Goal: Task Accomplishment & Management: Manage account settings

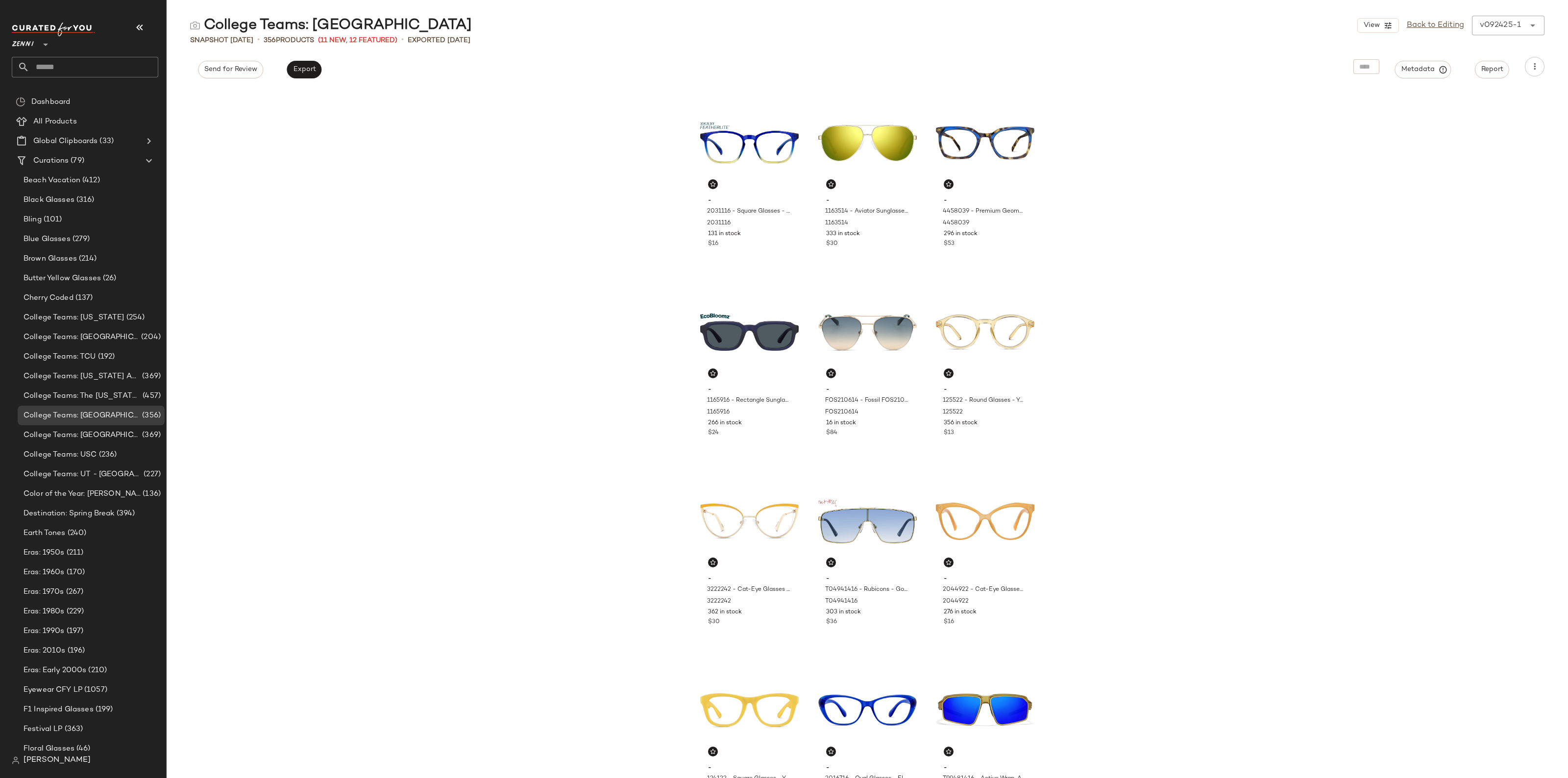
click at [79, 61] on input "text" at bounding box center [94, 67] width 129 height 21
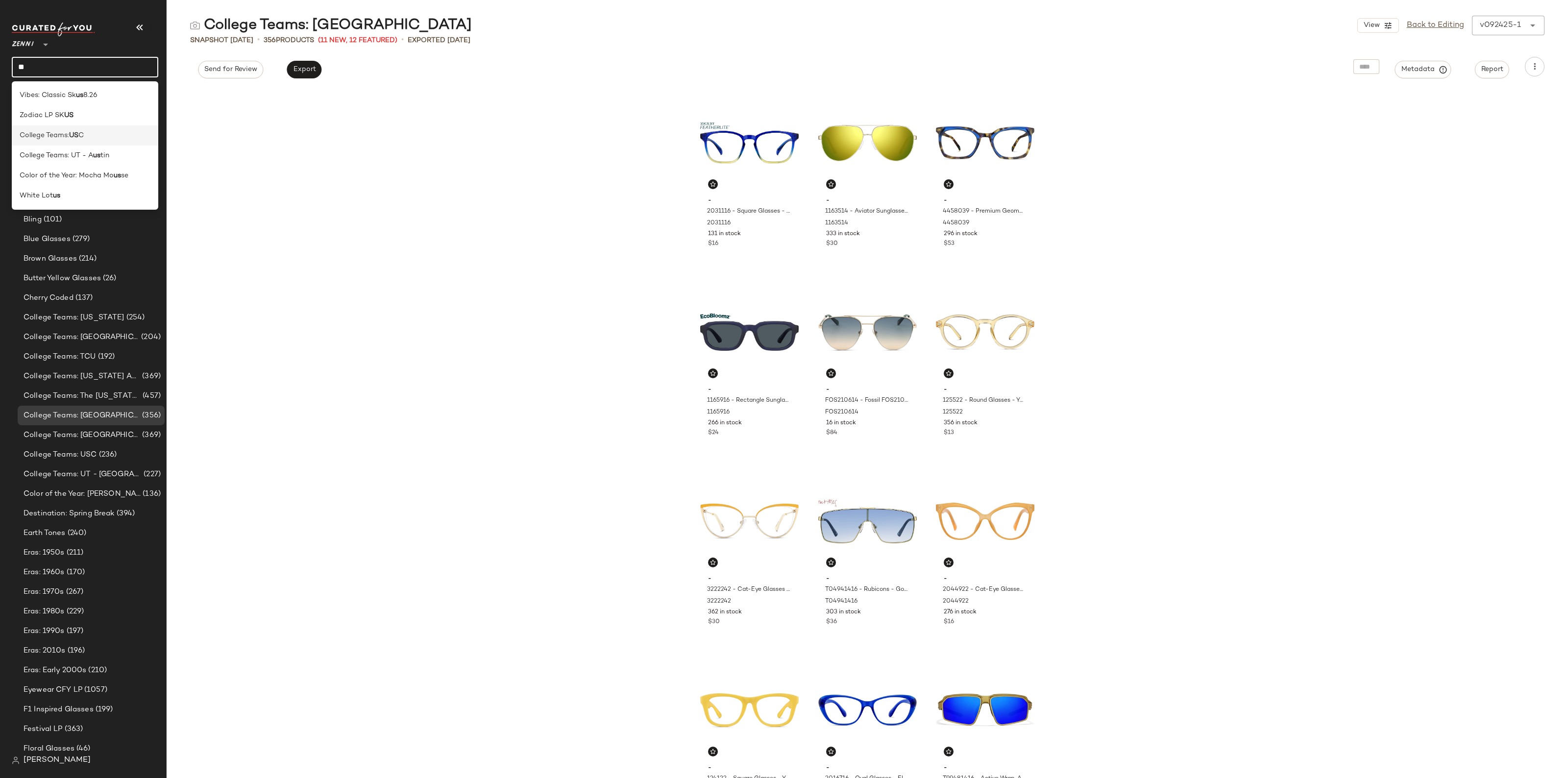
type input "**"
click at [79, 139] on b "US" at bounding box center [74, 135] width 9 height 10
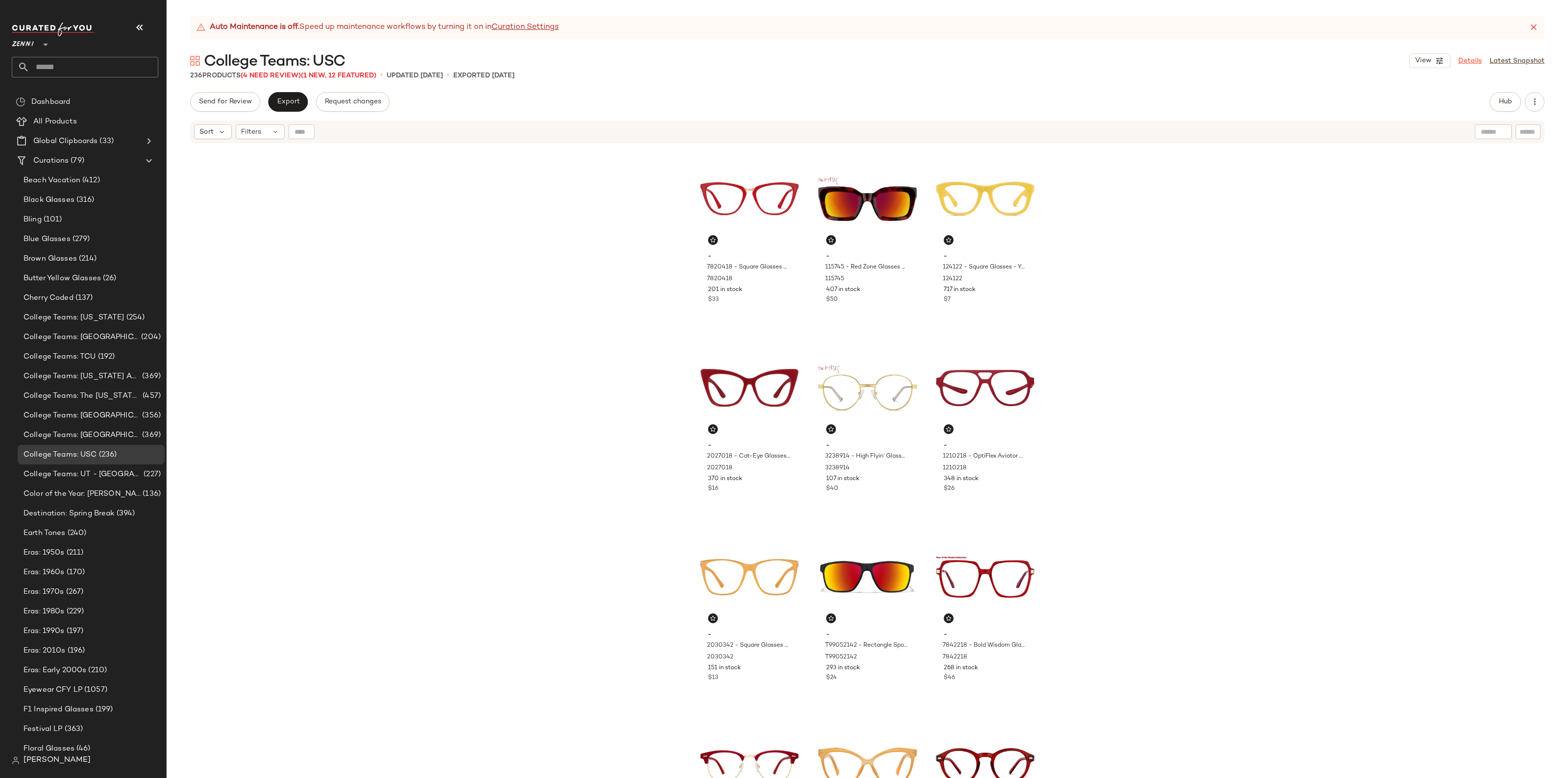
click at [1464, 61] on link "Details" at bounding box center [1470, 61] width 23 height 10
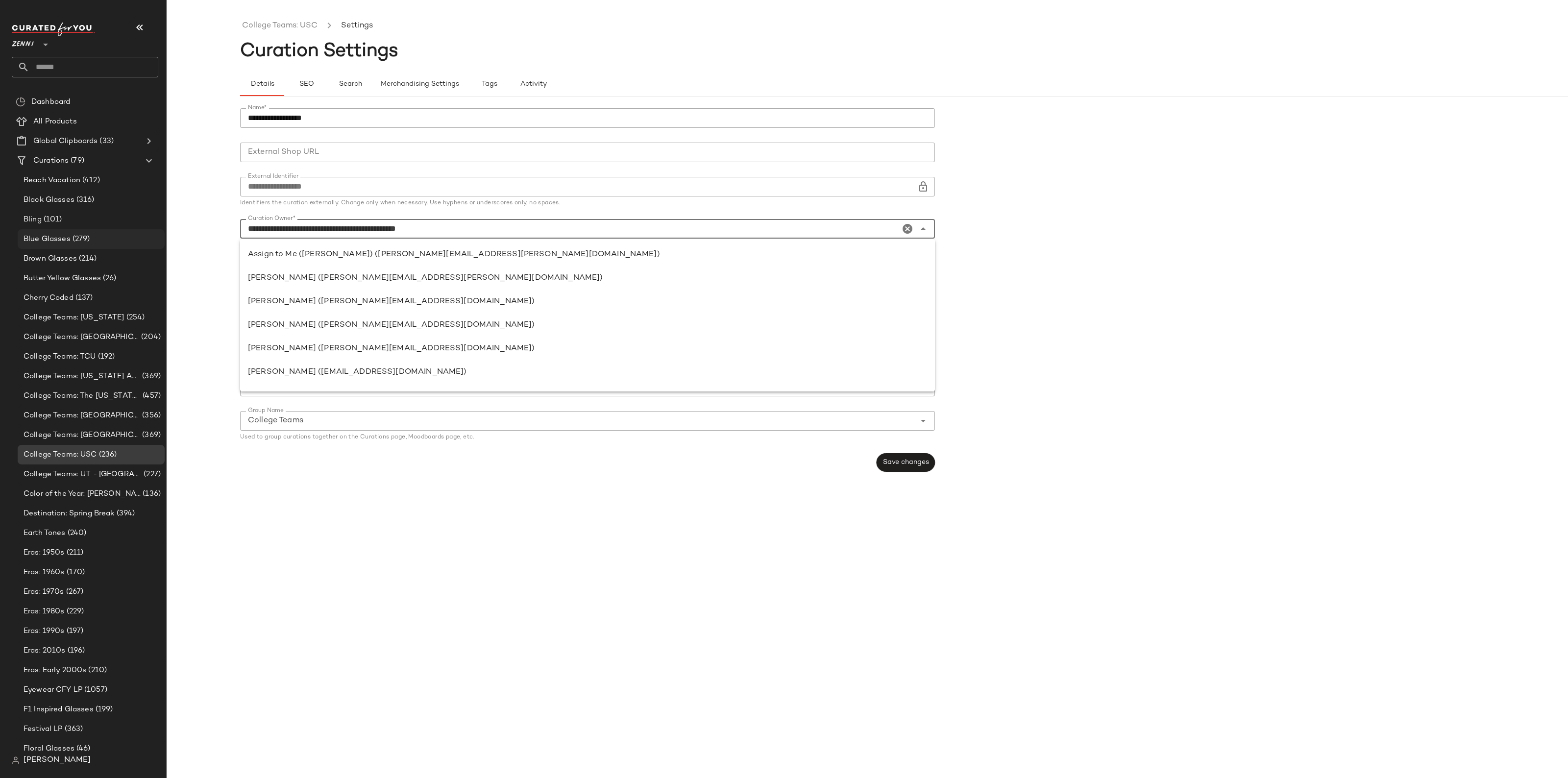
scroll to position [329, 0]
drag, startPoint x: 501, startPoint y: 229, endPoint x: 45, endPoint y: 232, distance: 456.0
click at [46, 232] on div "Zenni ** Dashboard All Products Global Clipboards (33) Curations (79) Beach Vac…" at bounding box center [784, 389] width 1568 height 778
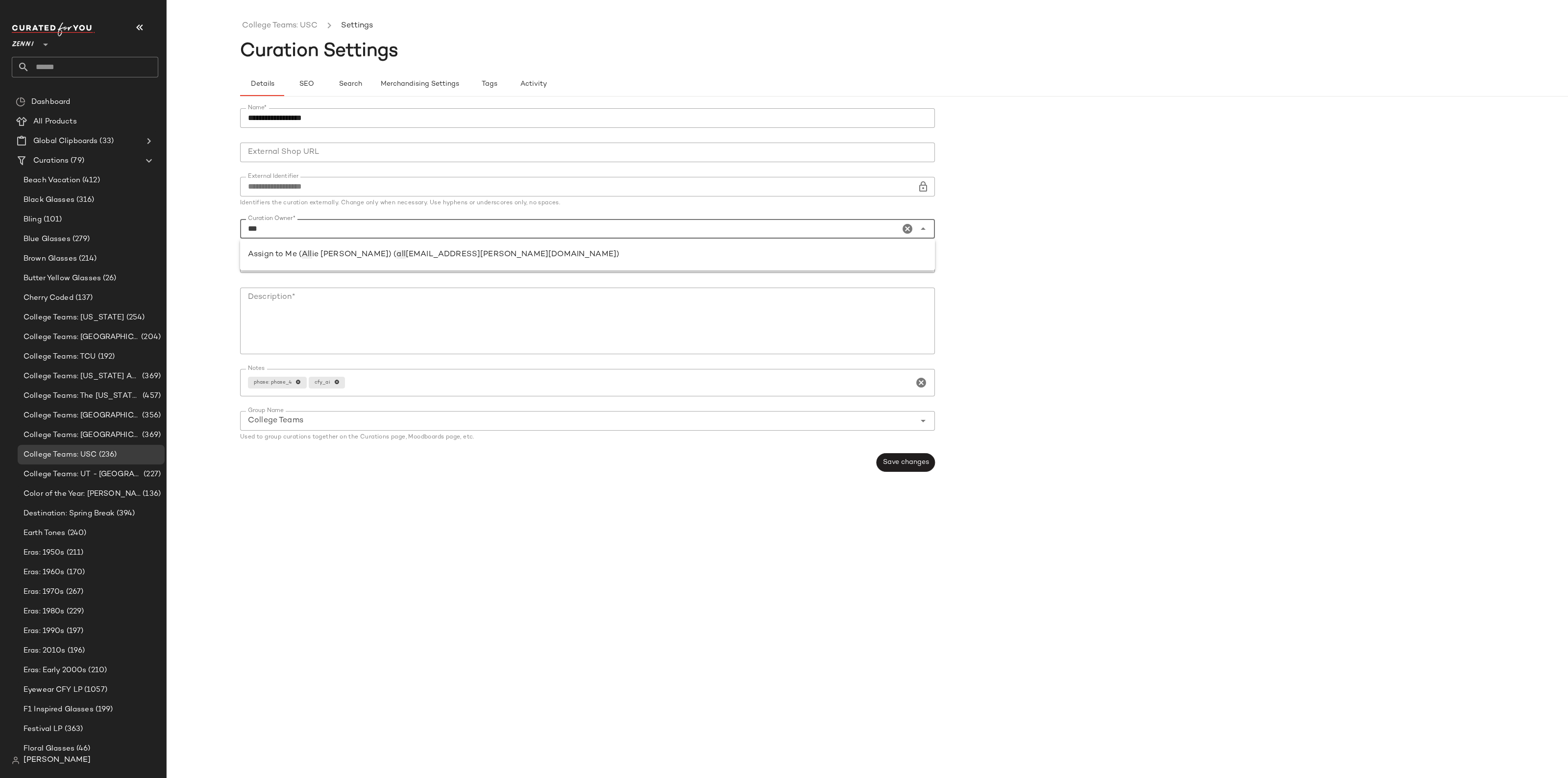
scroll to position [0, 0]
click at [421, 258] on span ".[PERSON_NAME][EMAIL_ADDRESS][DOMAIN_NAME])" at bounding box center [518, 254] width 215 height 8
type input "**********"
click at [421, 258] on input "Priority *" at bounding box center [578, 263] width 676 height 12
click at [327, 331] on div "Medium Priority (2)" at bounding box center [587, 336] width 679 height 12
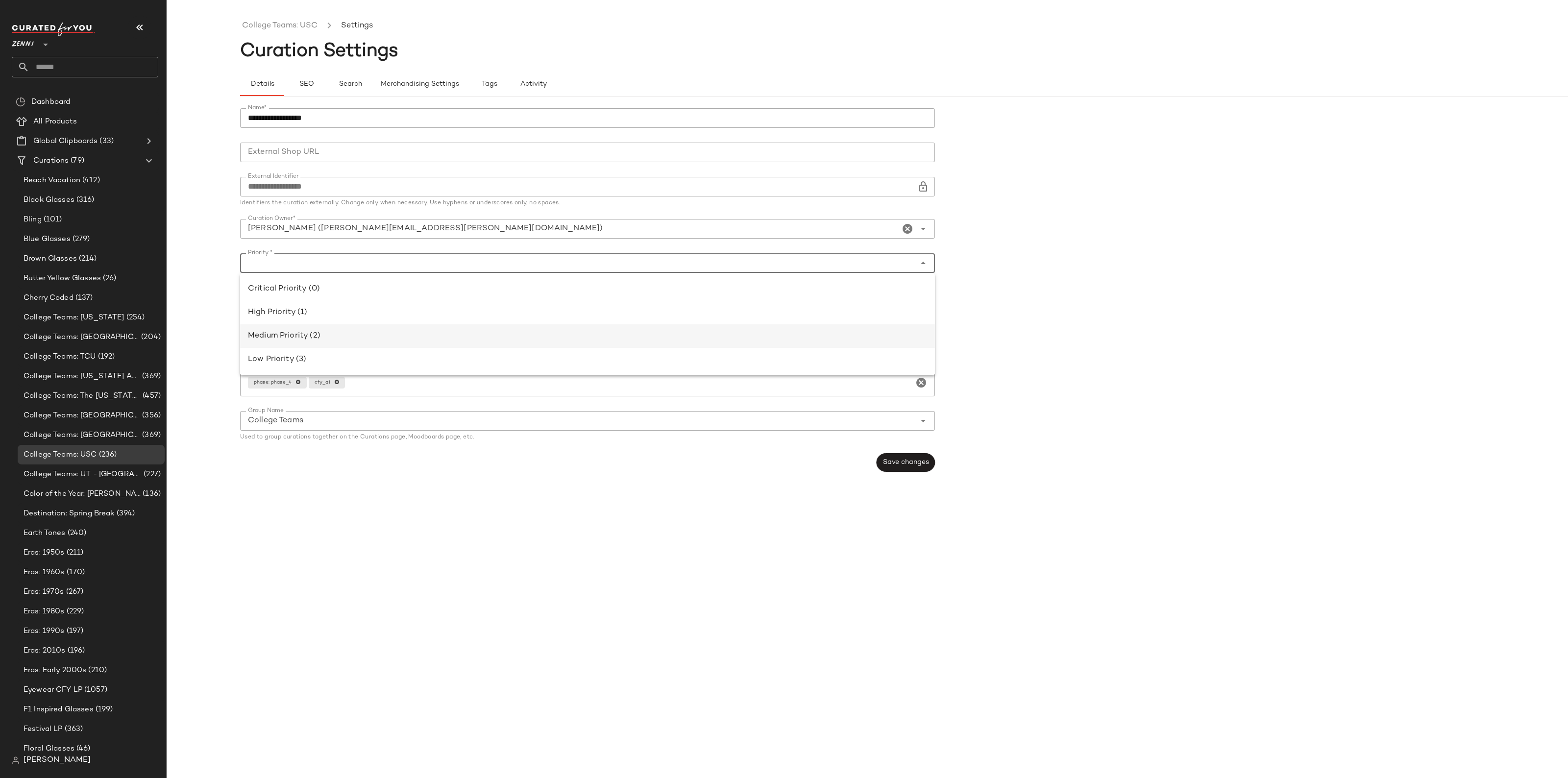
type input "**********"
click at [327, 331] on textarea "Description*" at bounding box center [587, 321] width 695 height 66
click at [912, 464] on span "Save changes" at bounding box center [906, 463] width 46 height 8
click at [282, 16] on ul "College Teams: USC Settings" at bounding box center [941, 26] width 1402 height 23
click at [282, 18] on ul "College Teams: USC Settings" at bounding box center [941, 26] width 1402 height 23
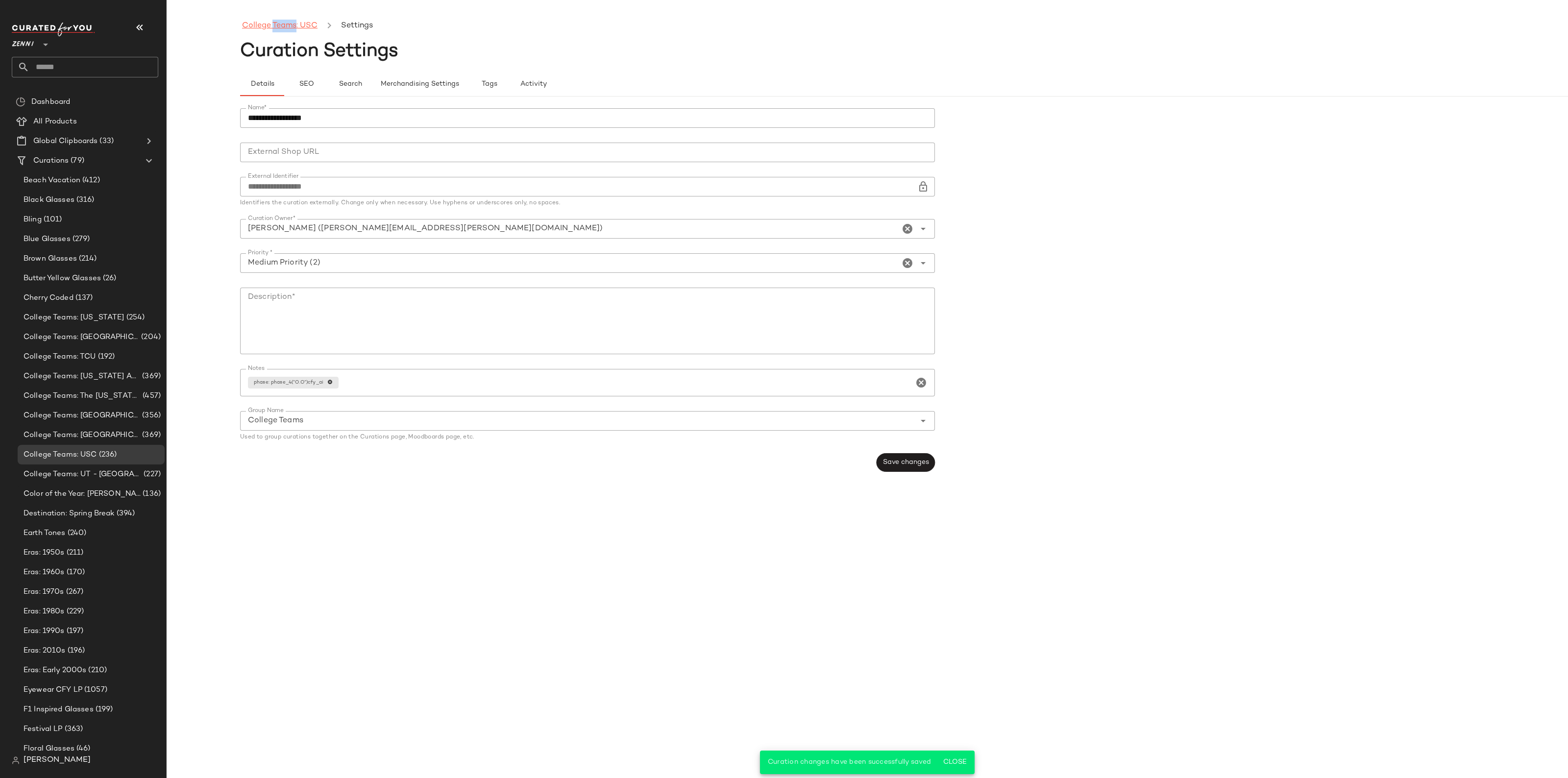
click at [290, 30] on link "College Teams: USC" at bounding box center [279, 26] width 75 height 13
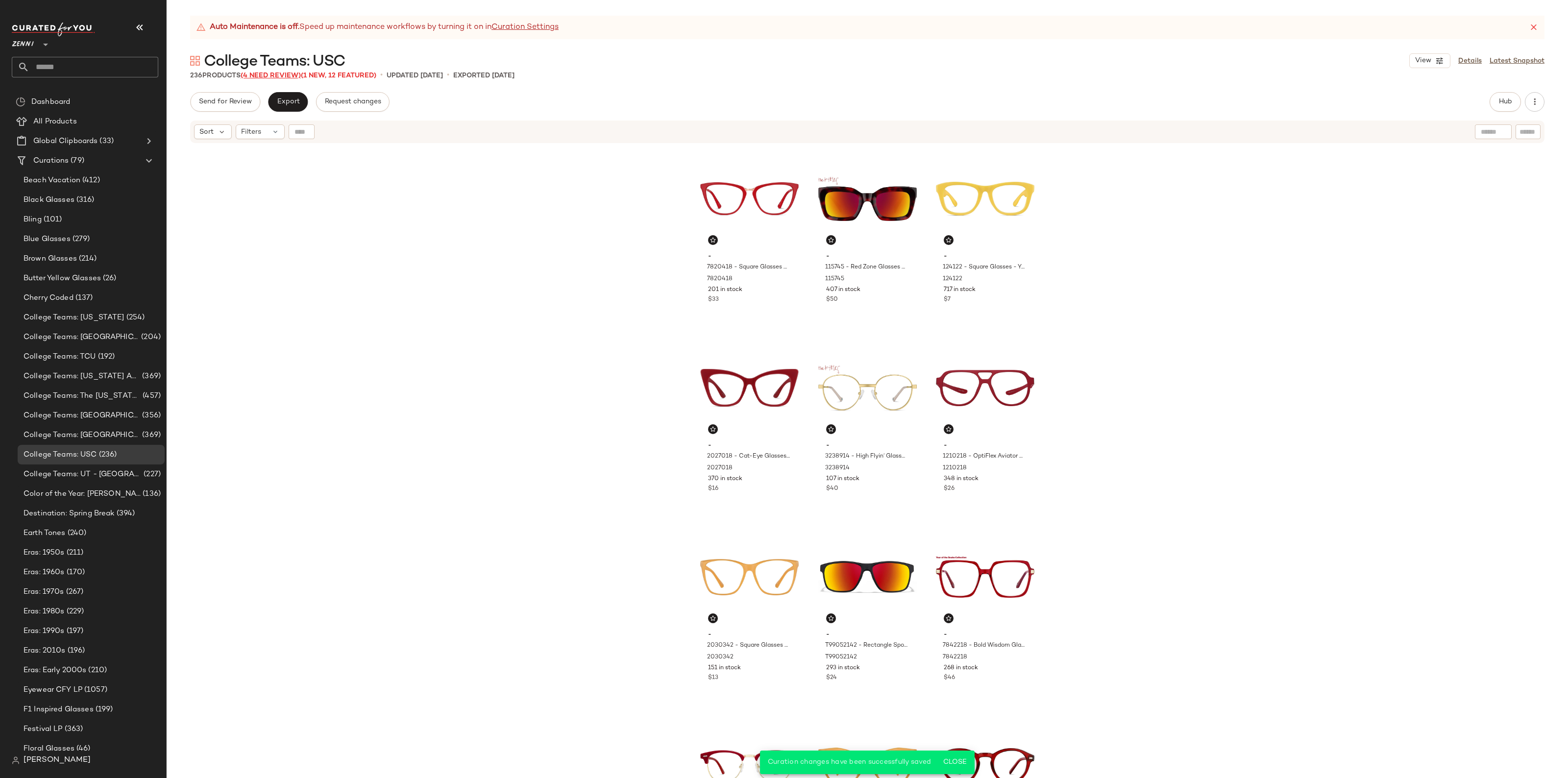
click at [281, 77] on span "(4 Need Review)" at bounding box center [270, 75] width 60 height 7
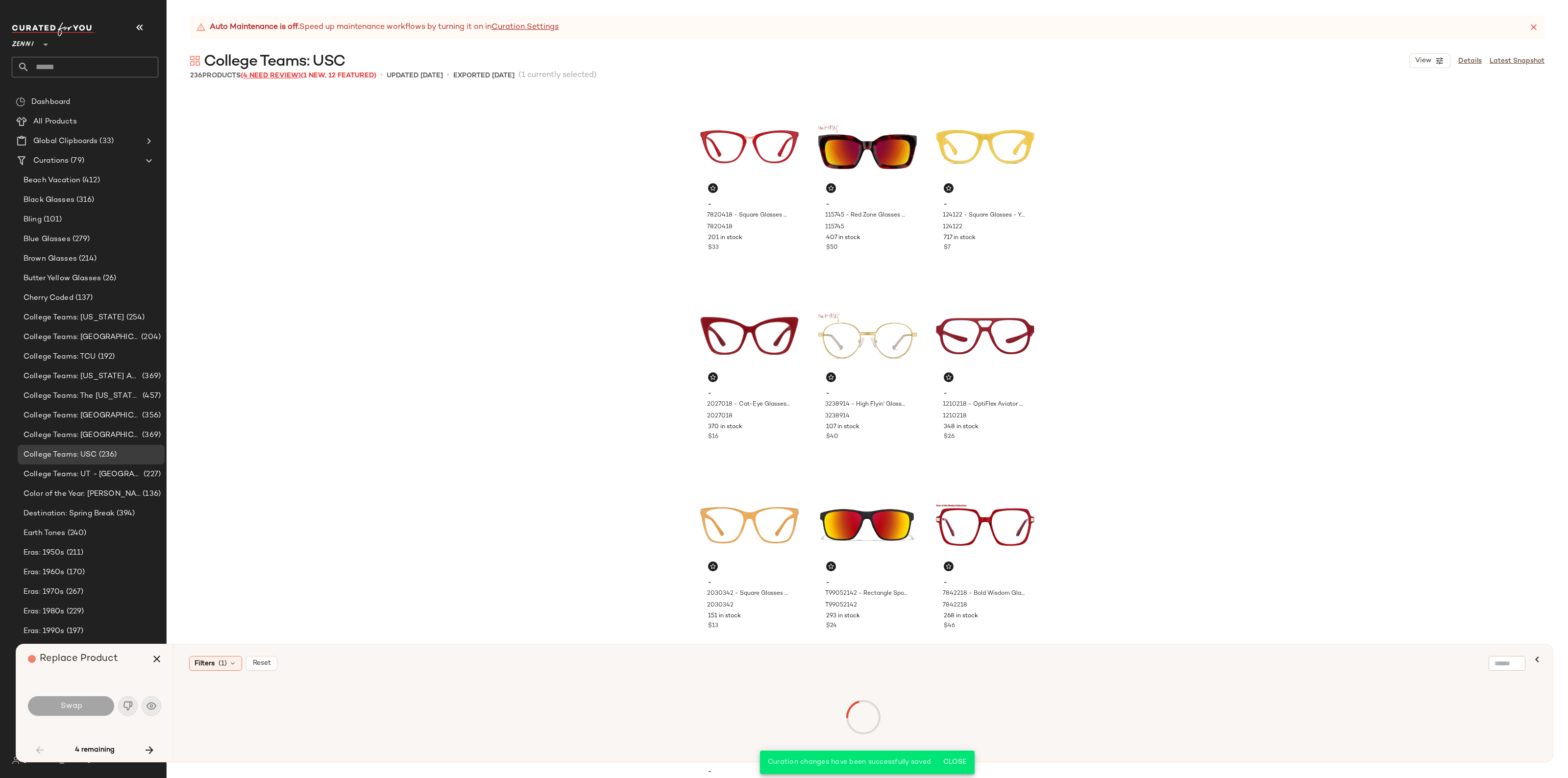
scroll to position [3026, 0]
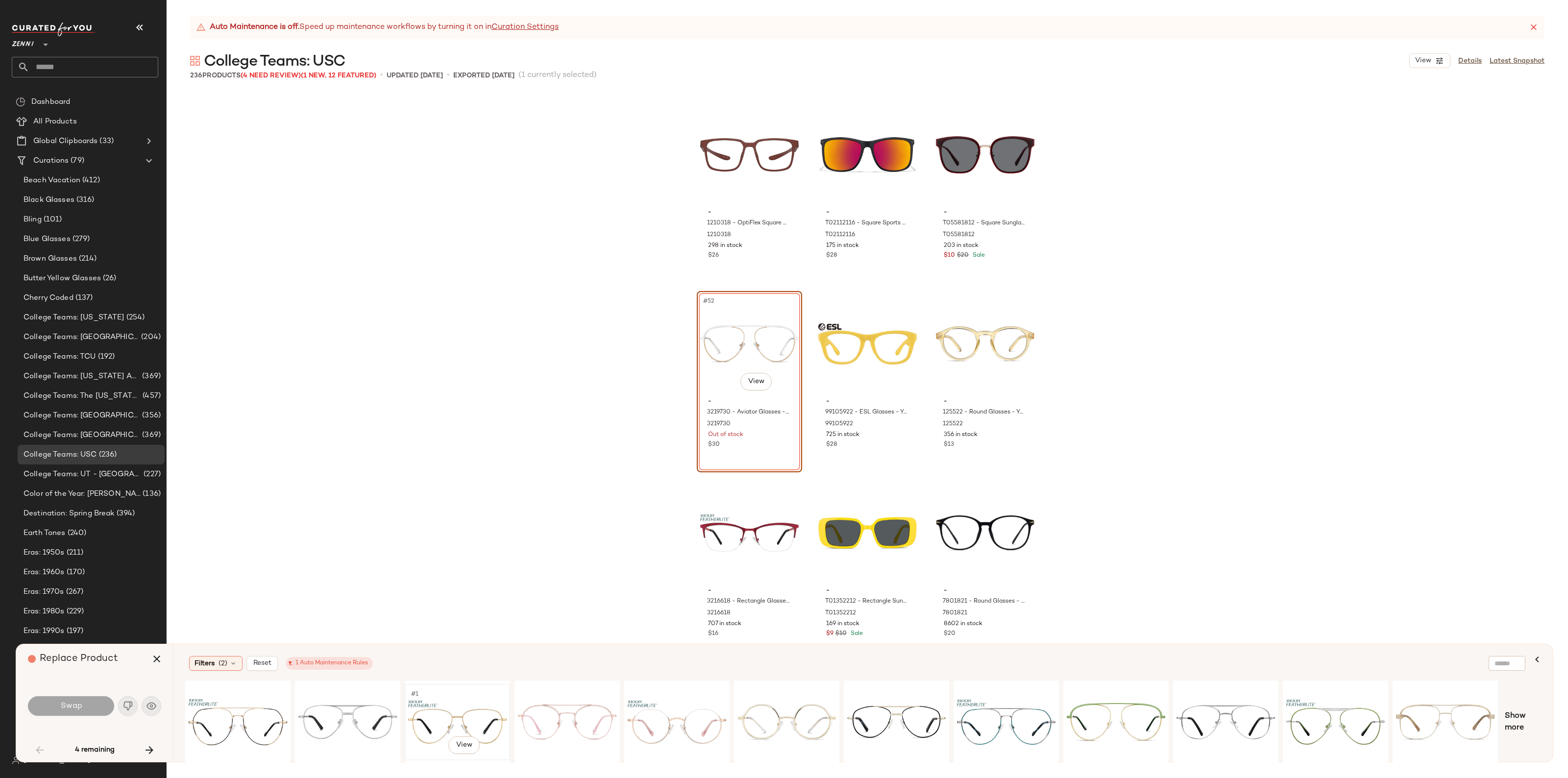
click at [489, 699] on div "#1 View" at bounding box center [457, 723] width 99 height 70
click at [81, 708] on span "Swap" at bounding box center [71, 706] width 22 height 9
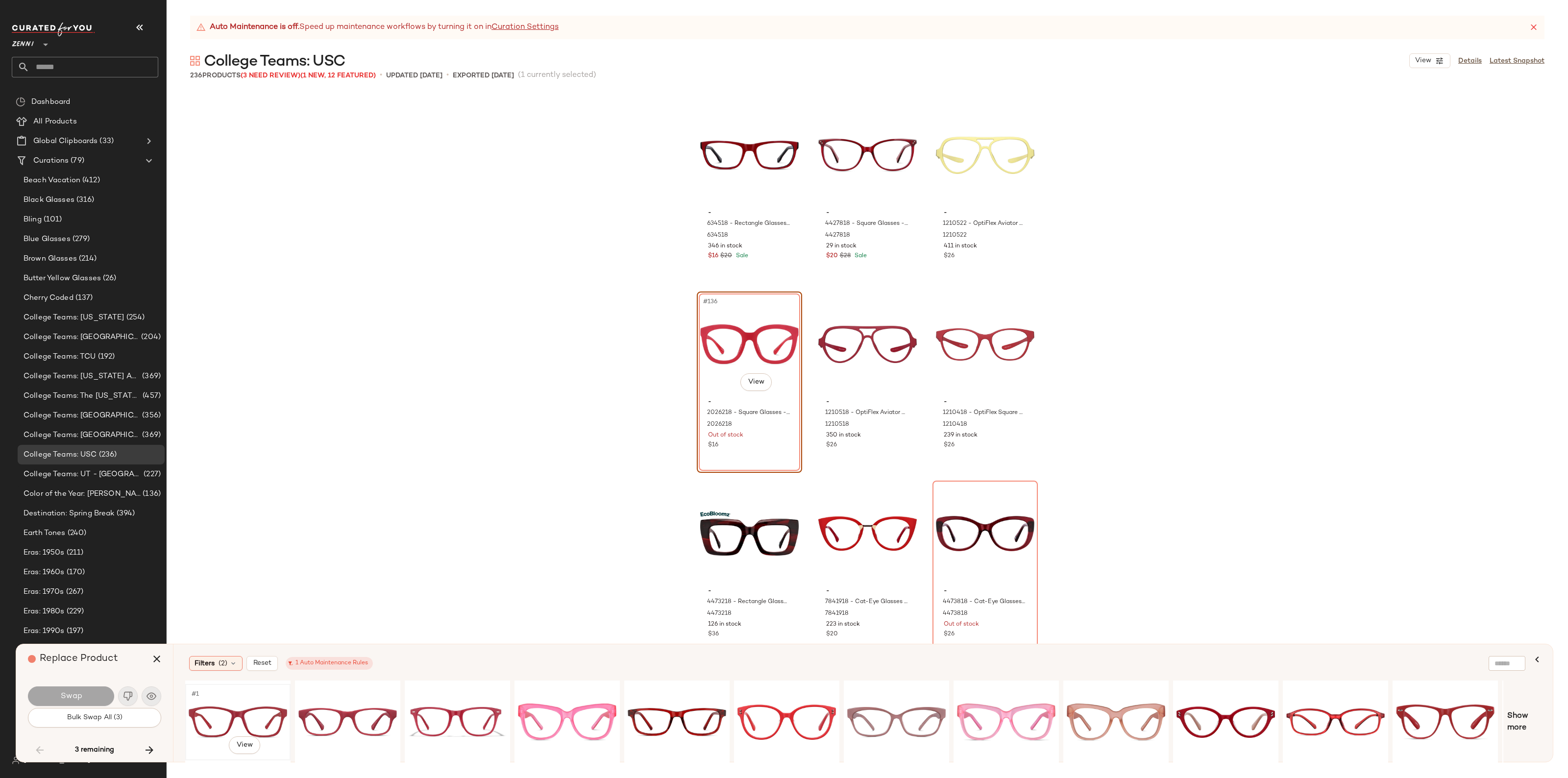
click at [255, 717] on div "#1 View" at bounding box center [237, 723] width 99 height 70
click at [42, 692] on button "Swap" at bounding box center [71, 696] width 86 height 19
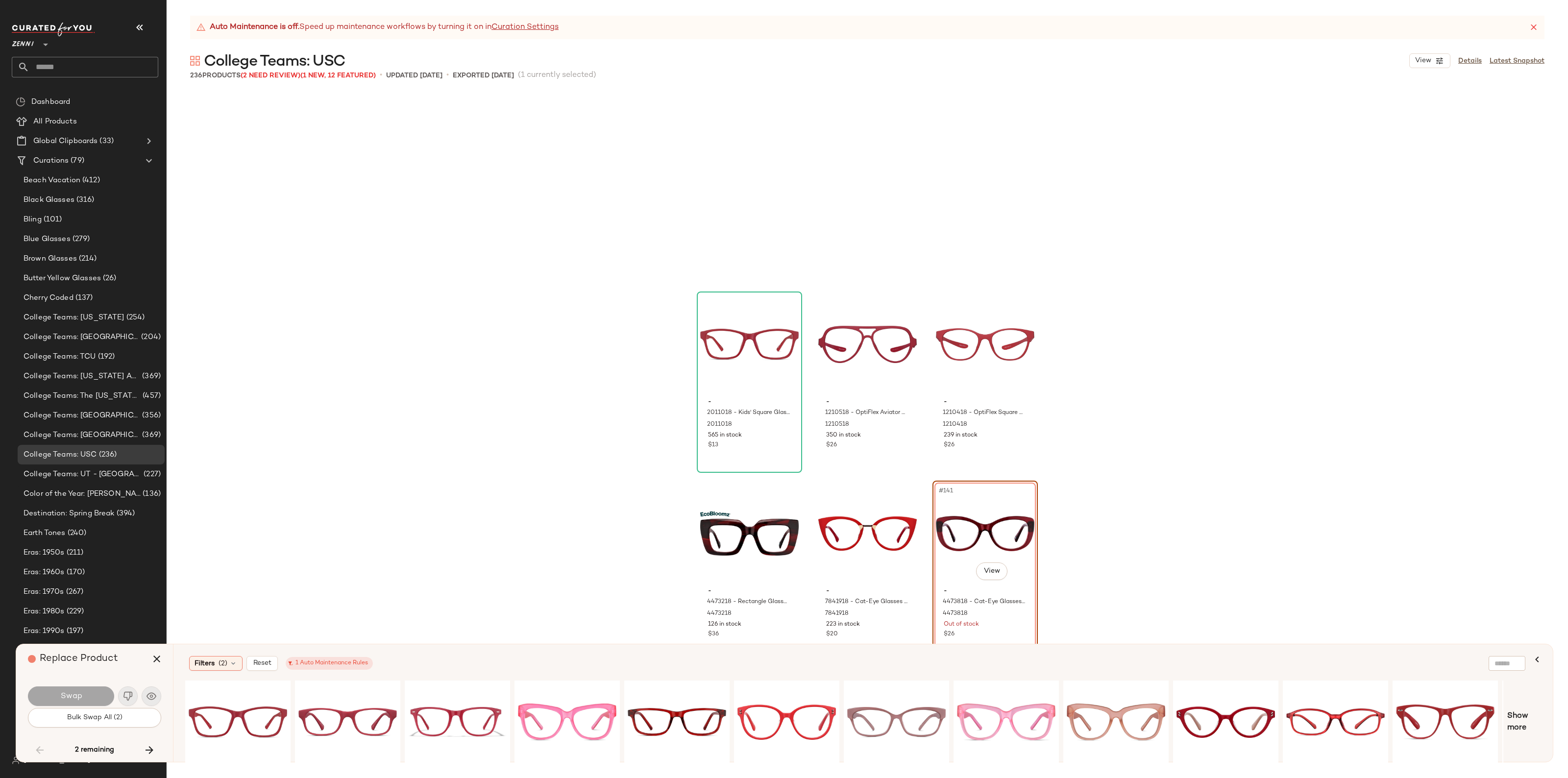
scroll to position [8510, 0]
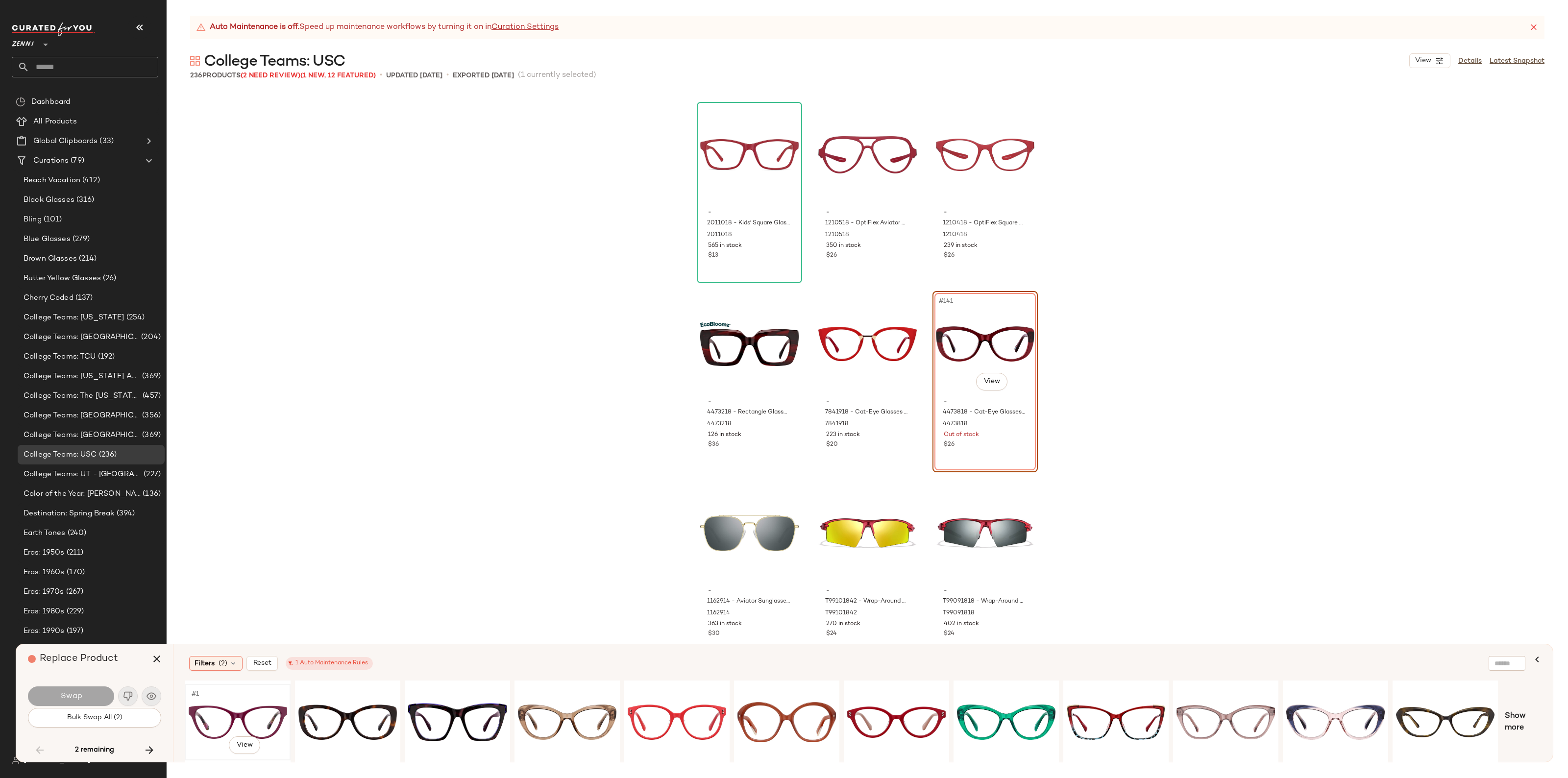
click at [234, 706] on div "#1 View" at bounding box center [237, 723] width 99 height 70
click at [336, 703] on div "#1 View" at bounding box center [348, 723] width 99 height 70
click at [81, 686] on button "Swap" at bounding box center [71, 696] width 86 height 19
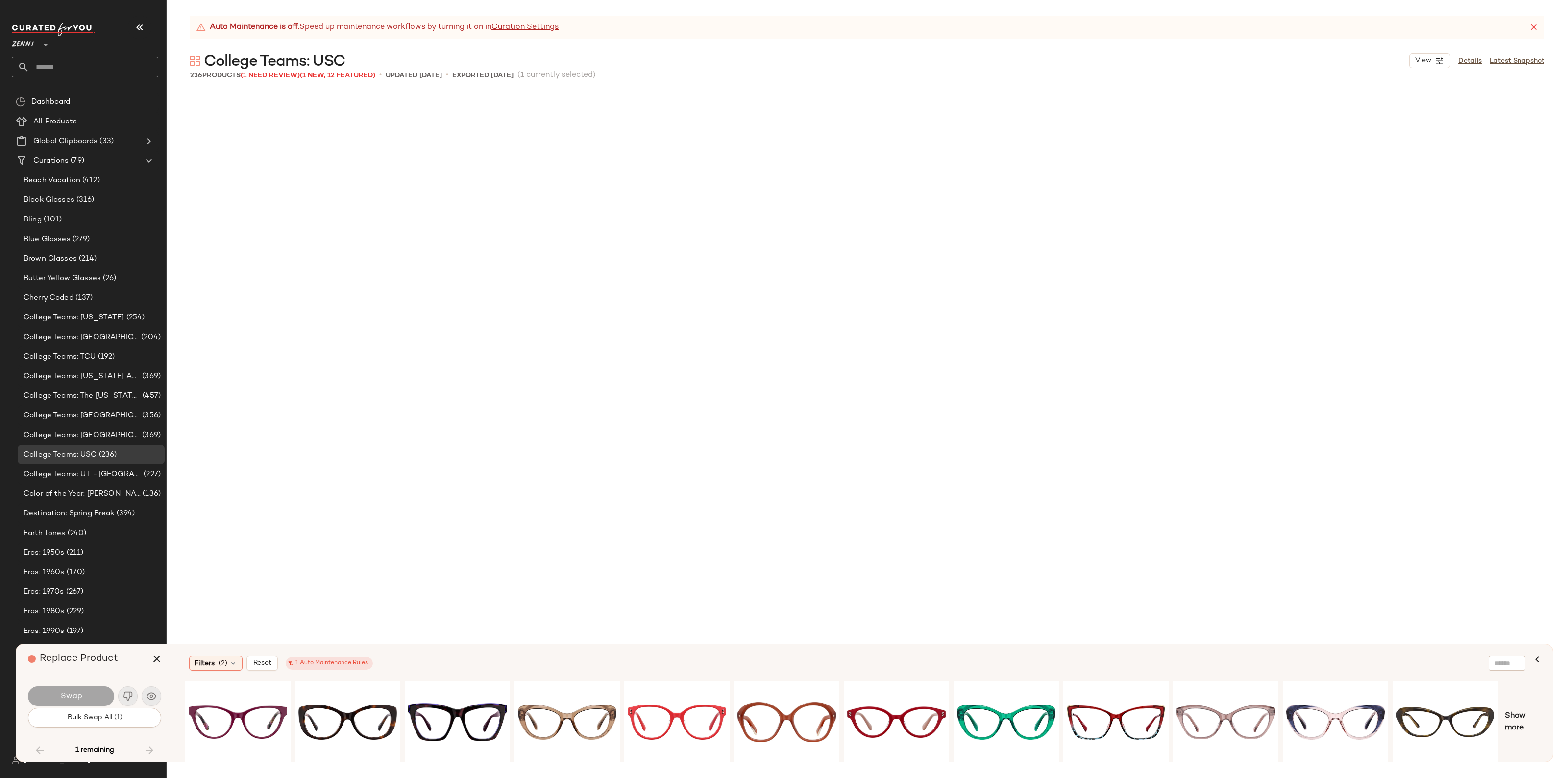
scroll to position [14255, 0]
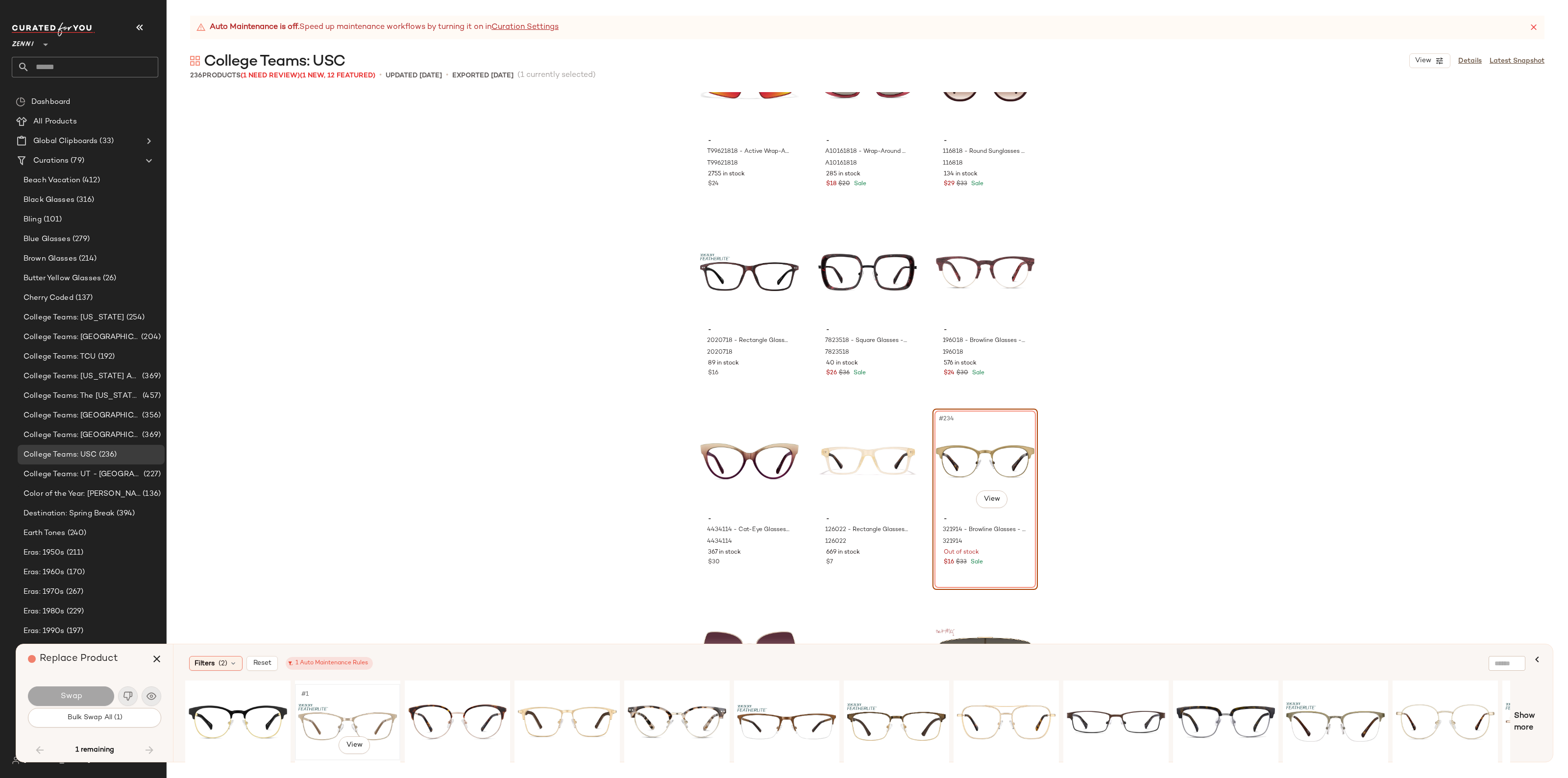
click at [317, 715] on div "#1 View" at bounding box center [348, 723] width 99 height 70
click at [76, 698] on span "Swap" at bounding box center [71, 696] width 22 height 9
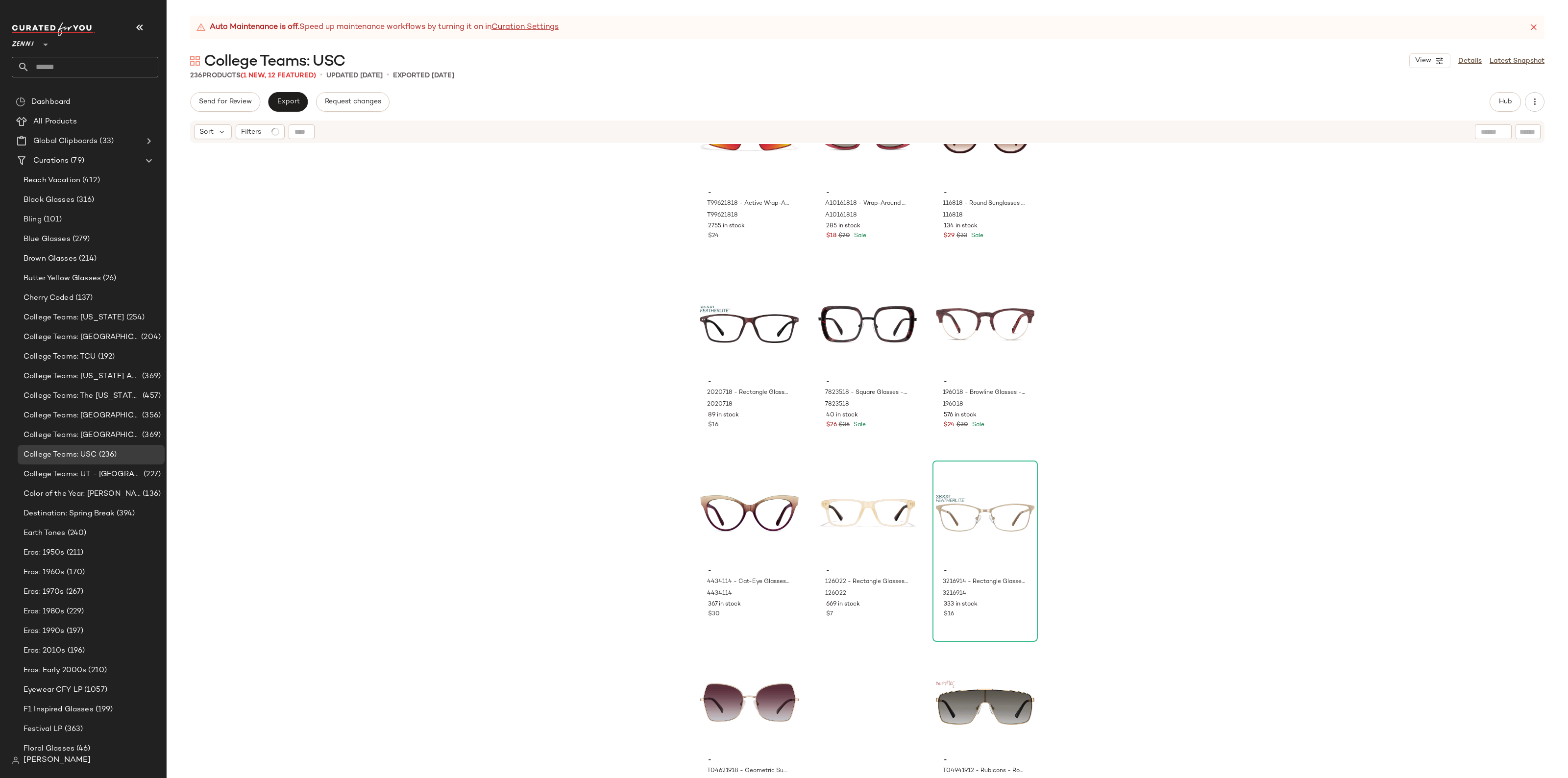
scroll to position [14263, 0]
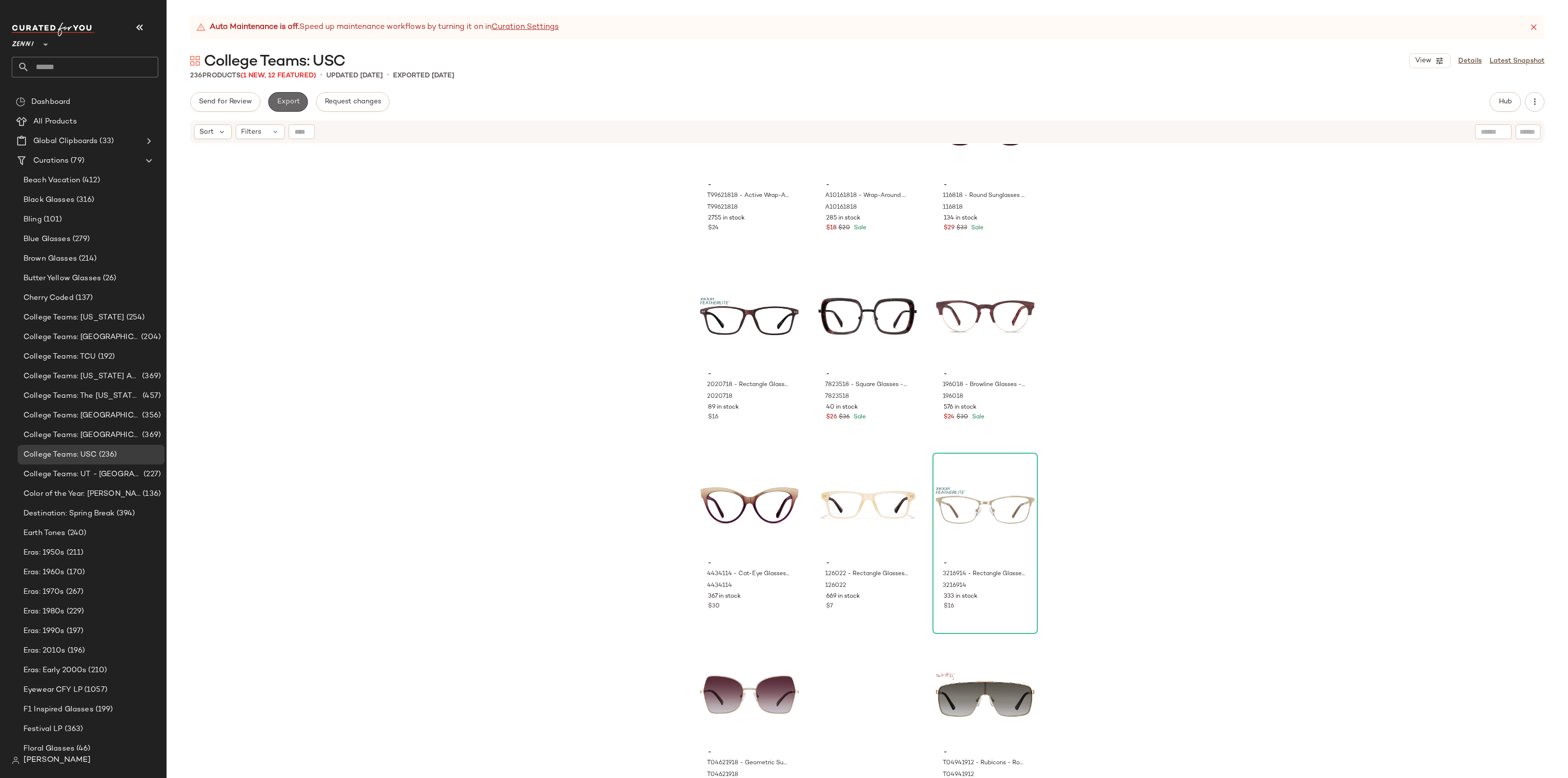
click at [281, 99] on span "Export" at bounding box center [288, 102] width 23 height 8
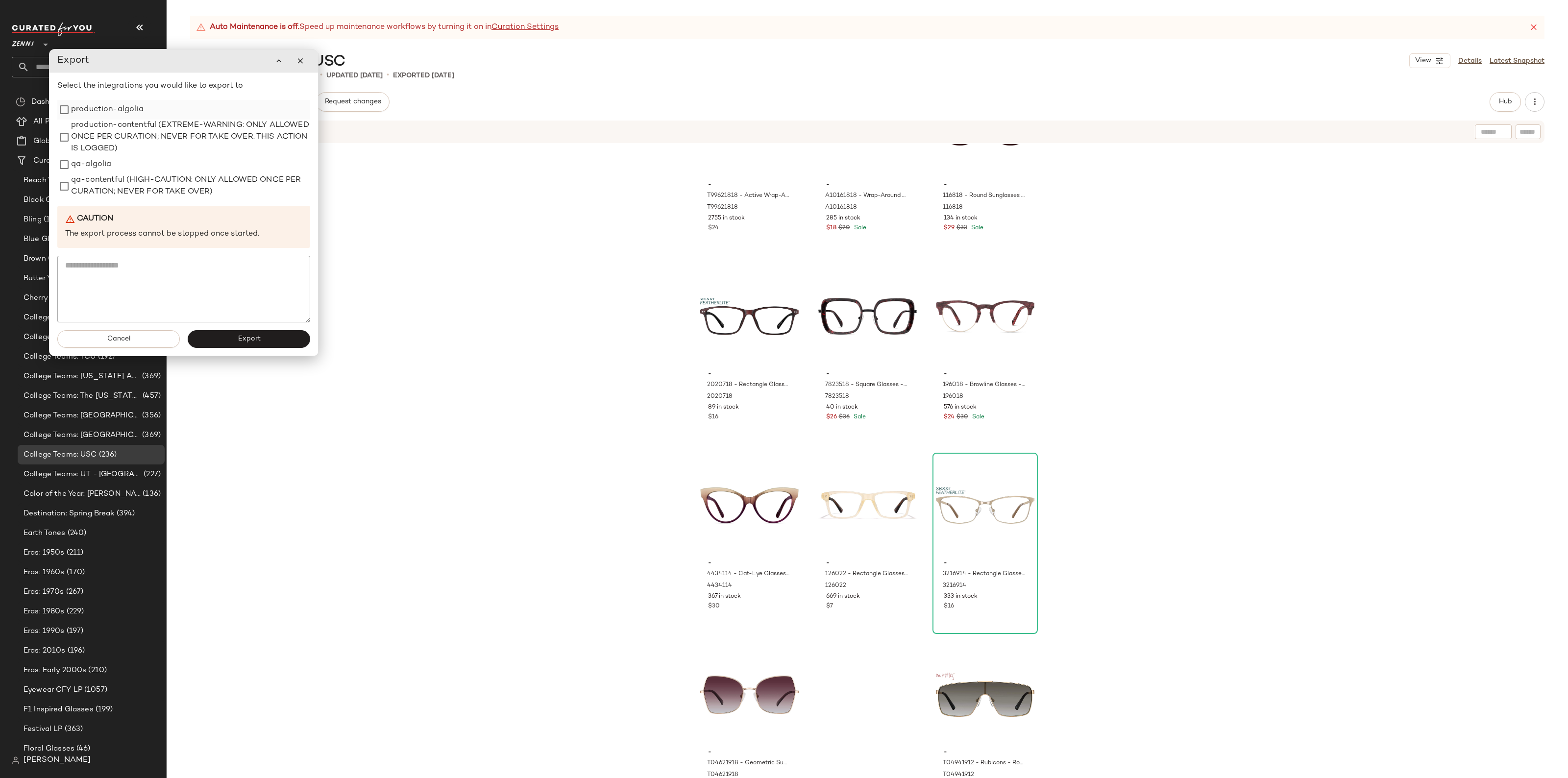
click at [108, 106] on label "production-algolia" at bounding box center [107, 110] width 72 height 19
click at [234, 346] on button "Export" at bounding box center [249, 339] width 123 height 17
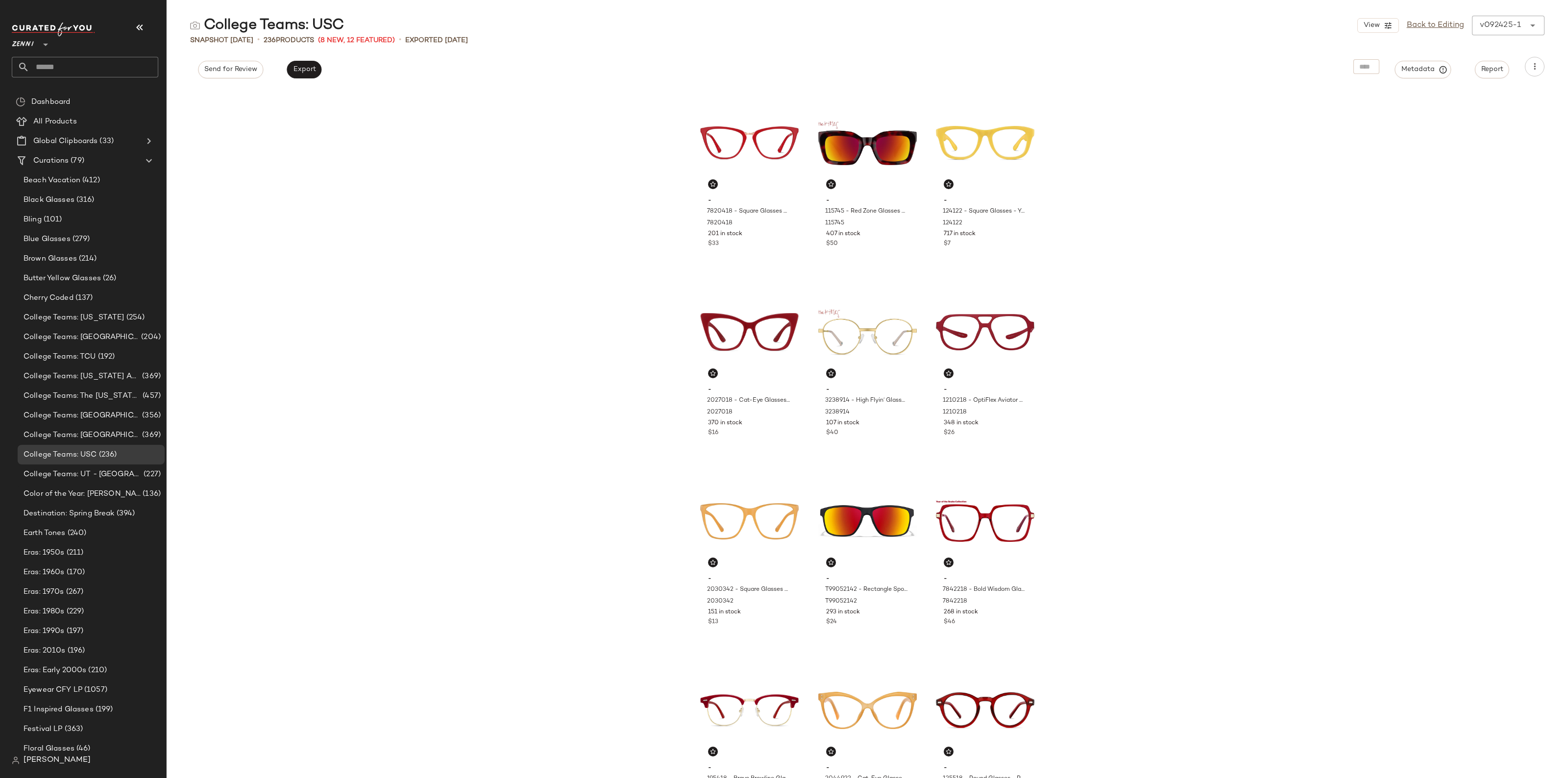
click at [74, 68] on input "text" at bounding box center [94, 67] width 129 height 21
type input "**"
click at [86, 86] on div "NFL: San Francisco 49 ers" at bounding box center [85, 95] width 146 height 20
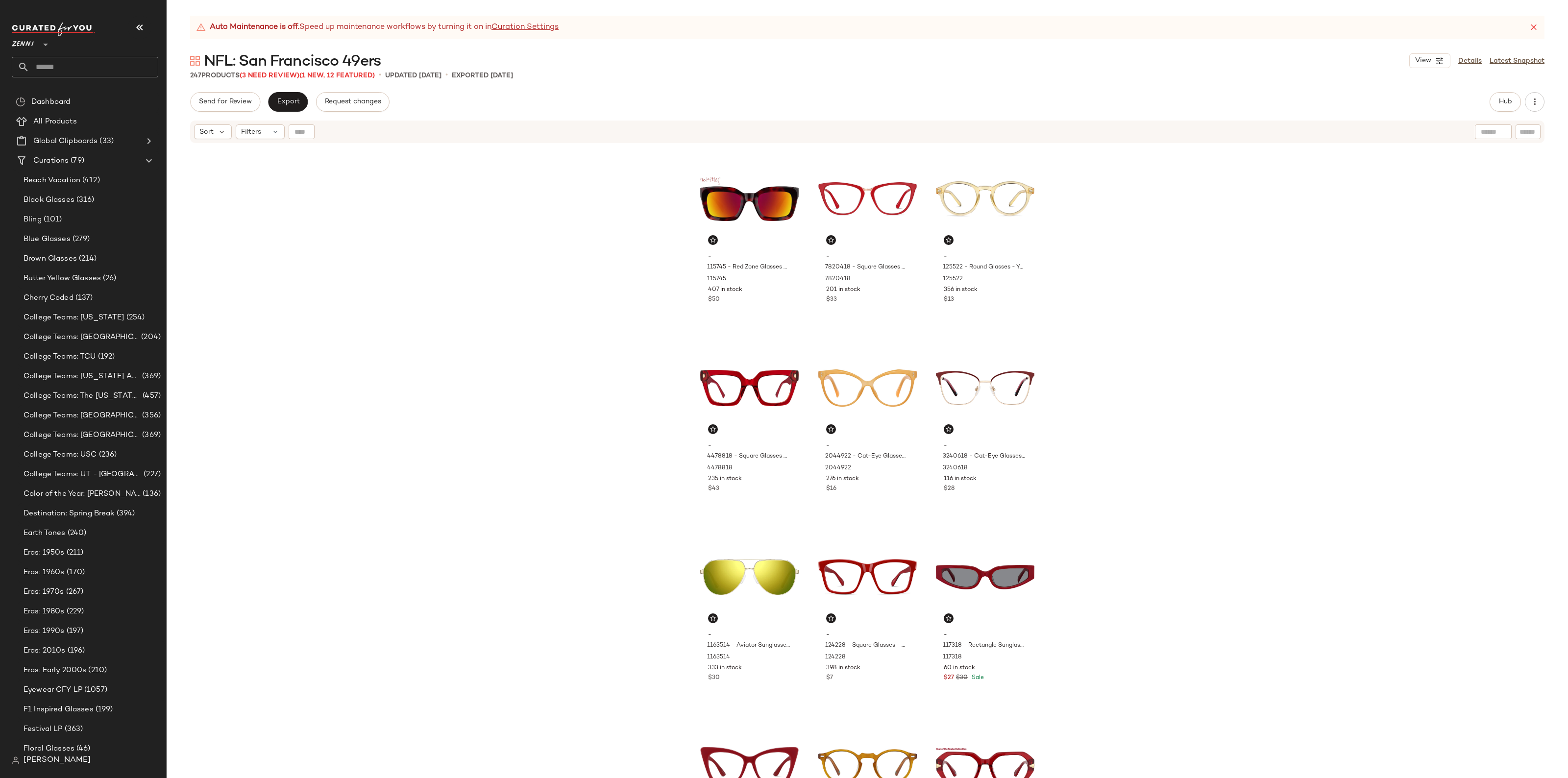
click at [1473, 72] on div "247 Products (3 Need Review) (1 New, 12 Featured) • updated [DATE] • Exported […" at bounding box center [867, 75] width 1402 height 10
click at [1471, 65] on link "Details" at bounding box center [1470, 61] width 23 height 10
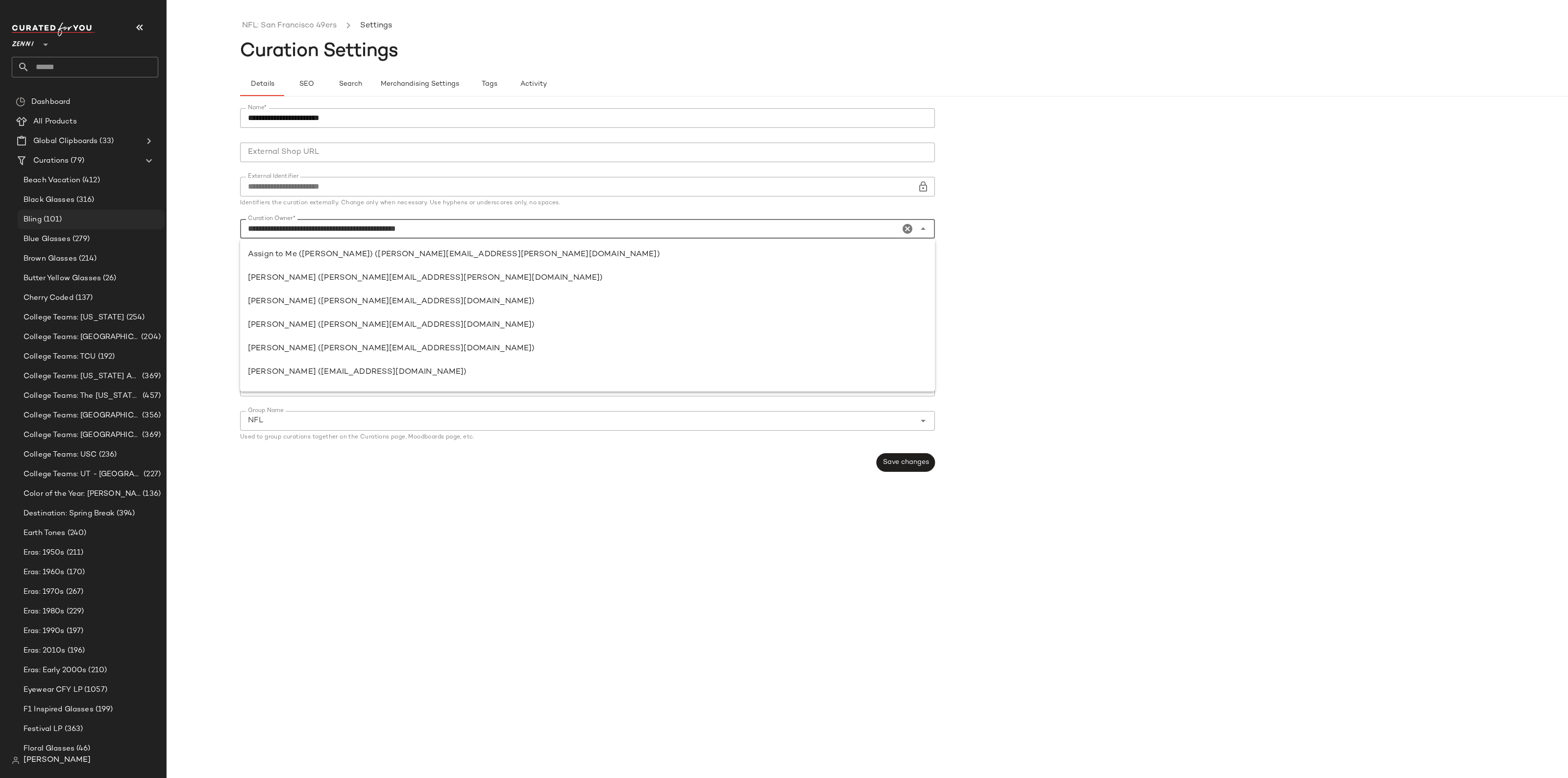
drag, startPoint x: 170, startPoint y: 235, endPoint x: 74, endPoint y: 224, distance: 96.6
click at [74, 224] on div "Zenni ** Dashboard All Products Global Clipboards (33) Curations (79) Beach Vac…" at bounding box center [784, 389] width 1568 height 778
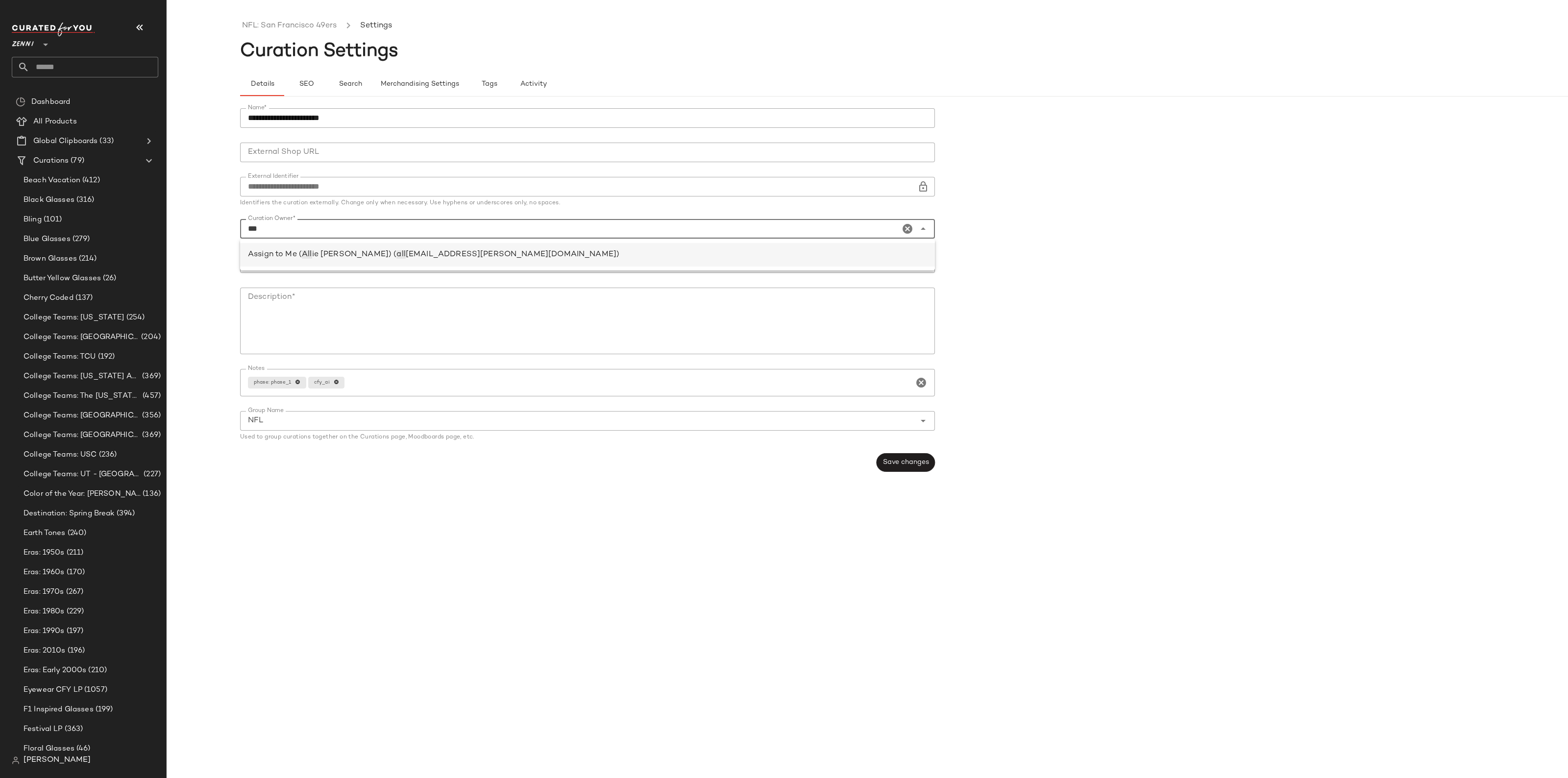
click at [336, 254] on span "ie [PERSON_NAME]) (" at bounding box center [354, 254] width 85 height 8
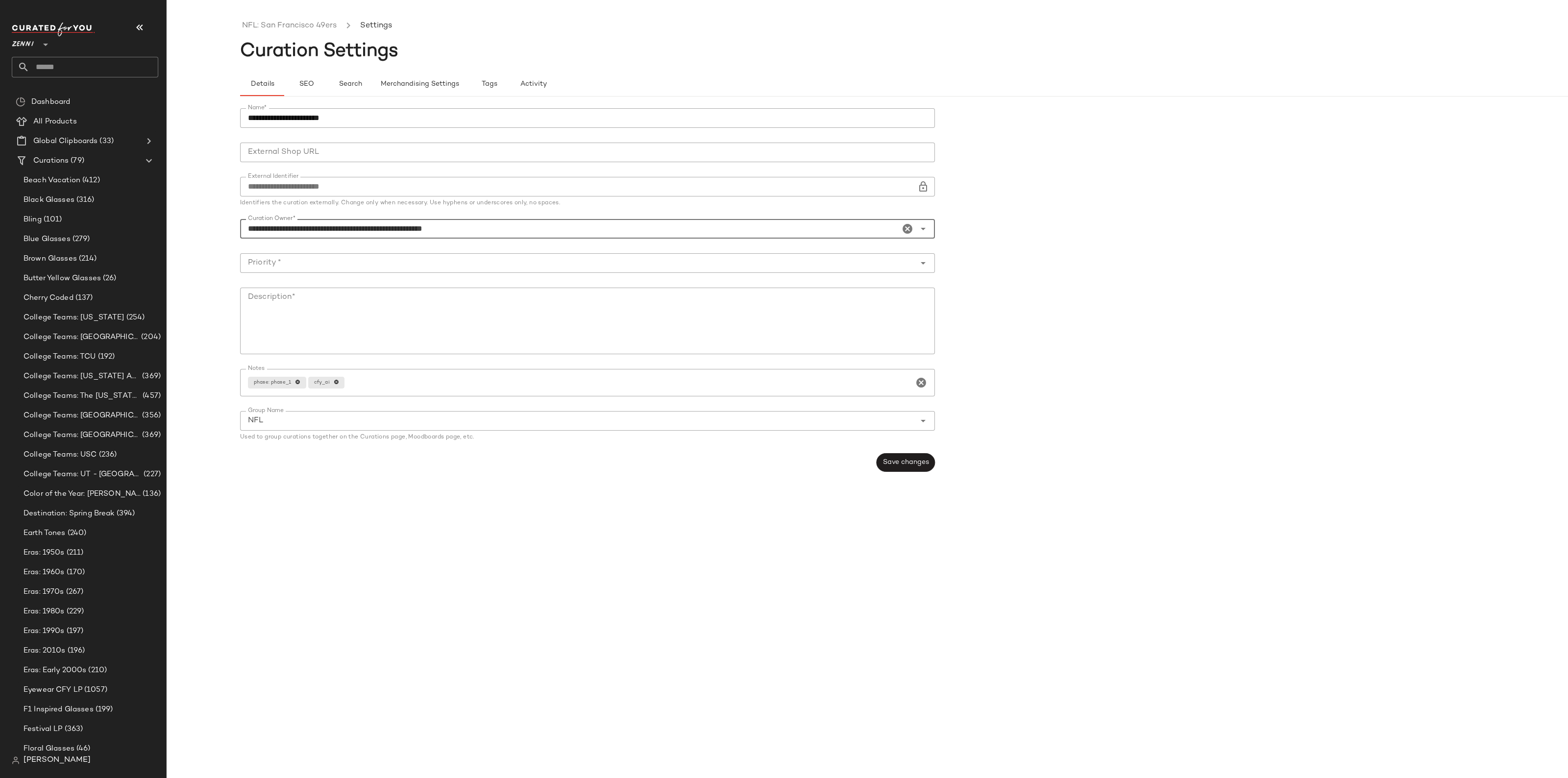
type input "**********"
click at [315, 263] on input "Priority *" at bounding box center [578, 263] width 676 height 12
click at [314, 331] on div "Medium Priority (2)" at bounding box center [587, 336] width 679 height 12
type input "**********"
click at [314, 331] on textarea "Description*" at bounding box center [587, 321] width 695 height 66
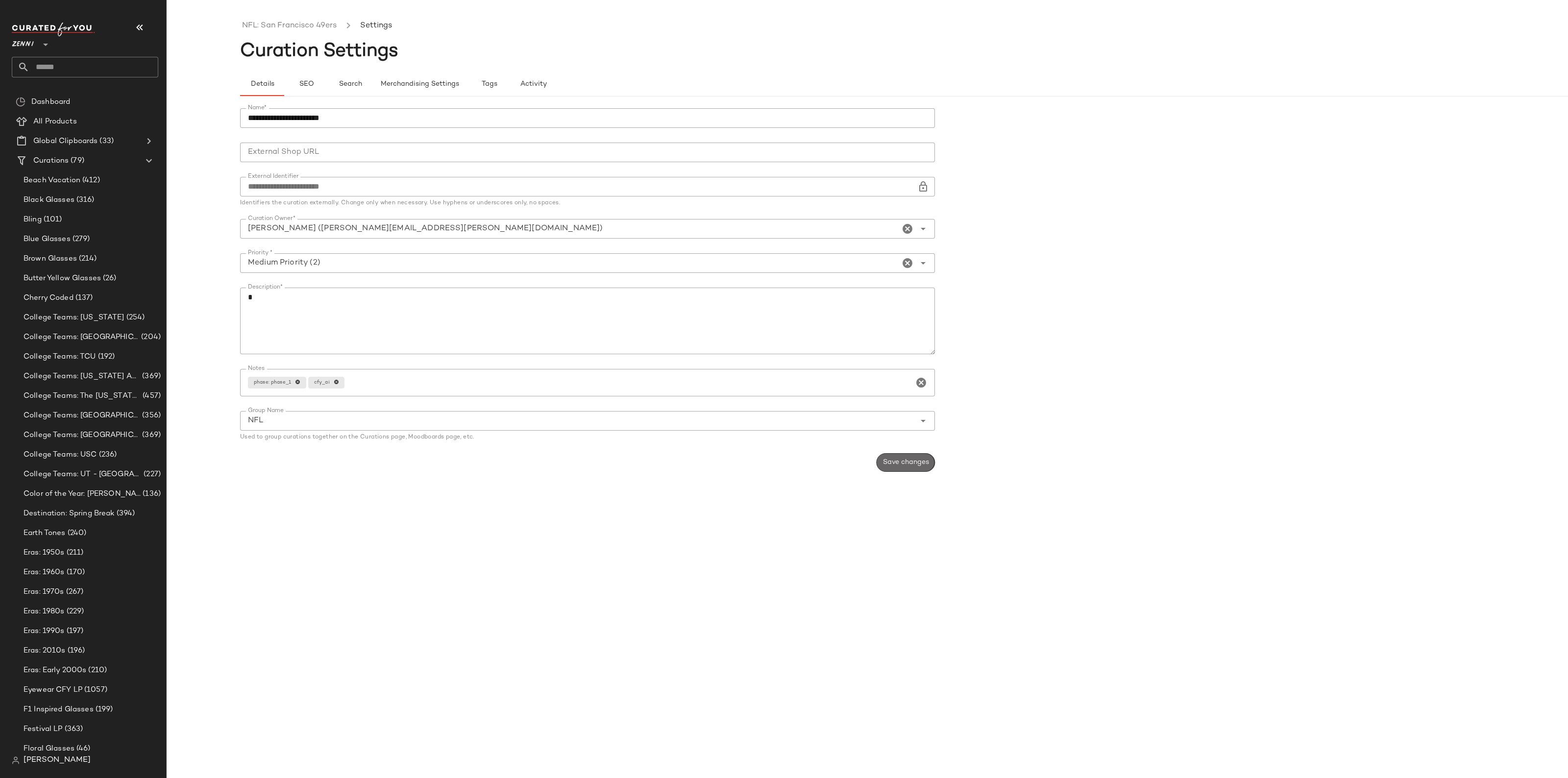
click at [912, 459] on span "Save changes" at bounding box center [906, 463] width 46 height 8
click at [305, 23] on link "NFL: San Francisco 49ers" at bounding box center [289, 26] width 95 height 13
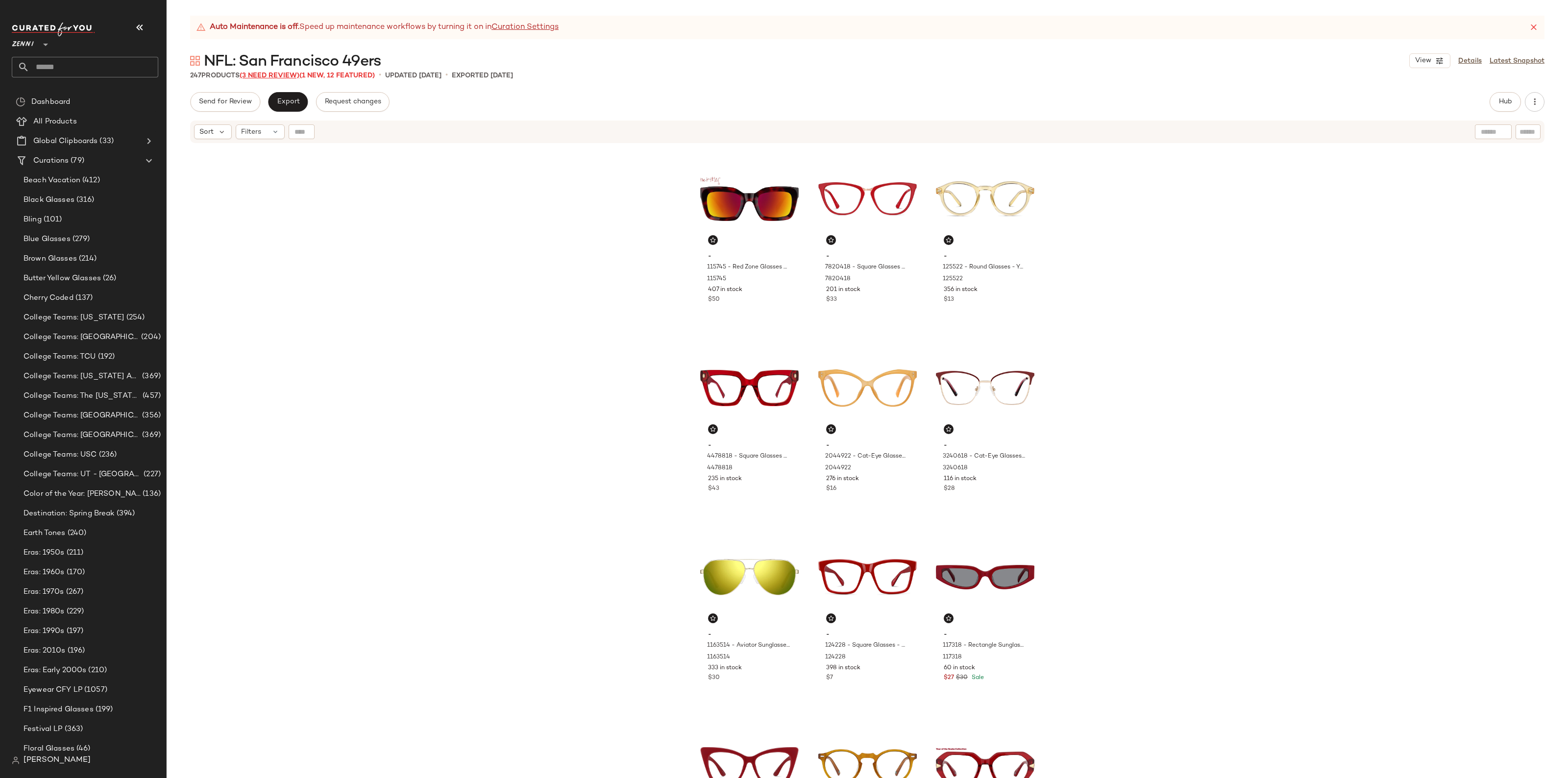
click at [275, 79] on span "(3 Need Review)" at bounding box center [269, 75] width 60 height 7
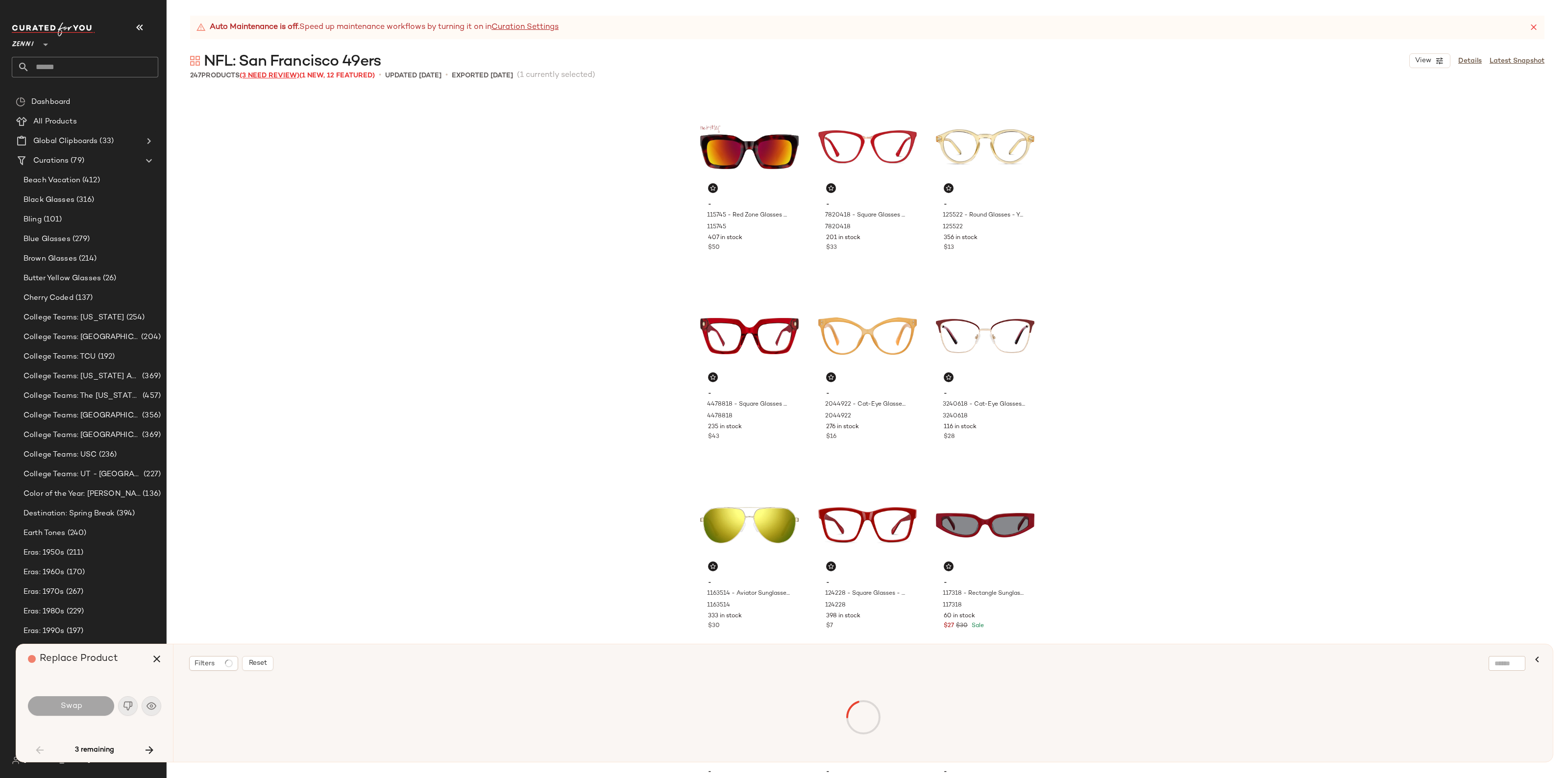
scroll to position [1512, 0]
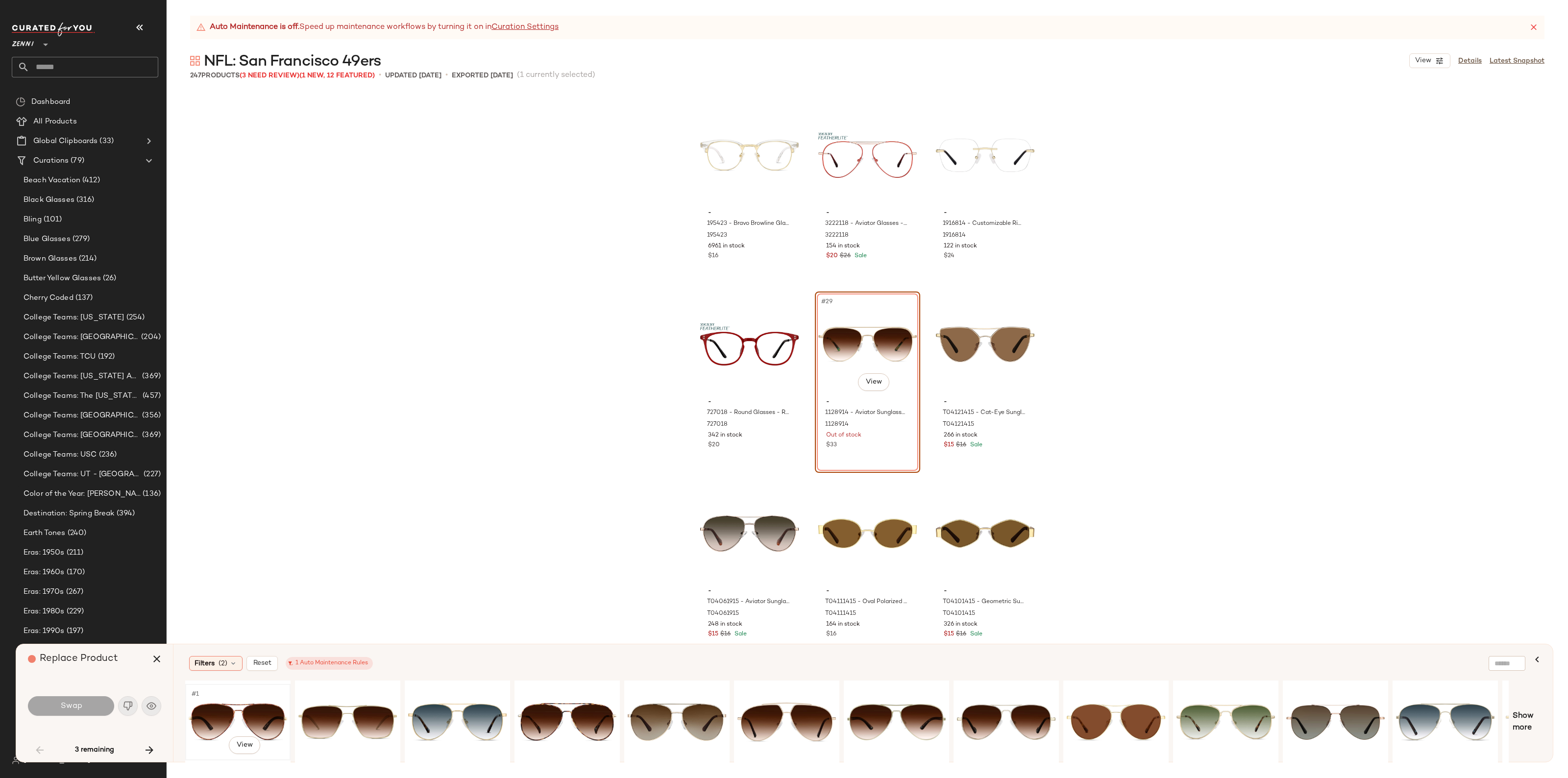
click at [241, 704] on div "#1 View" at bounding box center [237, 723] width 99 height 70
click at [74, 694] on div "Swap" at bounding box center [94, 706] width 134 height 23
click at [79, 706] on span "Swap" at bounding box center [71, 706] width 22 height 9
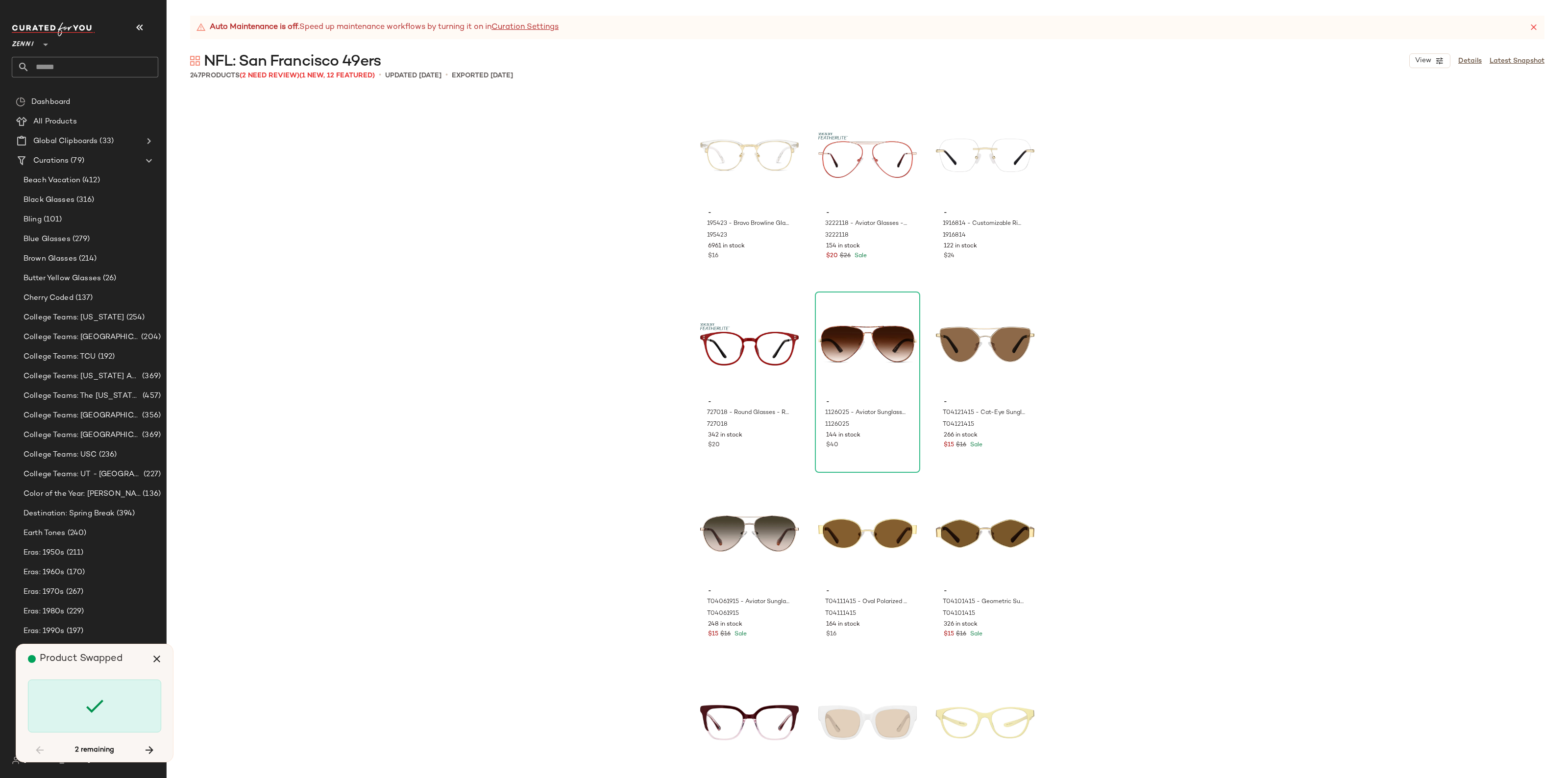
scroll to position [9455, 0]
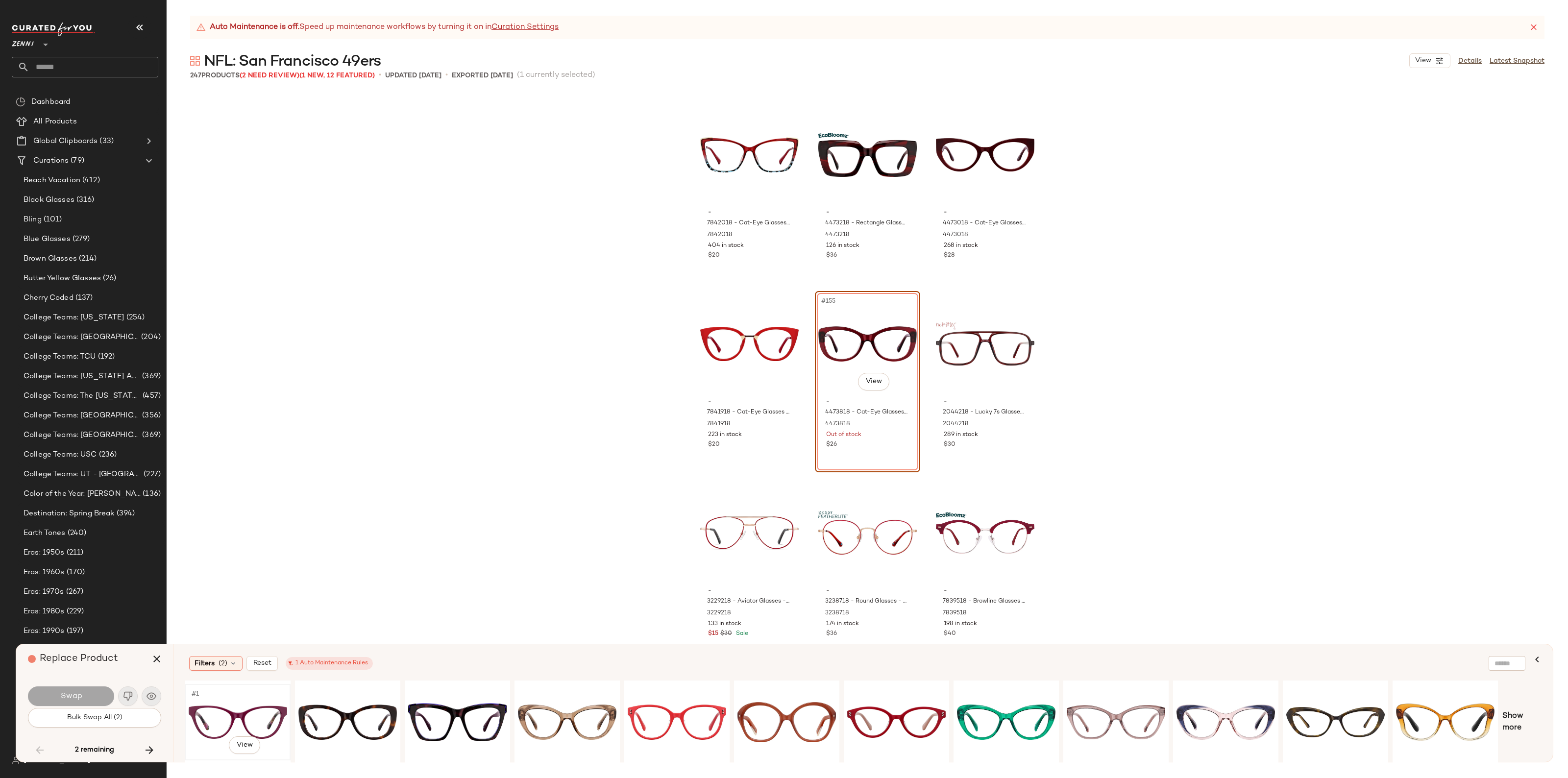
click at [228, 719] on div "#1 View" at bounding box center [237, 723] width 99 height 70
click at [102, 702] on button "Swap" at bounding box center [71, 696] width 86 height 19
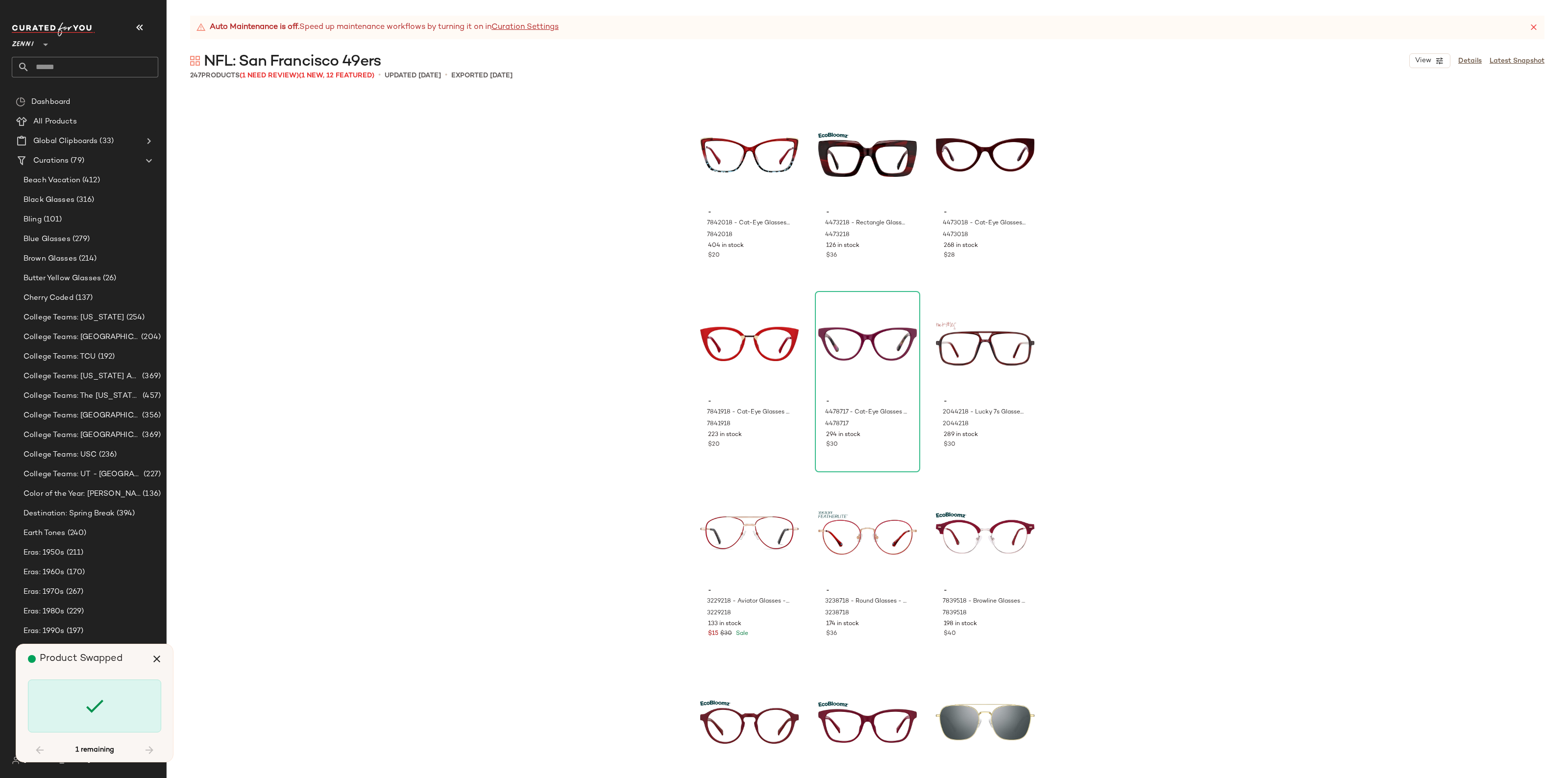
scroll to position [12671, 0]
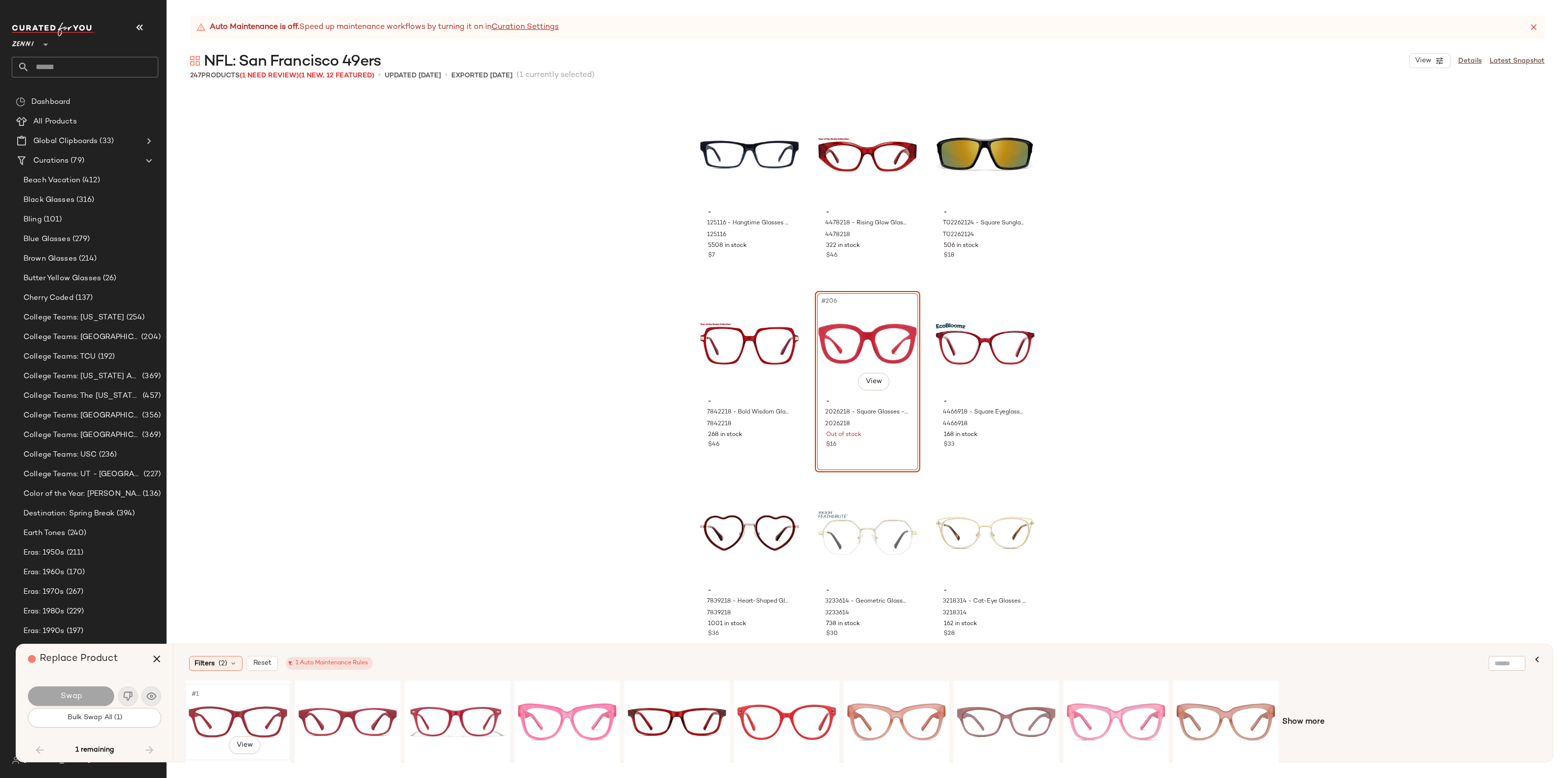
click at [250, 710] on div "#1 View" at bounding box center [237, 723] width 99 height 70
click at [883, 694] on div "#1 View" at bounding box center [896, 723] width 99 height 70
click at [95, 708] on button "Bulk Swap All (1)" at bounding box center [94, 717] width 134 height 19
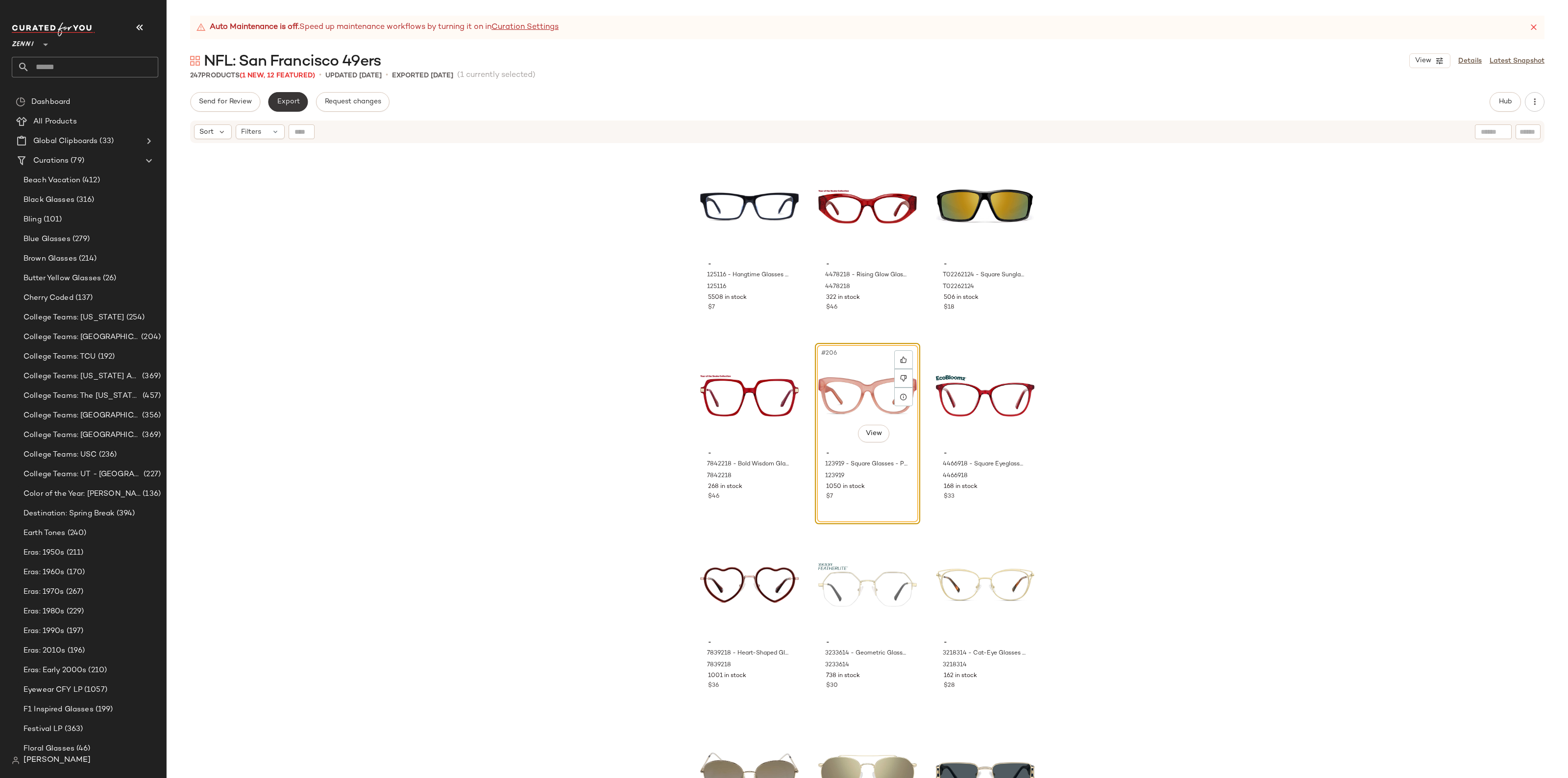
click at [270, 104] on button "Export" at bounding box center [288, 102] width 40 height 19
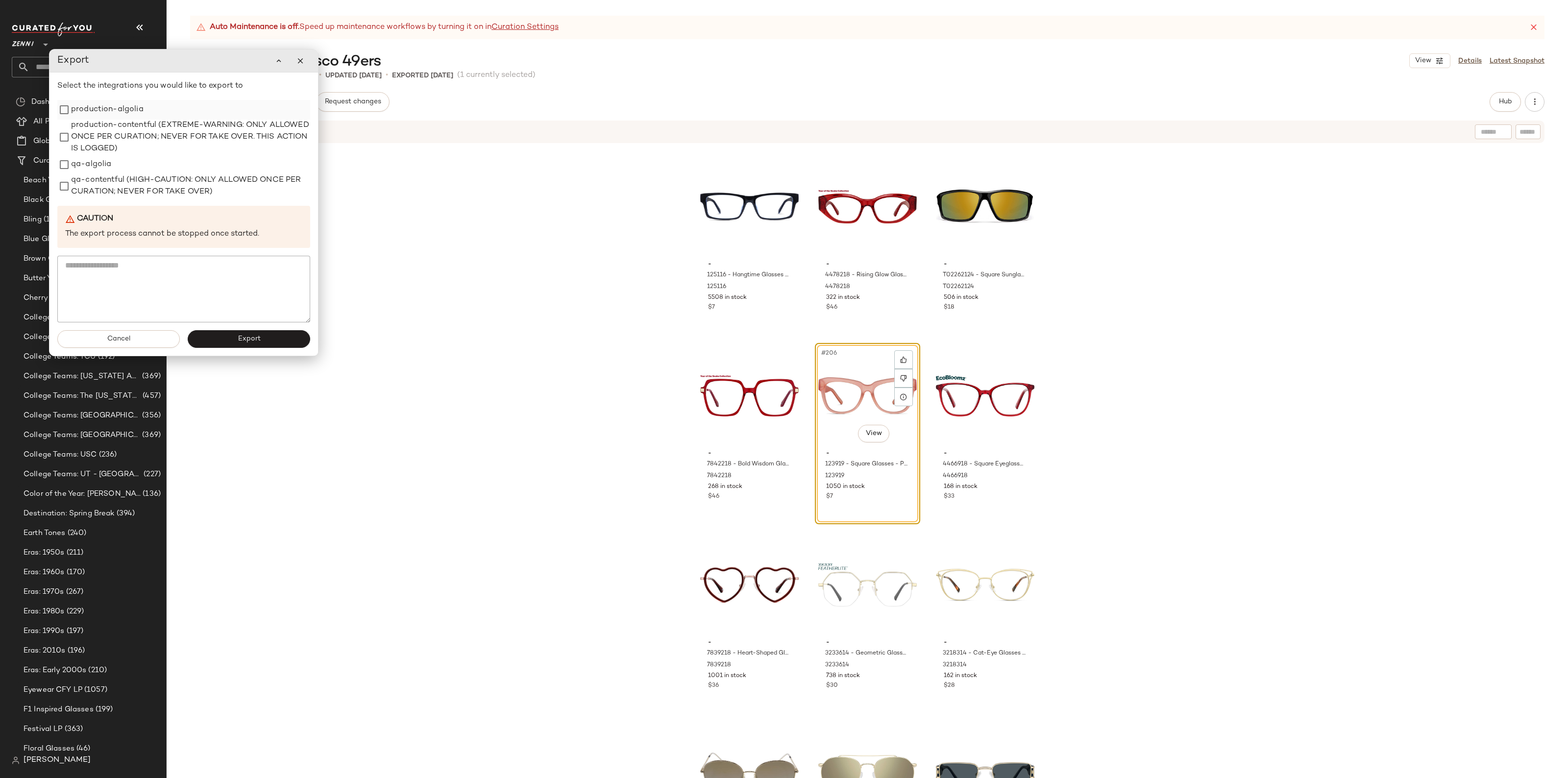
click at [107, 112] on label "production-algolia" at bounding box center [107, 110] width 72 height 19
click at [276, 345] on button "Export" at bounding box center [249, 339] width 123 height 17
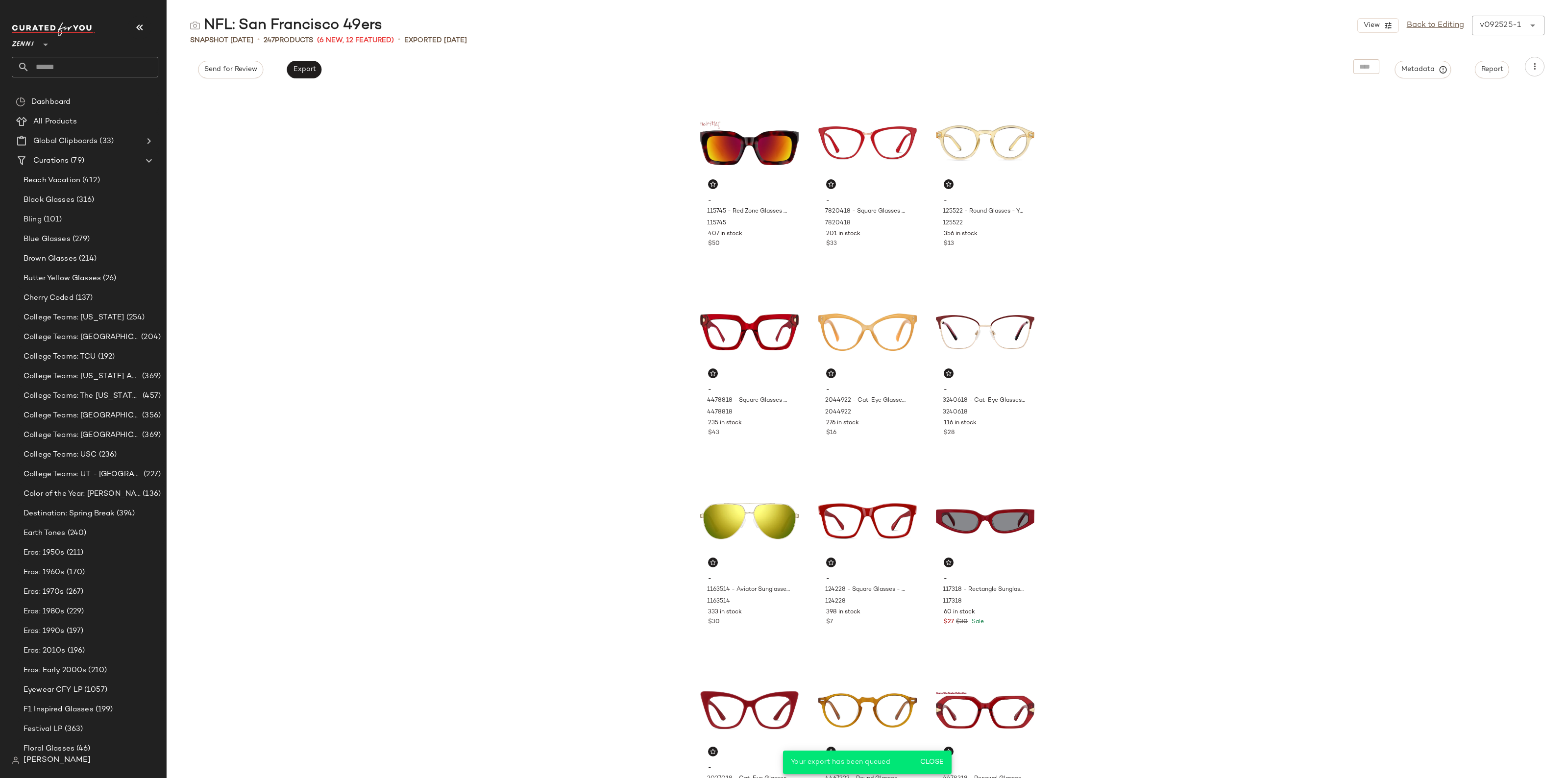
click at [103, 59] on input "text" at bounding box center [94, 67] width 129 height 21
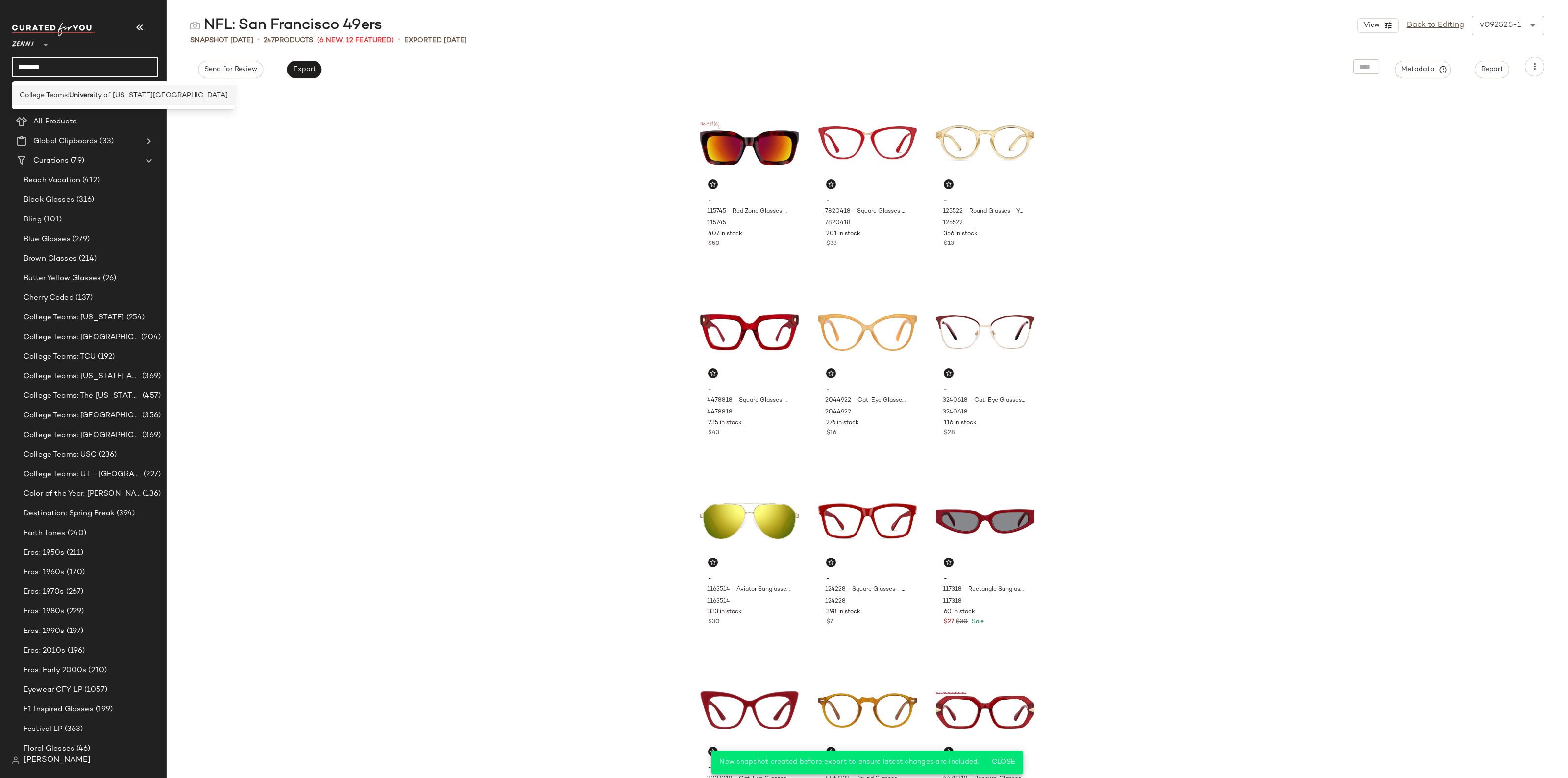
type input "*******"
click at [93, 91] on b "Univers" at bounding box center [81, 95] width 24 height 10
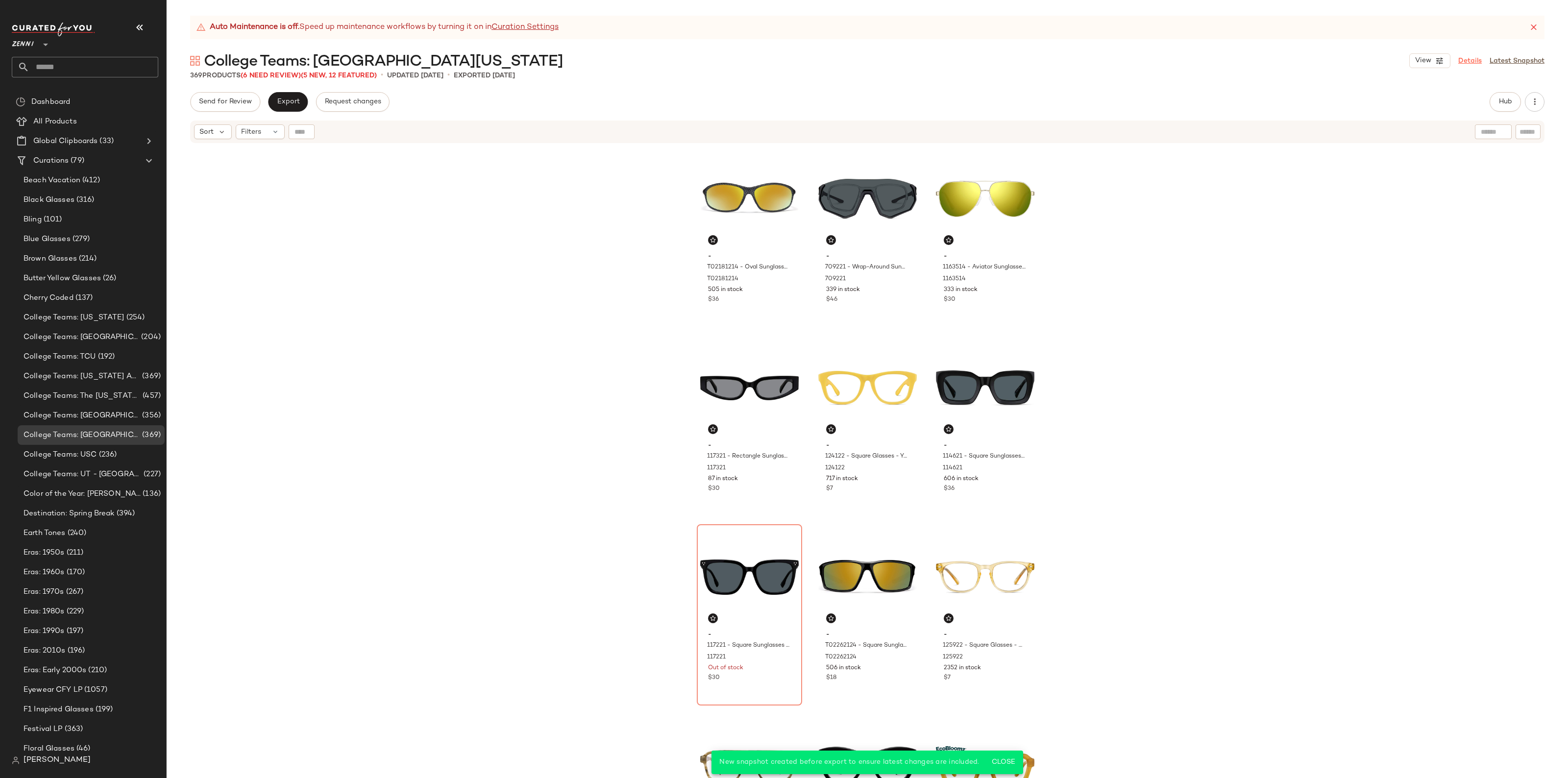
click at [1463, 61] on link "Details" at bounding box center [1470, 61] width 23 height 10
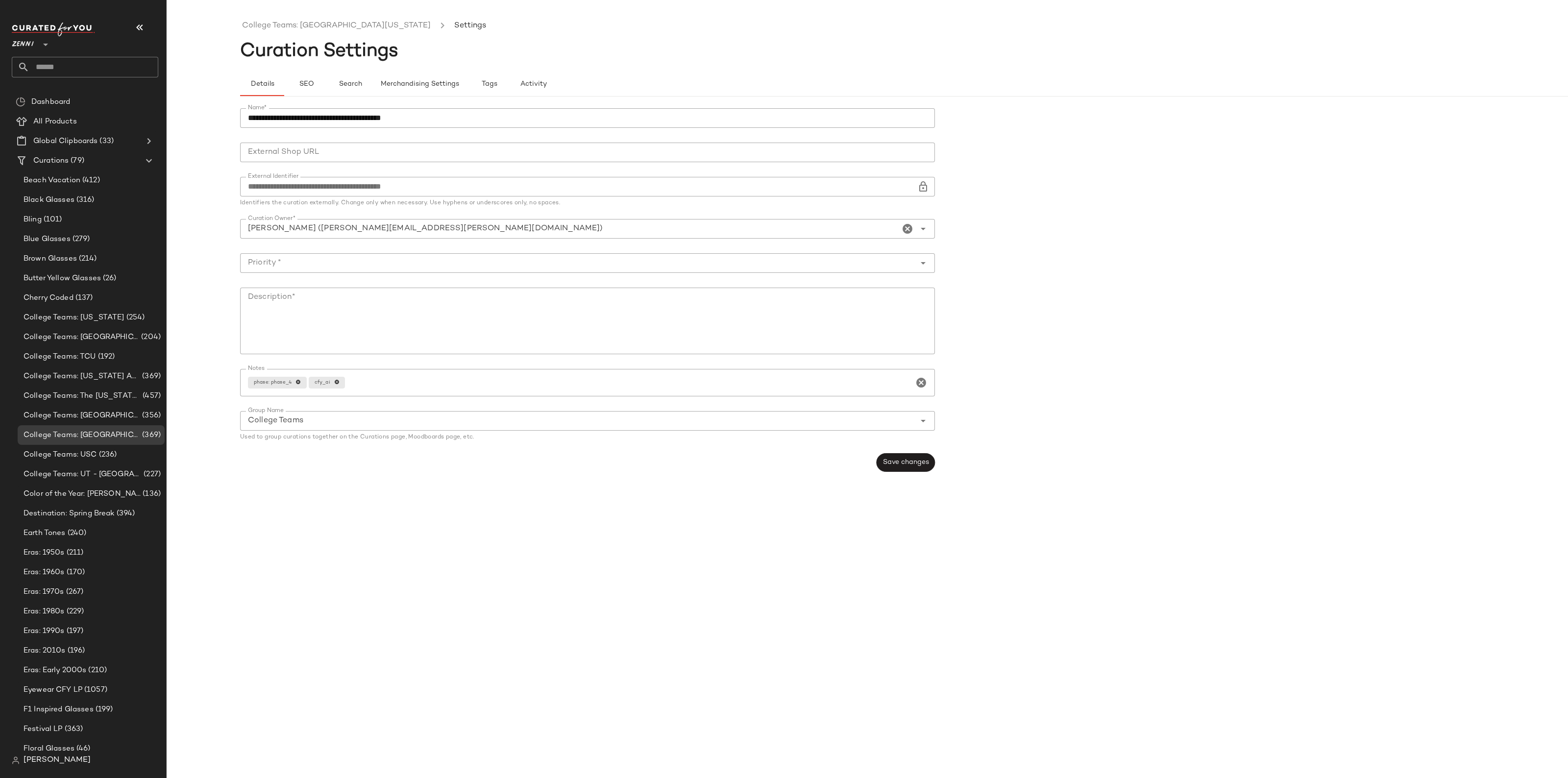
click at [468, 232] on input "Curation Owner*" at bounding box center [570, 229] width 659 height 12
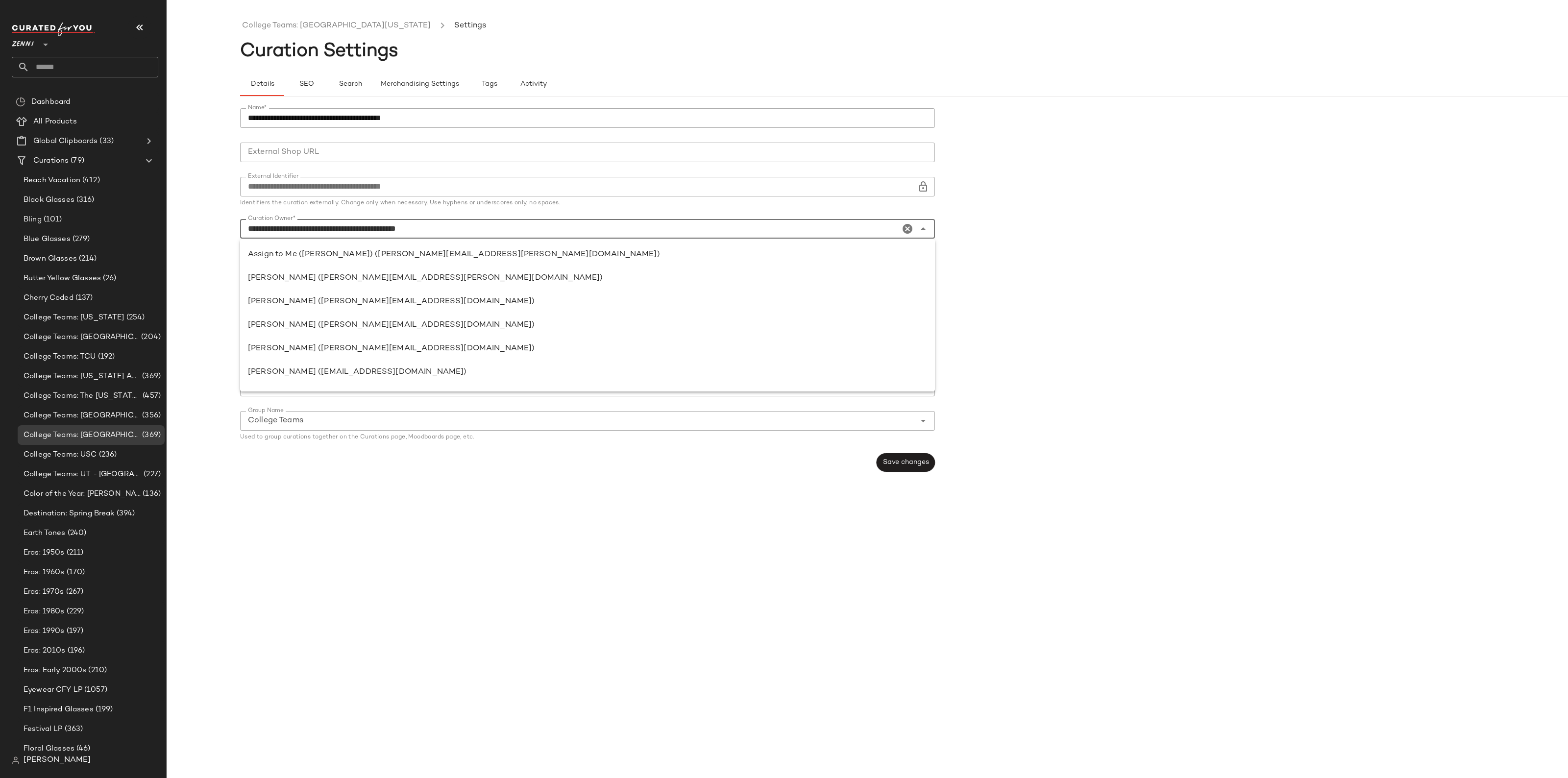
drag, startPoint x: 270, startPoint y: 230, endPoint x: 234, endPoint y: 221, distance: 37.1
click at [234, 221] on div "**********" at bounding box center [784, 397] width 1568 height 763
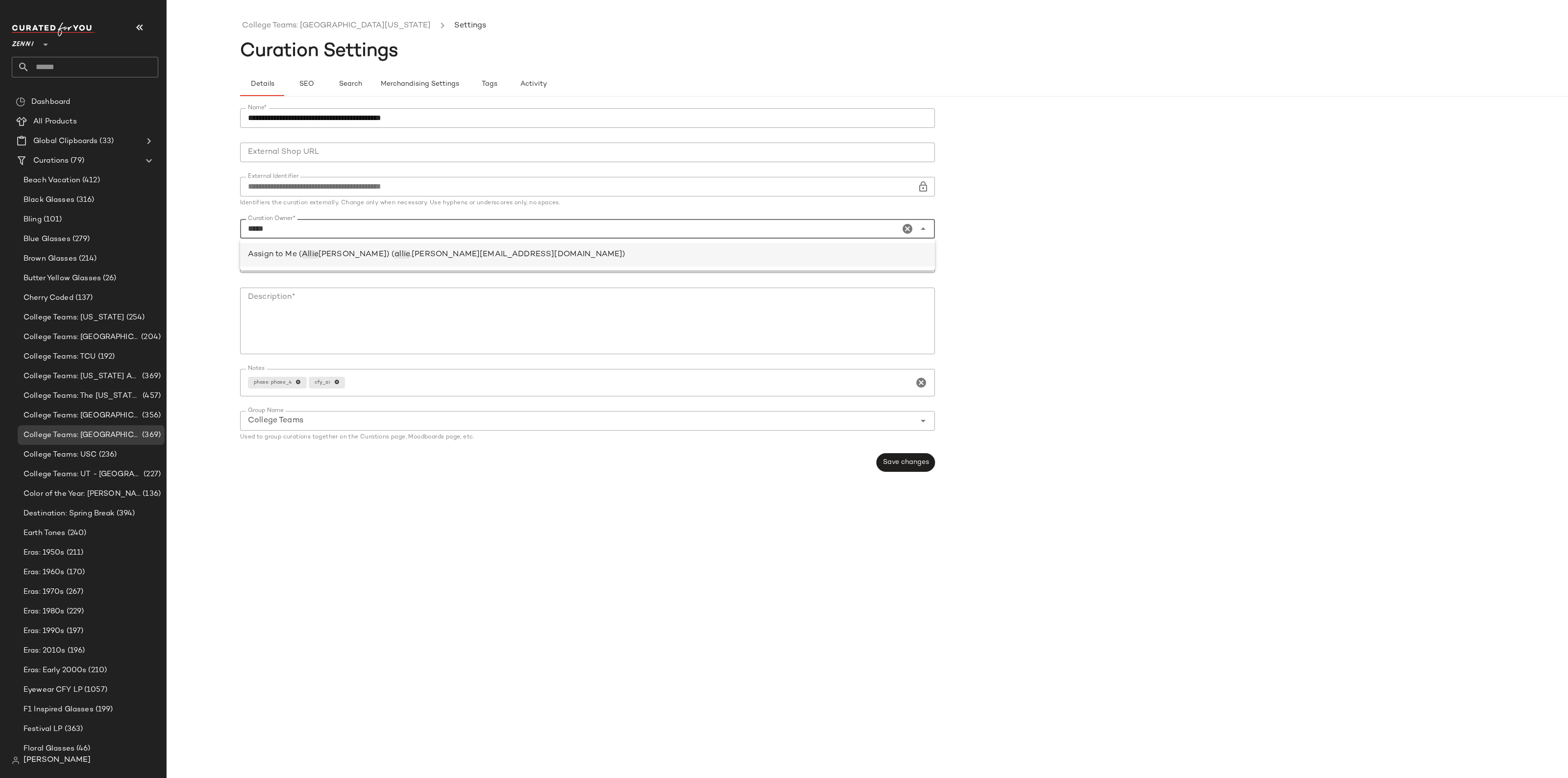
click at [276, 252] on span "Assign to Me (" at bounding box center [275, 254] width 54 height 8
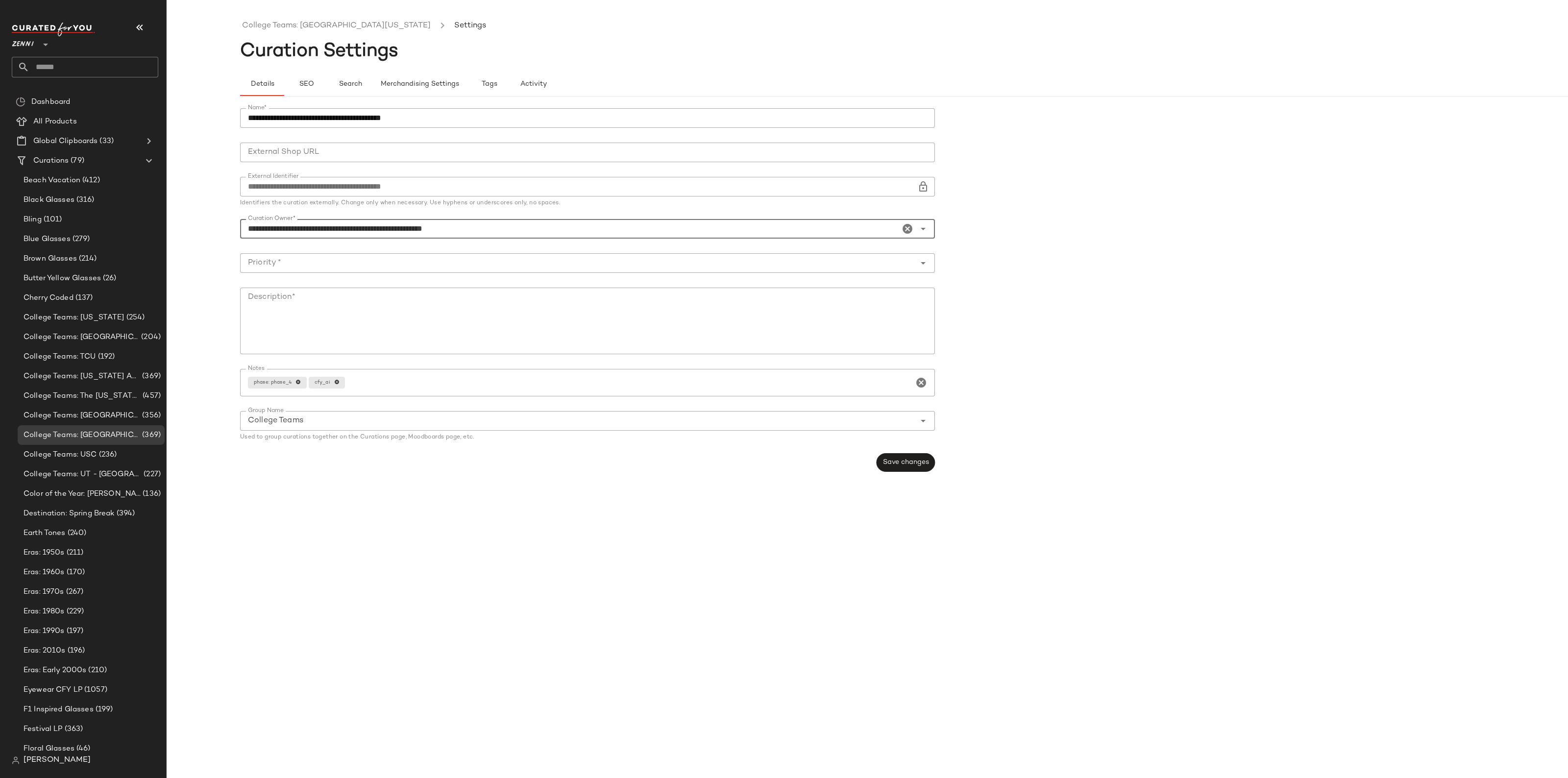
type input "**********"
click at [286, 271] on div at bounding box center [578, 263] width 676 height 19
click at [301, 327] on div "Medium Priority (2)" at bounding box center [587, 336] width 695 height 23
type input "**********"
drag, startPoint x: 301, startPoint y: 327, endPoint x: 701, endPoint y: 321, distance: 400.0
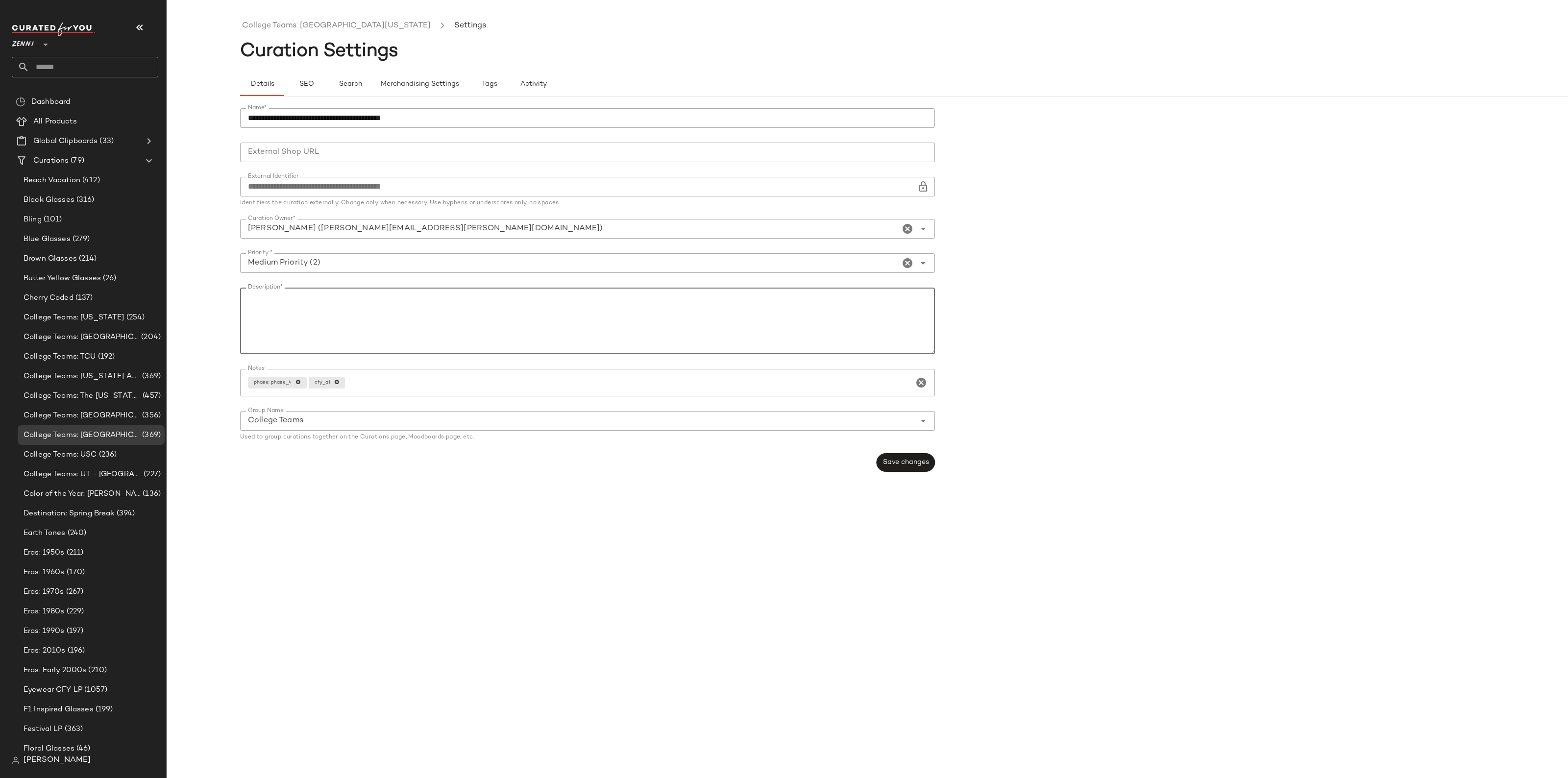
click at [701, 321] on textarea "Description*" at bounding box center [587, 321] width 695 height 66
click at [893, 452] on div "**********" at bounding box center [590, 290] width 701 height 375
click at [896, 455] on button "Save changes" at bounding box center [906, 462] width 58 height 19
click at [667, 329] on textarea "Description*" at bounding box center [587, 321] width 695 height 66
click at [912, 466] on button "Save changes" at bounding box center [906, 462] width 58 height 19
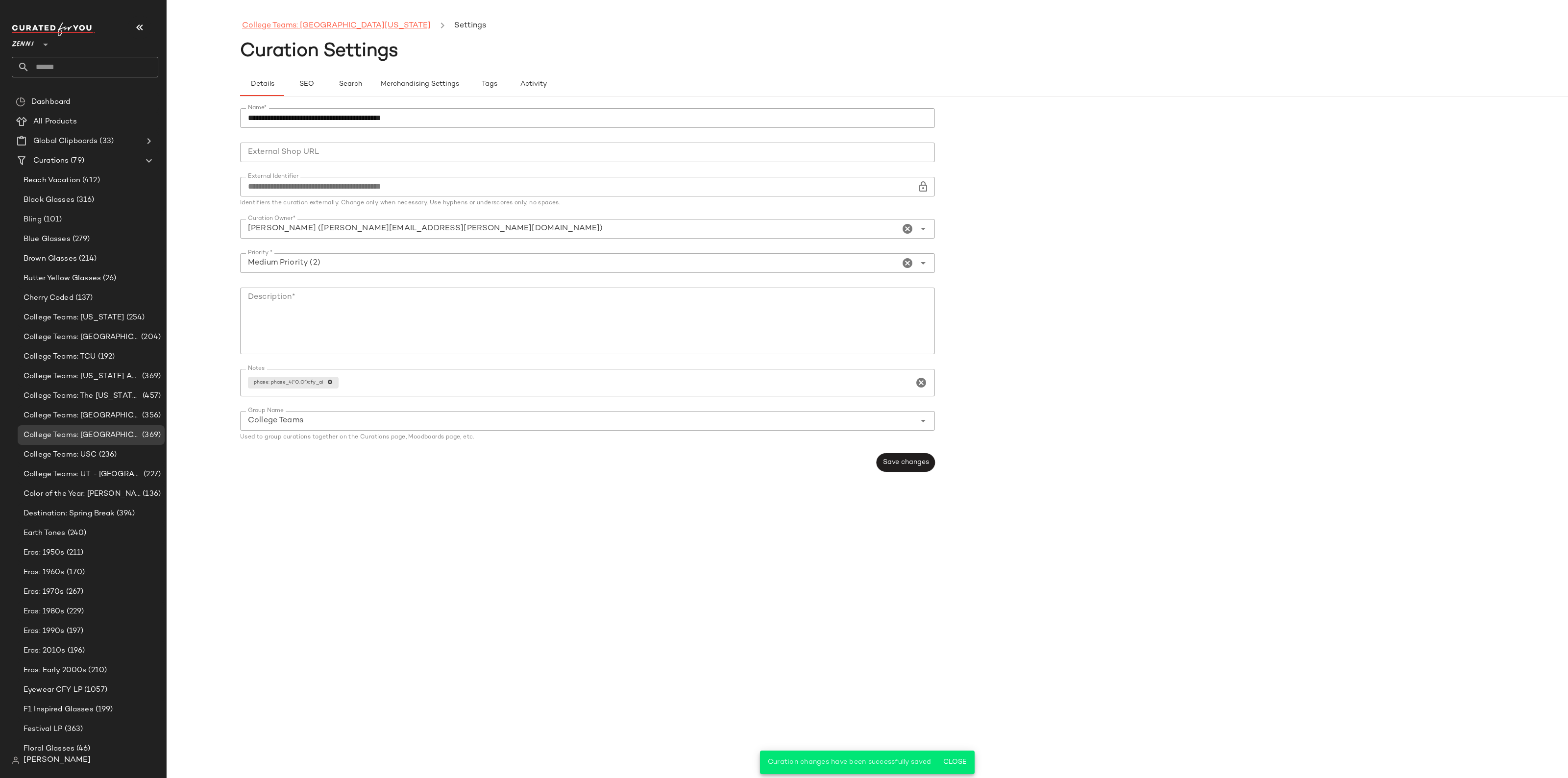
click at [270, 20] on link "College Teams: [GEOGRAPHIC_DATA][US_STATE]" at bounding box center [336, 26] width 188 height 13
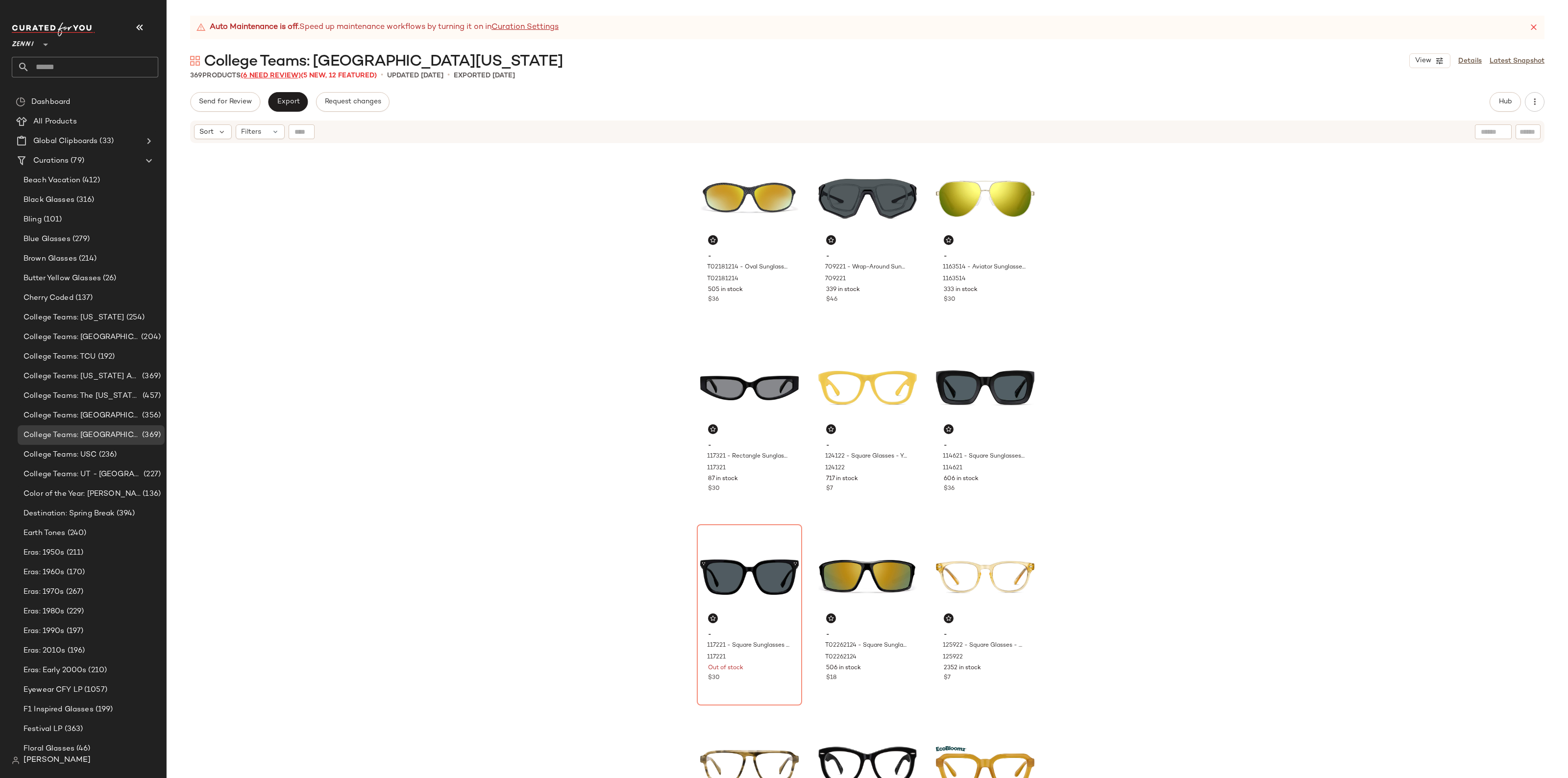
click at [288, 76] on span "(6 Need Review)" at bounding box center [270, 75] width 60 height 7
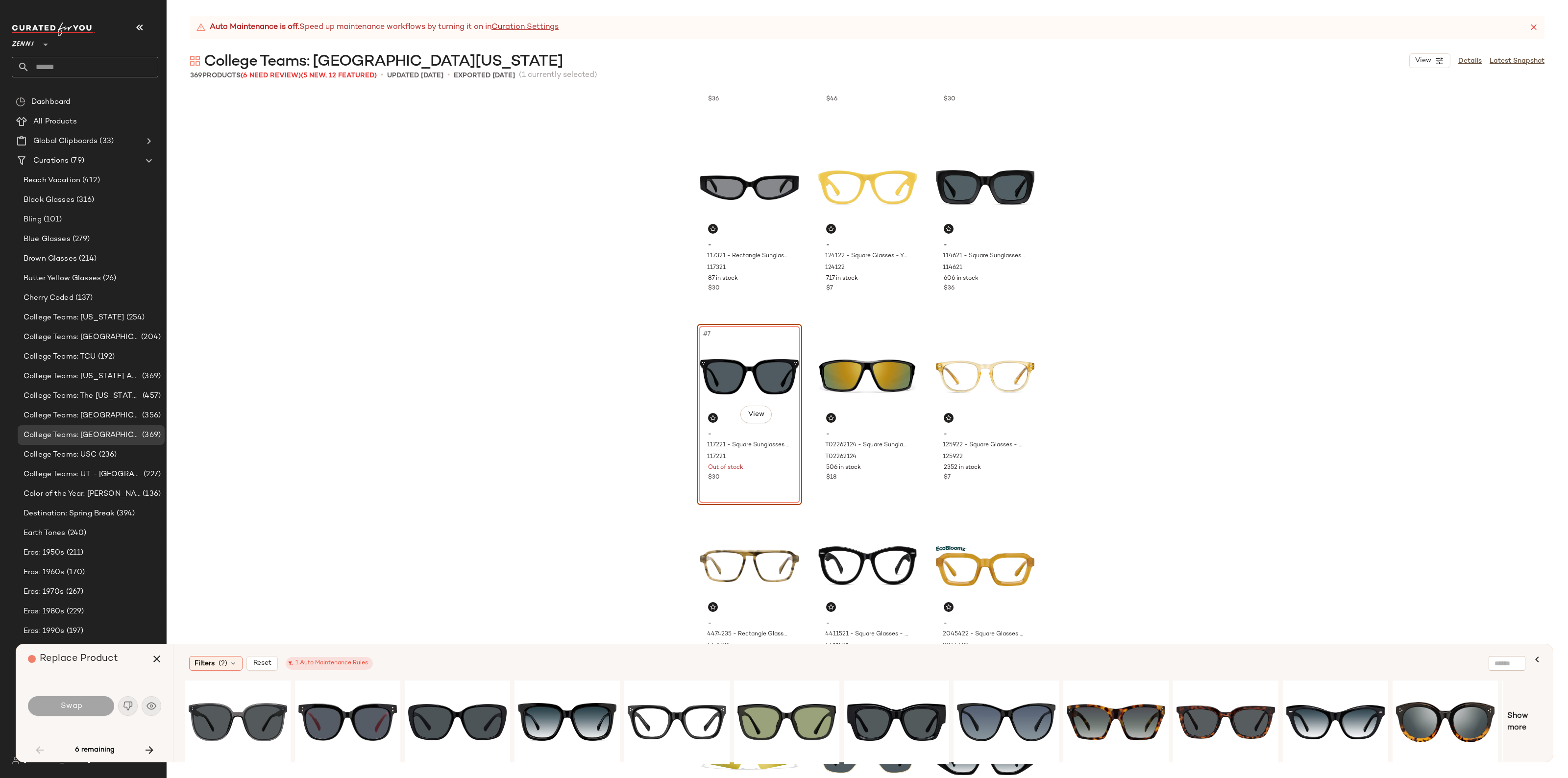
scroll to position [151, 0]
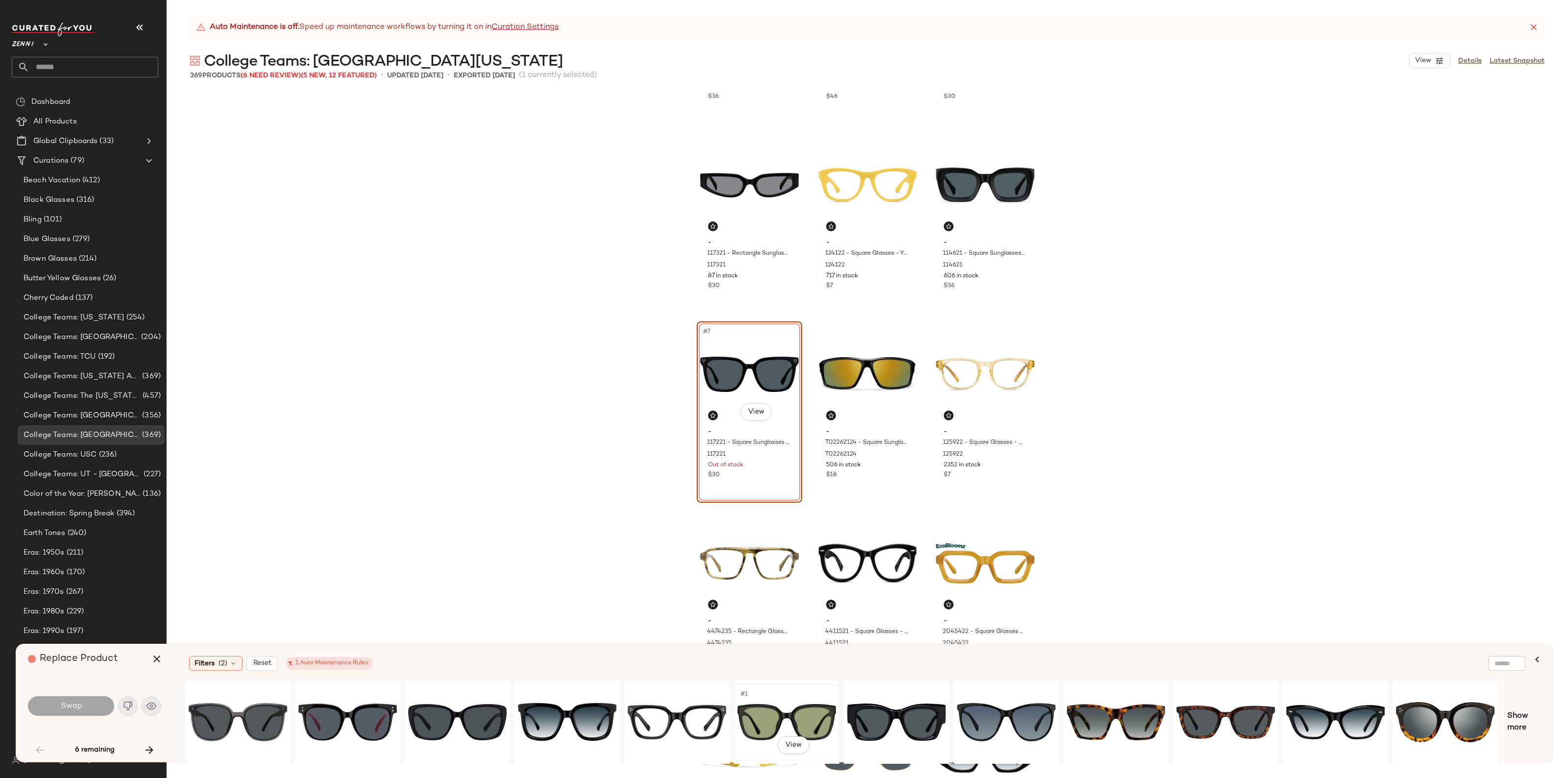
click at [807, 713] on div "#1 View" at bounding box center [787, 723] width 99 height 70
click at [1067, 703] on div "#1 View" at bounding box center [1116, 723] width 99 height 70
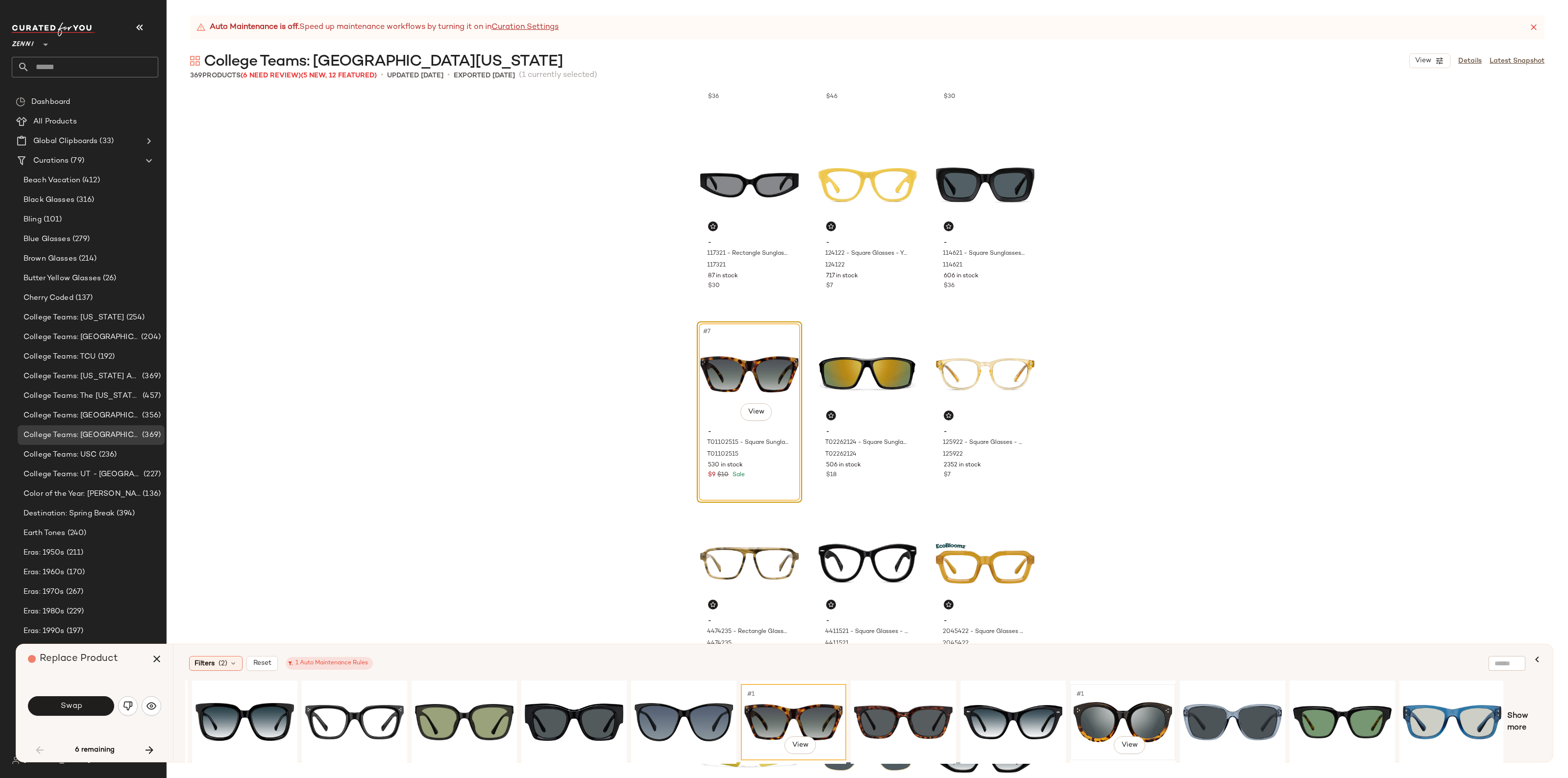
click at [1134, 706] on div "#1 View" at bounding box center [1123, 723] width 99 height 70
click at [1268, 700] on div "#1 View" at bounding box center [1232, 723] width 99 height 70
click at [1342, 706] on div "#1 View" at bounding box center [1342, 723] width 99 height 70
click at [1542, 655] on icon "button" at bounding box center [1537, 659] width 12 height 12
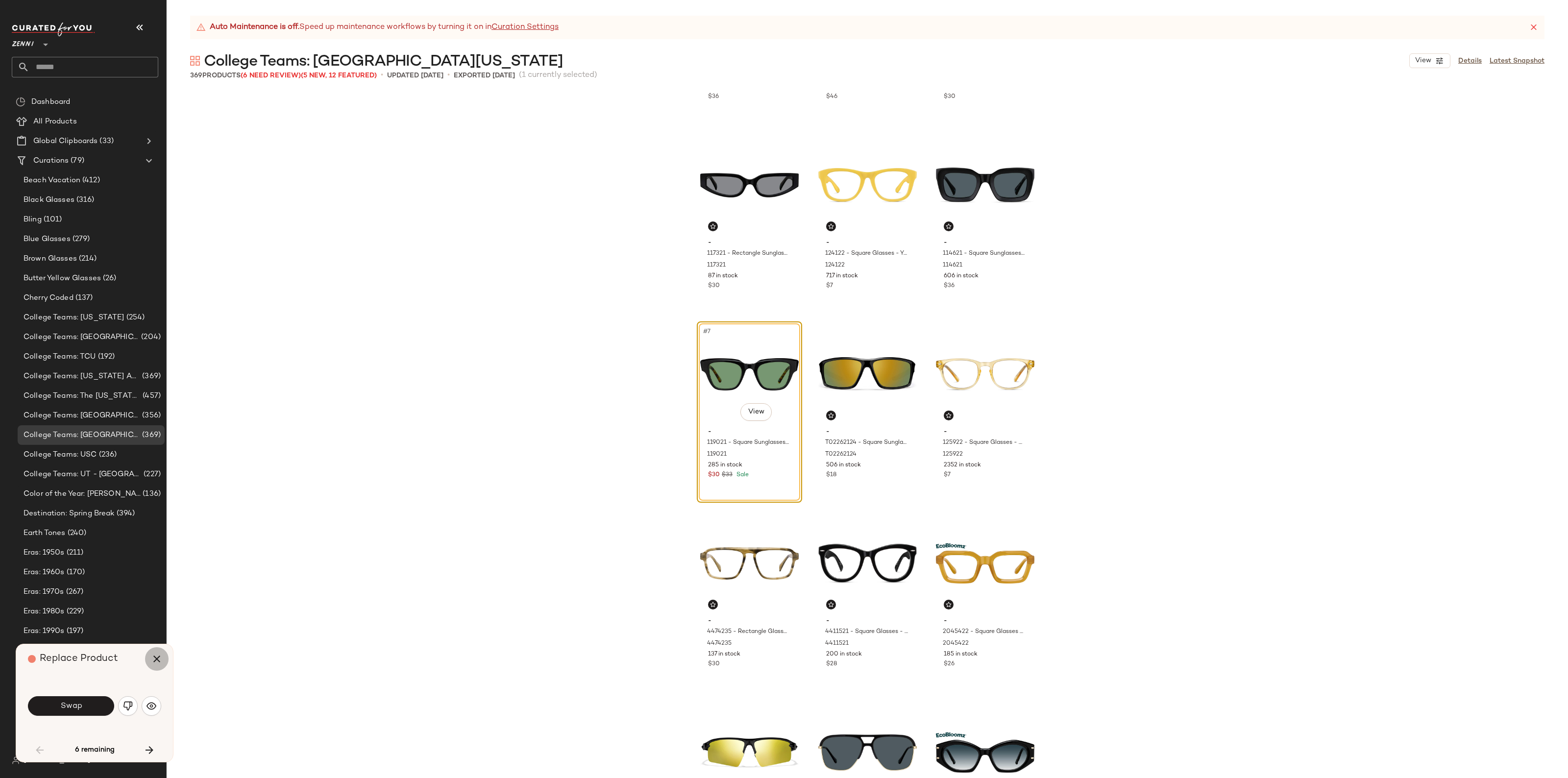
click at [154, 657] on icon "button" at bounding box center [157, 659] width 12 height 12
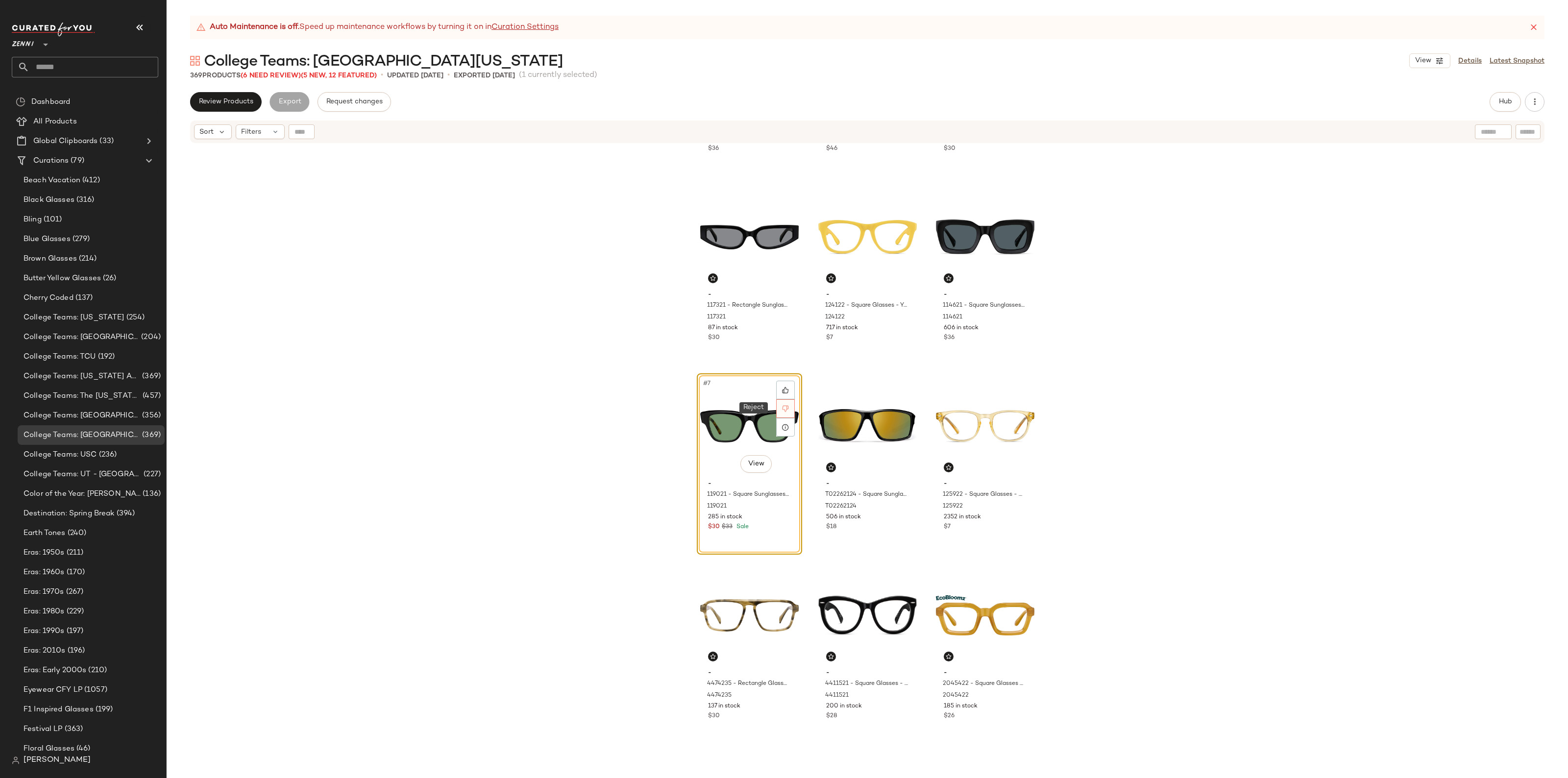
click at [782, 402] on div at bounding box center [785, 408] width 19 height 19
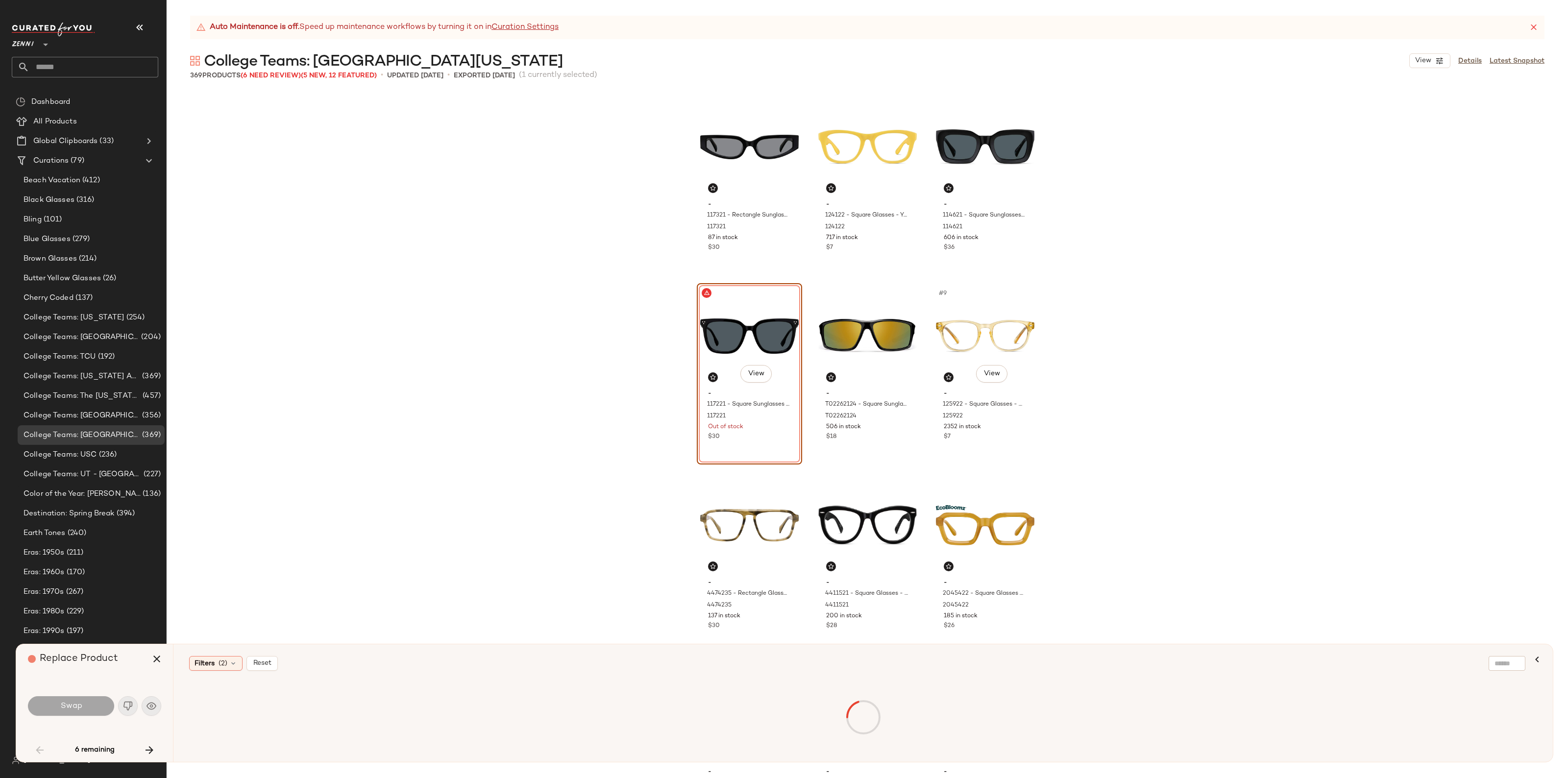
scroll to position [189, 0]
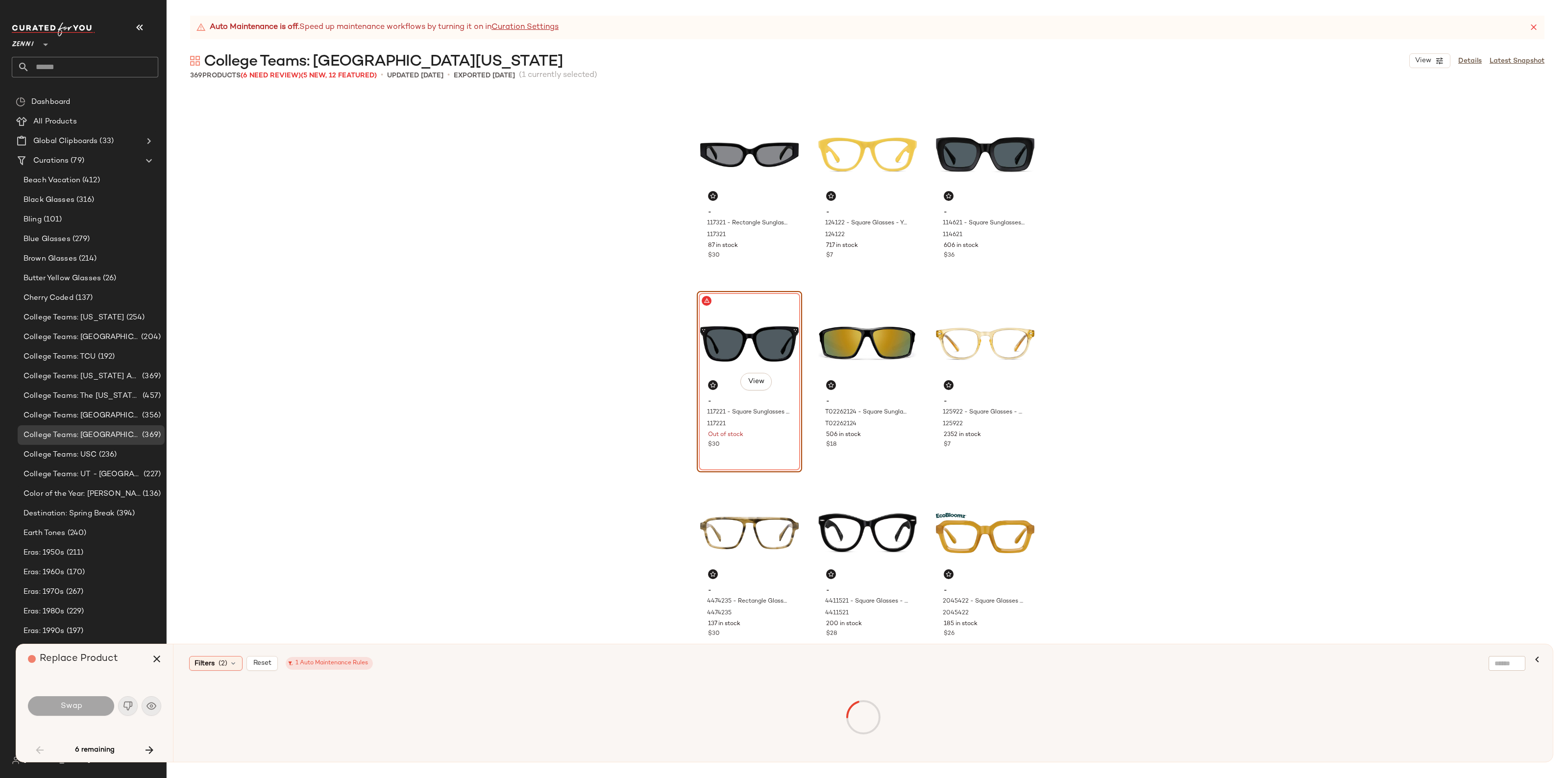
click at [1092, 295] on div "- 117321 - Rectangle Sunglasses - Black - Acetate 117321 87 in stock $30 - 1241…" at bounding box center [867, 435] width 1402 height 686
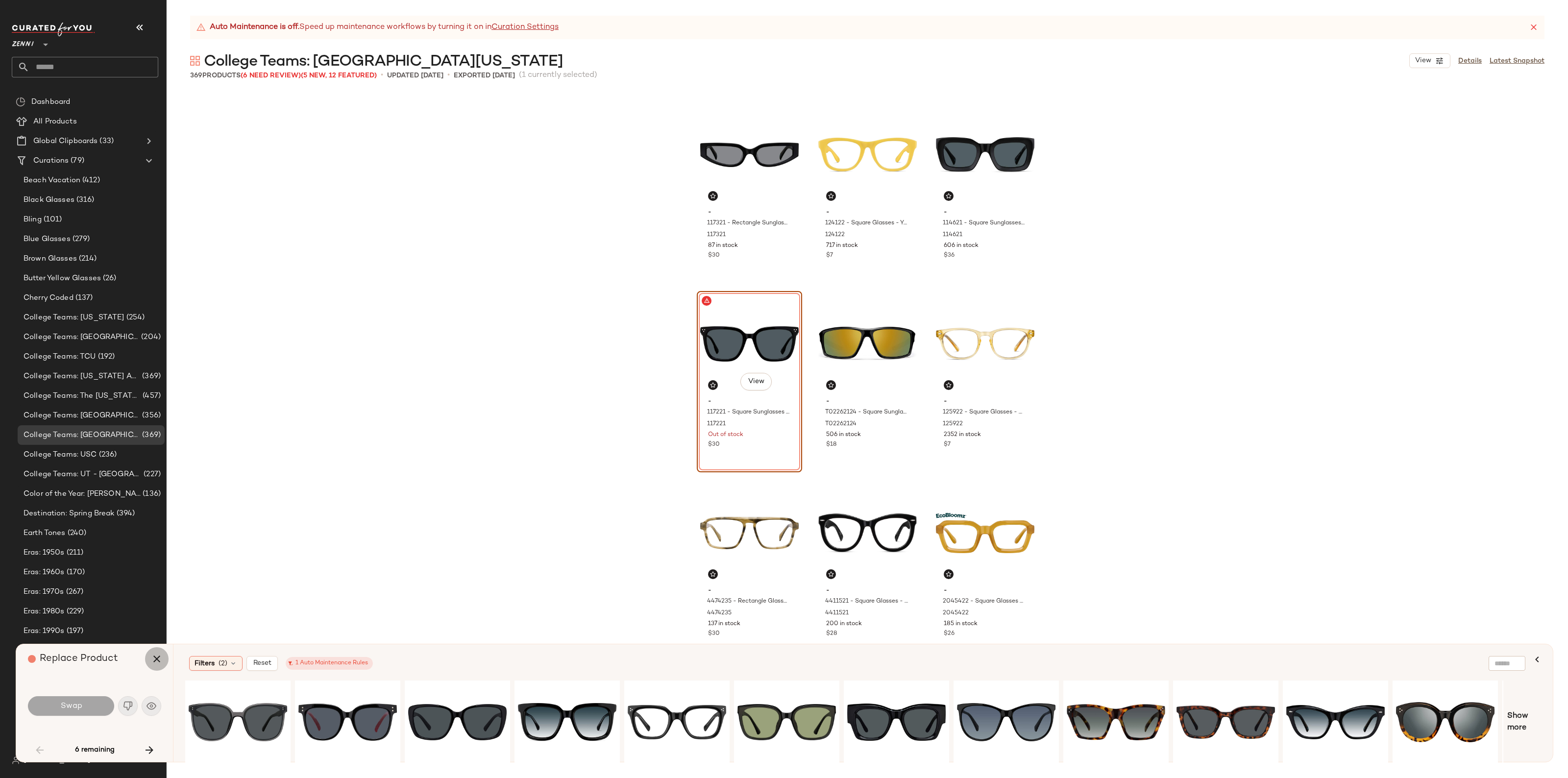
click at [157, 659] on icon "button" at bounding box center [157, 659] width 12 height 12
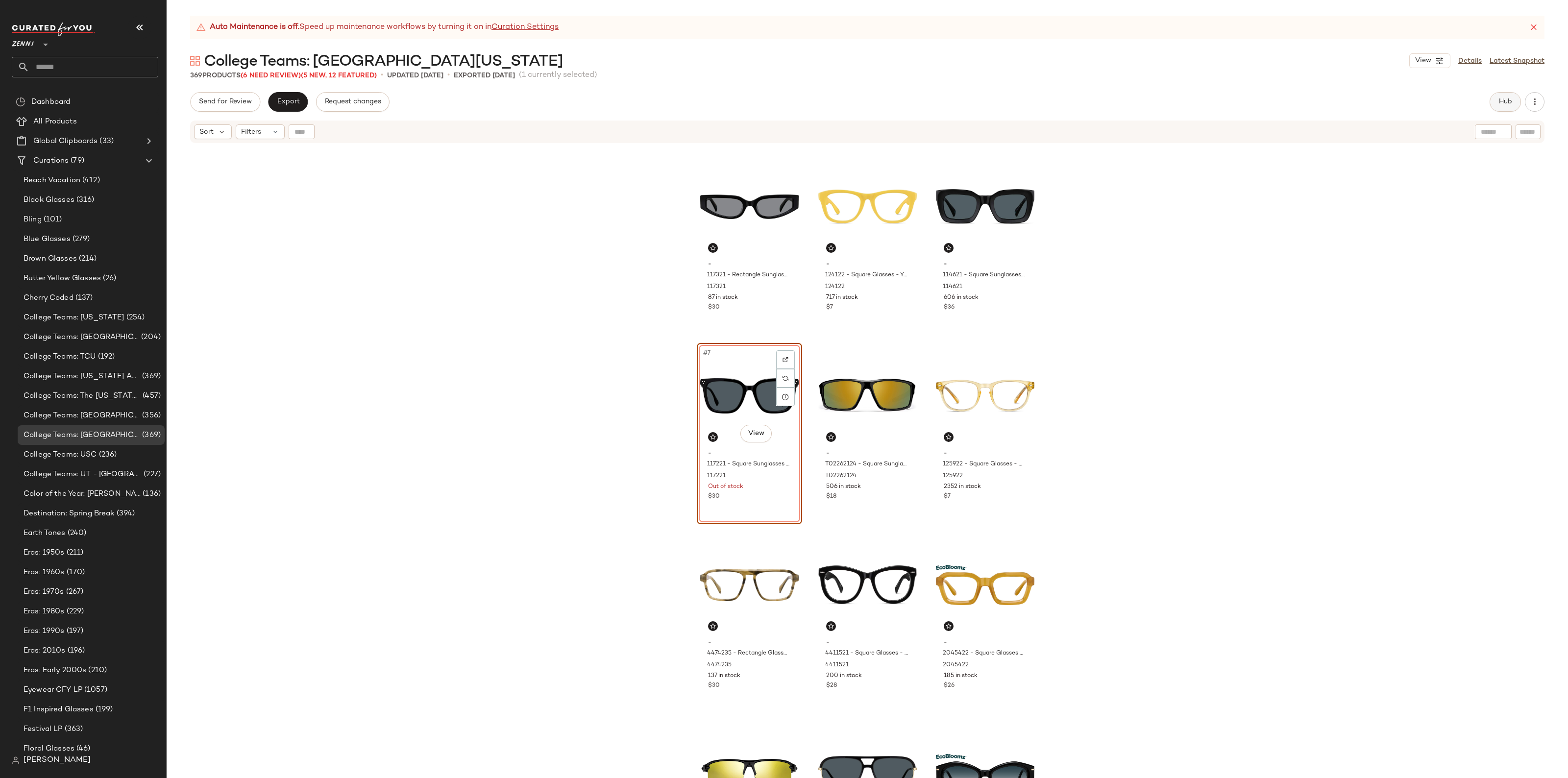
click at [1509, 96] on button "Hub" at bounding box center [1505, 102] width 32 height 19
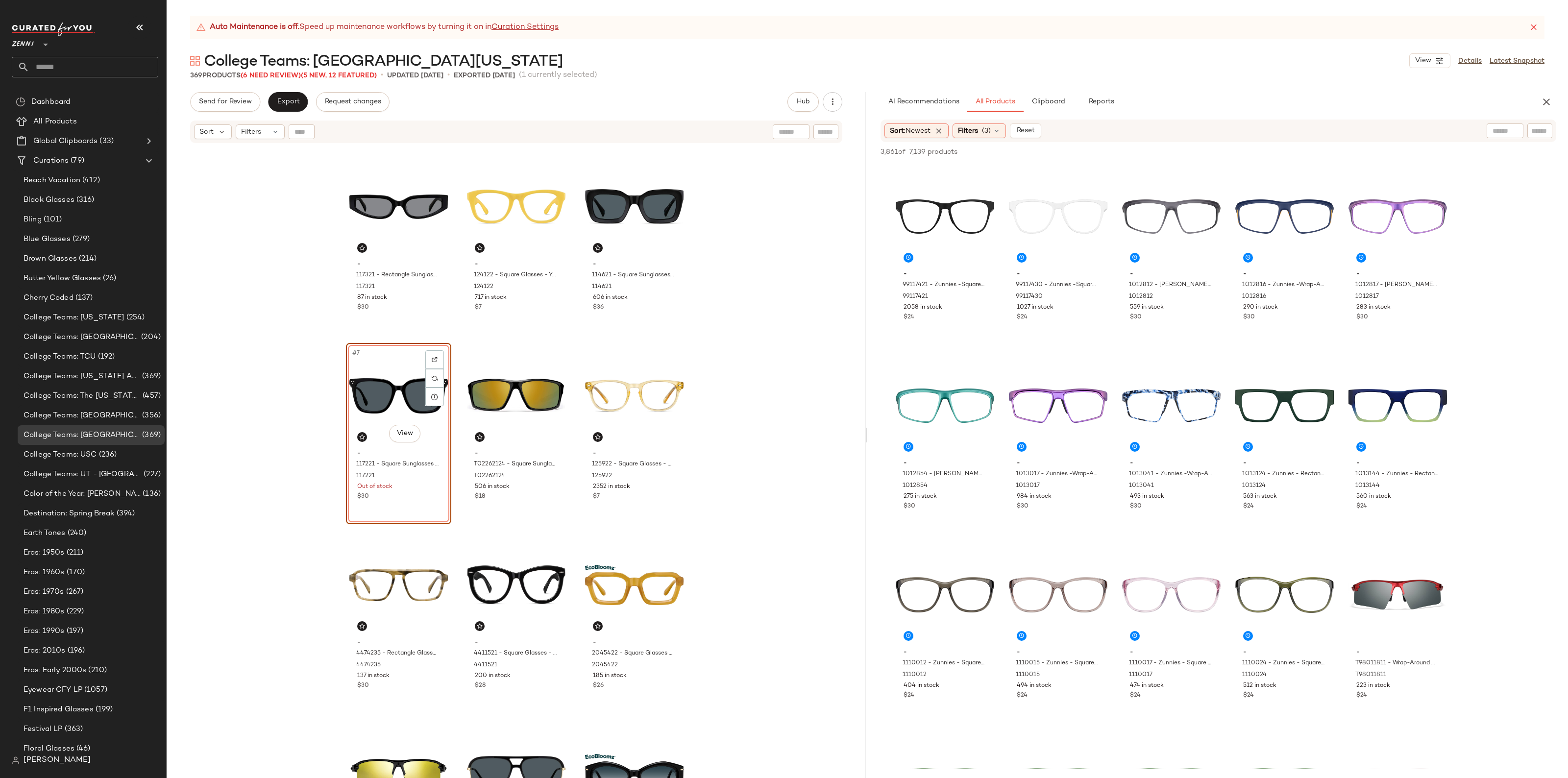
click at [1501, 134] on input "text" at bounding box center [1505, 131] width 25 height 10
type input "****"
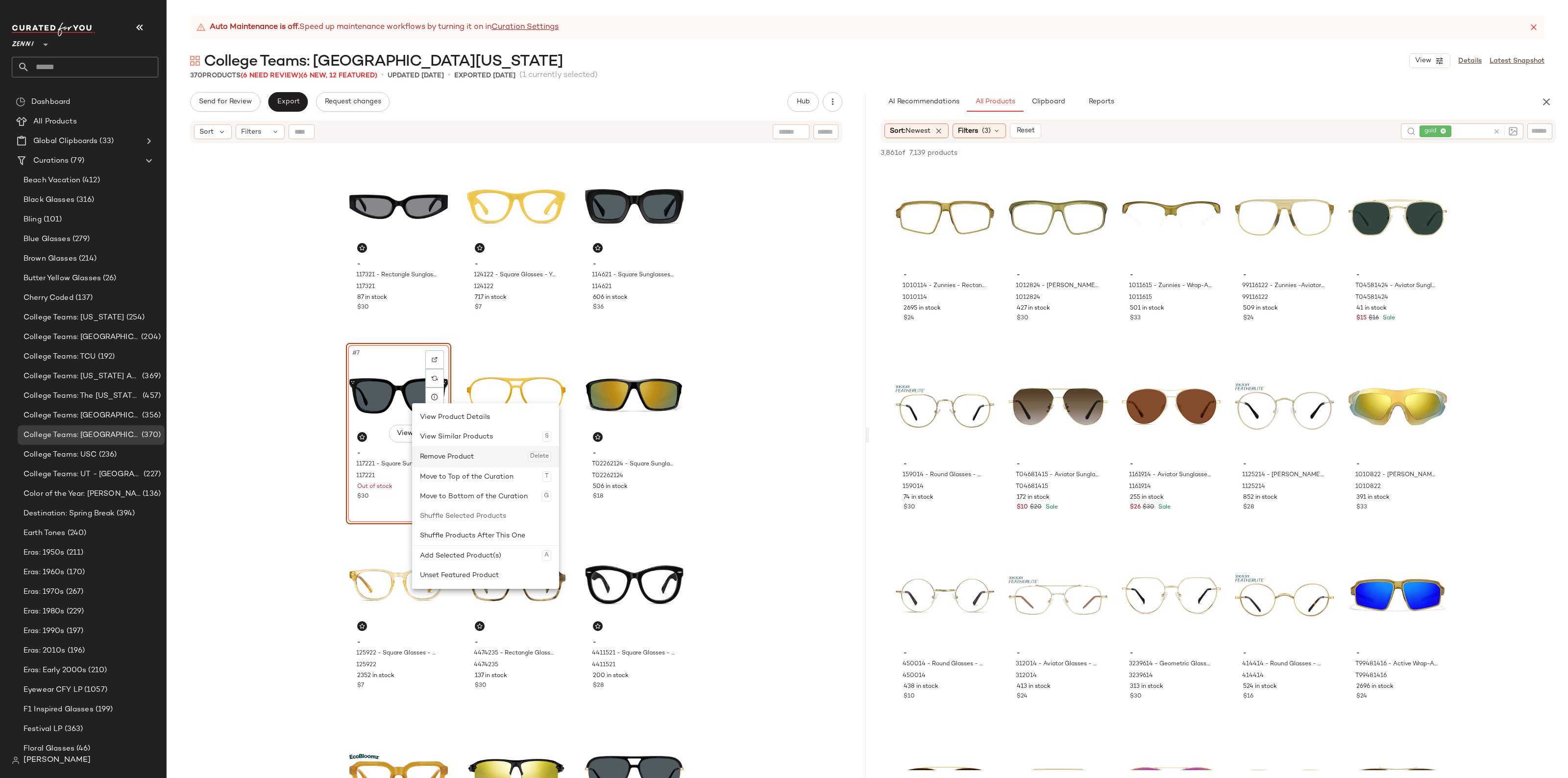
click at [470, 449] on div "Remove Product Delete" at bounding box center [486, 457] width 132 height 19
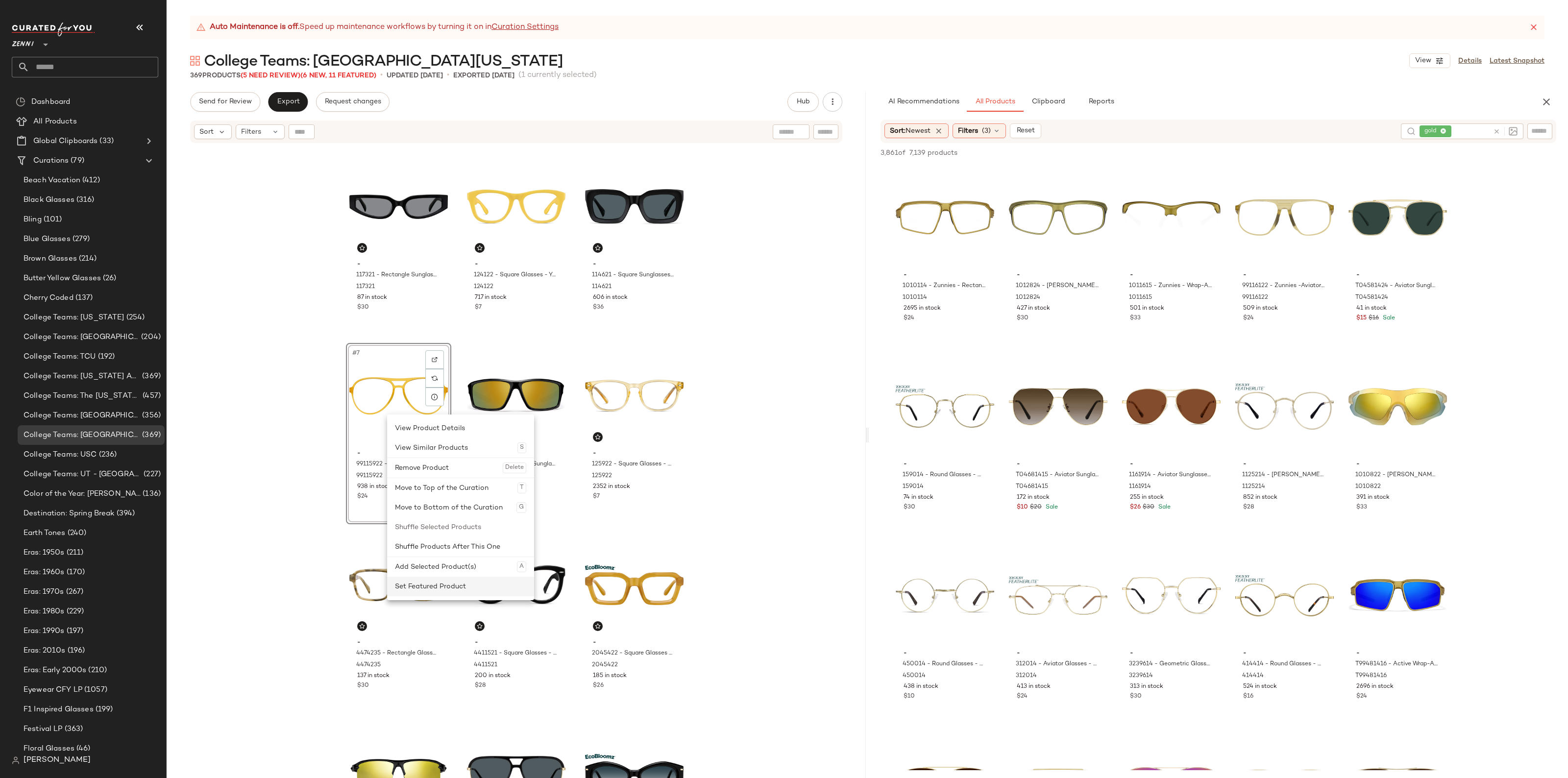
click at [444, 594] on div "Set Featured Product" at bounding box center [461, 586] width 132 height 19
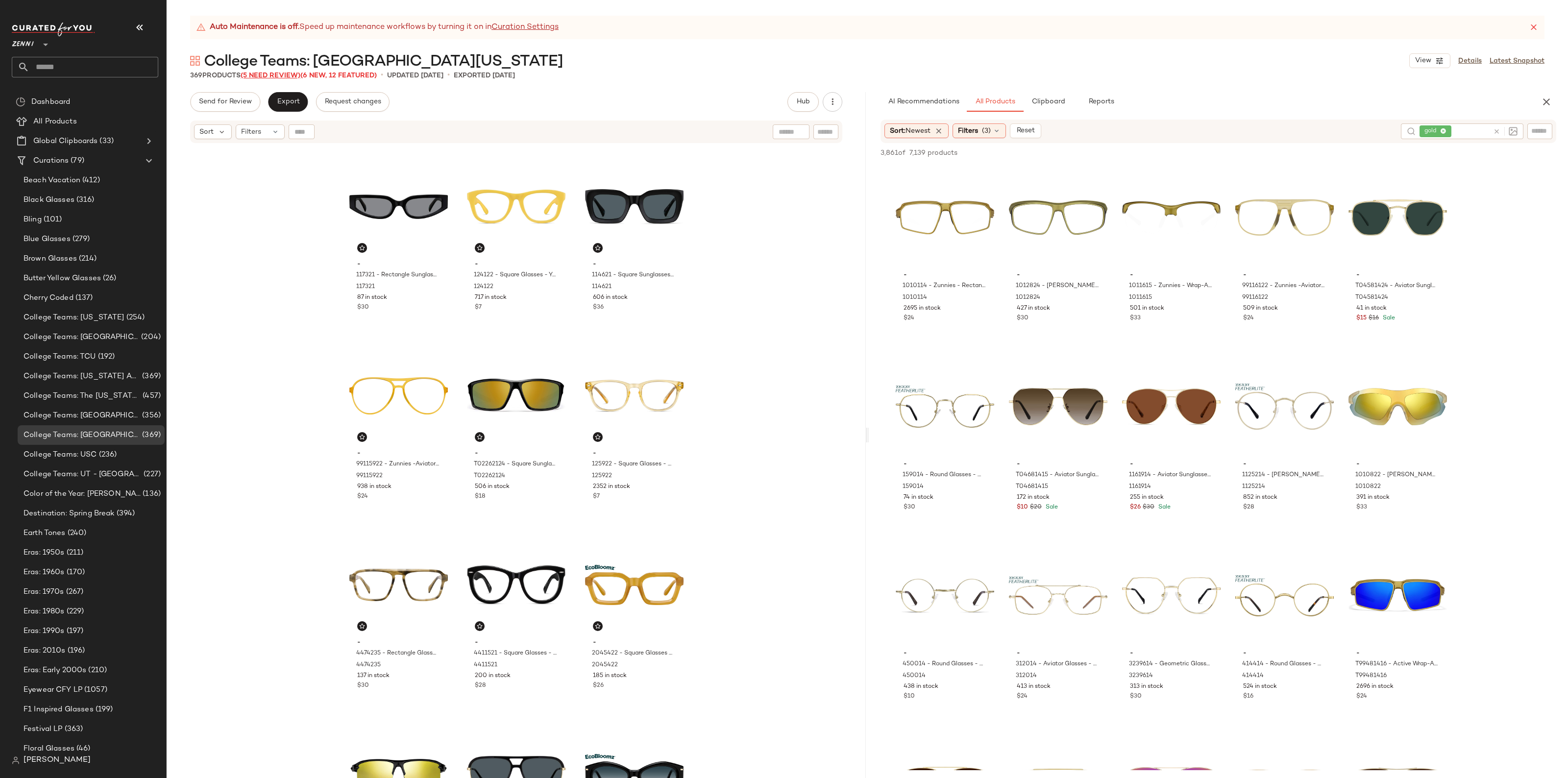
click at [288, 74] on span "(5 Need Review)" at bounding box center [270, 75] width 60 height 7
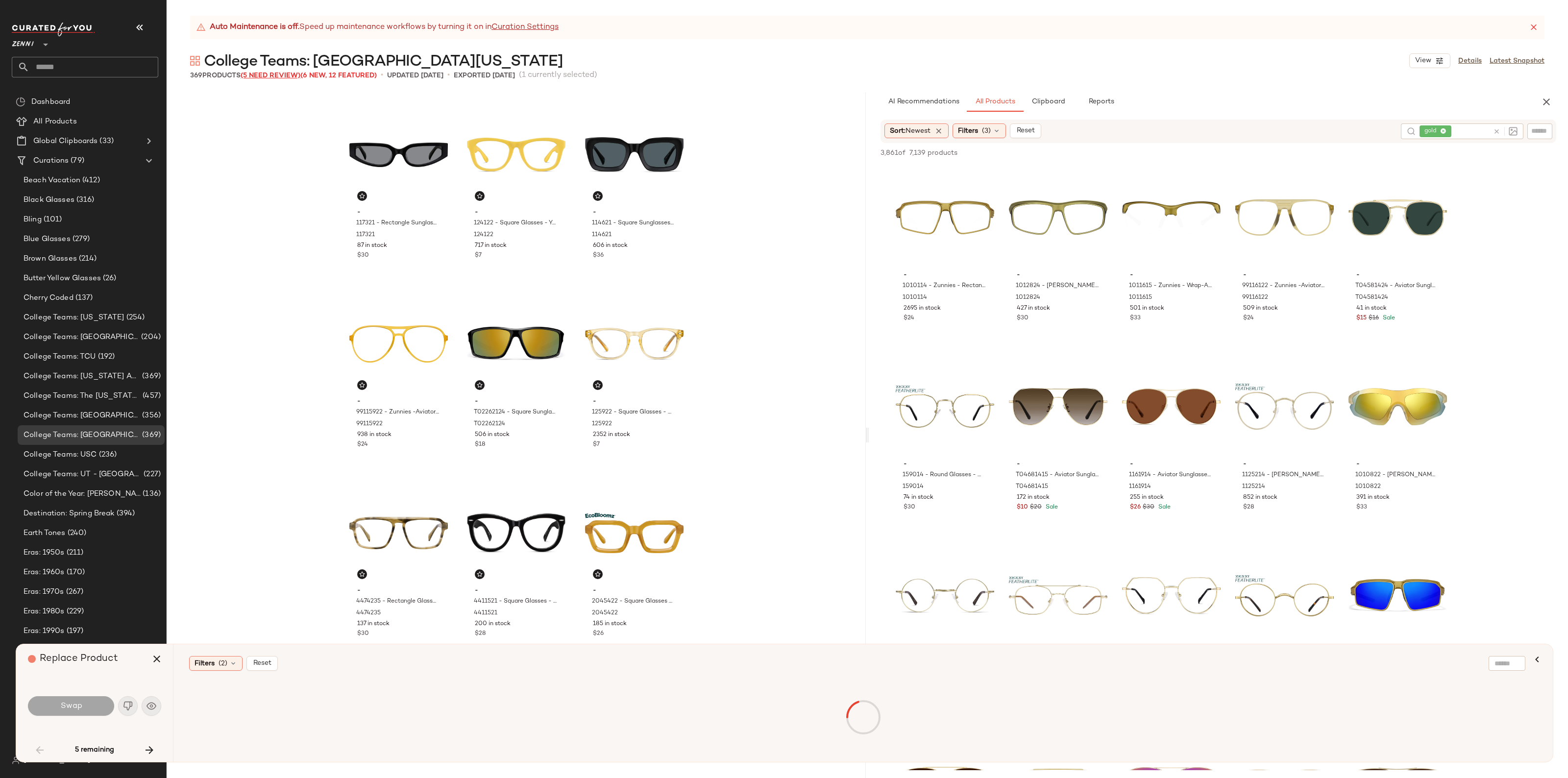
scroll to position [2458, 0]
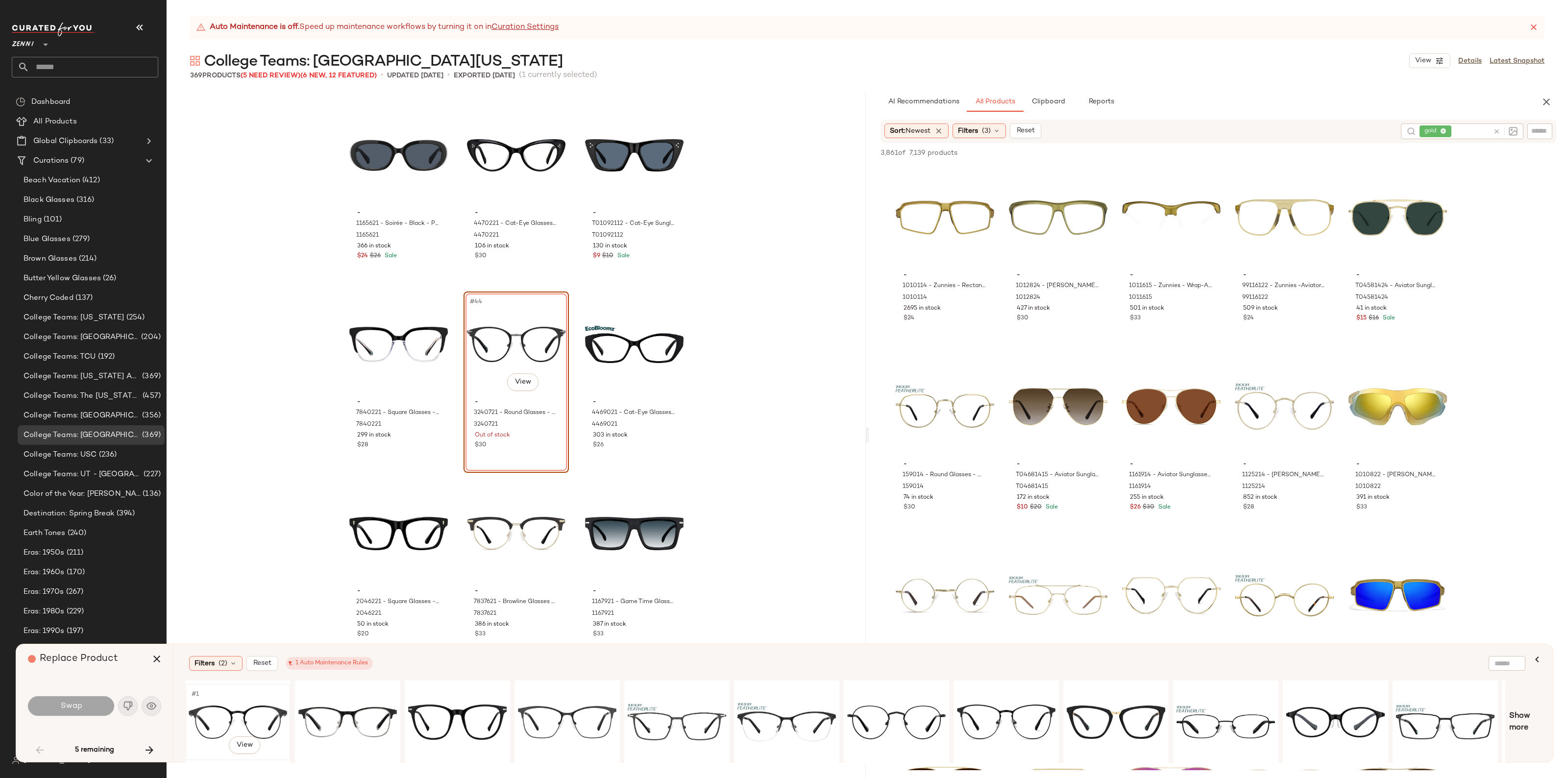
click at [207, 715] on div "#1 View" at bounding box center [237, 723] width 99 height 70
click at [54, 700] on button "Swap" at bounding box center [71, 706] width 86 height 19
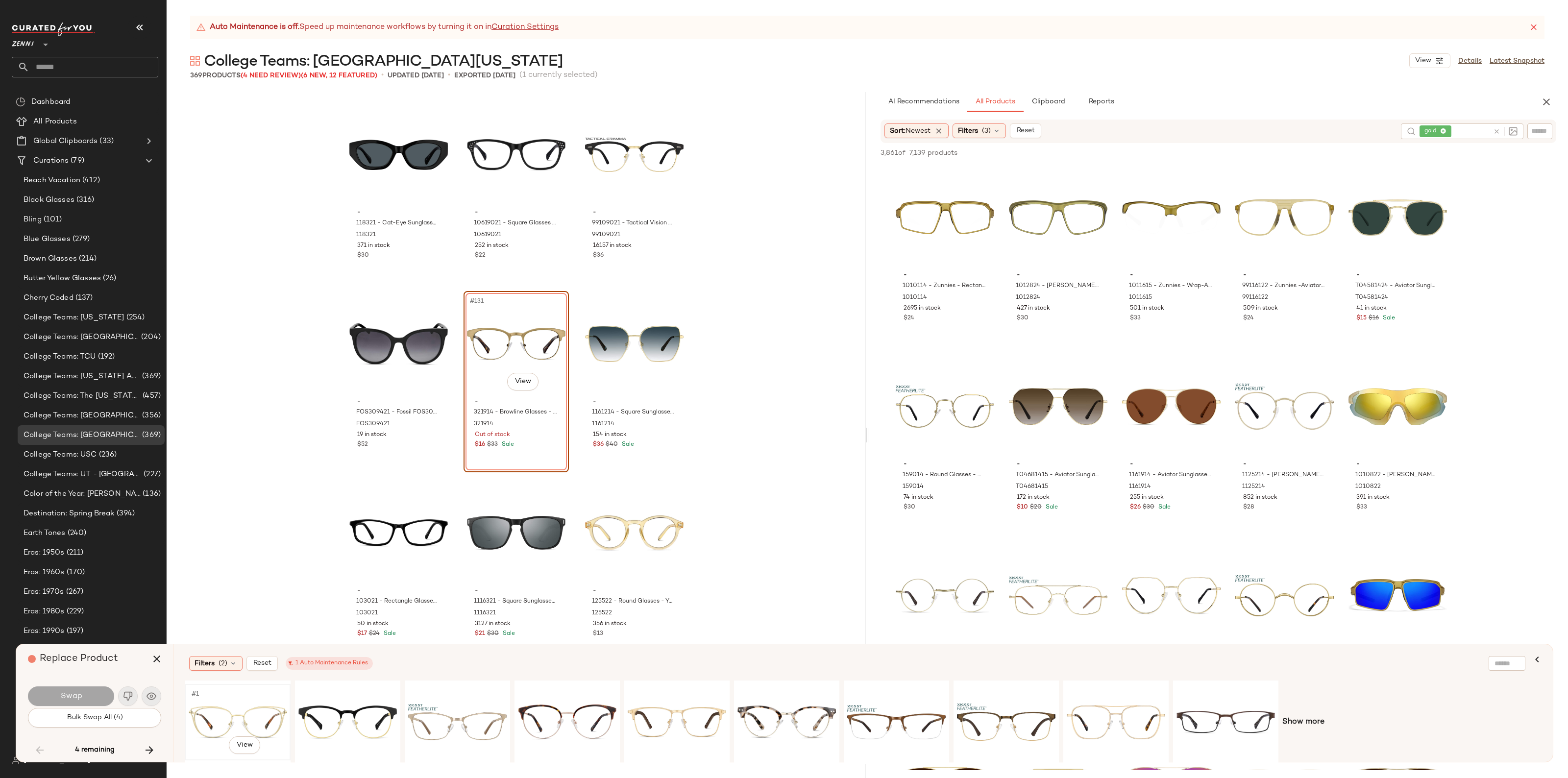
click at [230, 714] on div "#1 View" at bounding box center [237, 723] width 99 height 70
click at [80, 688] on button "Swap" at bounding box center [71, 696] width 86 height 19
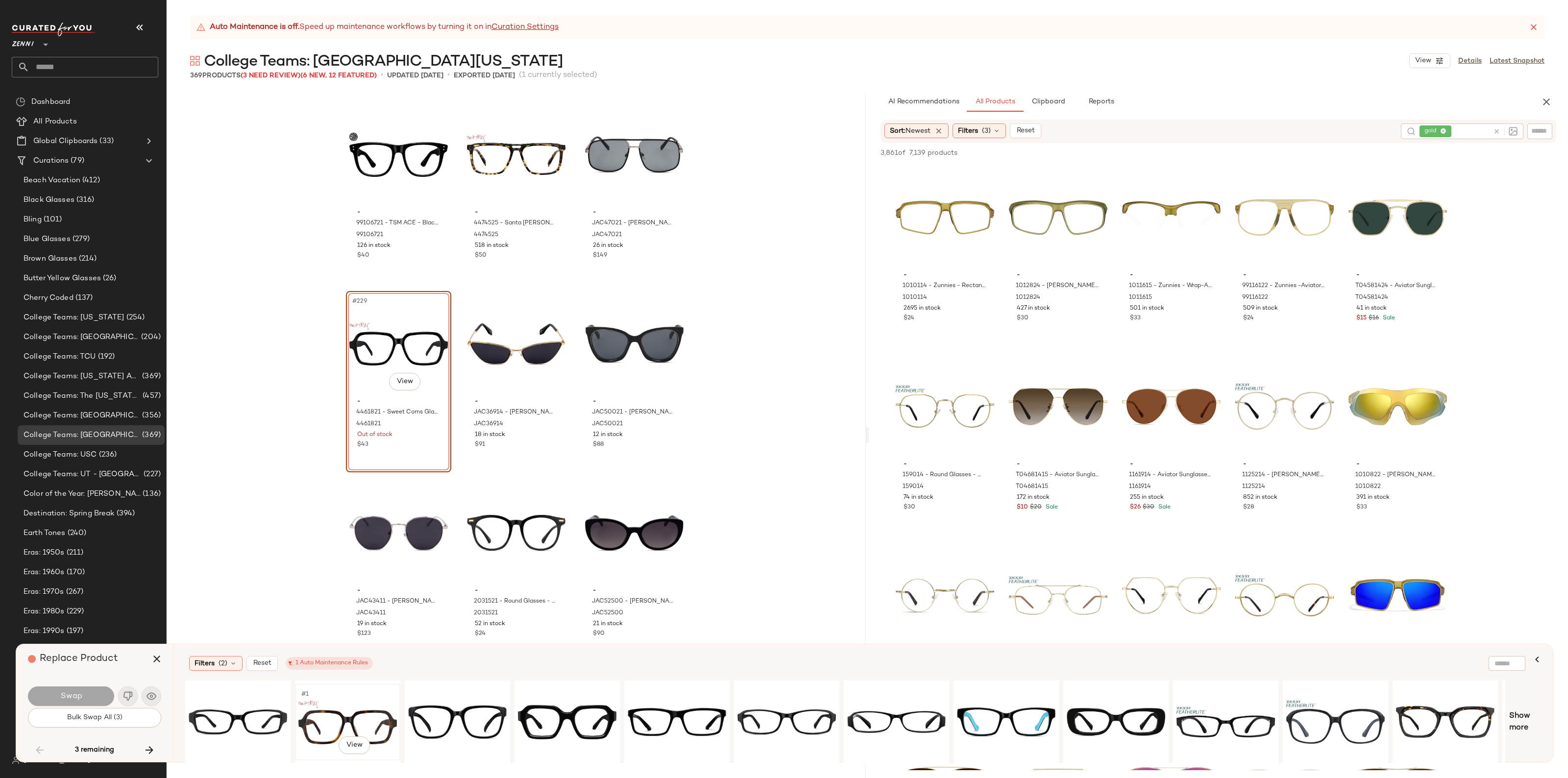
click at [363, 718] on div "#1 View" at bounding box center [348, 723] width 99 height 70
click at [86, 698] on button "Swap" at bounding box center [71, 696] width 86 height 19
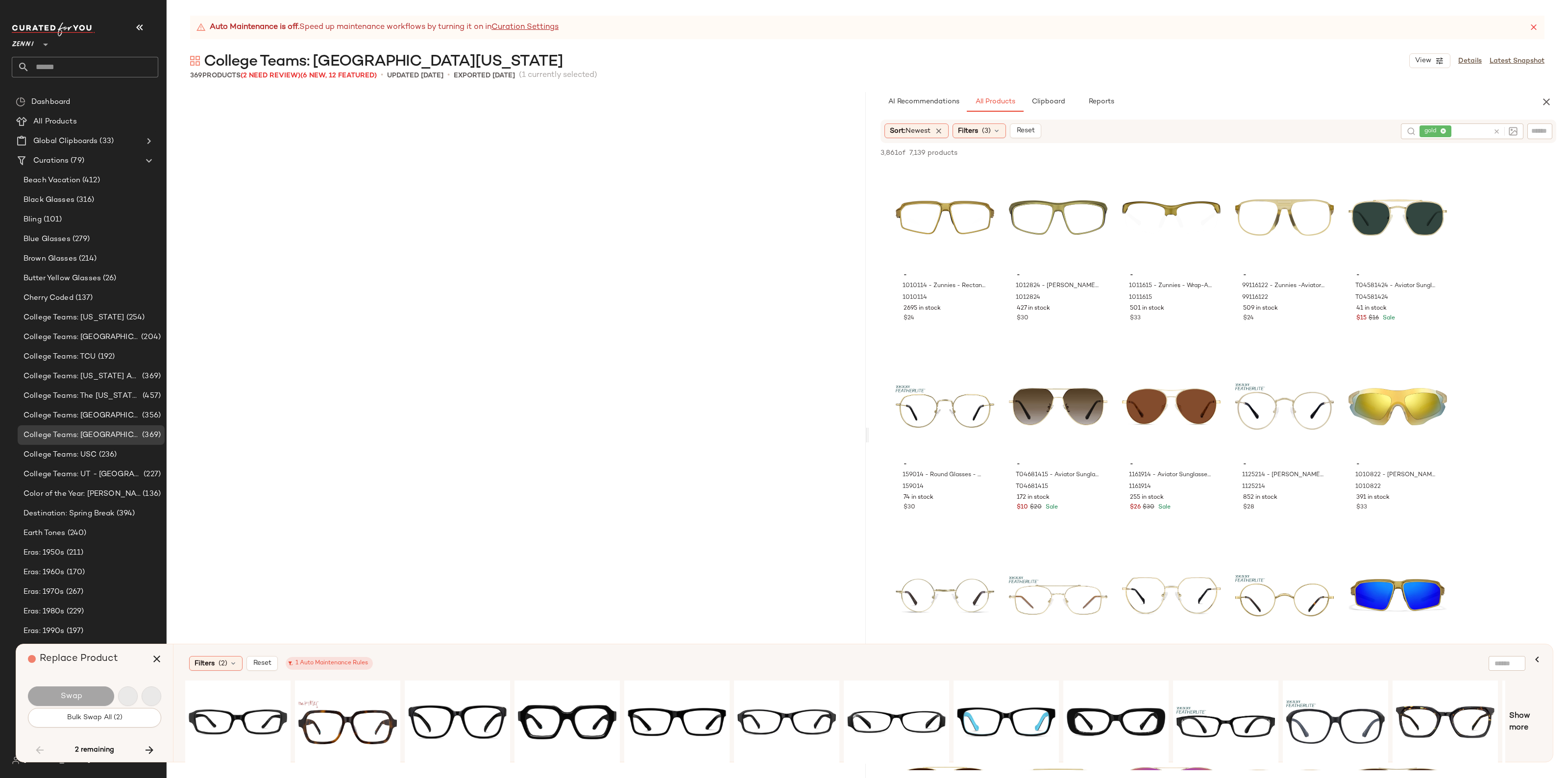
scroll to position [16641, 0]
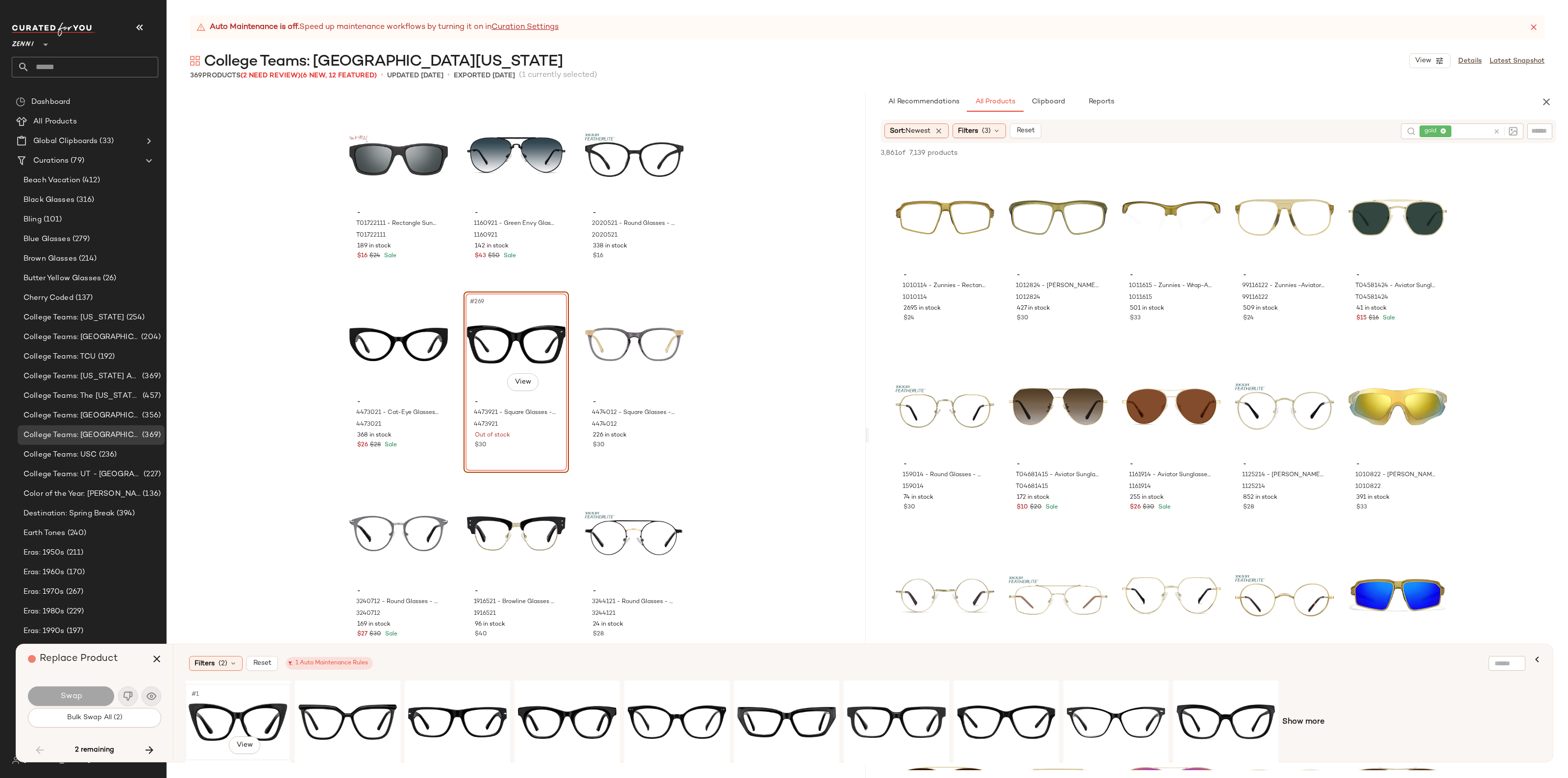
click at [272, 724] on div "#1 View" at bounding box center [237, 723] width 99 height 70
click at [77, 696] on span "Swap" at bounding box center [71, 696] width 22 height 9
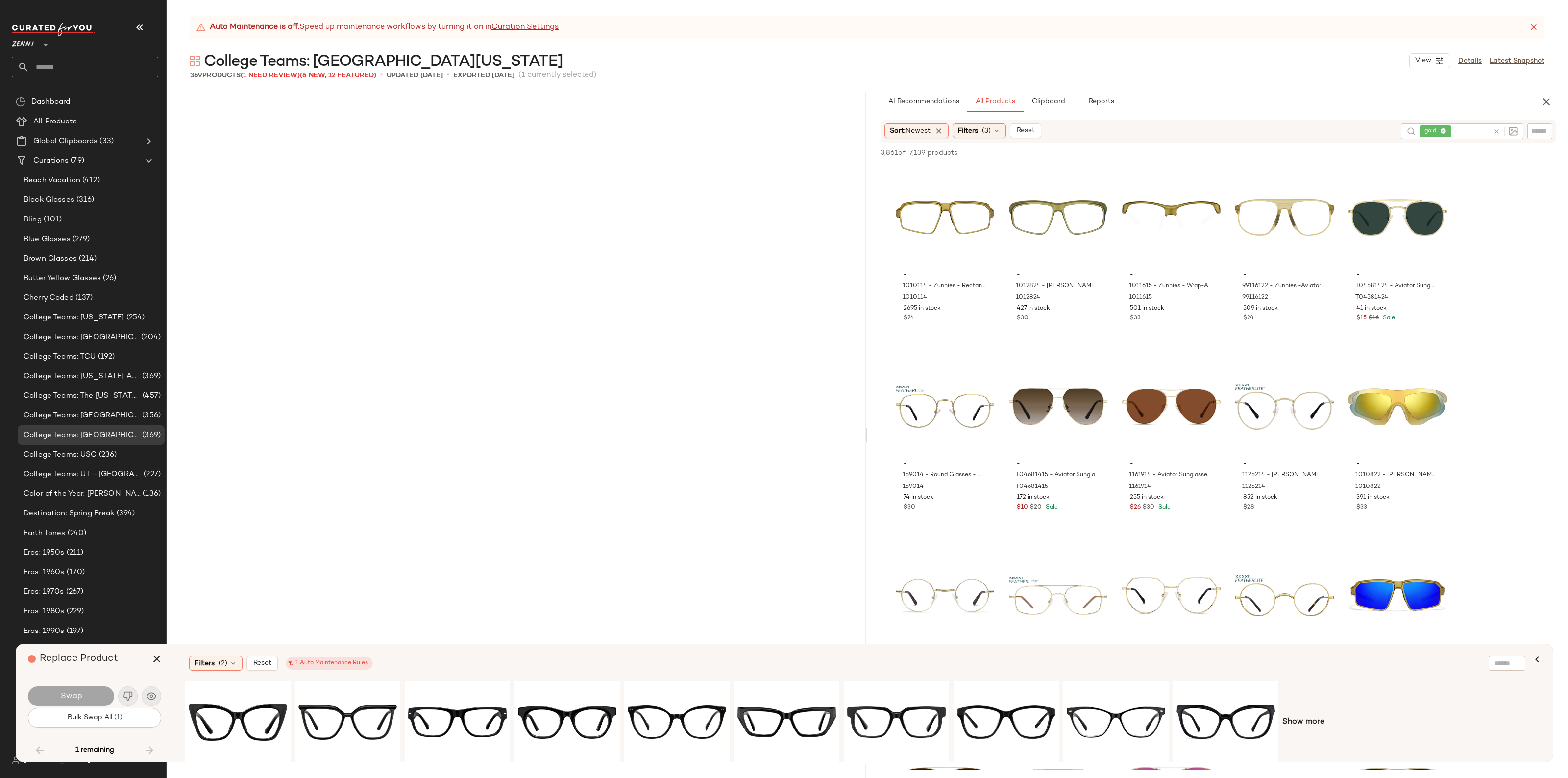
scroll to position [22127, 0]
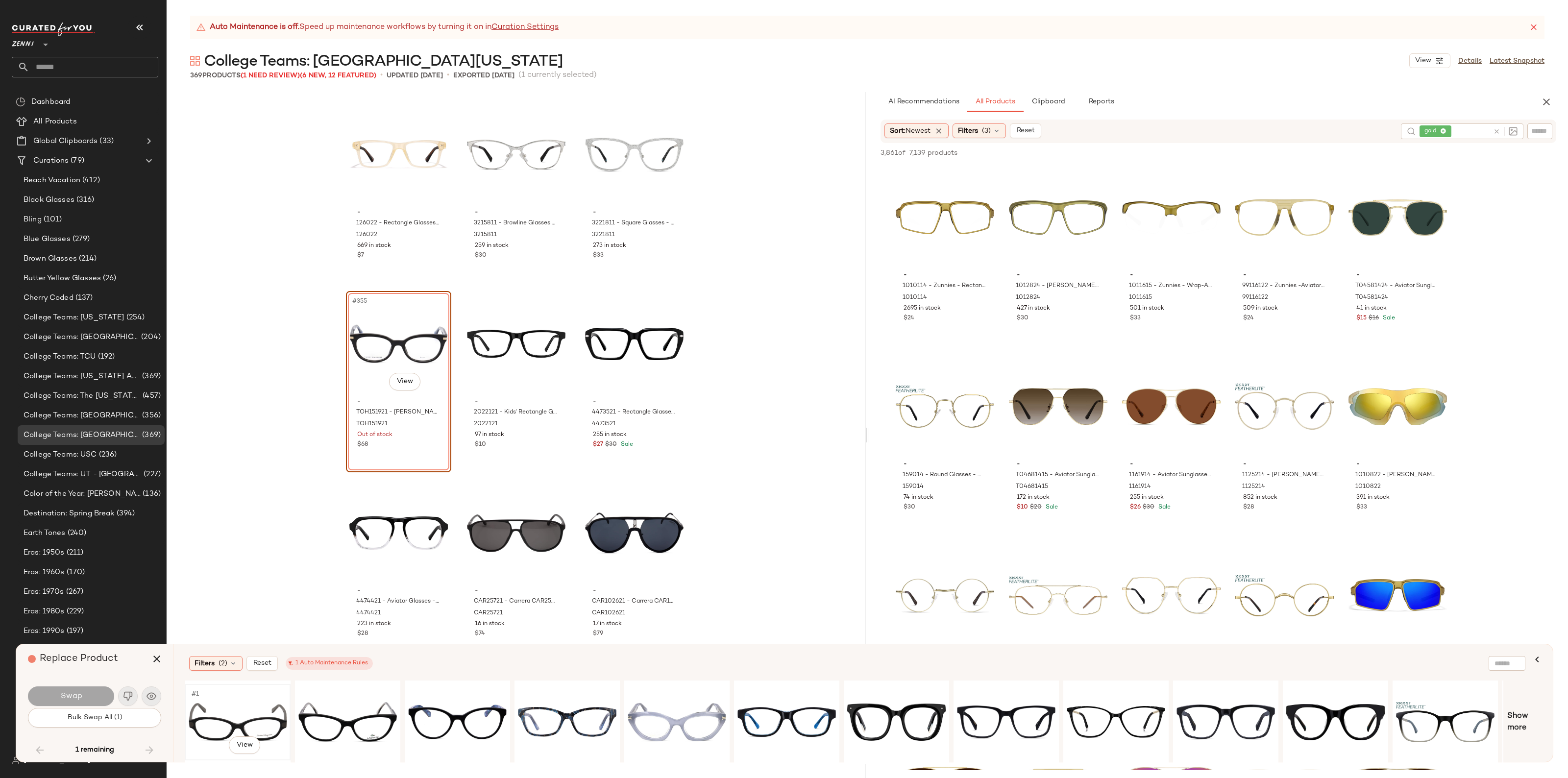
click at [237, 708] on div "#1 View" at bounding box center [237, 723] width 99 height 70
click at [80, 695] on span "Swap" at bounding box center [71, 696] width 22 height 9
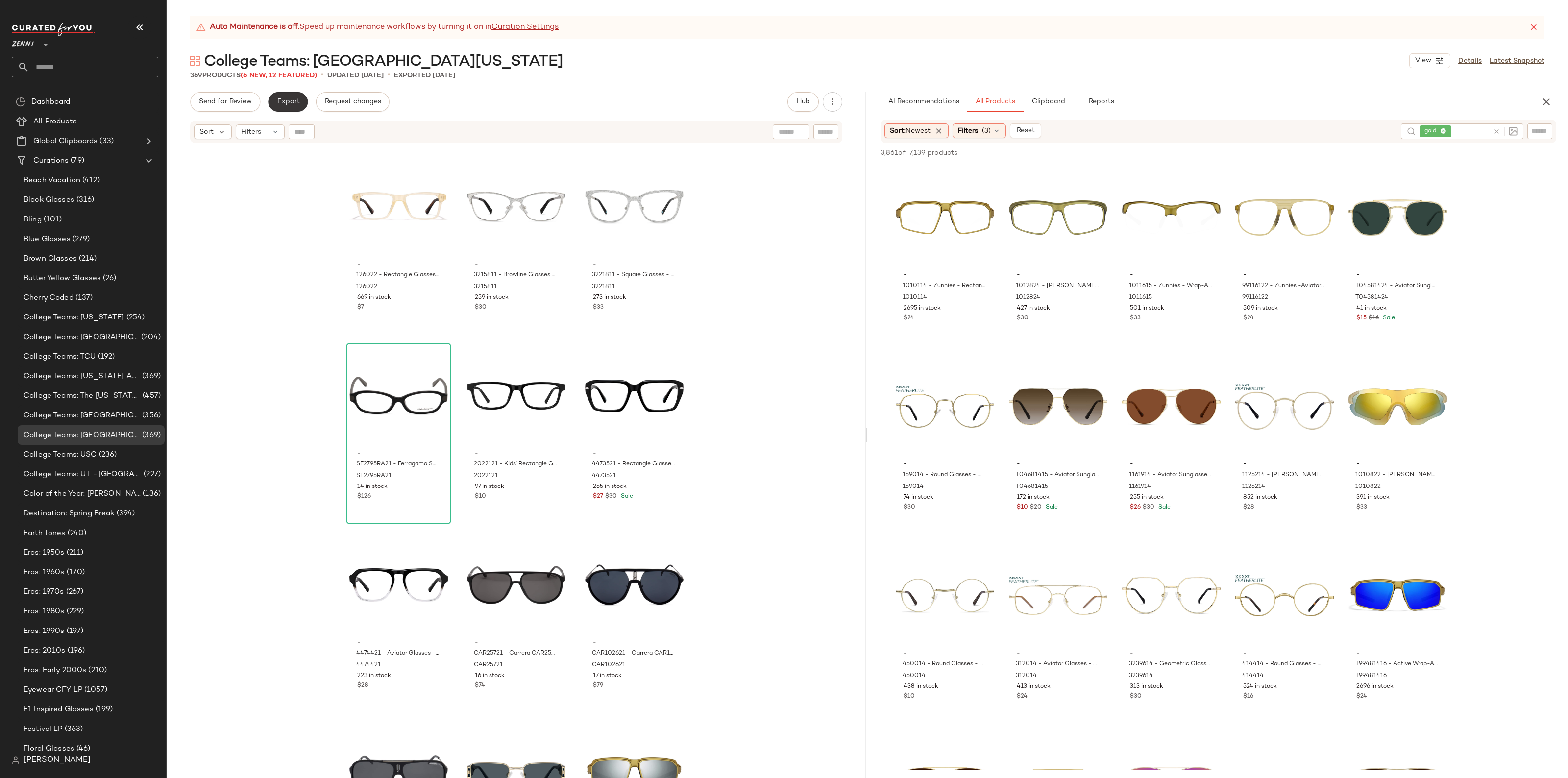
click at [278, 97] on button "Export" at bounding box center [288, 102] width 40 height 19
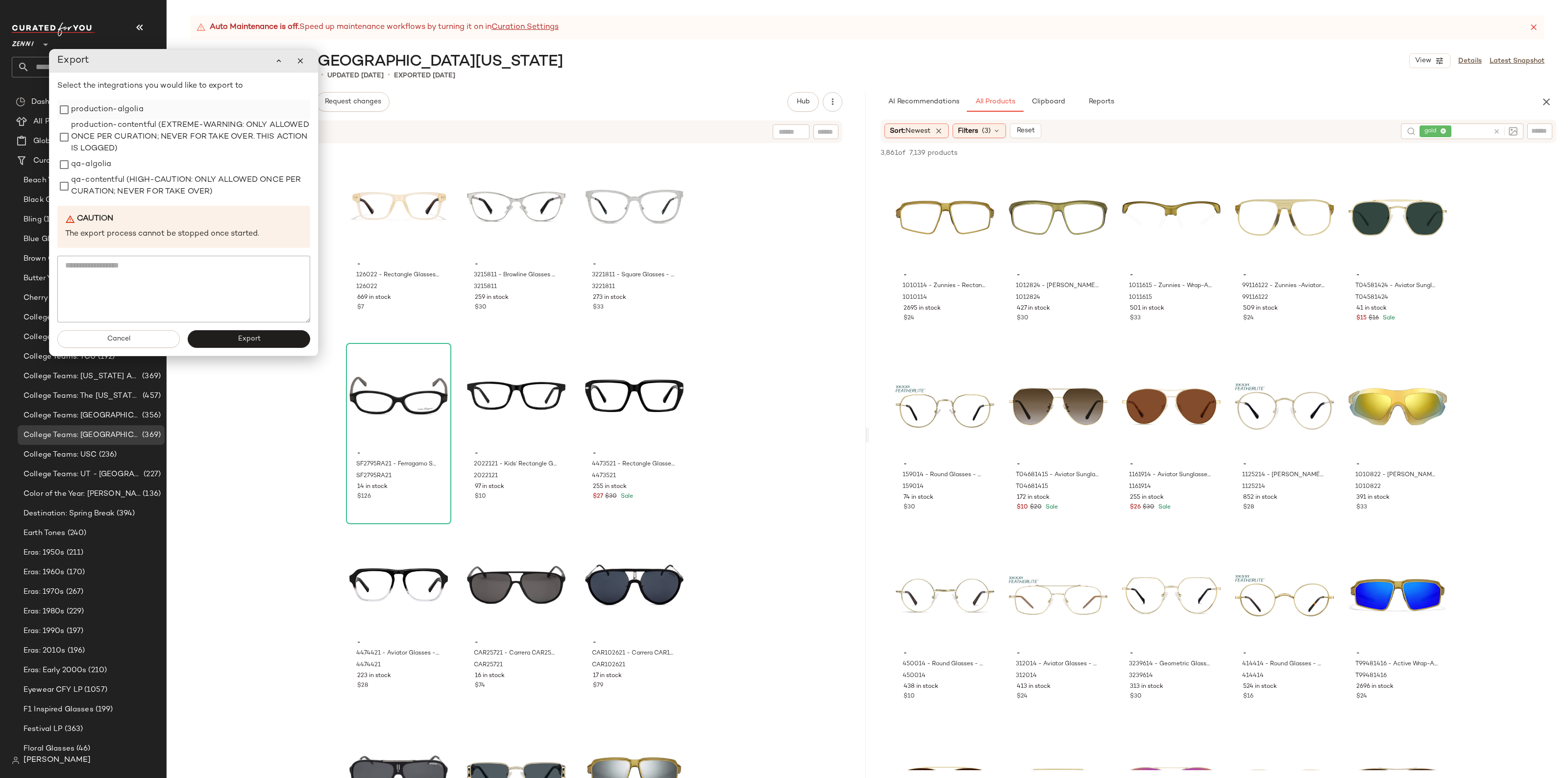
click at [123, 103] on label "production-algolia" at bounding box center [107, 110] width 72 height 19
click at [237, 344] on button "Export" at bounding box center [249, 339] width 123 height 17
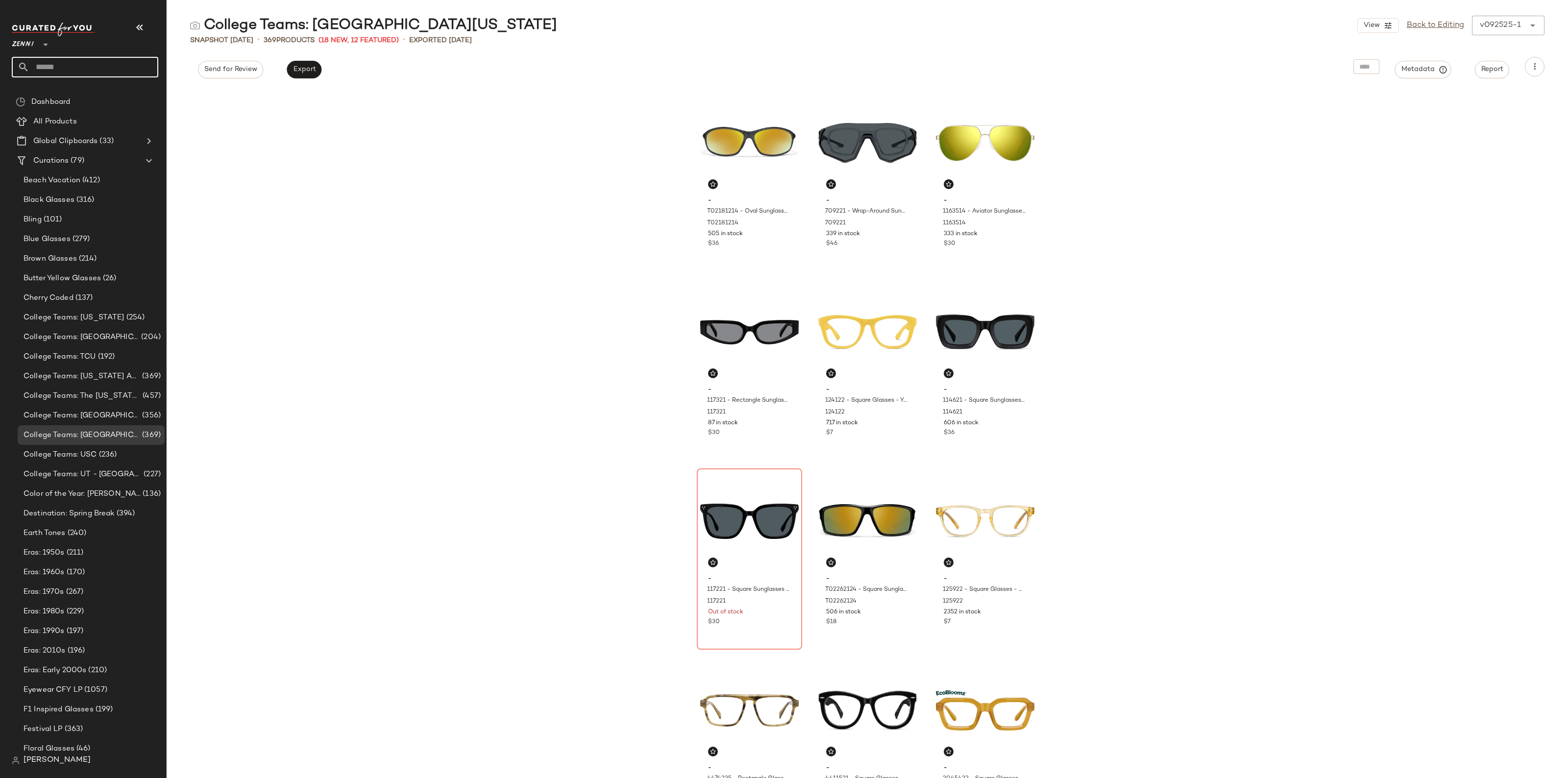
click at [67, 60] on input "text" at bounding box center [94, 67] width 129 height 21
type input "****"
click at [87, 88] on div "NFL: Kans as City Chiefs" at bounding box center [85, 95] width 146 height 20
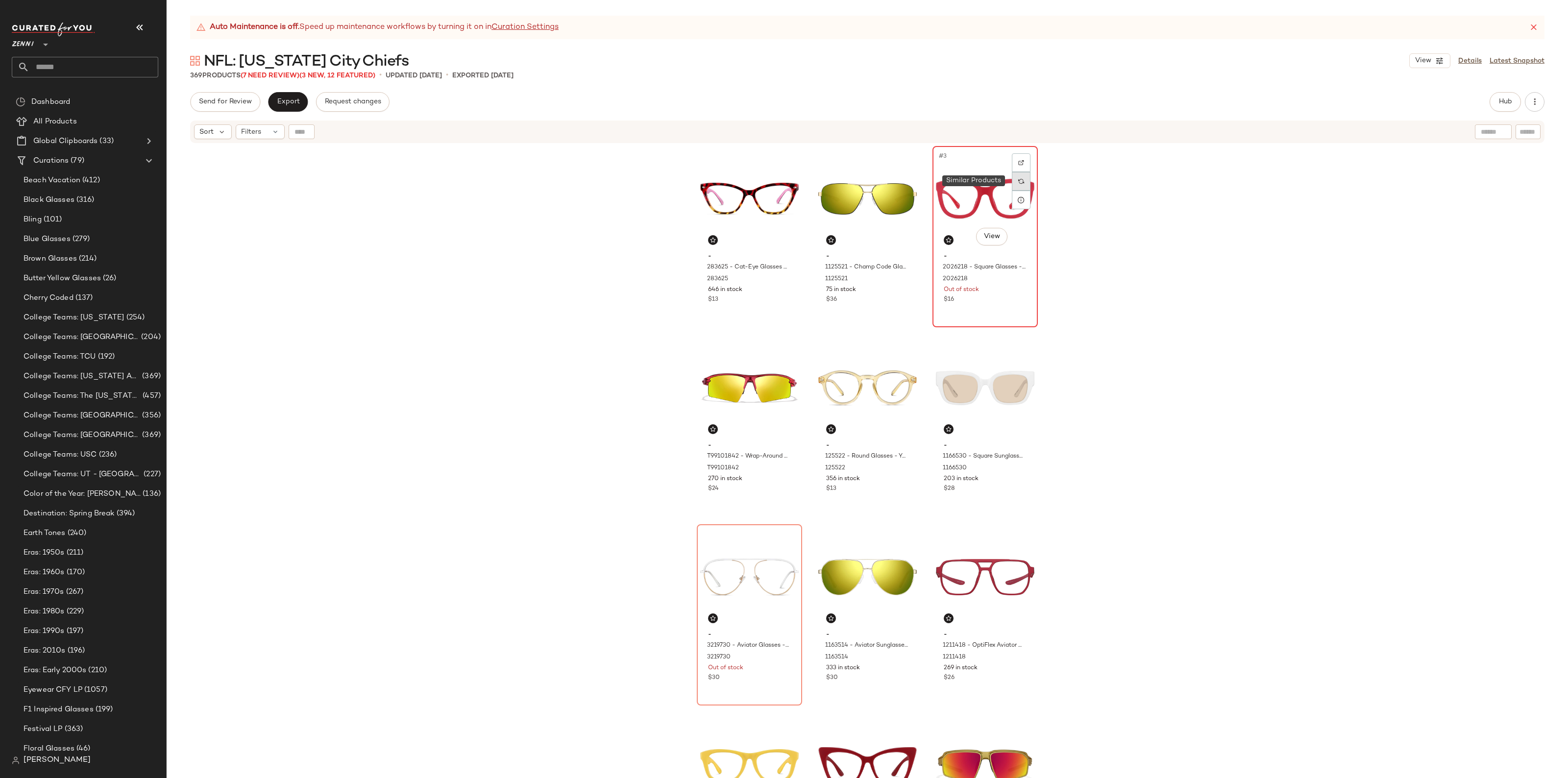
click at [1016, 176] on div at bounding box center [1021, 181] width 19 height 19
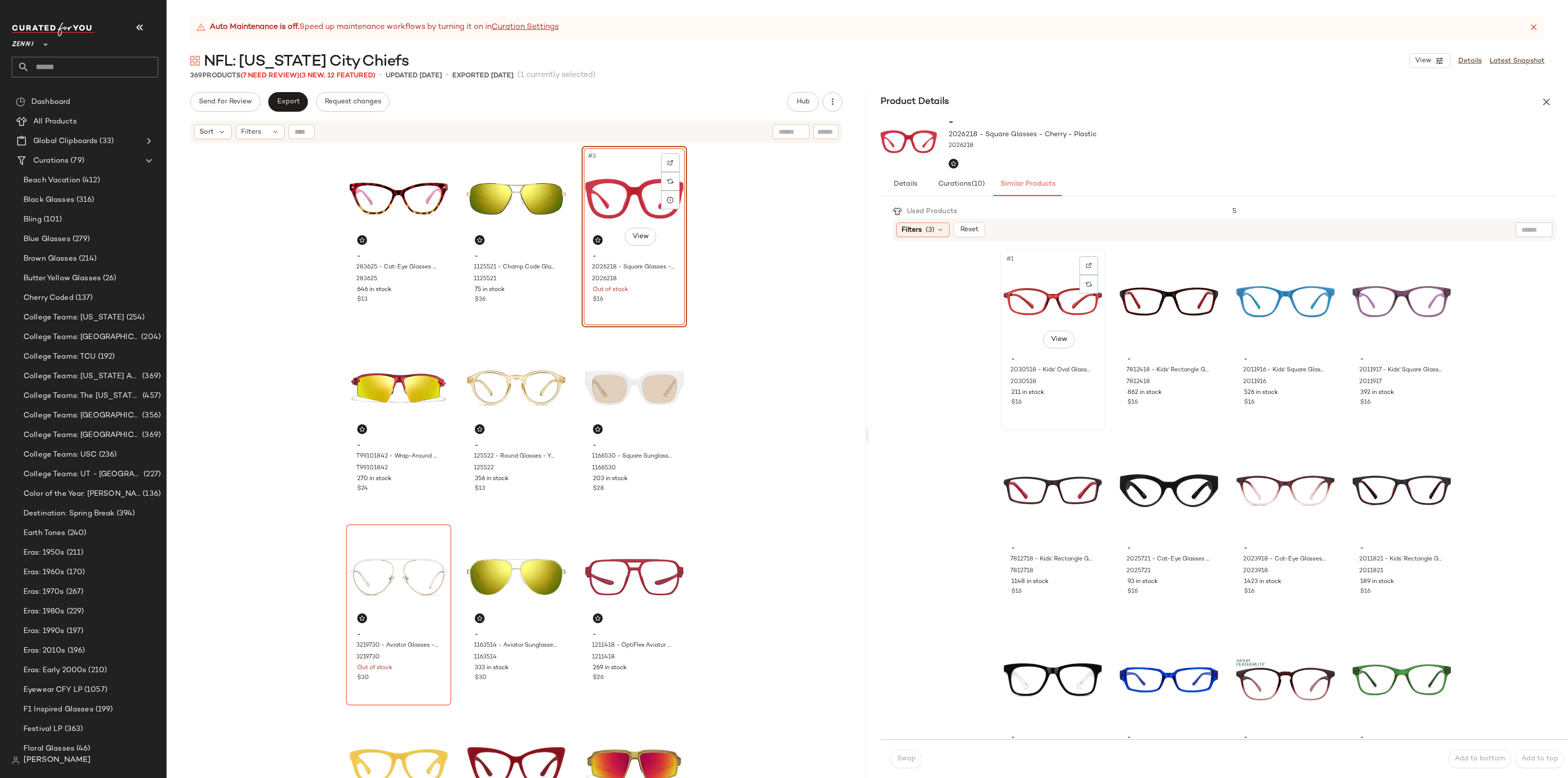
click at [1054, 304] on div "#1 View" at bounding box center [1052, 301] width 99 height 99
click at [897, 763] on span "Swap" at bounding box center [906, 759] width 19 height 8
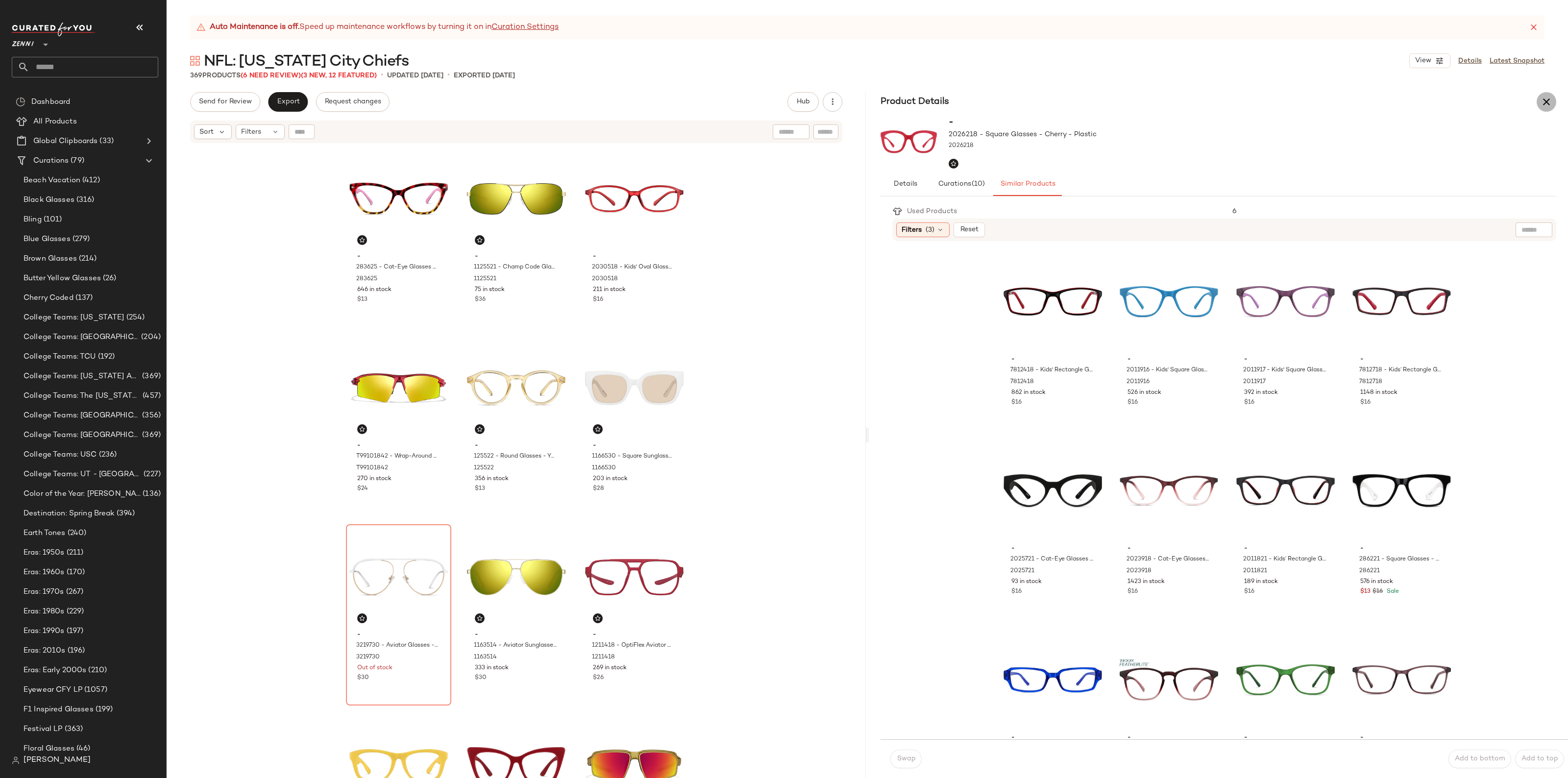
click at [1549, 105] on icon "button" at bounding box center [1547, 102] width 12 height 12
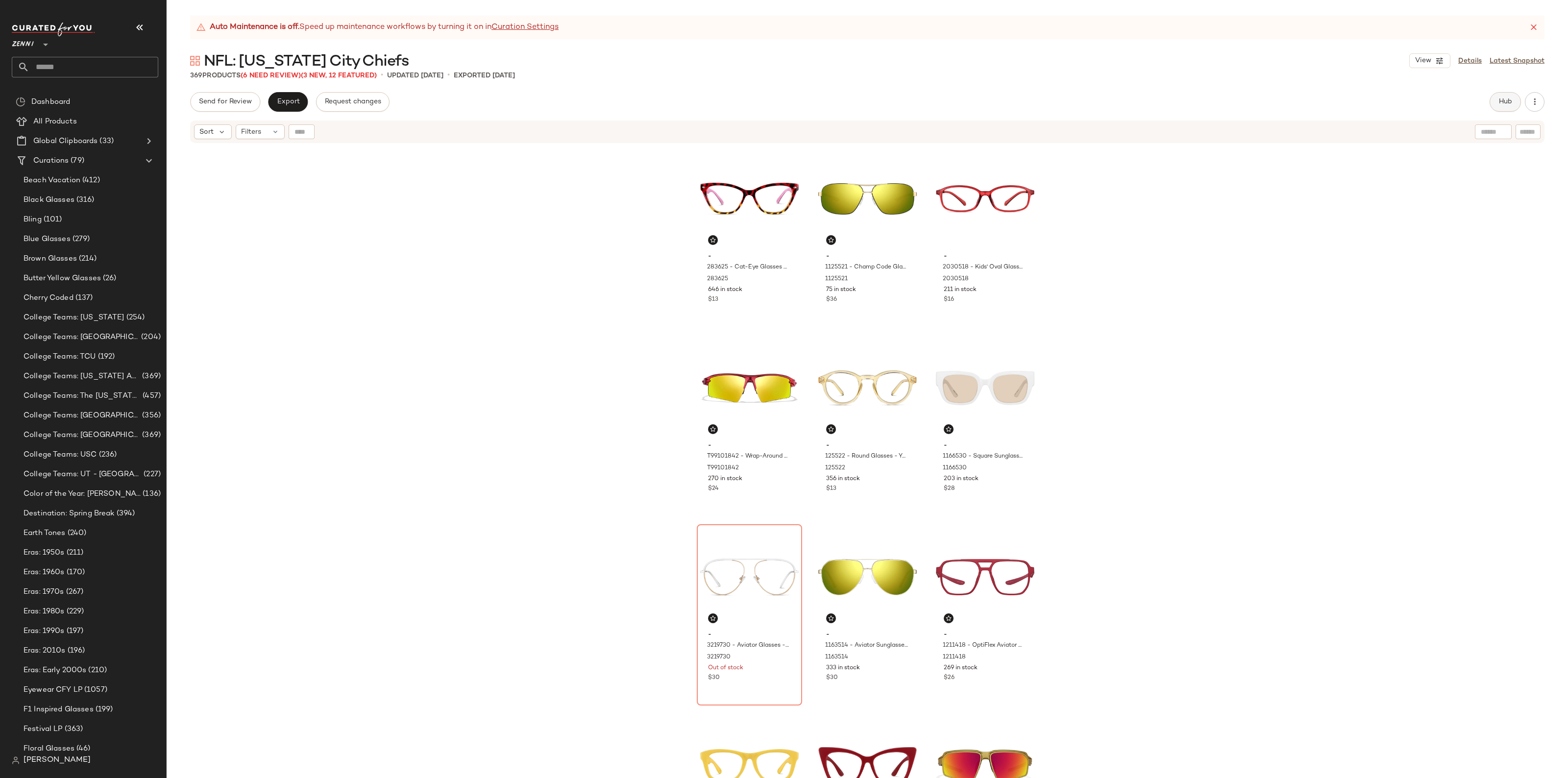
click at [1502, 101] on span "Hub" at bounding box center [1505, 102] width 14 height 8
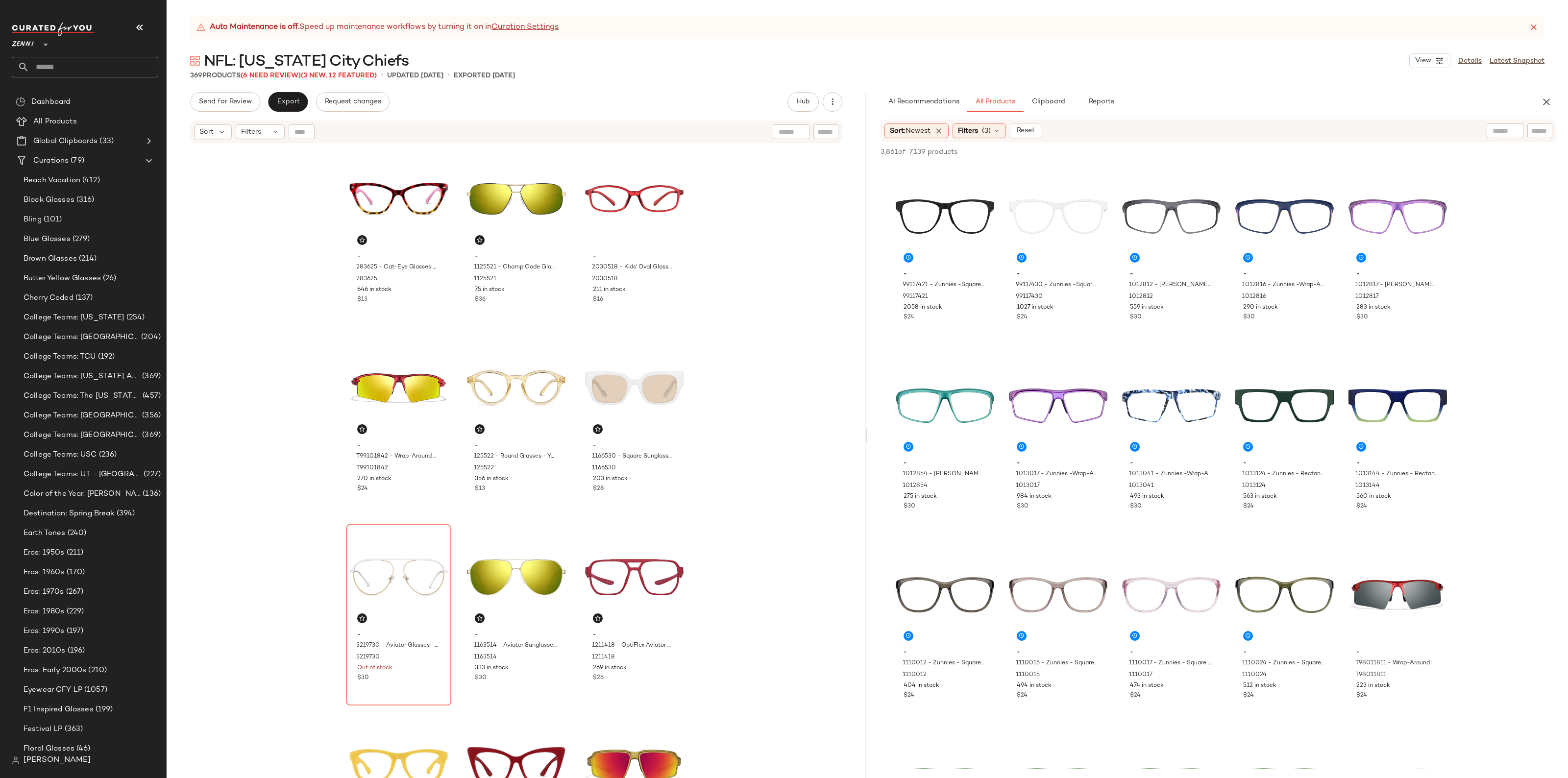
click at [1508, 126] on div at bounding box center [1505, 130] width 37 height 15
type input "****"
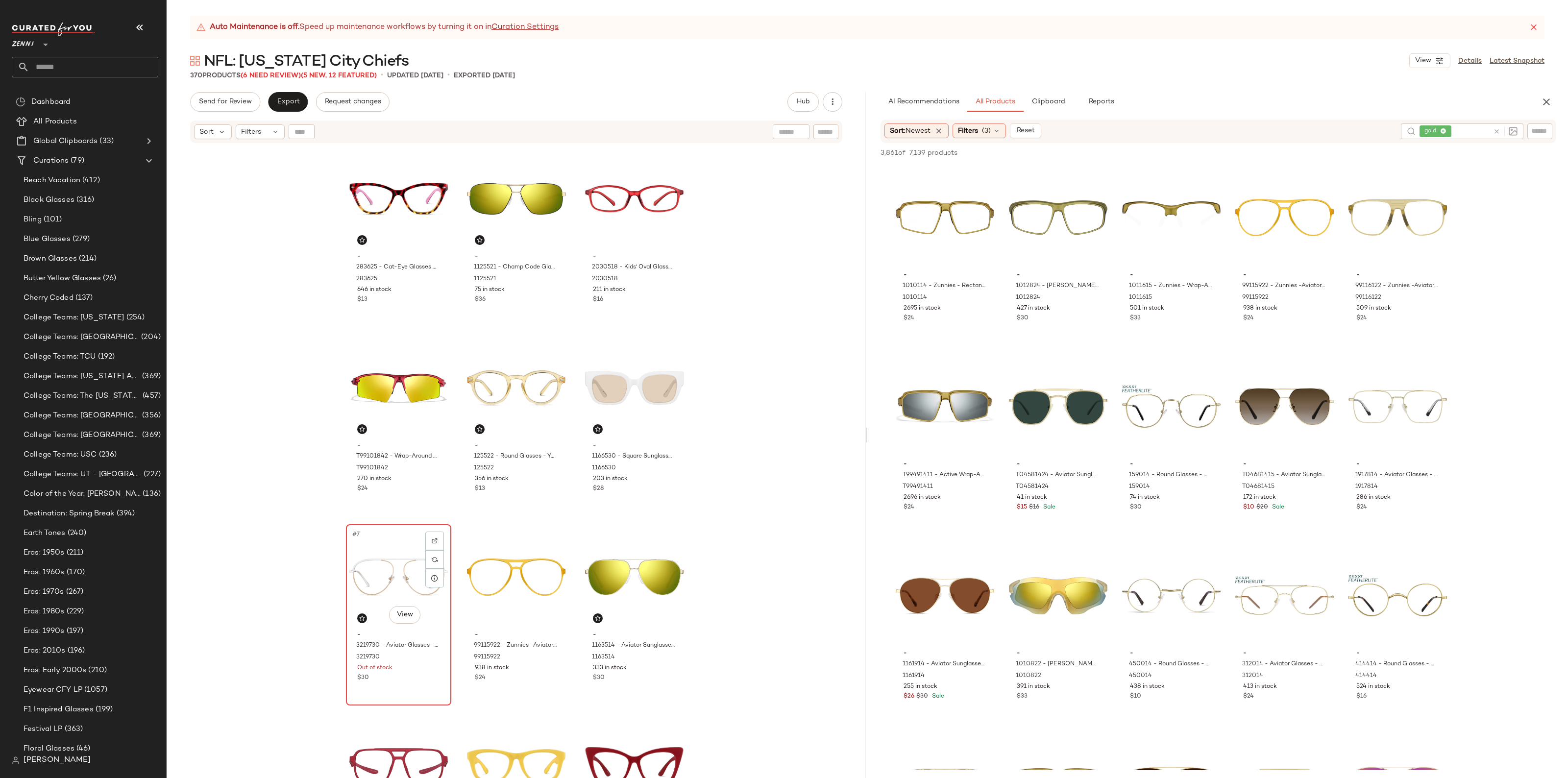
drag, startPoint x: 379, startPoint y: 569, endPoint x: 380, endPoint y: 581, distance: 12.0
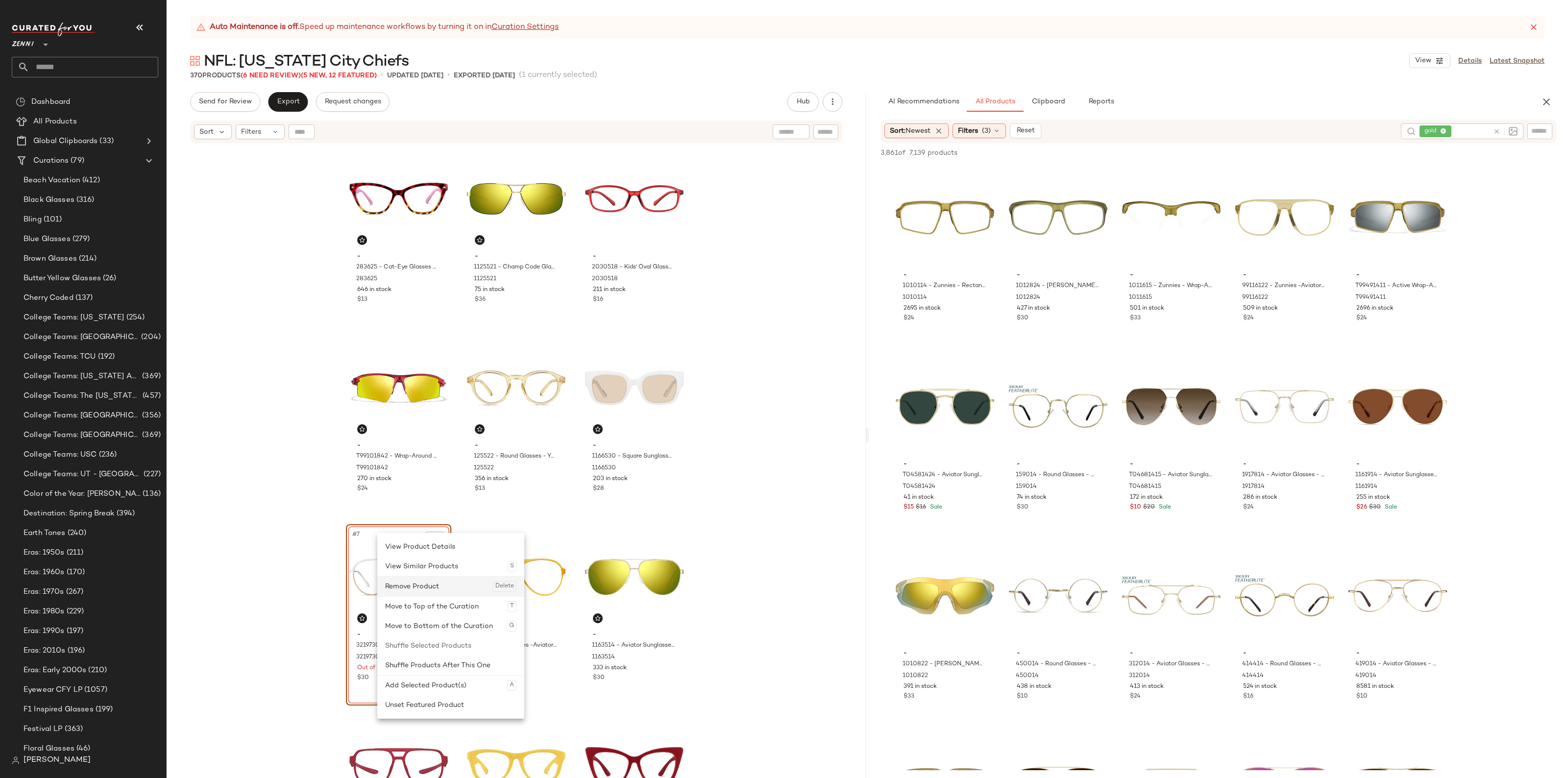
click at [421, 591] on div "Remove Product Delete" at bounding box center [451, 586] width 132 height 19
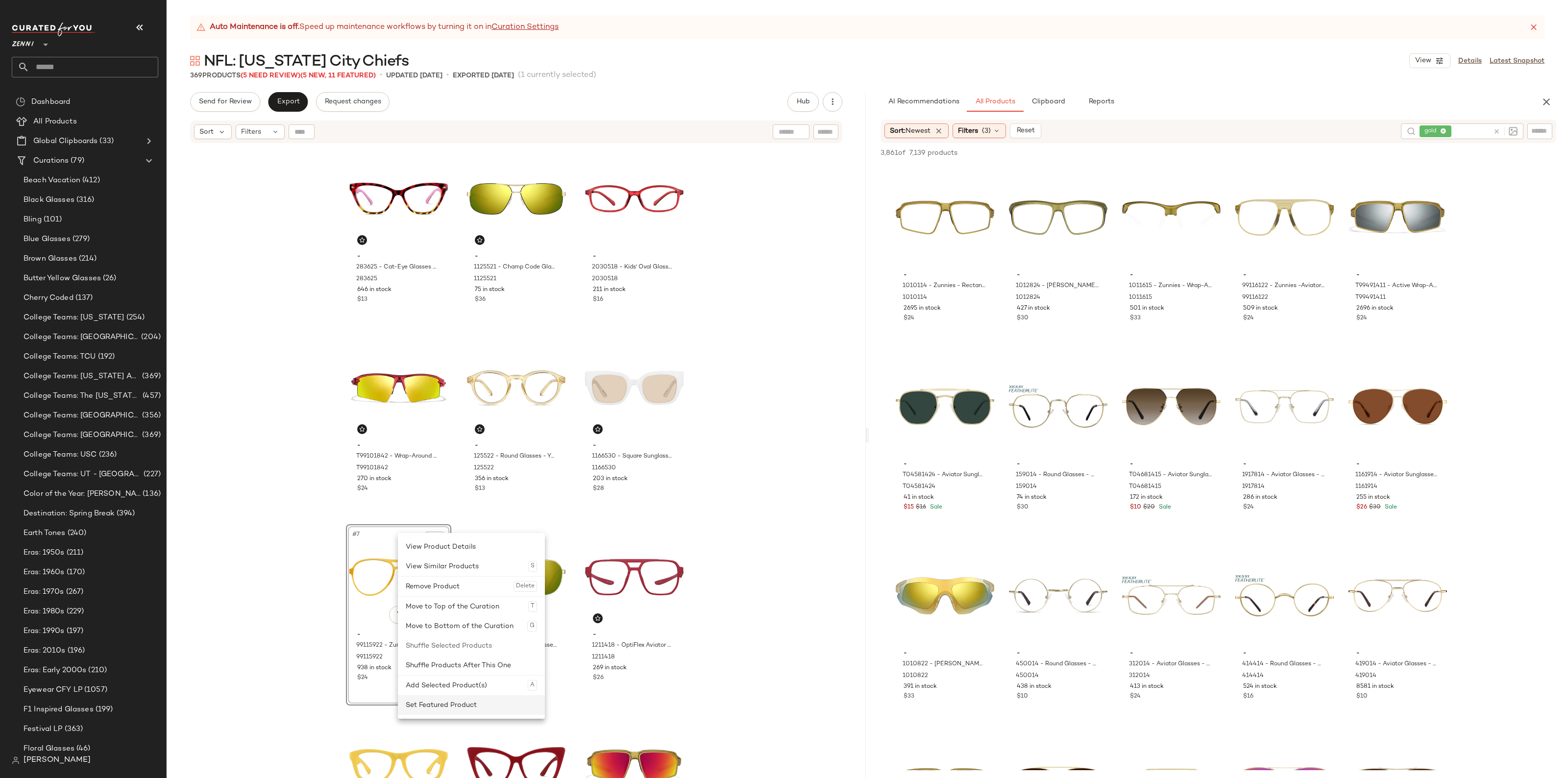
click at [442, 708] on div "Set Featured Product" at bounding box center [472, 705] width 132 height 19
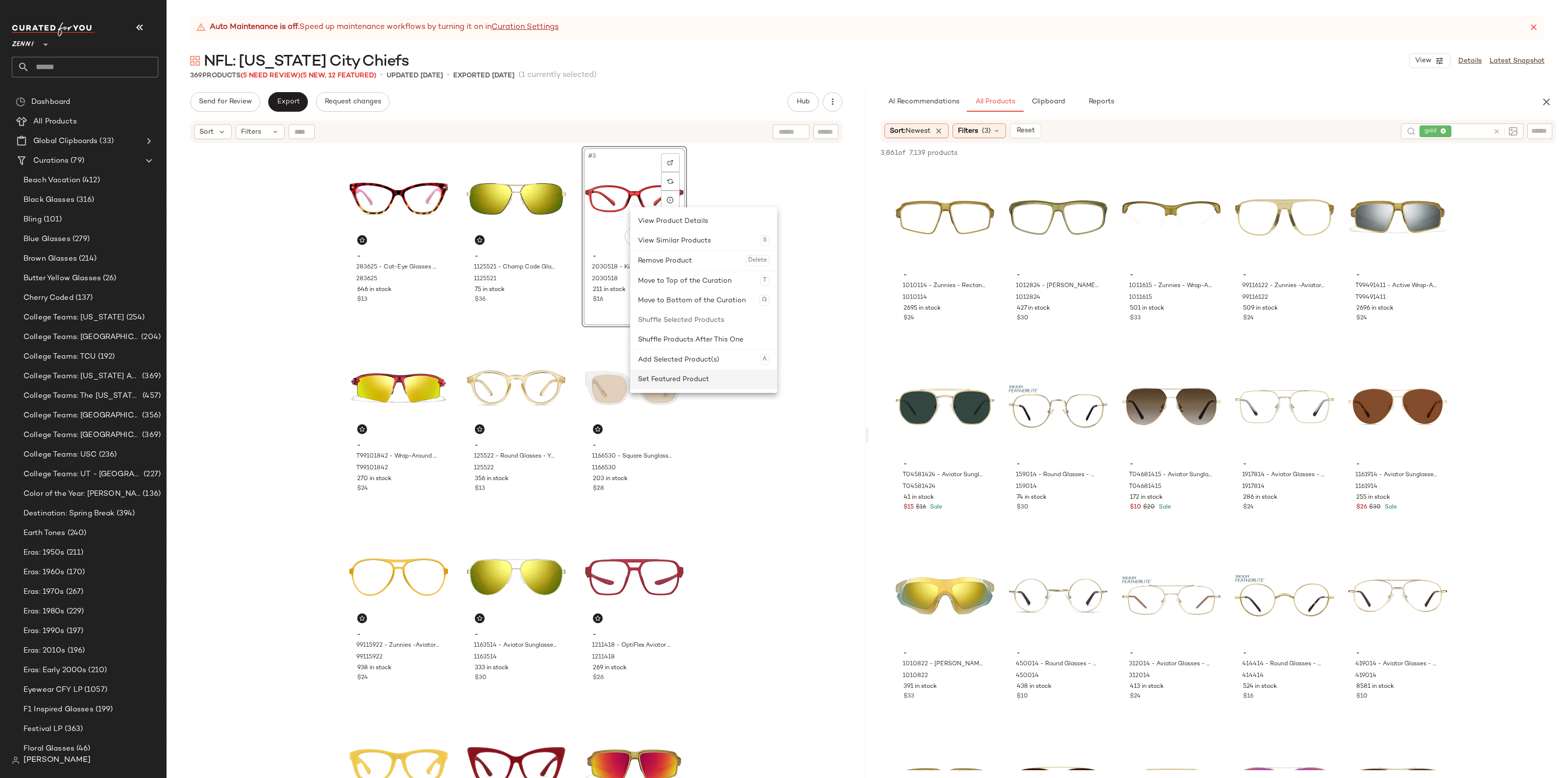
click at [659, 385] on div "Set Featured Product" at bounding box center [704, 379] width 132 height 19
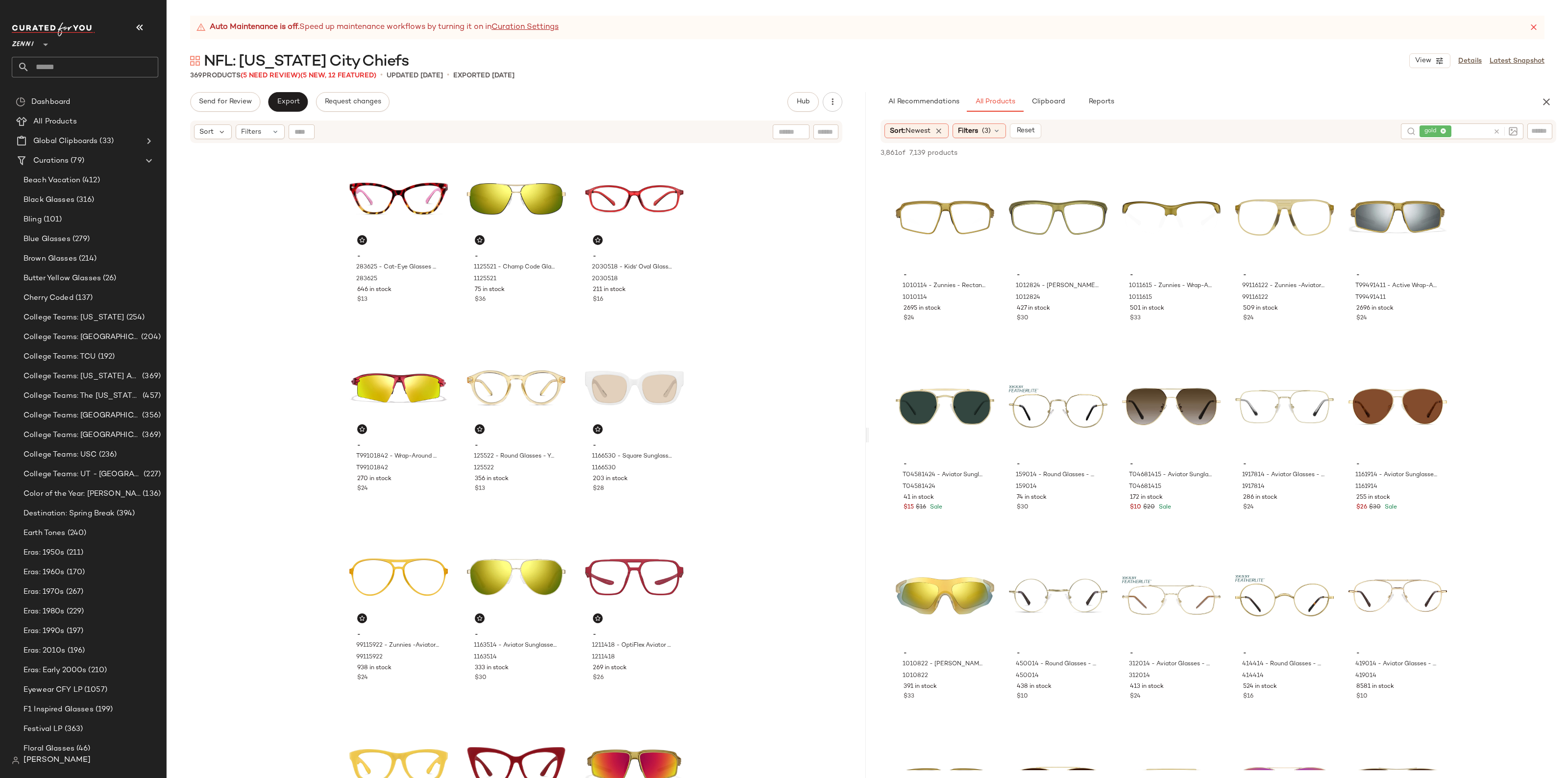
click at [292, 71] on span "NFL: [US_STATE] City Chiefs" at bounding box center [306, 62] width 205 height 19
click at [1543, 98] on icon "button" at bounding box center [1547, 102] width 12 height 12
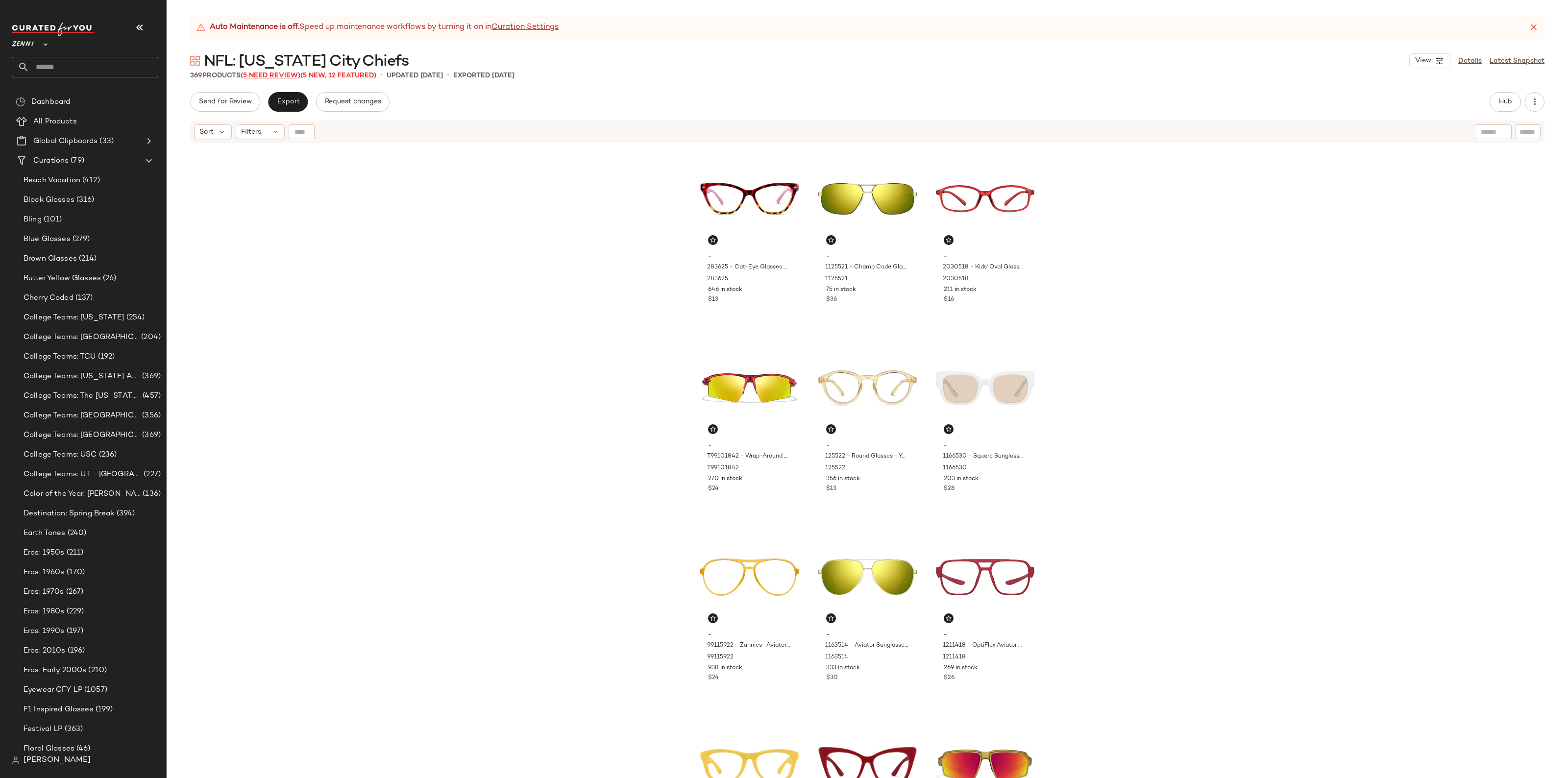
click at [297, 74] on span "(5 Need Review)" at bounding box center [270, 75] width 60 height 7
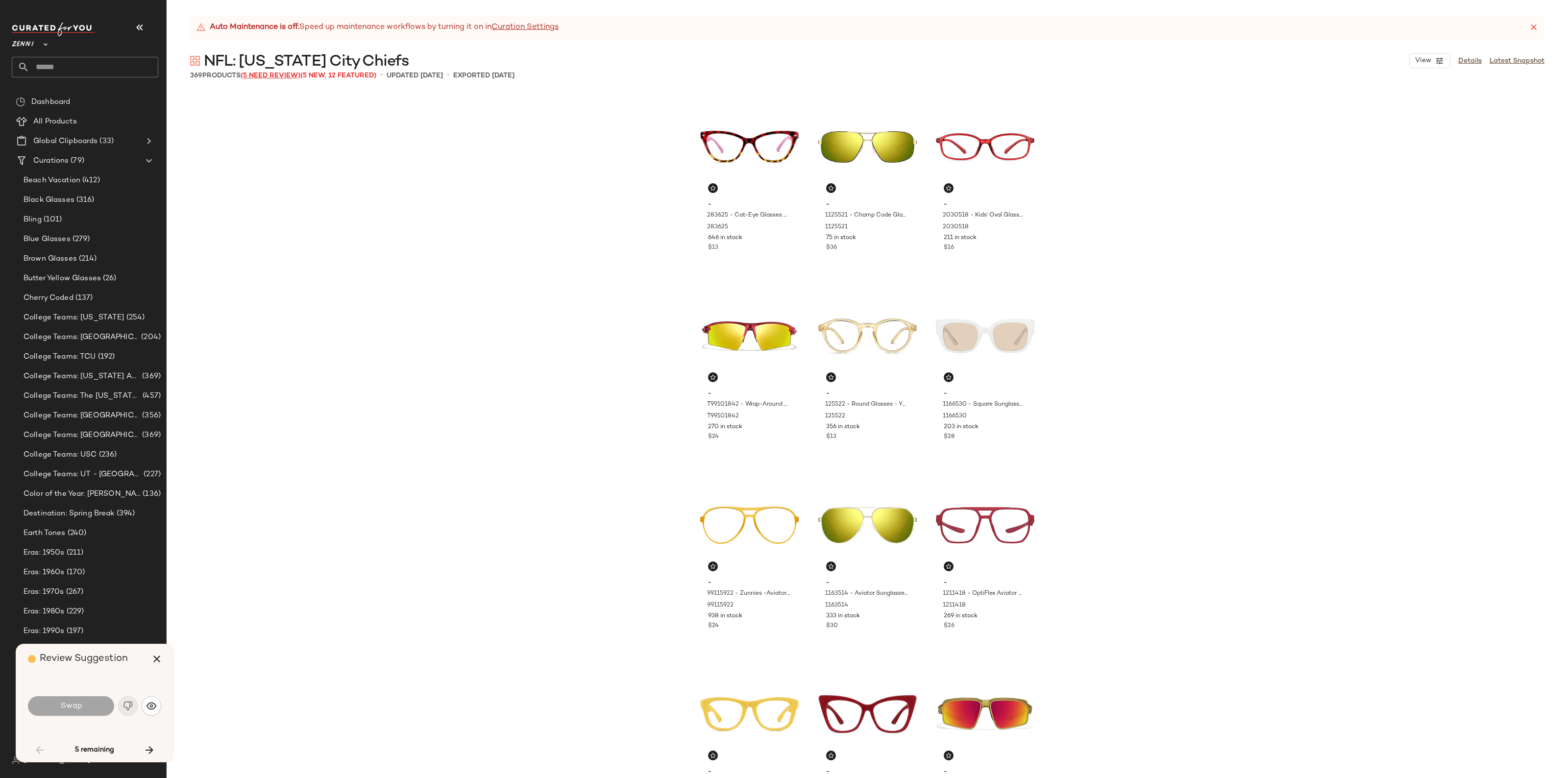
scroll to position [2080, 0]
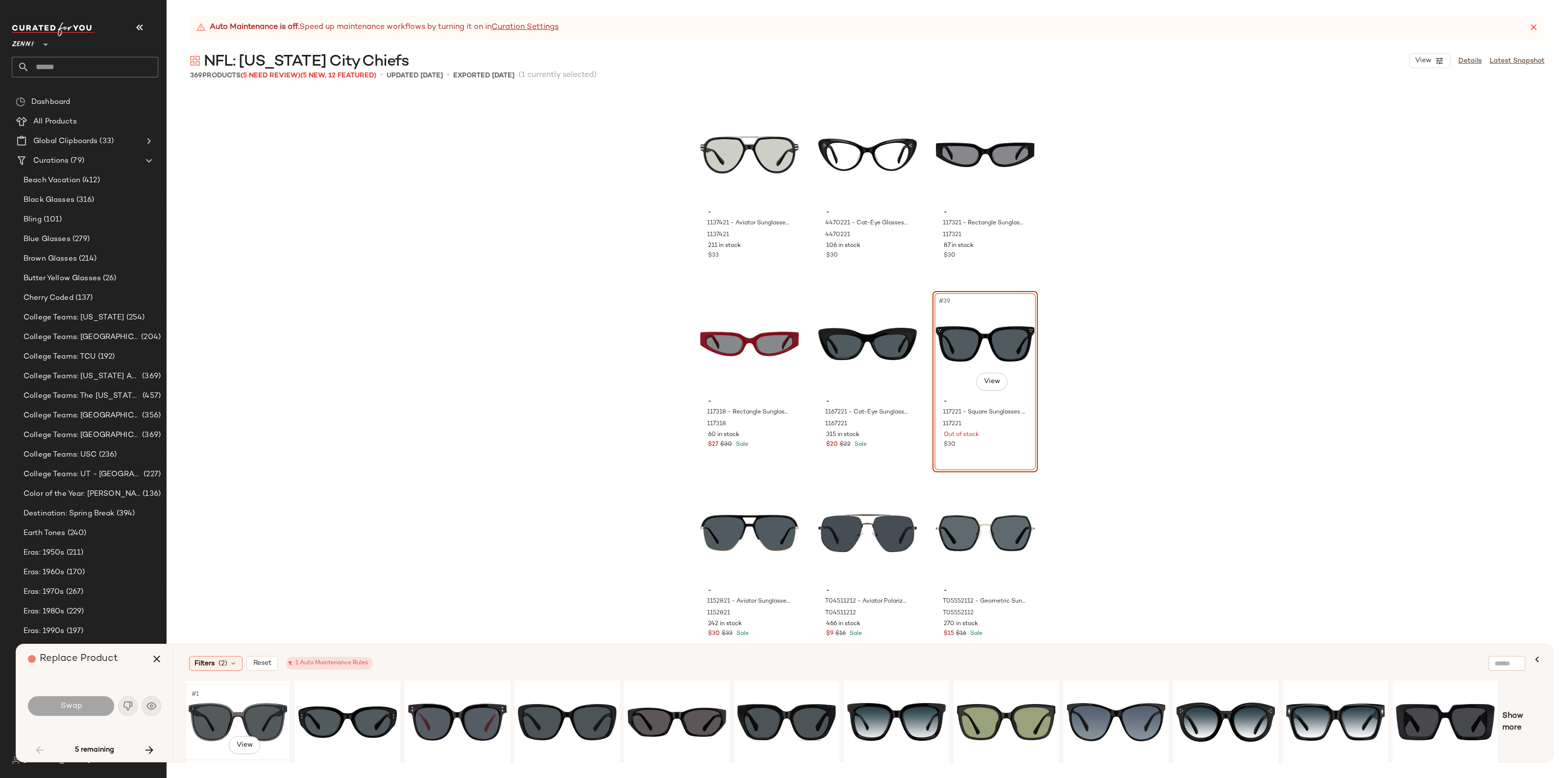
click at [252, 710] on div "#1 View" at bounding box center [237, 723] width 99 height 70
click at [349, 704] on div "#1 View" at bounding box center [348, 723] width 99 height 70
click at [481, 726] on div "#1 View" at bounding box center [457, 723] width 99 height 70
click at [578, 714] on div "#1 View" at bounding box center [567, 723] width 99 height 70
click at [675, 712] on div "#1 View" at bounding box center [677, 723] width 99 height 70
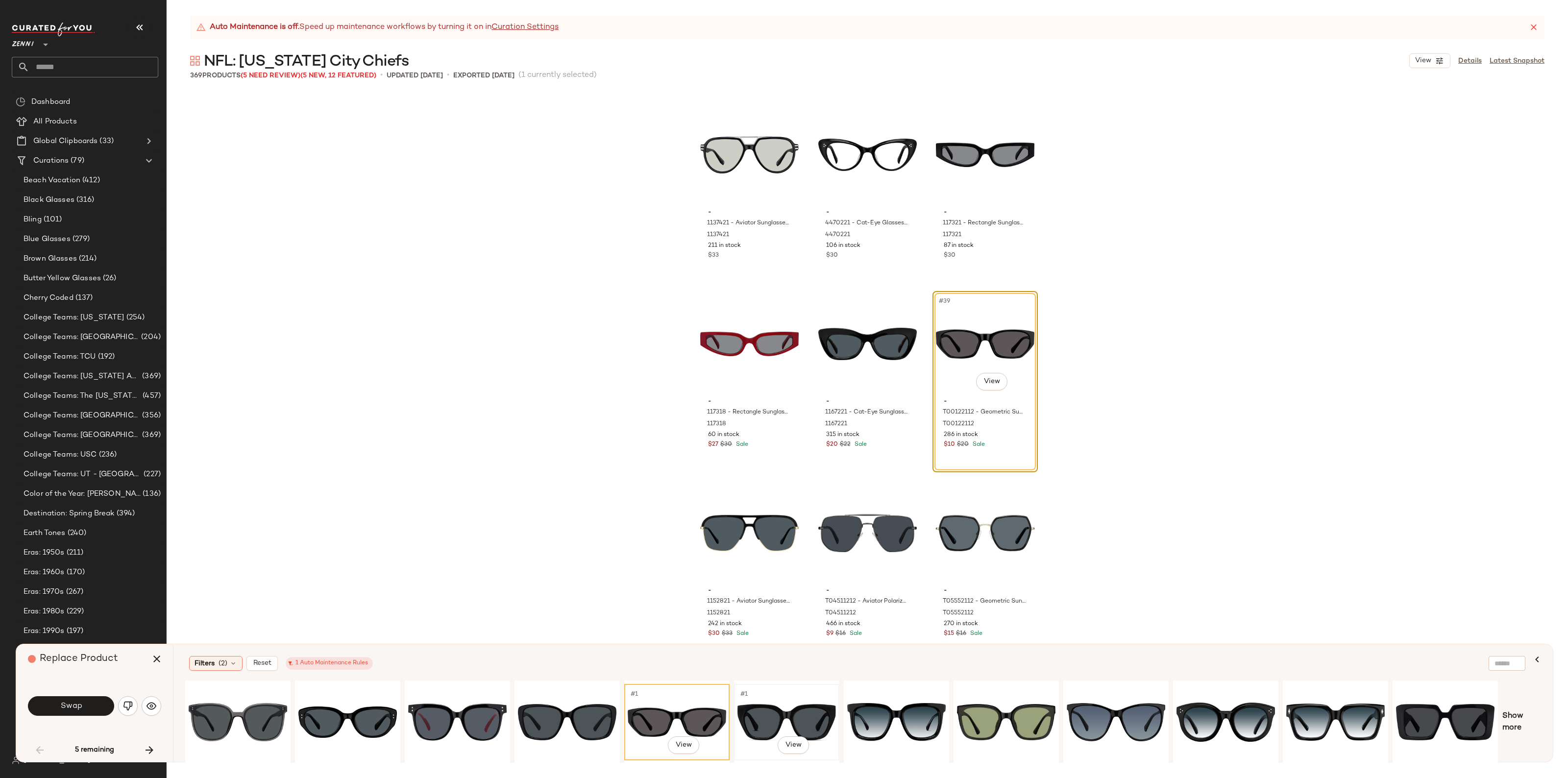
click at [785, 716] on div "#1 View" at bounding box center [787, 723] width 99 height 70
click at [896, 716] on div "#1 View" at bounding box center [896, 723] width 99 height 70
click at [80, 707] on span "Swap" at bounding box center [71, 706] width 22 height 9
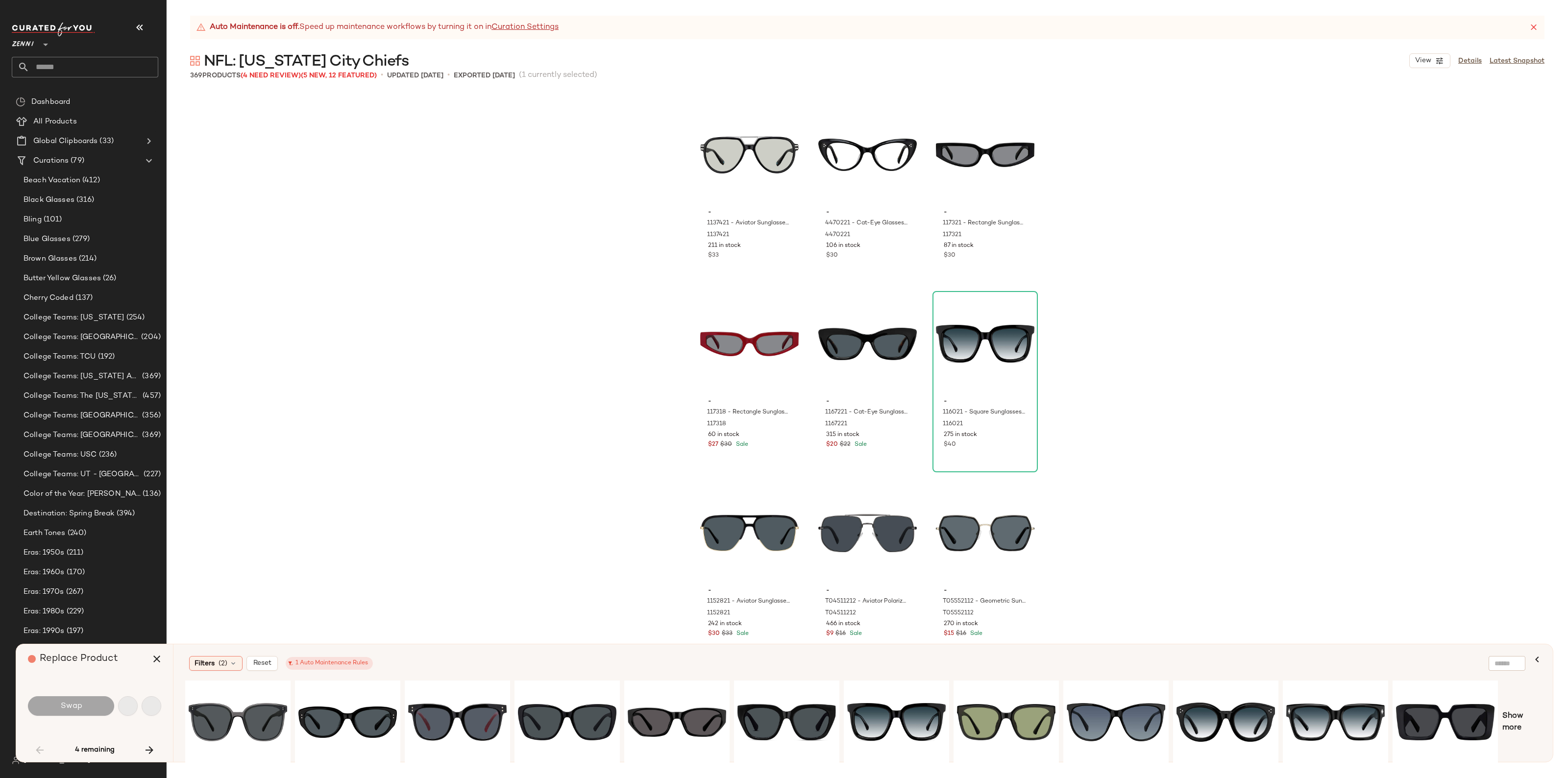
scroll to position [2647, 0]
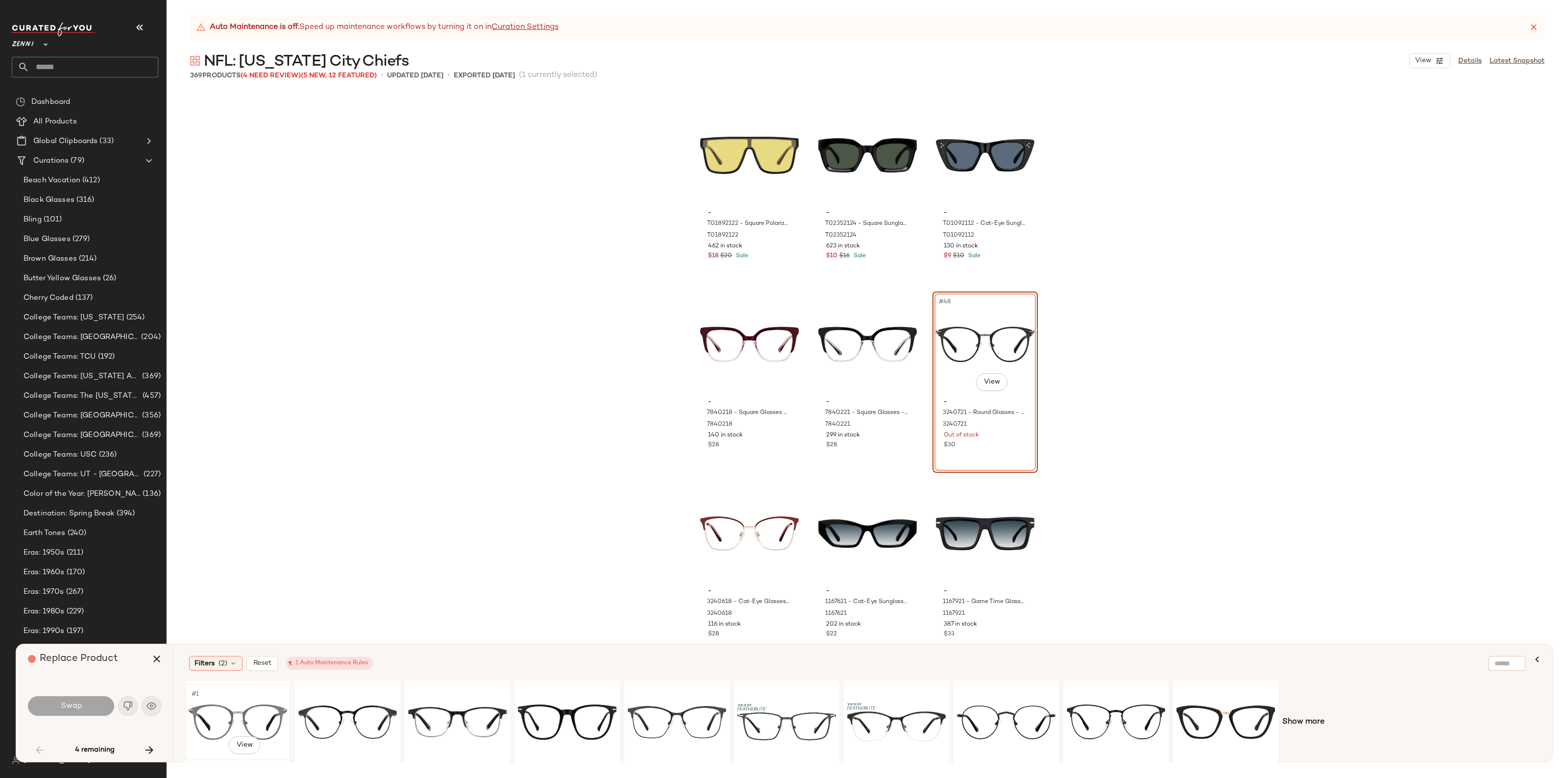
click at [248, 715] on div "#1 View" at bounding box center [237, 723] width 99 height 70
click at [354, 718] on div "#1 View" at bounding box center [348, 723] width 99 height 70
click at [89, 710] on button "Swap" at bounding box center [71, 706] width 86 height 19
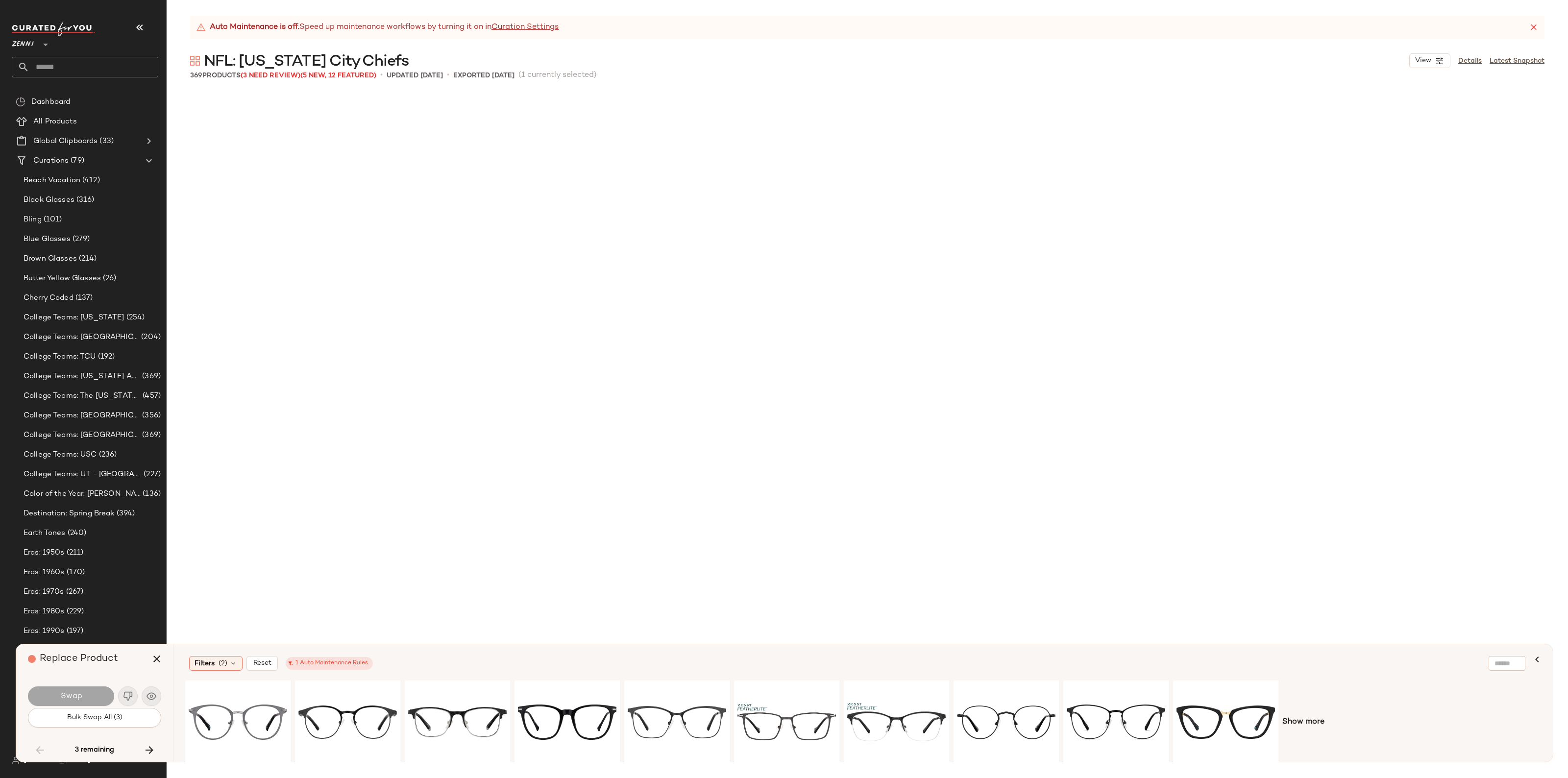
scroll to position [14939, 0]
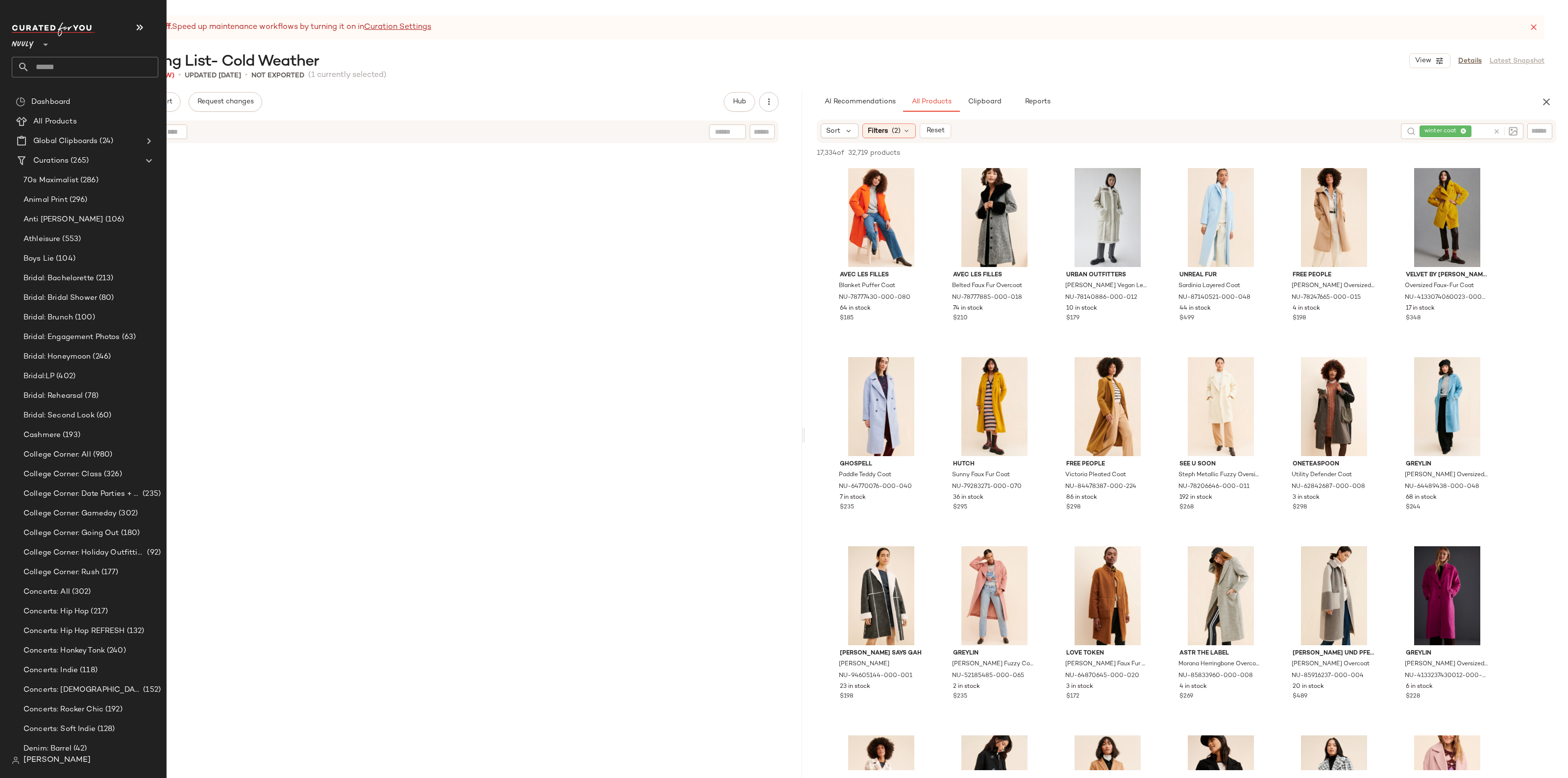
scroll to position [6920, 0]
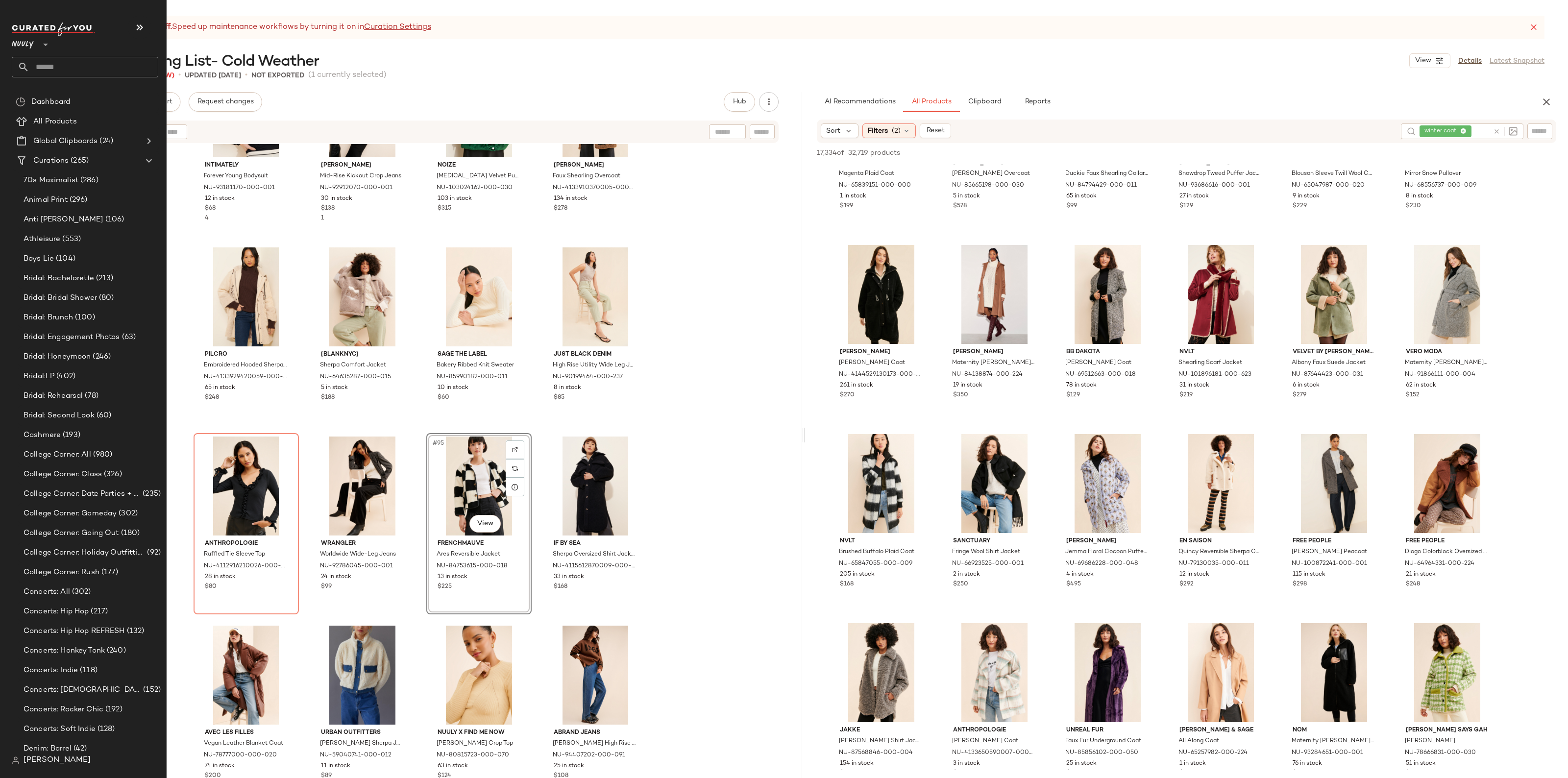
click at [15, 44] on span "Nuuly" at bounding box center [23, 42] width 22 height 17
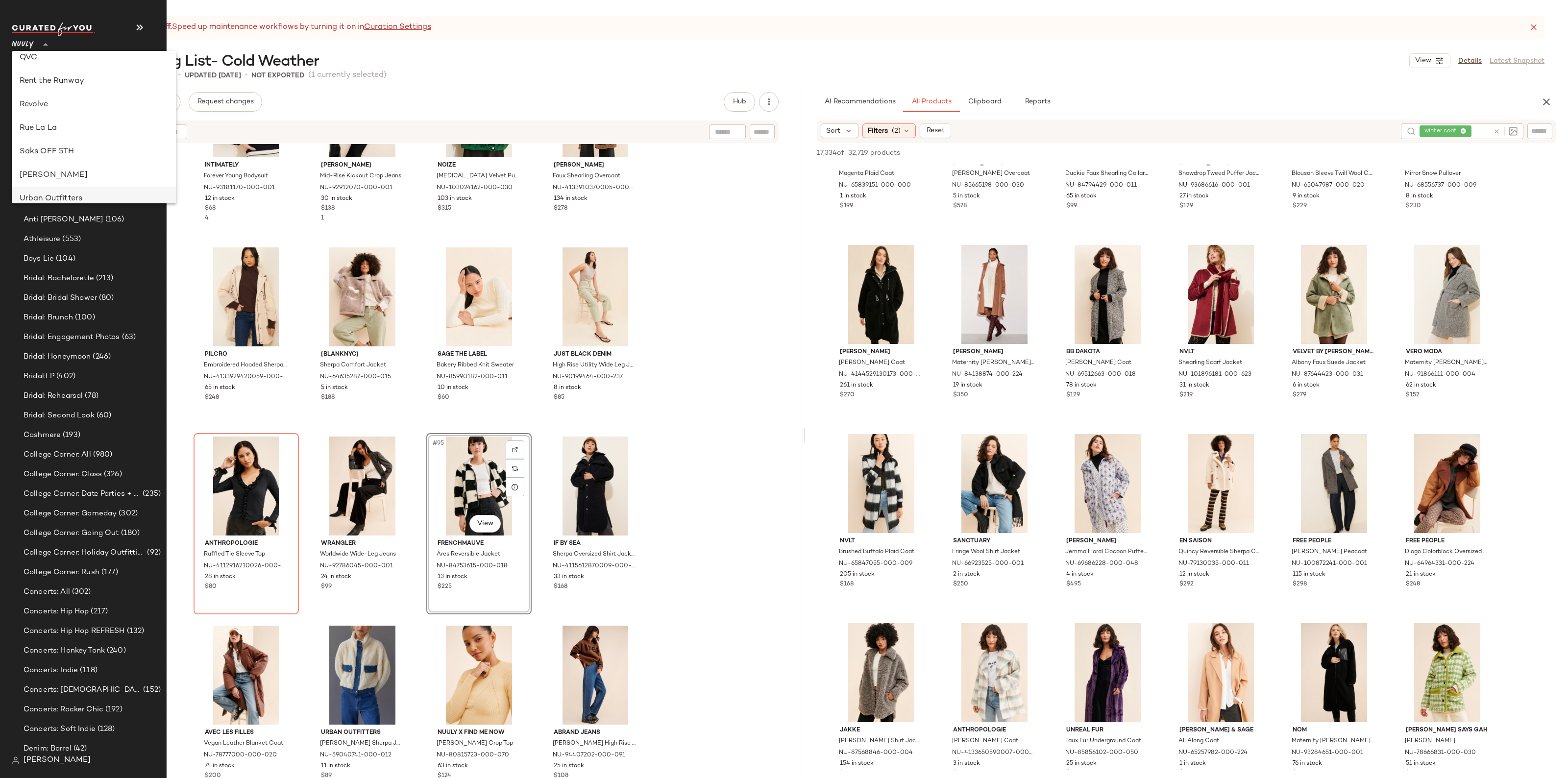
scroll to position [498, 0]
click at [66, 132] on div "Steve Madden" at bounding box center [94, 133] width 149 height 12
type input "**"
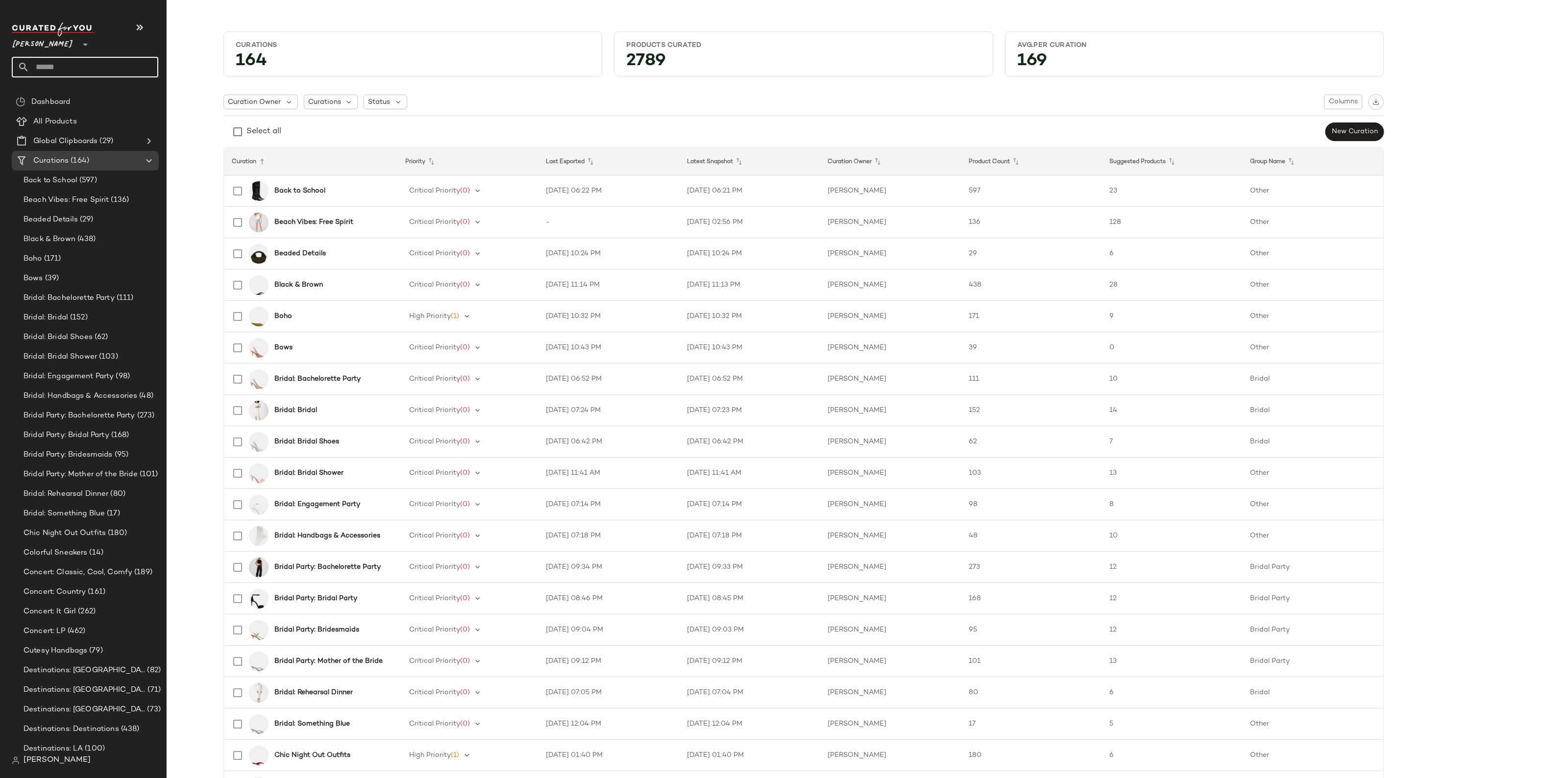
click at [55, 64] on input "text" at bounding box center [94, 67] width 129 height 21
type input "****"
click at [86, 119] on div "Show girl" at bounding box center [85, 115] width 131 height 10
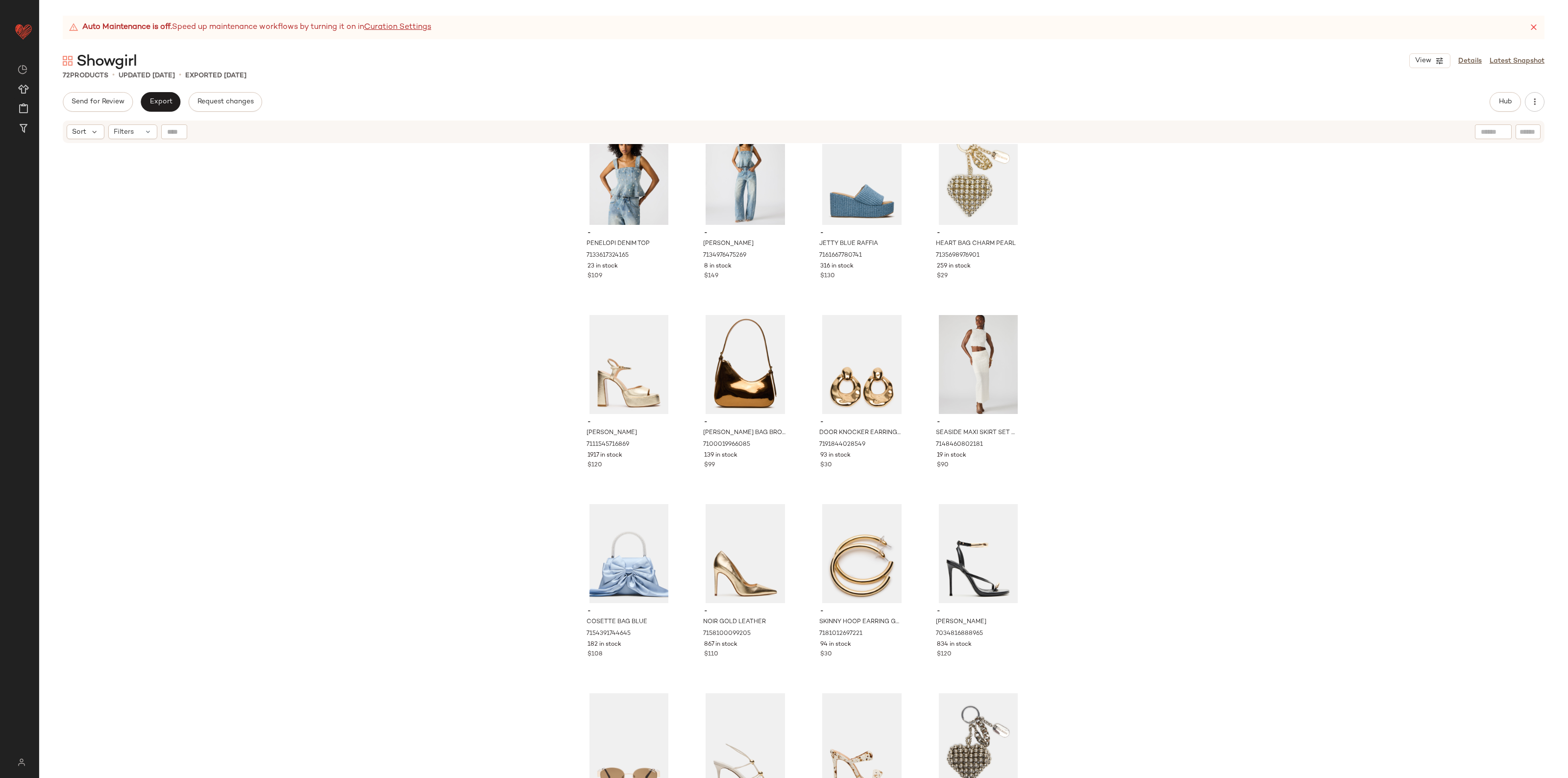
scroll to position [1661, 0]
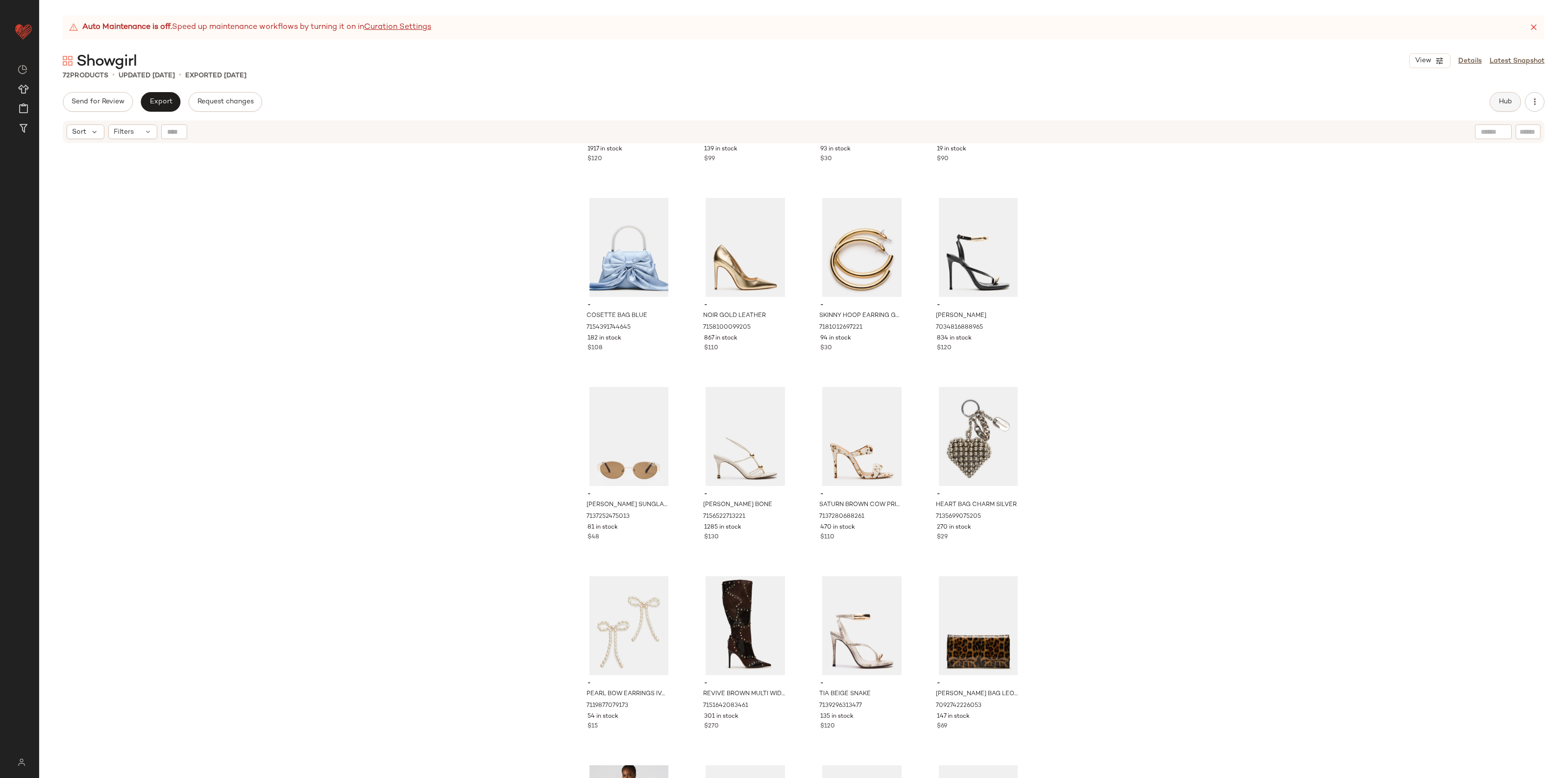
click at [1518, 101] on button "Hub" at bounding box center [1505, 102] width 32 height 19
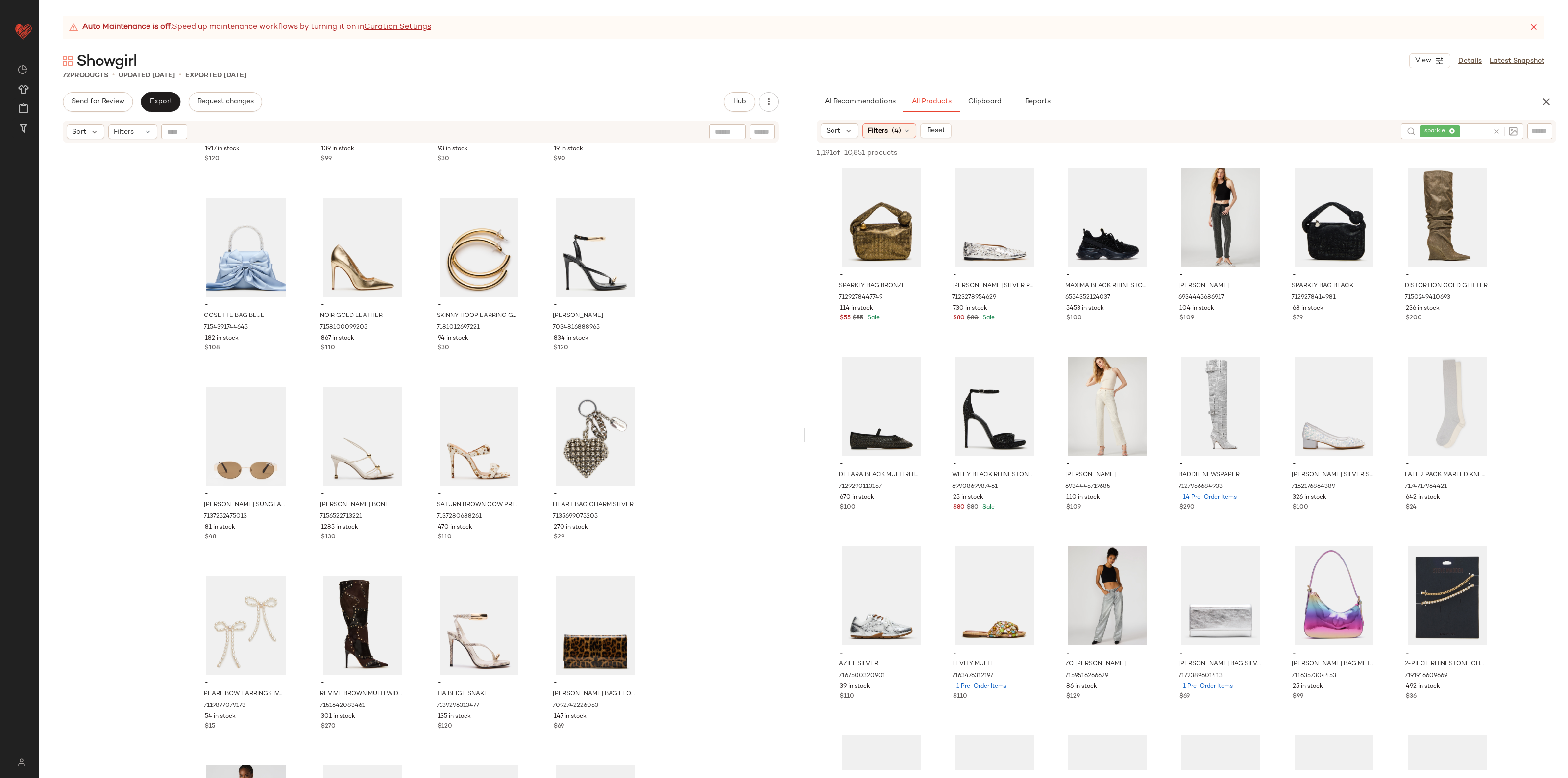
click at [1498, 130] on icon at bounding box center [1496, 131] width 7 height 7
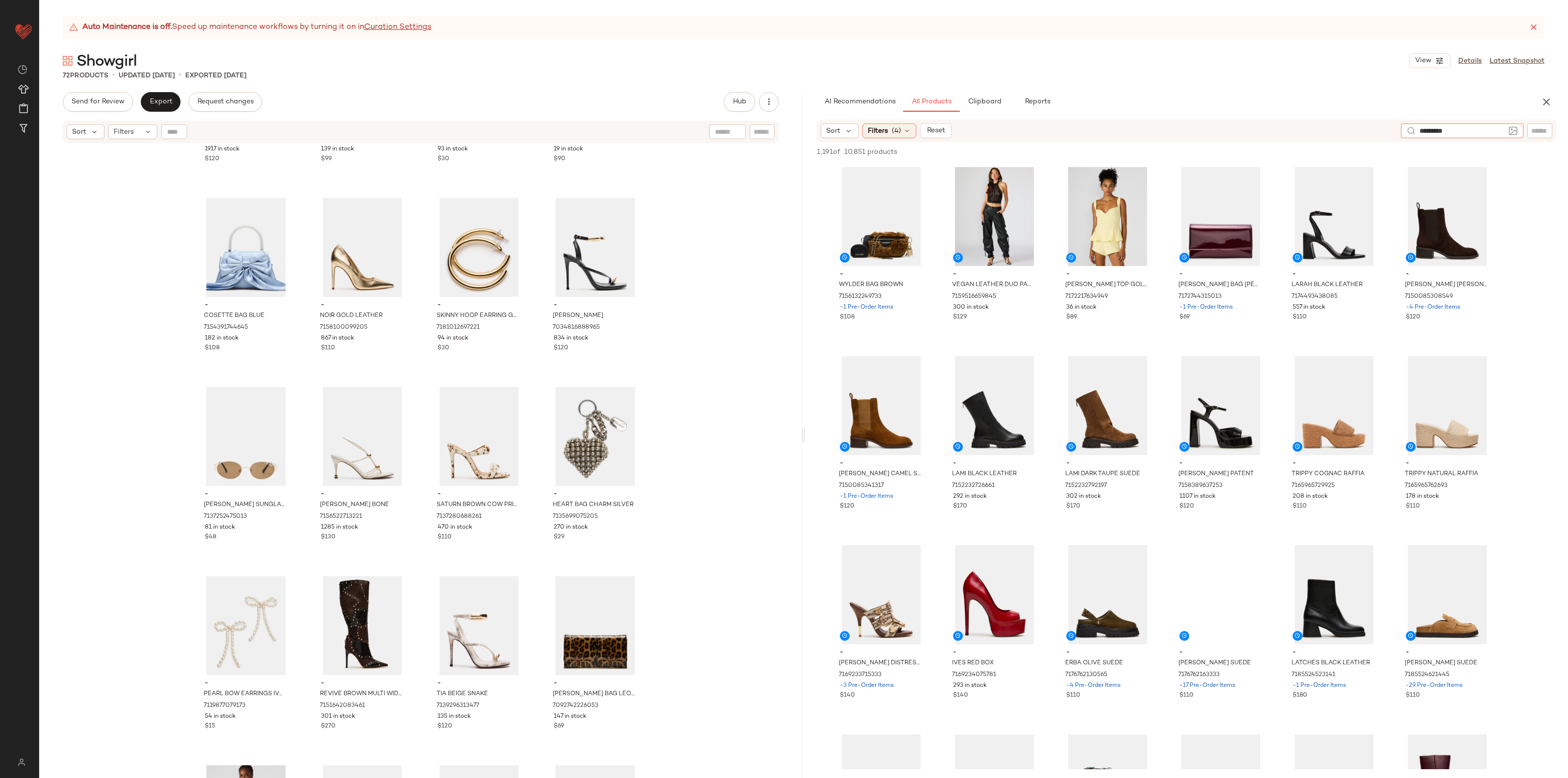
type input "**********"
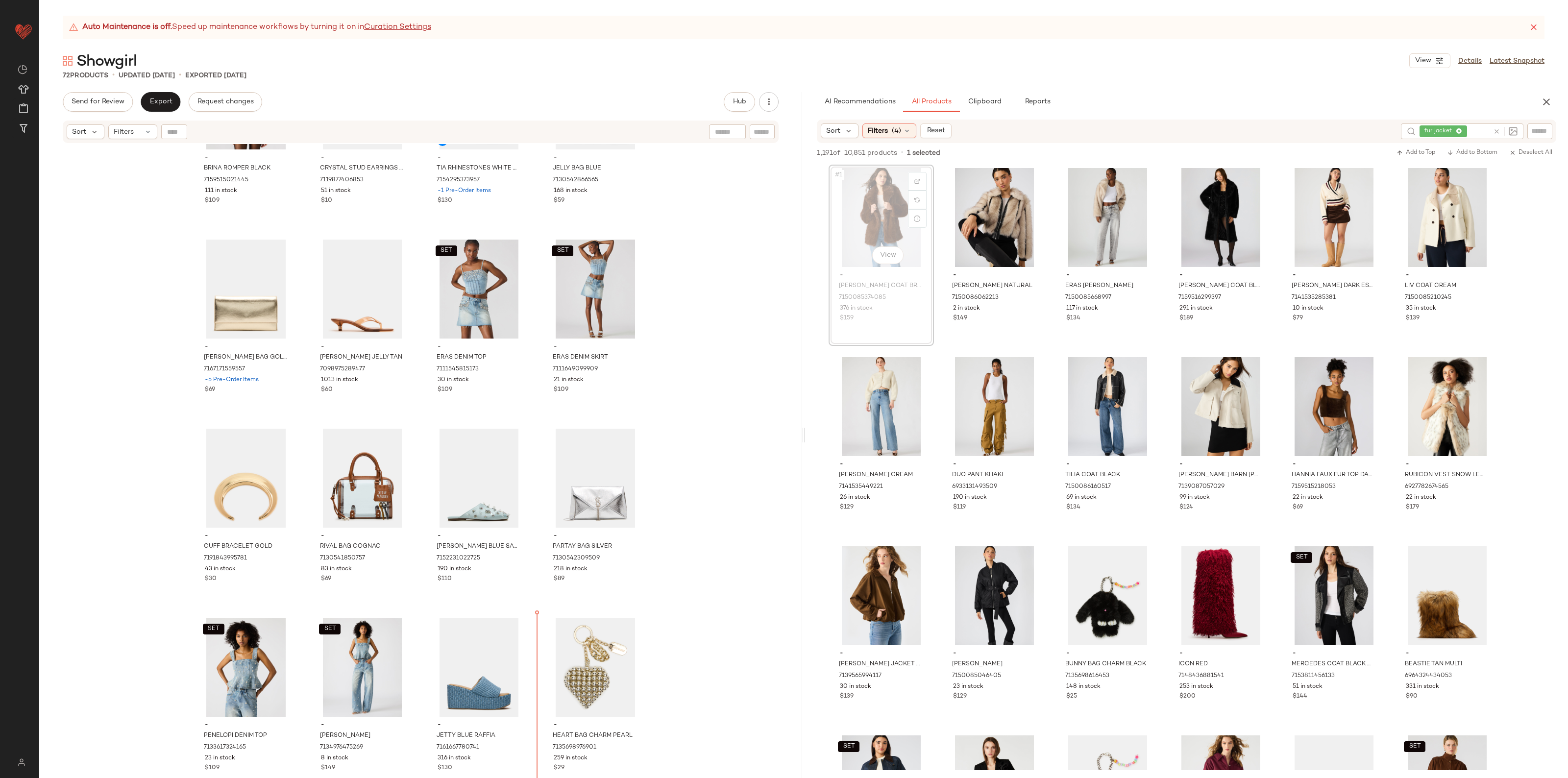
scroll to position [875, 0]
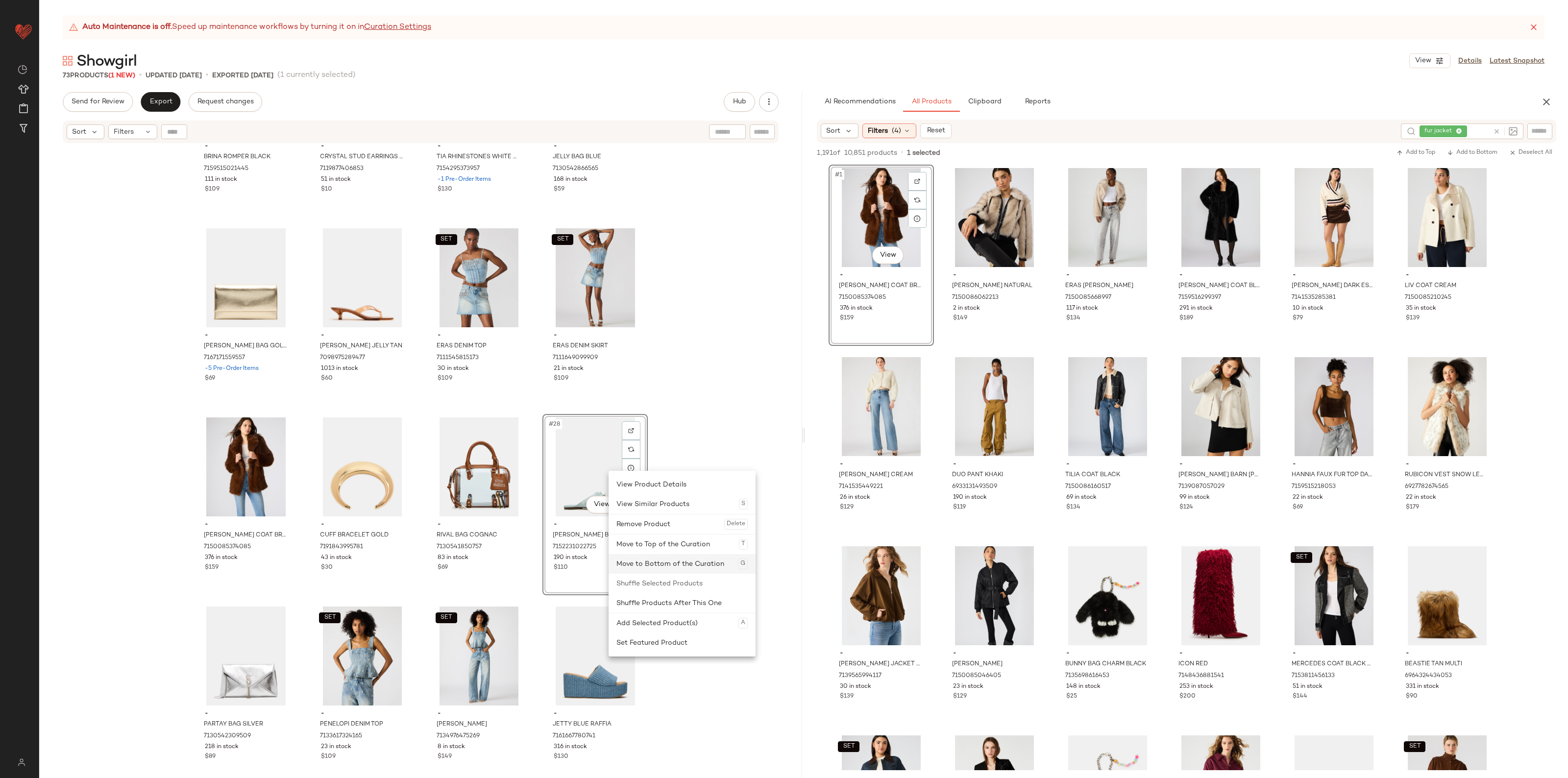
click at [676, 557] on div "Move to Bottom of the Curation G" at bounding box center [682, 564] width 132 height 19
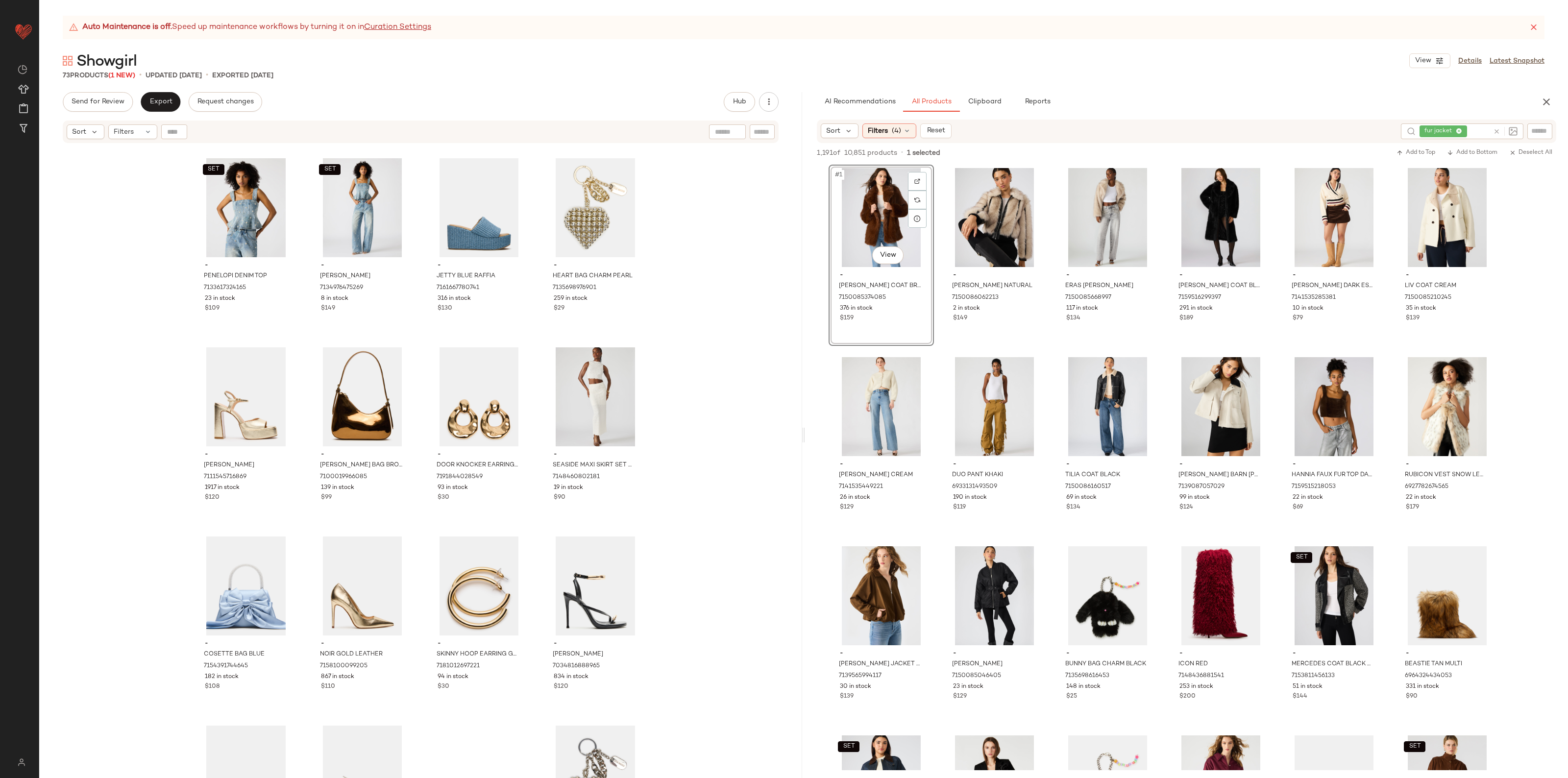
scroll to position [1364, 0]
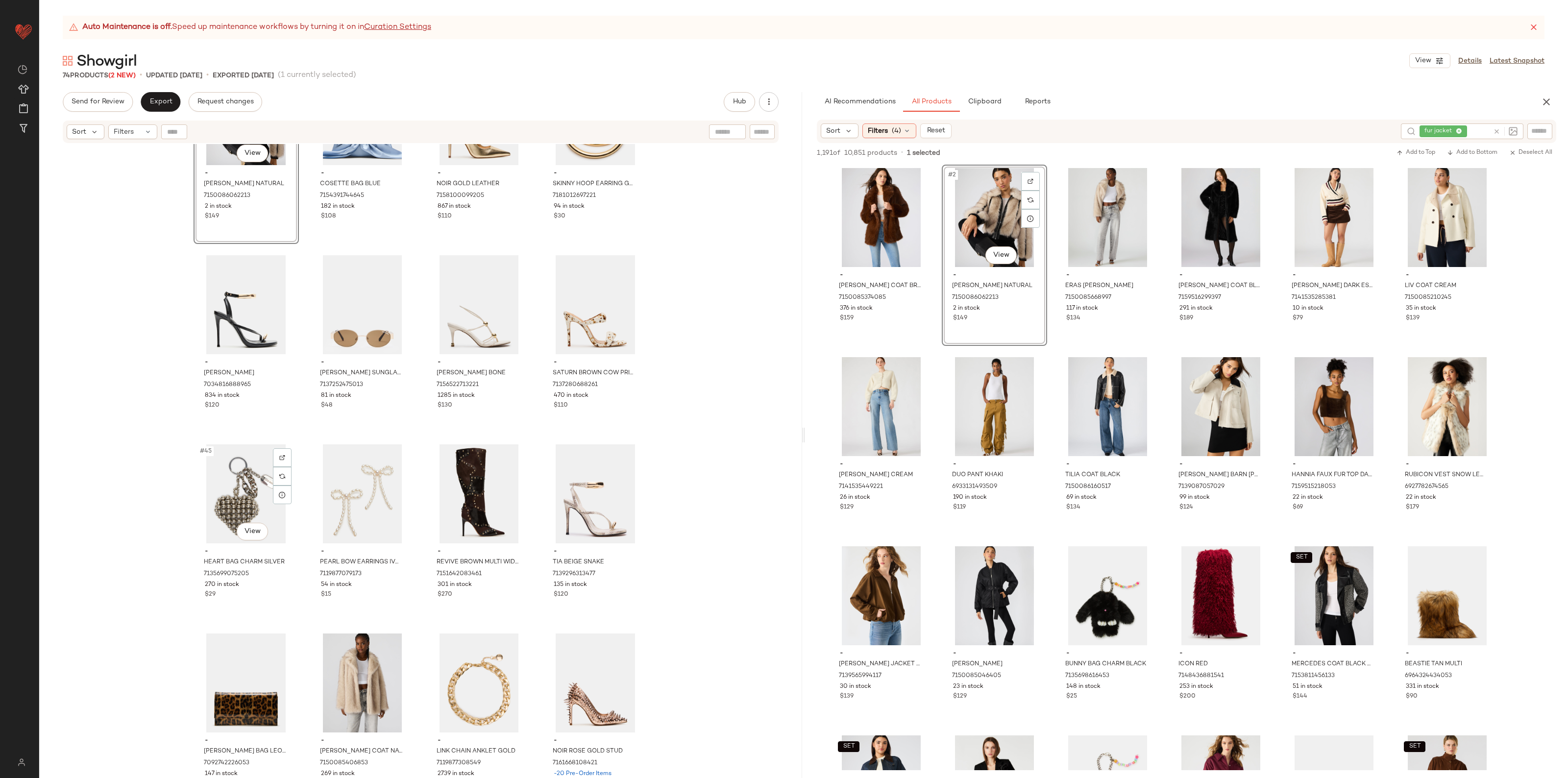
scroll to position [1671, 0]
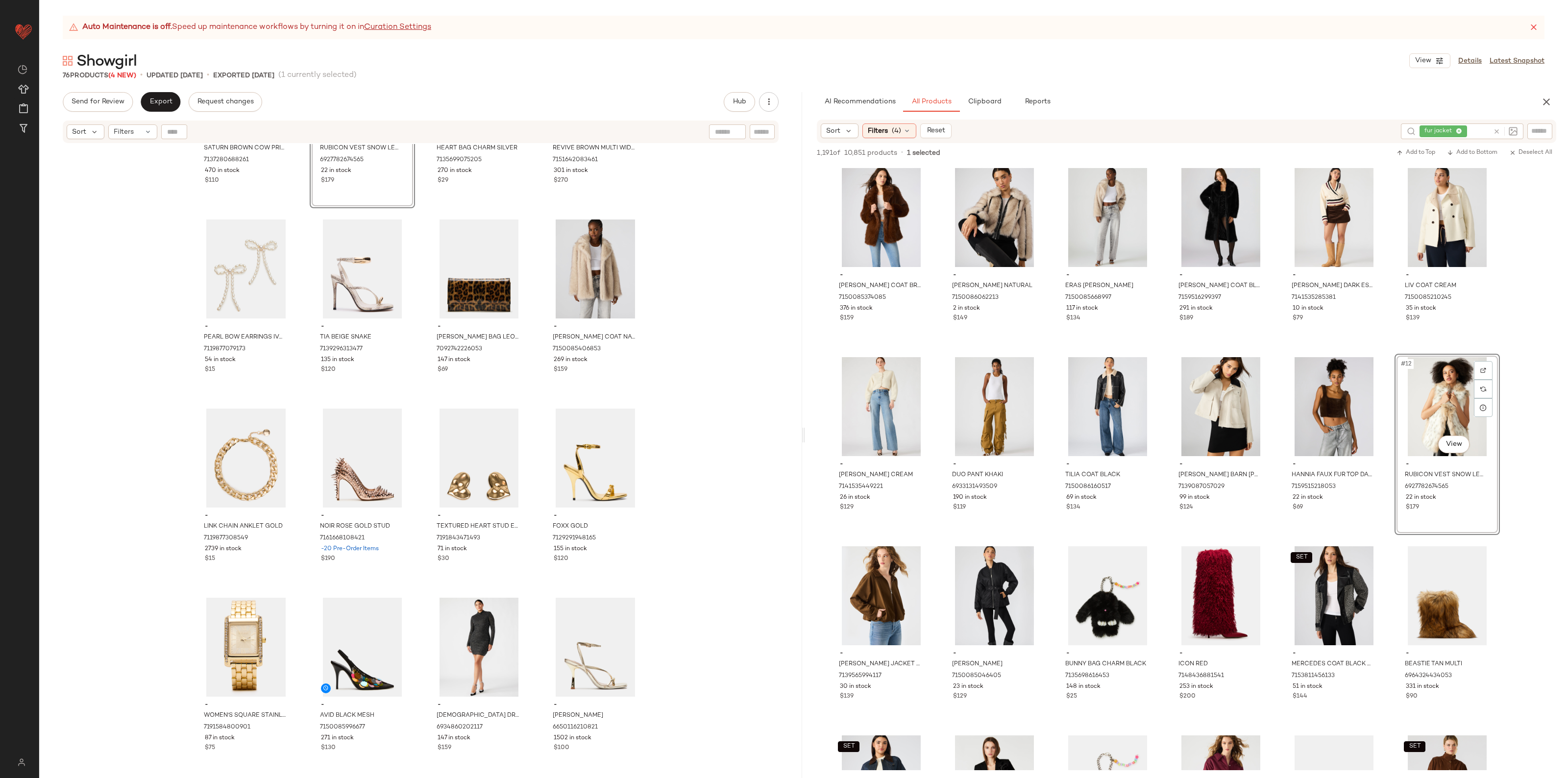
scroll to position [2250, 0]
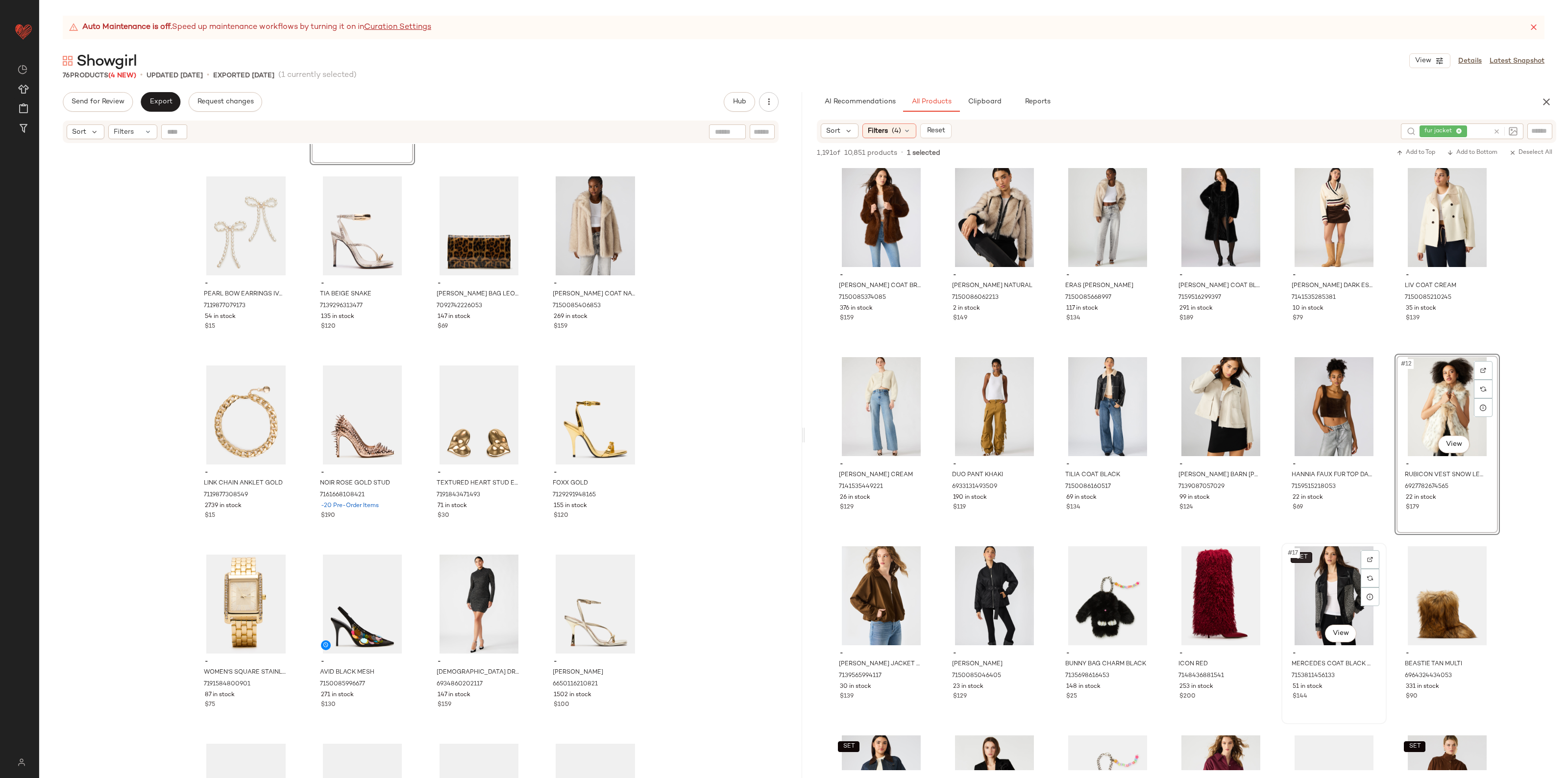
click at [1306, 557] on body "Steve Madden ** Dashboard All Products Global Clipboards (29) Curations (164) A…" at bounding box center [784, 389] width 1568 height 778
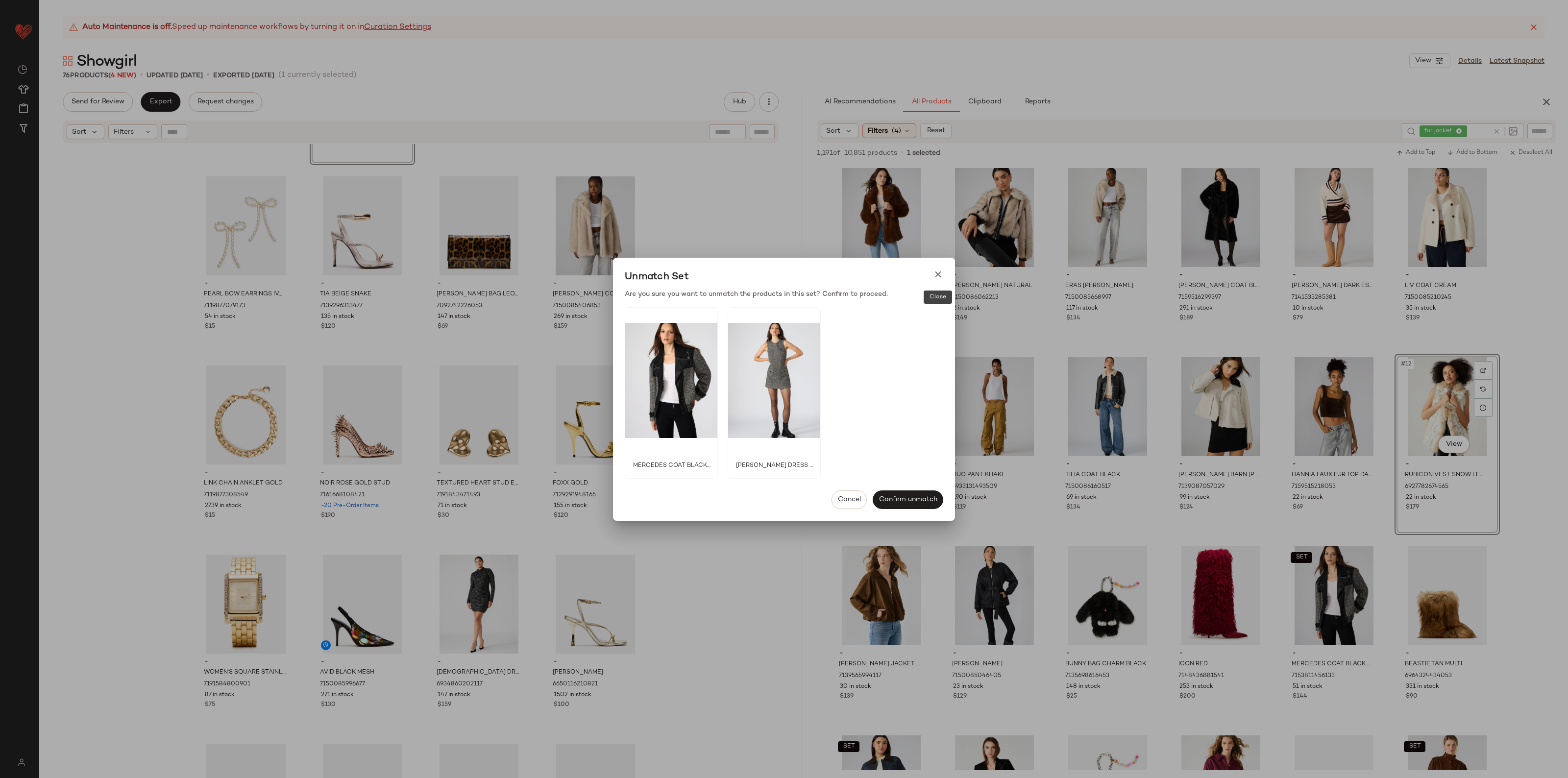
click at [934, 273] on icon at bounding box center [938, 275] width 10 height 10
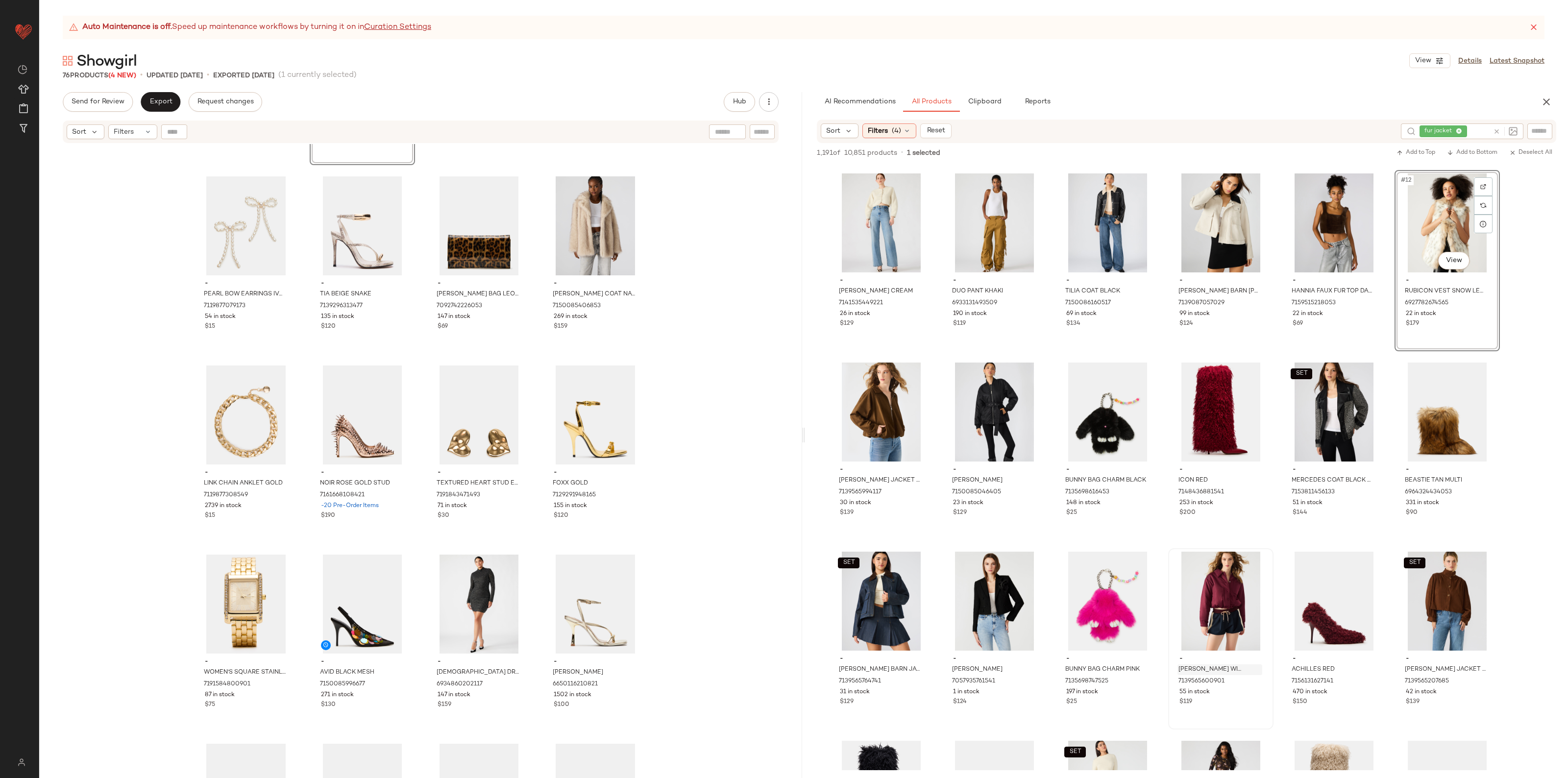
scroll to position [429, 0]
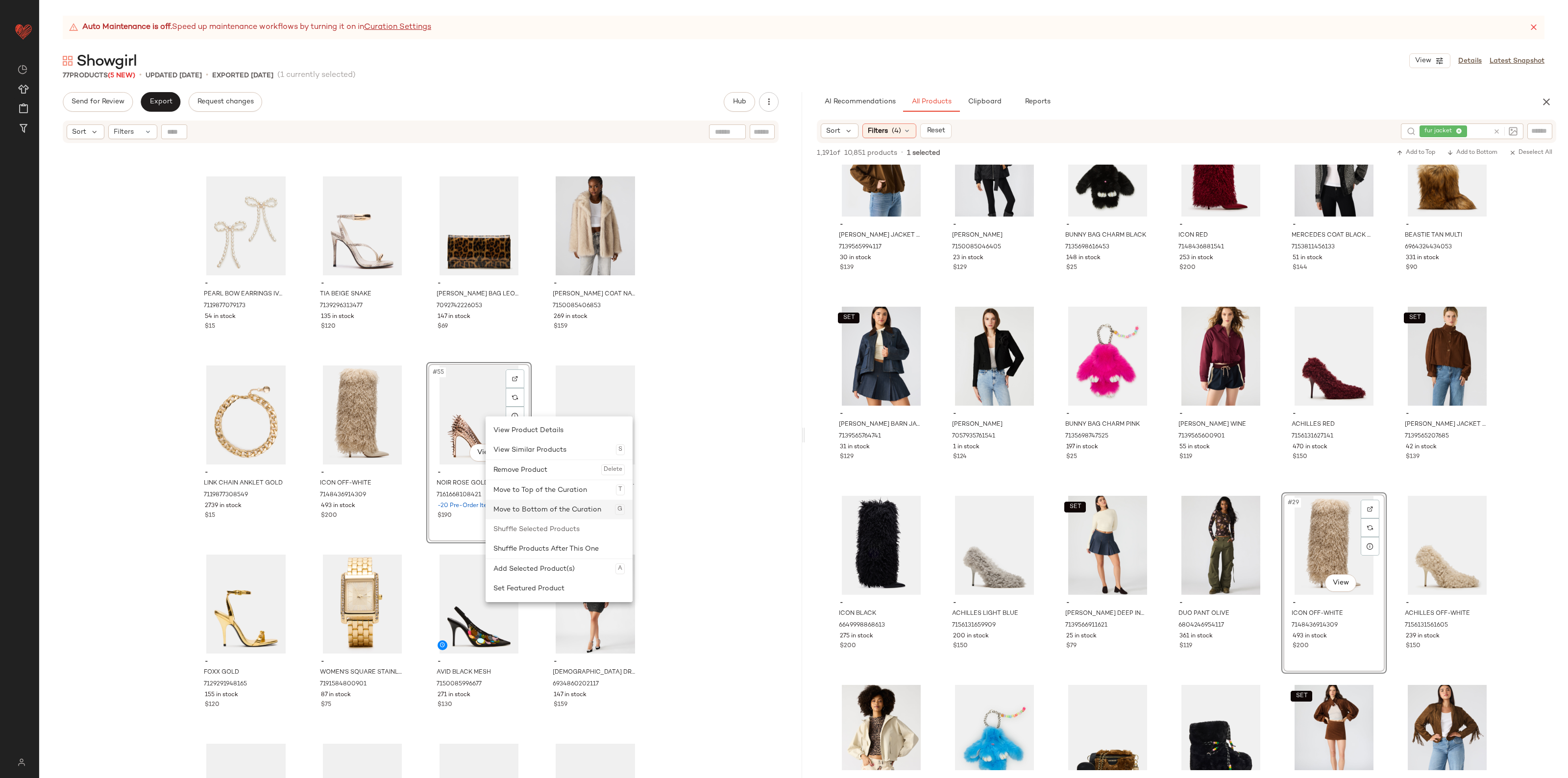
click at [545, 512] on div "Move to Bottom of the Curation G" at bounding box center [559, 510] width 132 height 19
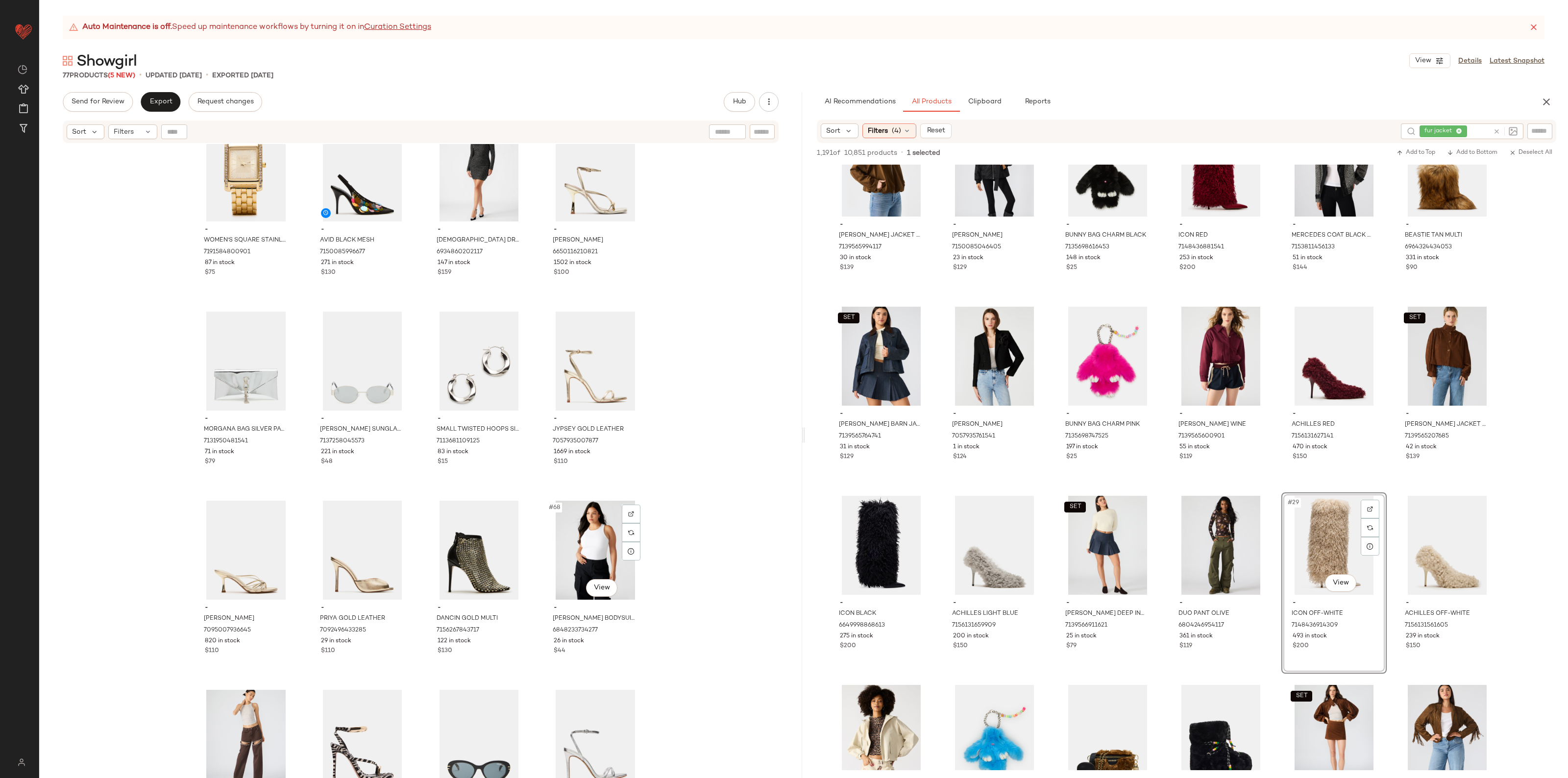
scroll to position [2802, 0]
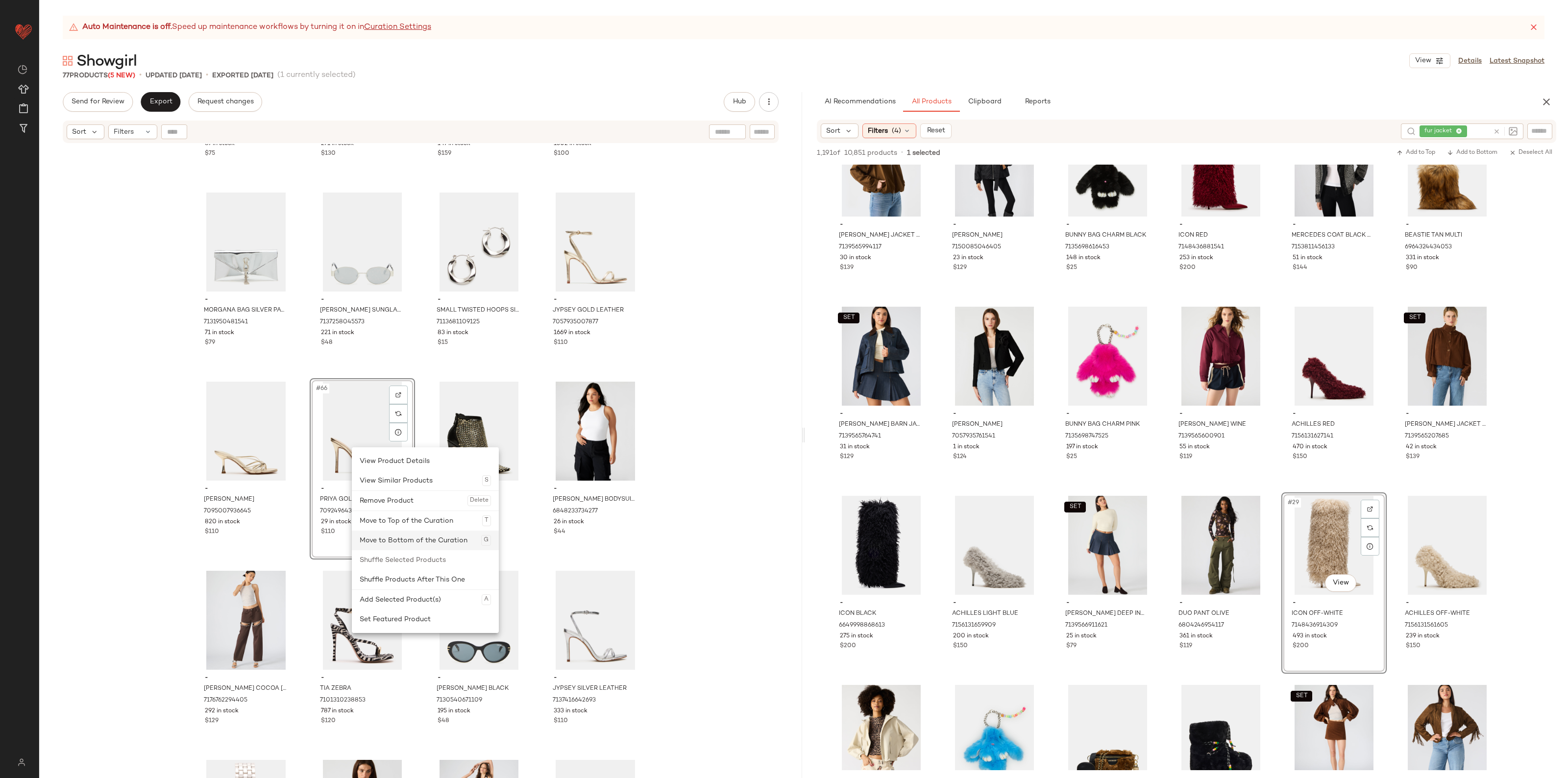
click at [427, 541] on div "Move to Bottom of the Curation G" at bounding box center [425, 540] width 132 height 19
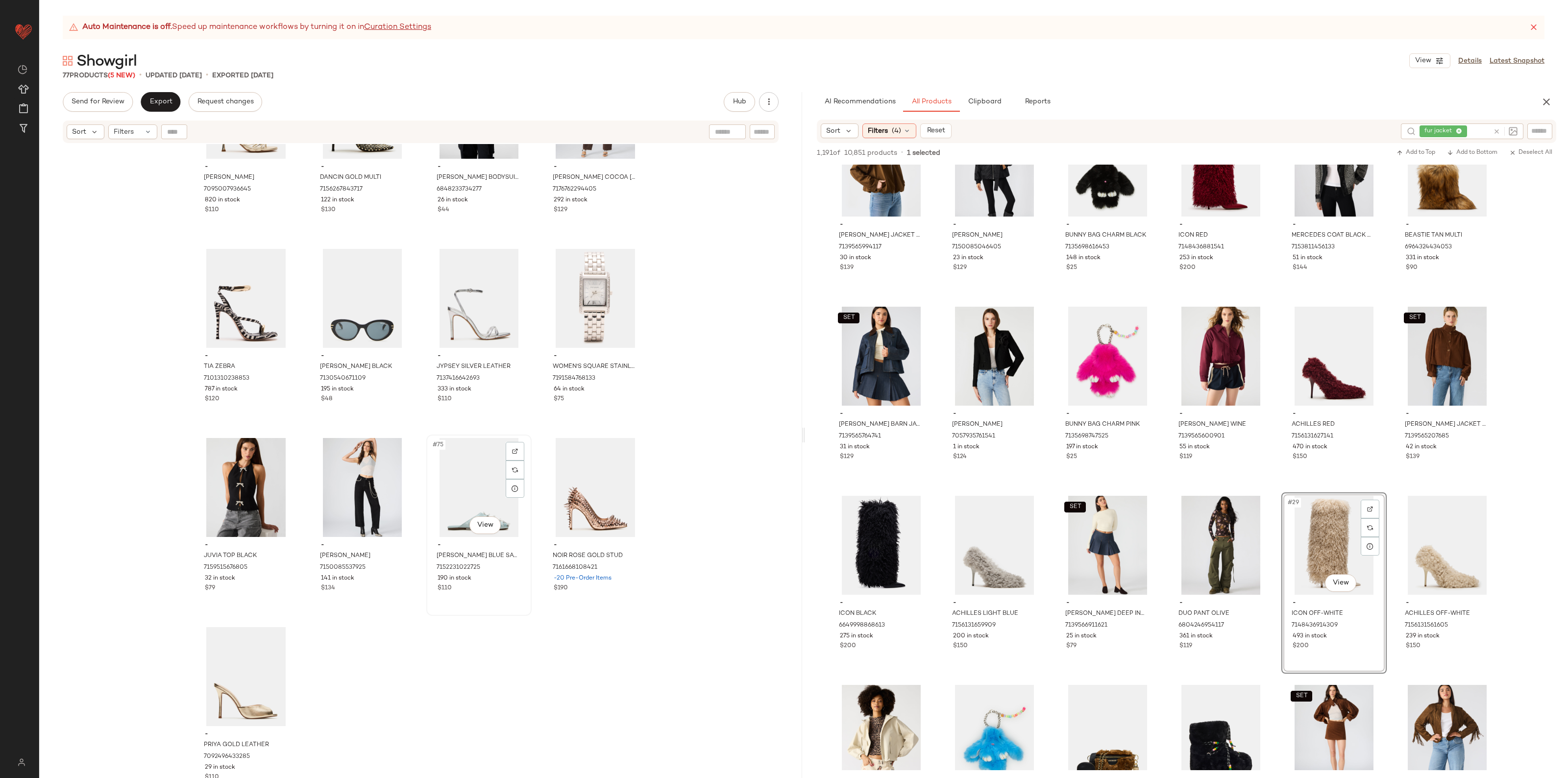
scroll to position [3125, 0]
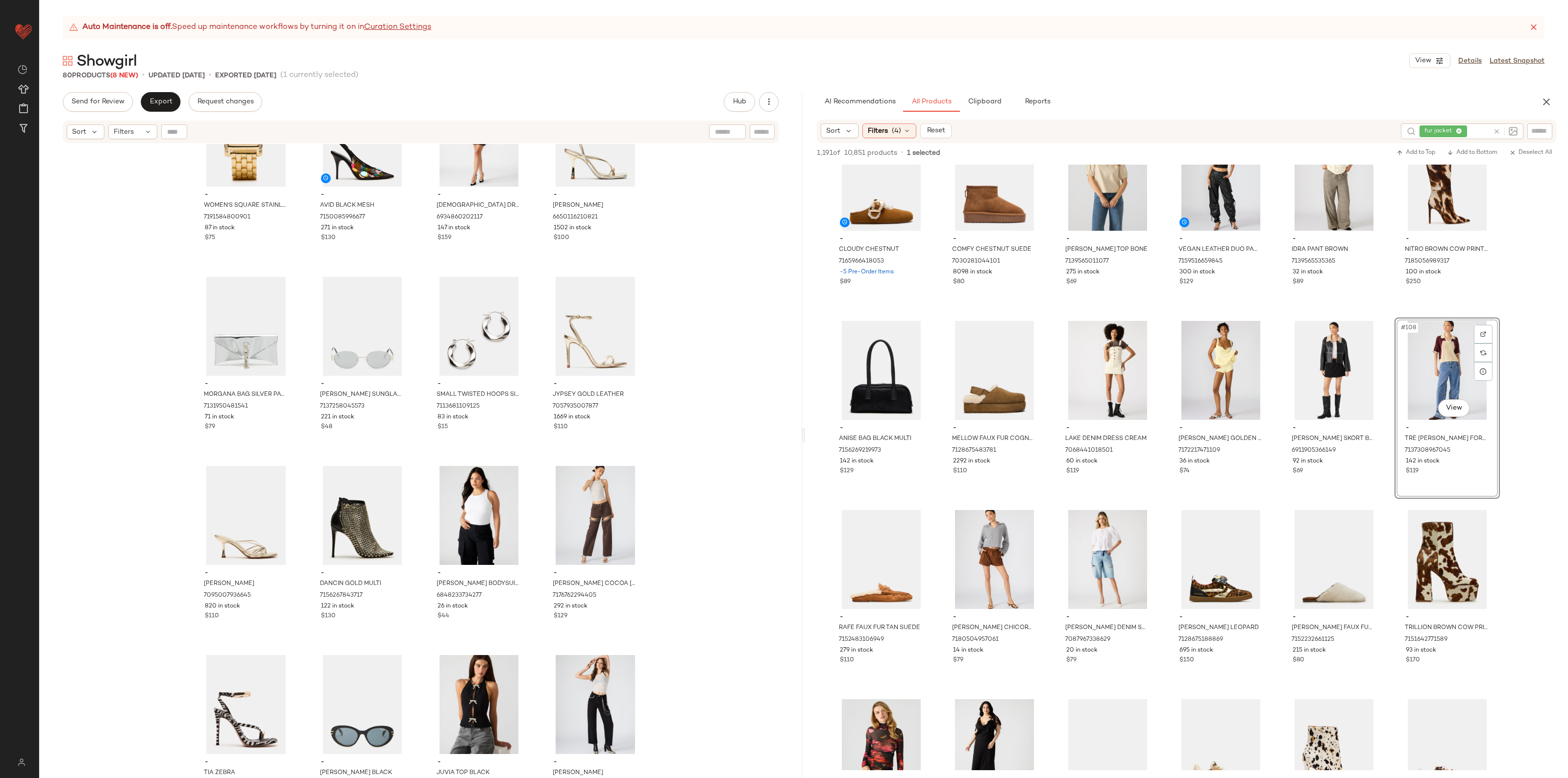
scroll to position [3125, 0]
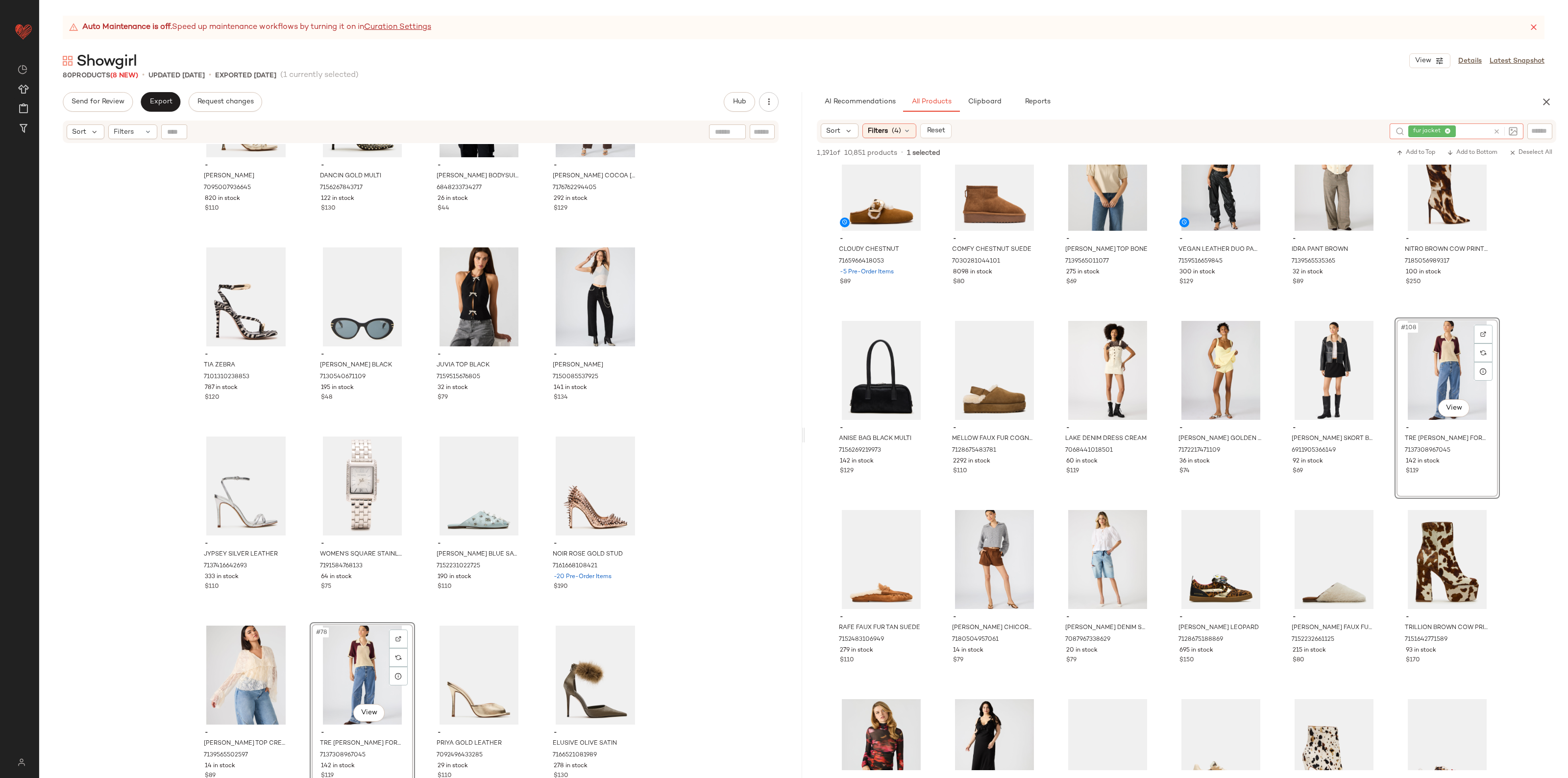
click at [1496, 130] on icon at bounding box center [1496, 131] width 7 height 7
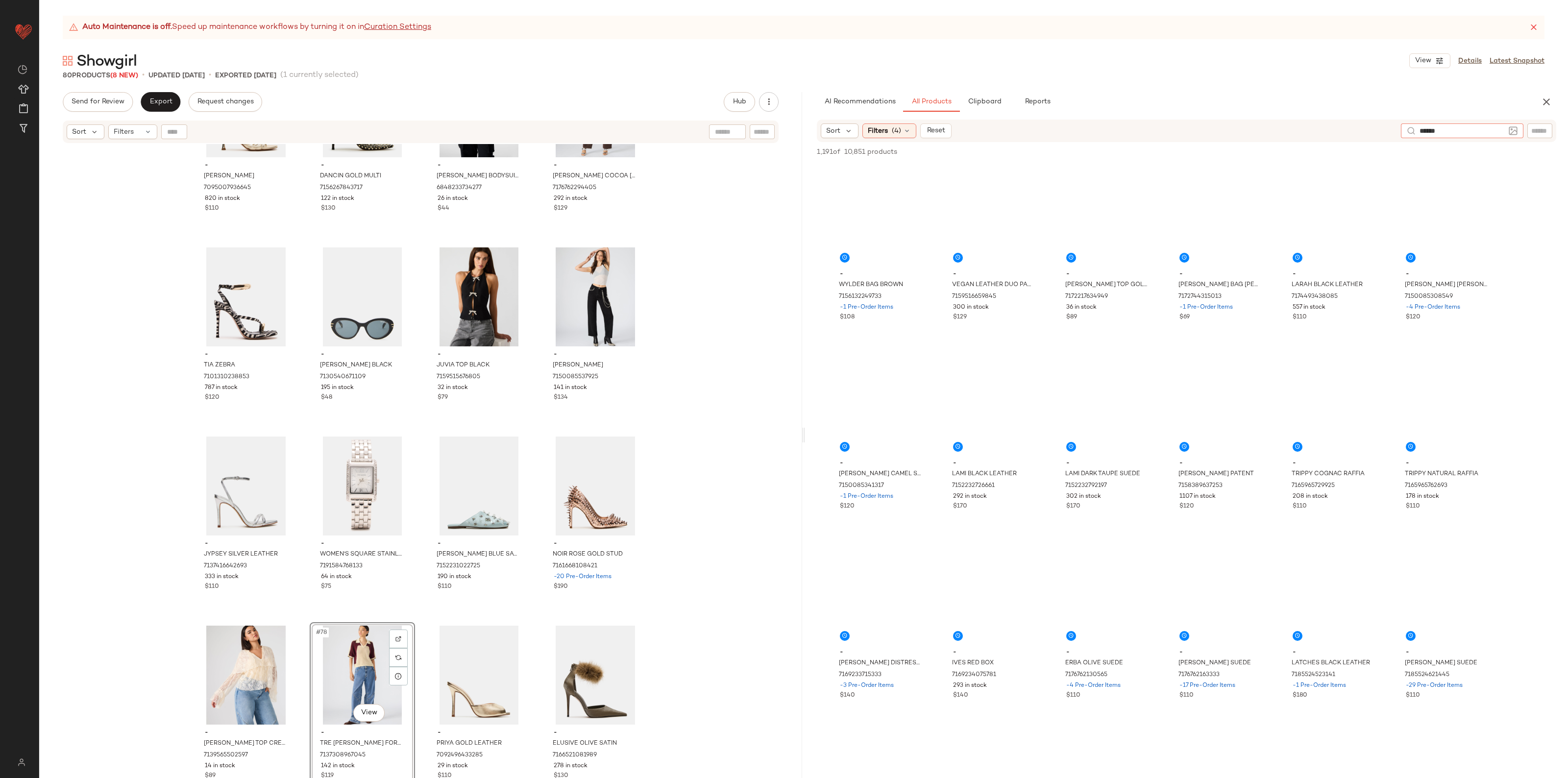
type input "*******"
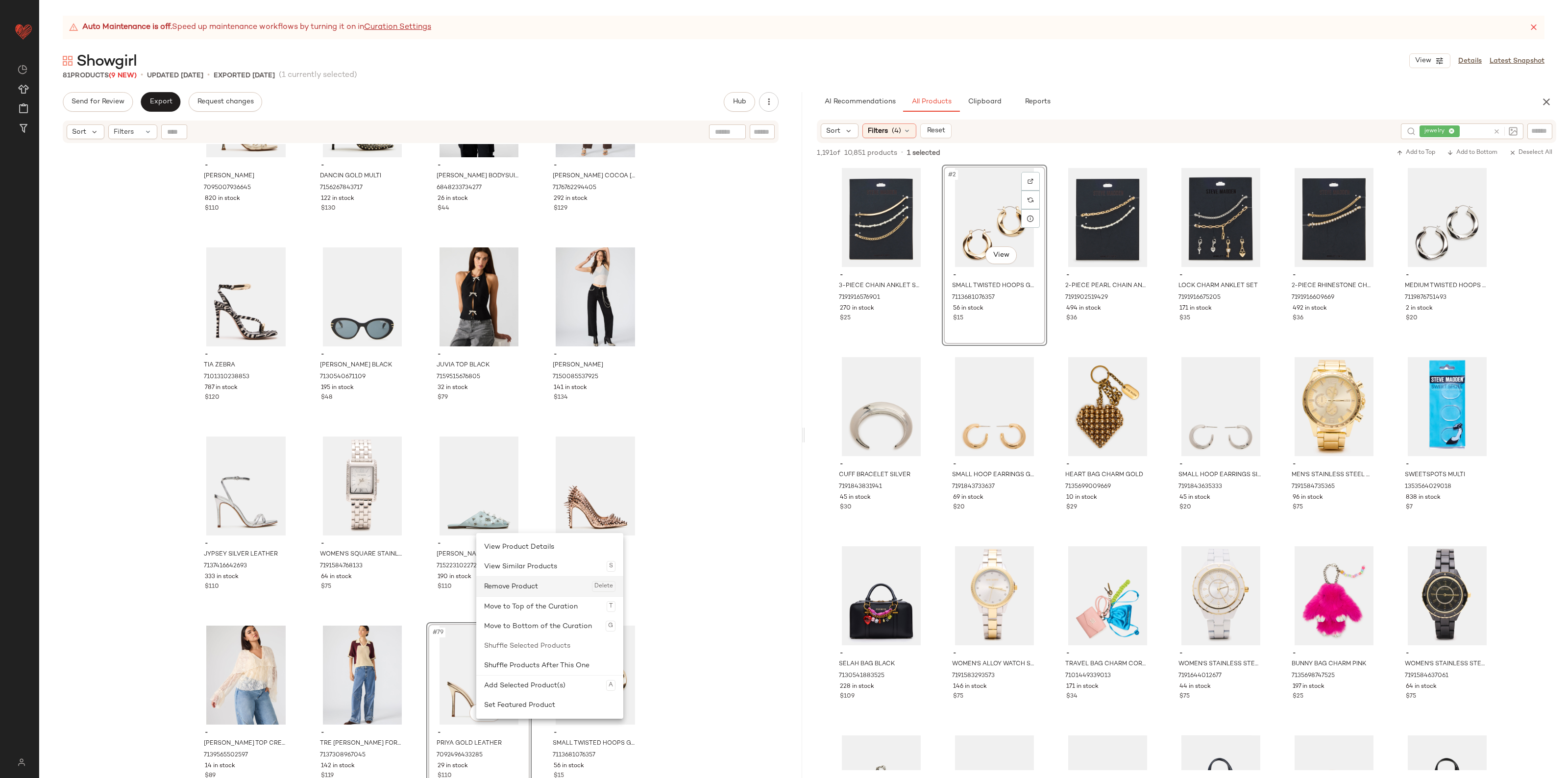
click at [523, 588] on div "Remove Product Delete" at bounding box center [550, 586] width 132 height 19
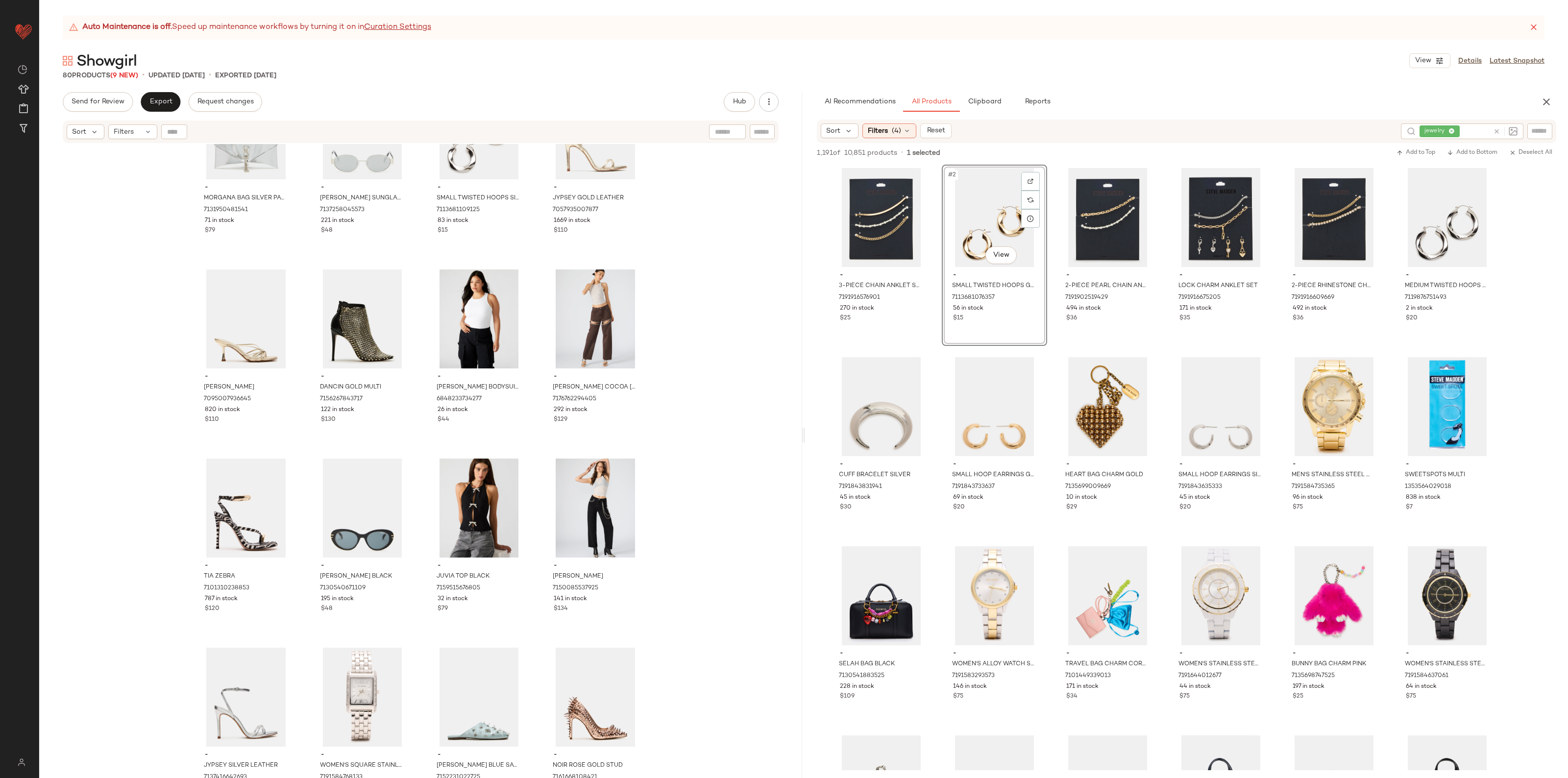
scroll to position [2833, 0]
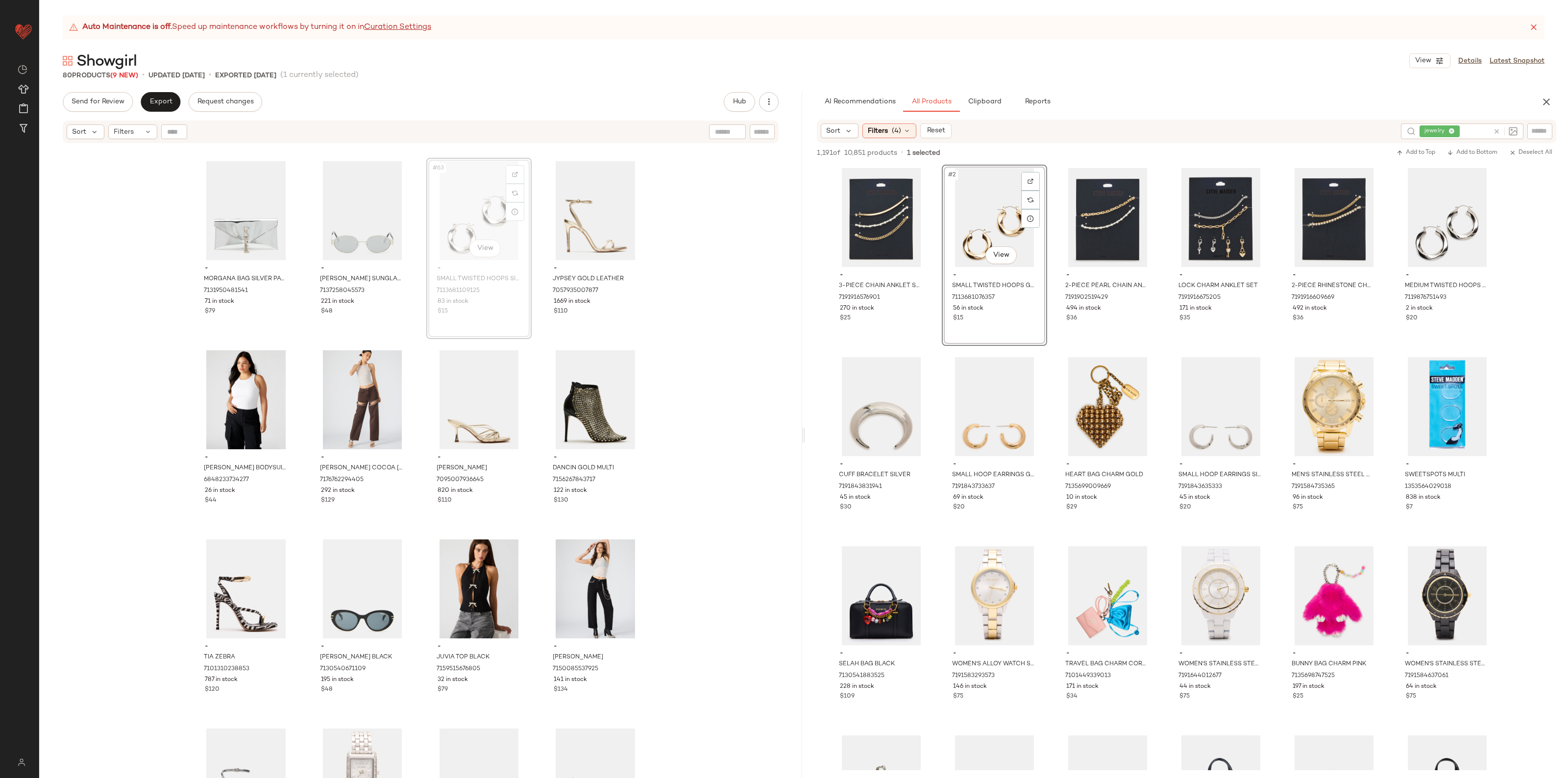
scroll to position [2831, 0]
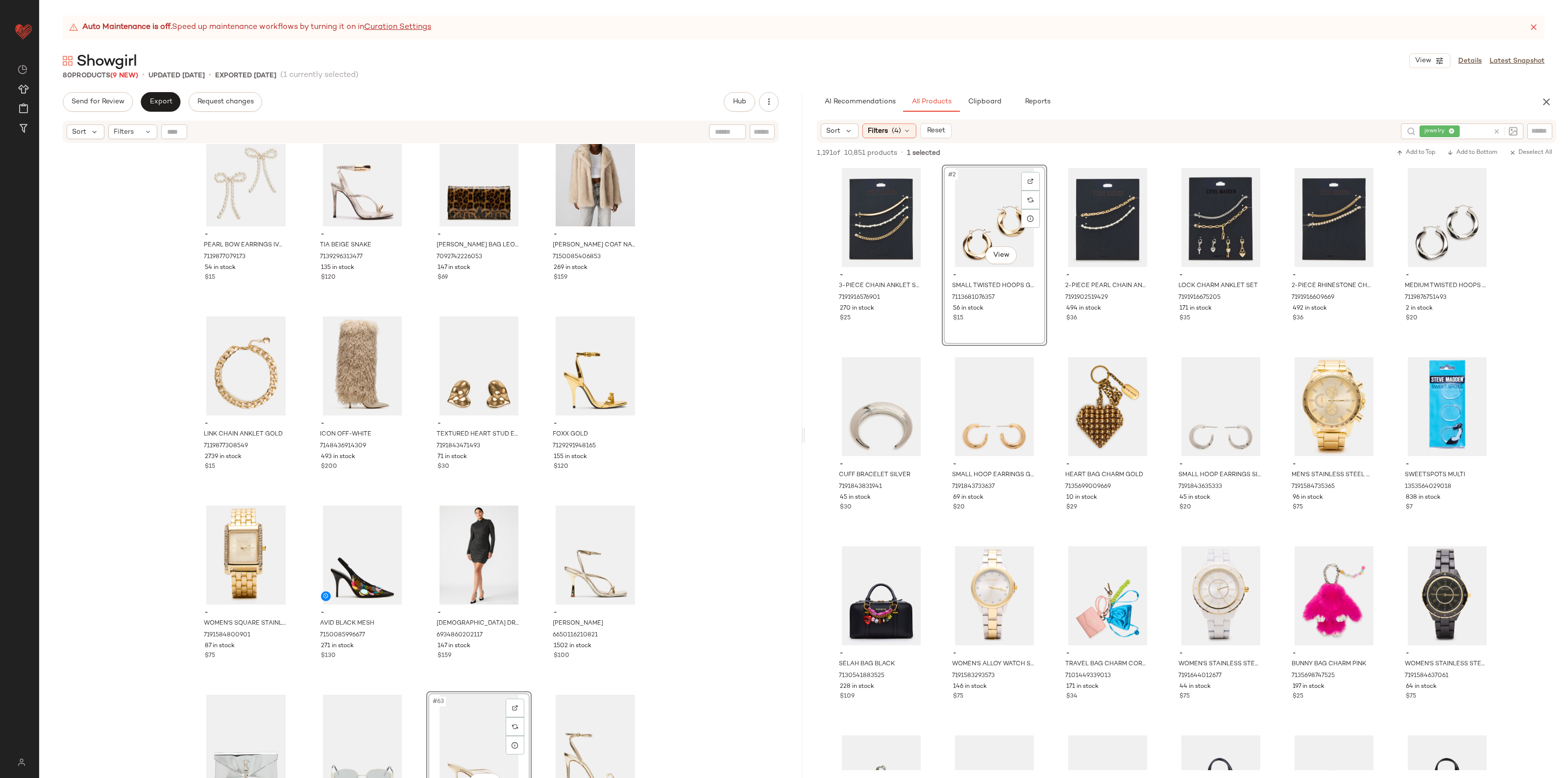
scroll to position [2280, 0]
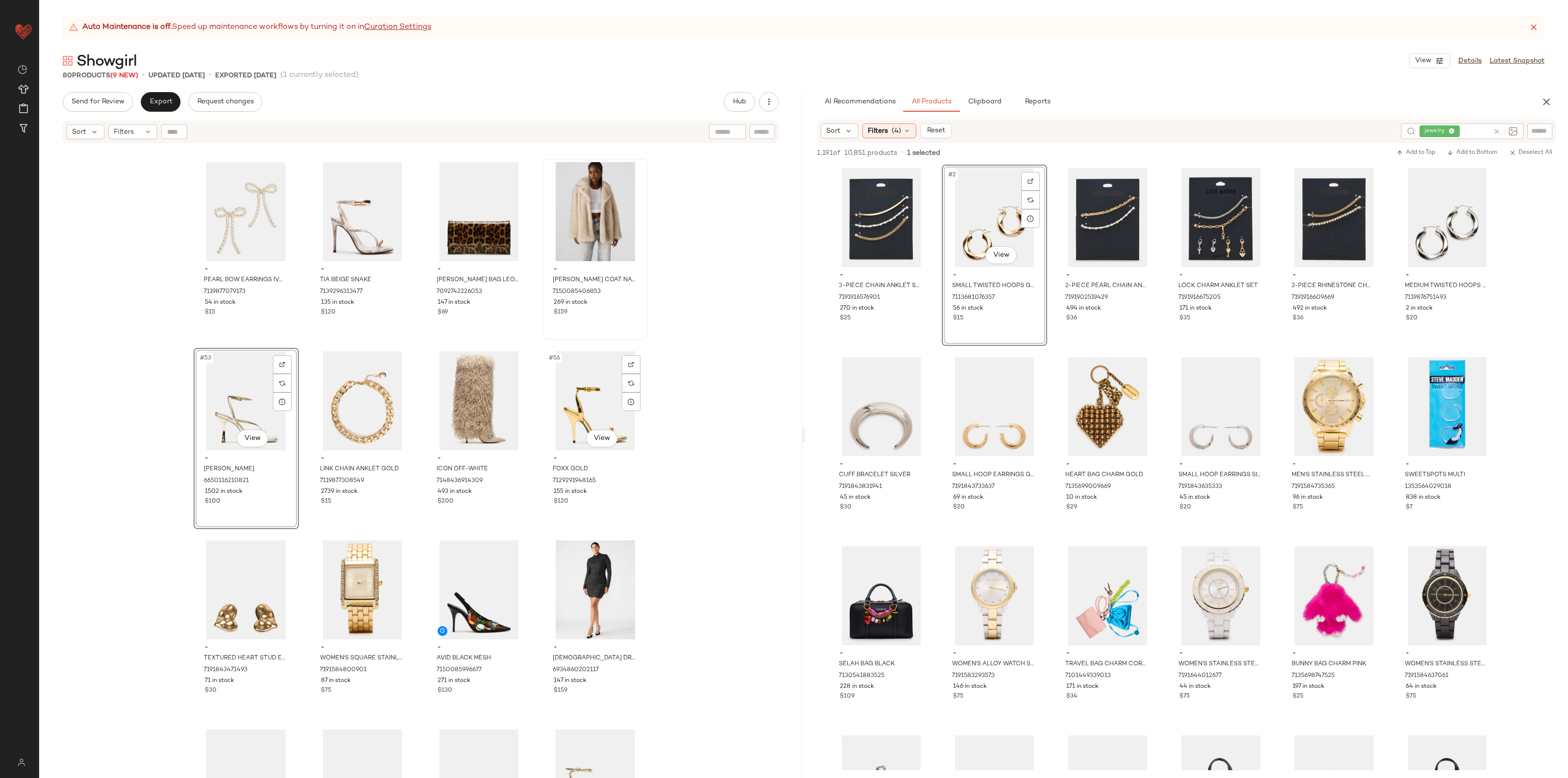
scroll to position [2157, 0]
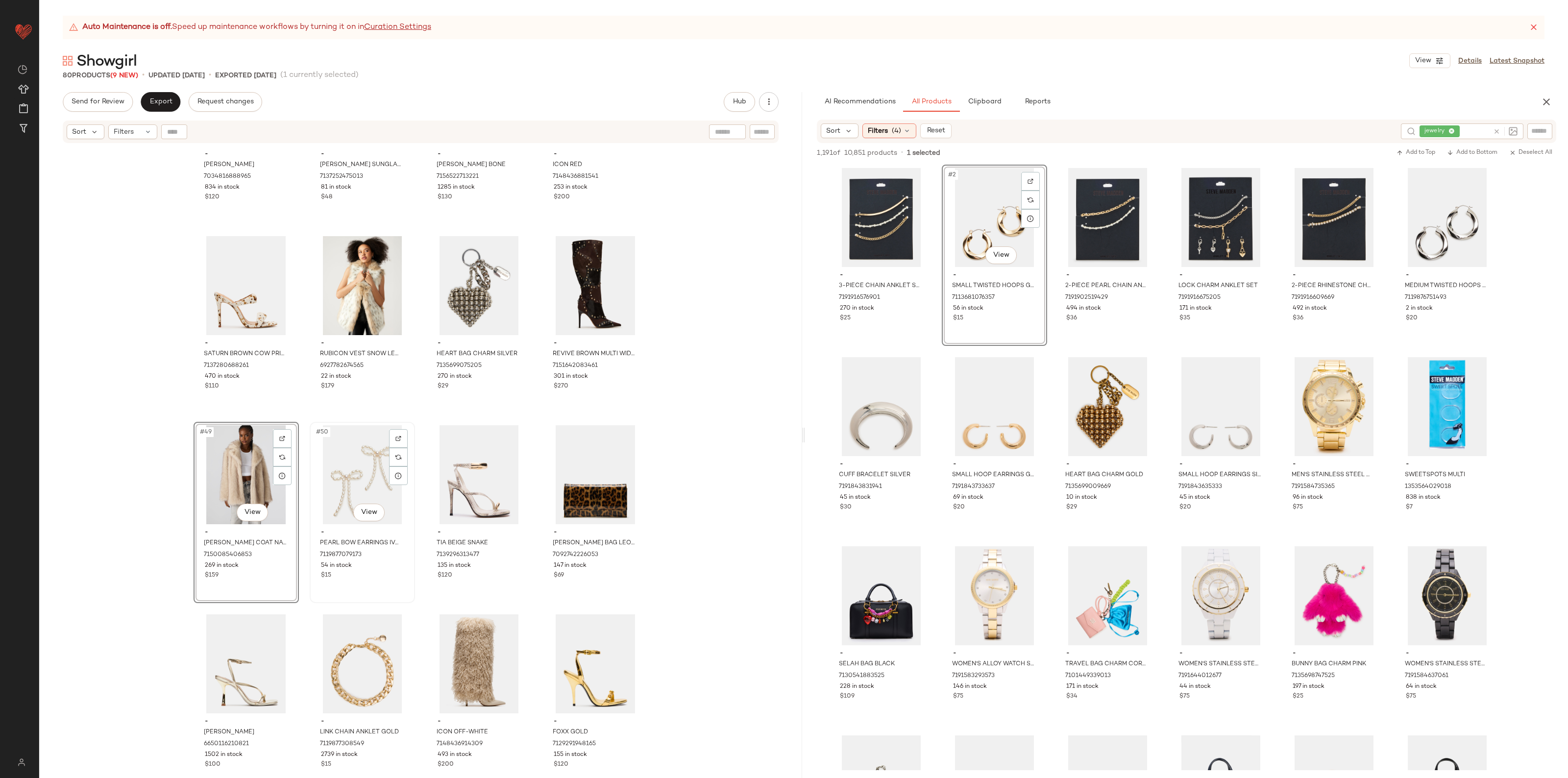
scroll to position [1973, 0]
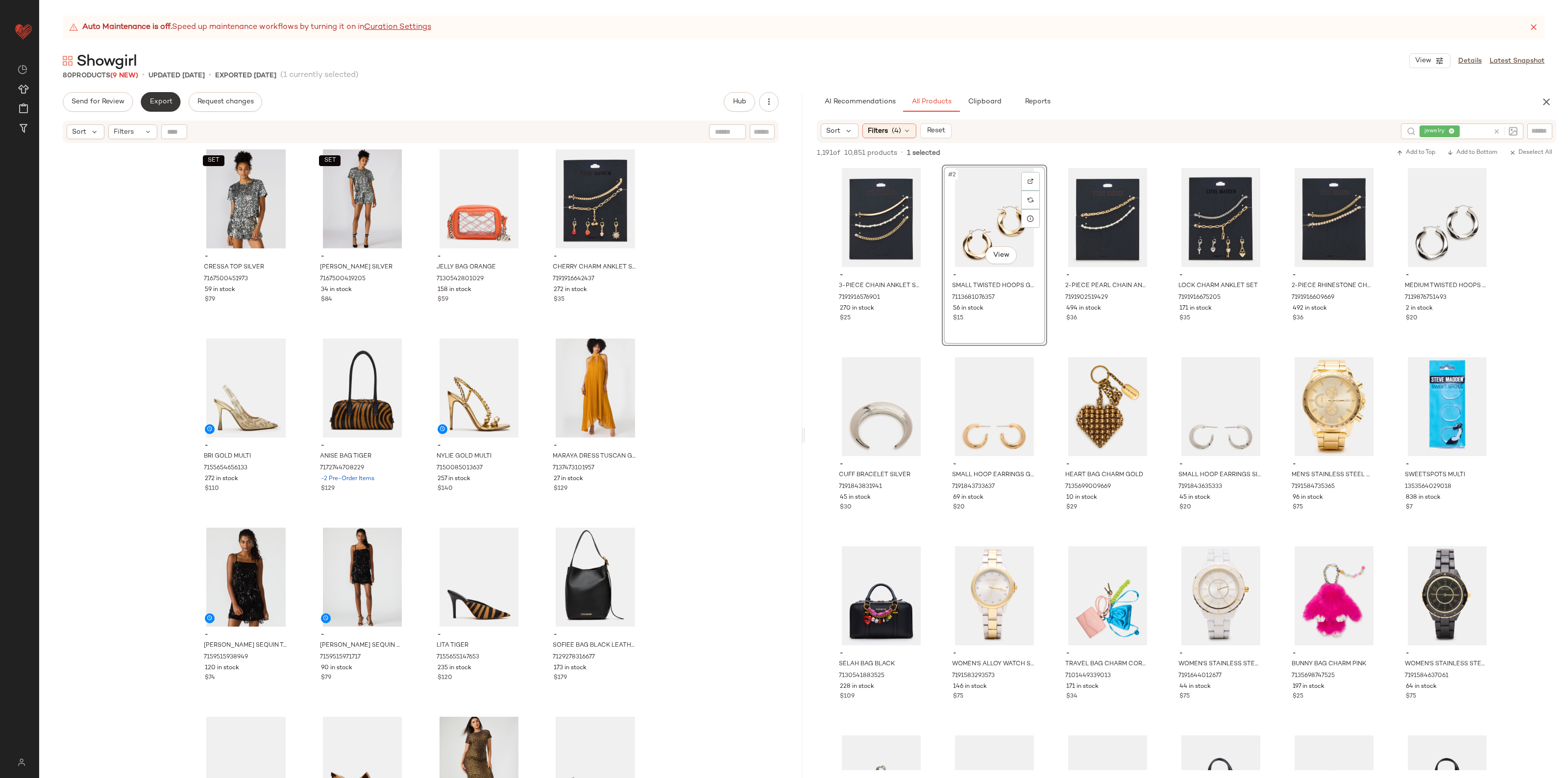
click at [167, 101] on span "Export" at bounding box center [161, 102] width 23 height 8
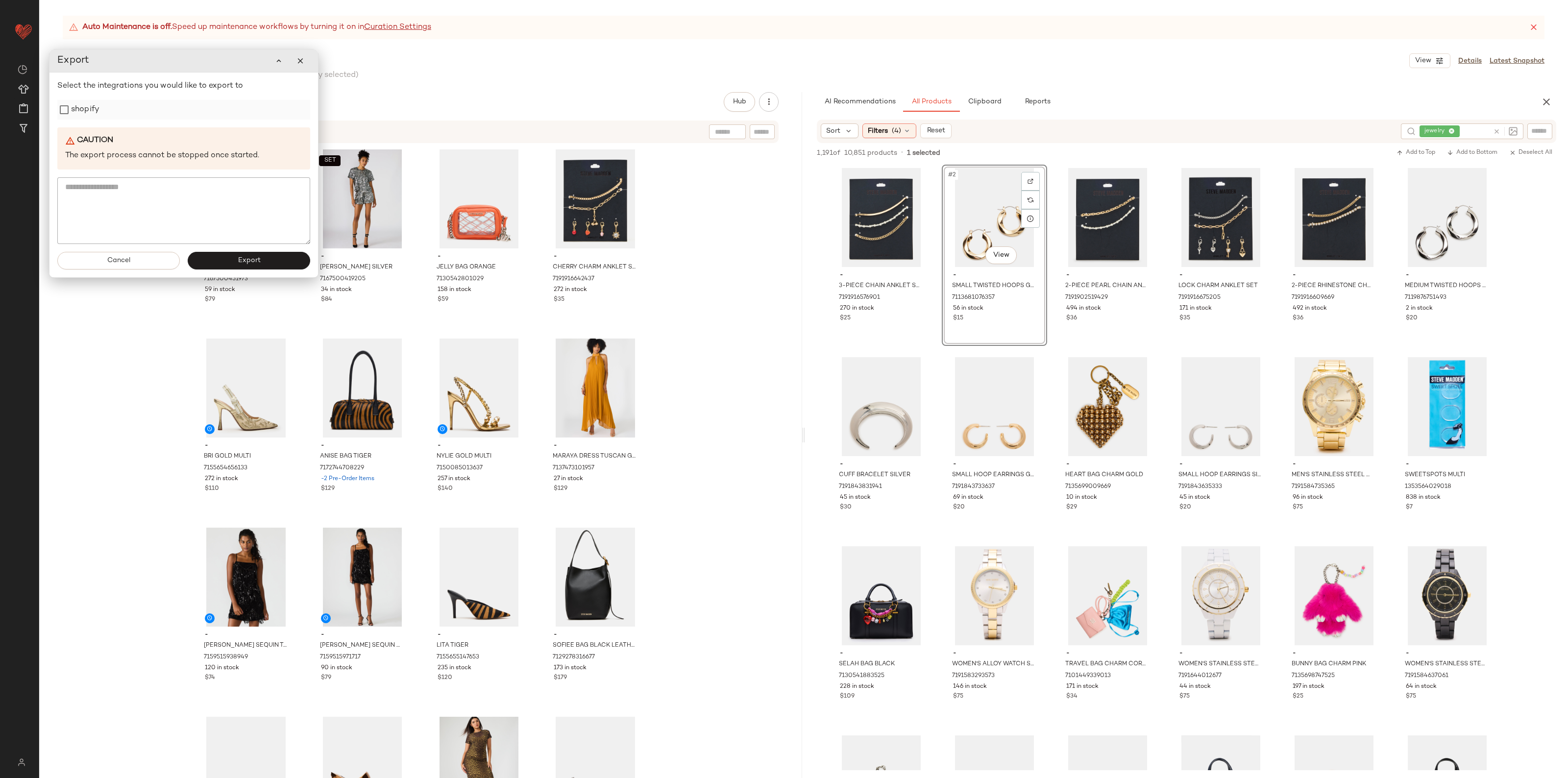
click at [79, 114] on label "shopify" at bounding box center [85, 110] width 28 height 19
click at [239, 266] on button "Export" at bounding box center [249, 260] width 123 height 17
